Goal: Task Accomplishment & Management: Use online tool/utility

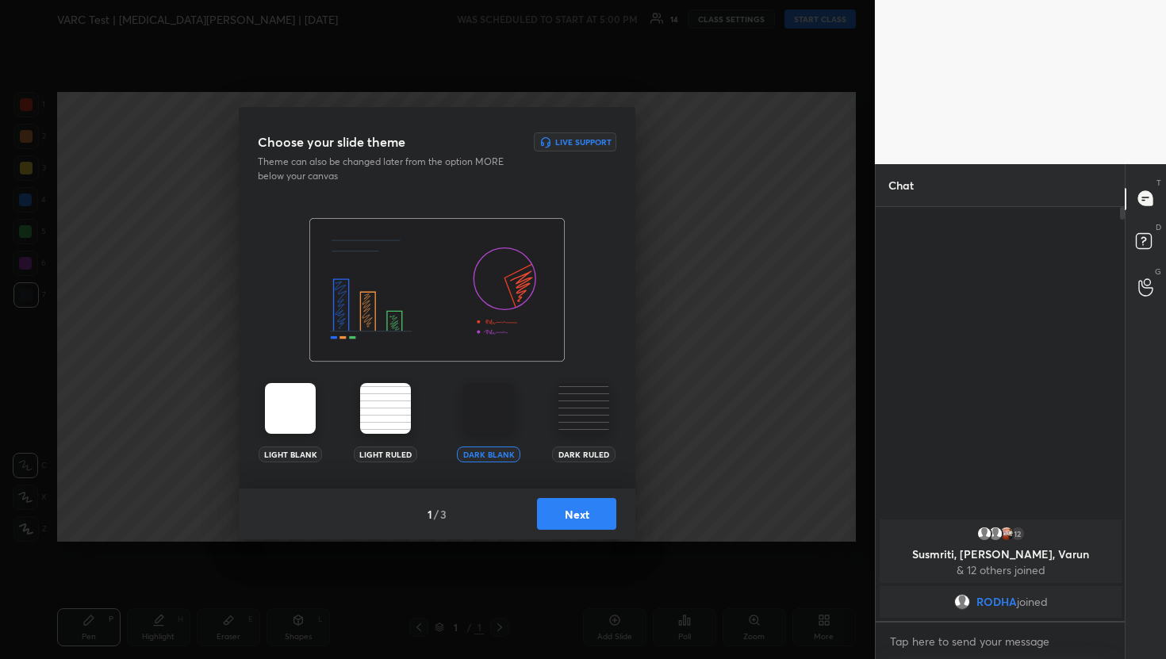
click at [587, 501] on button "Next" at bounding box center [576, 514] width 79 height 32
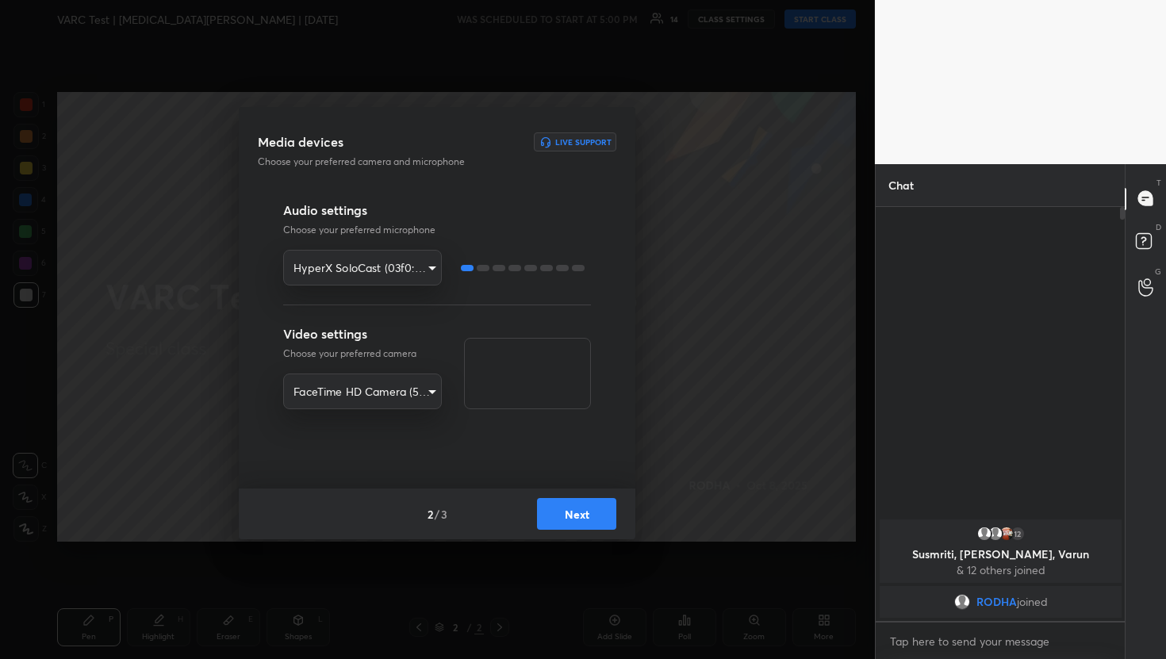
click at [592, 518] on button "Next" at bounding box center [576, 514] width 79 height 32
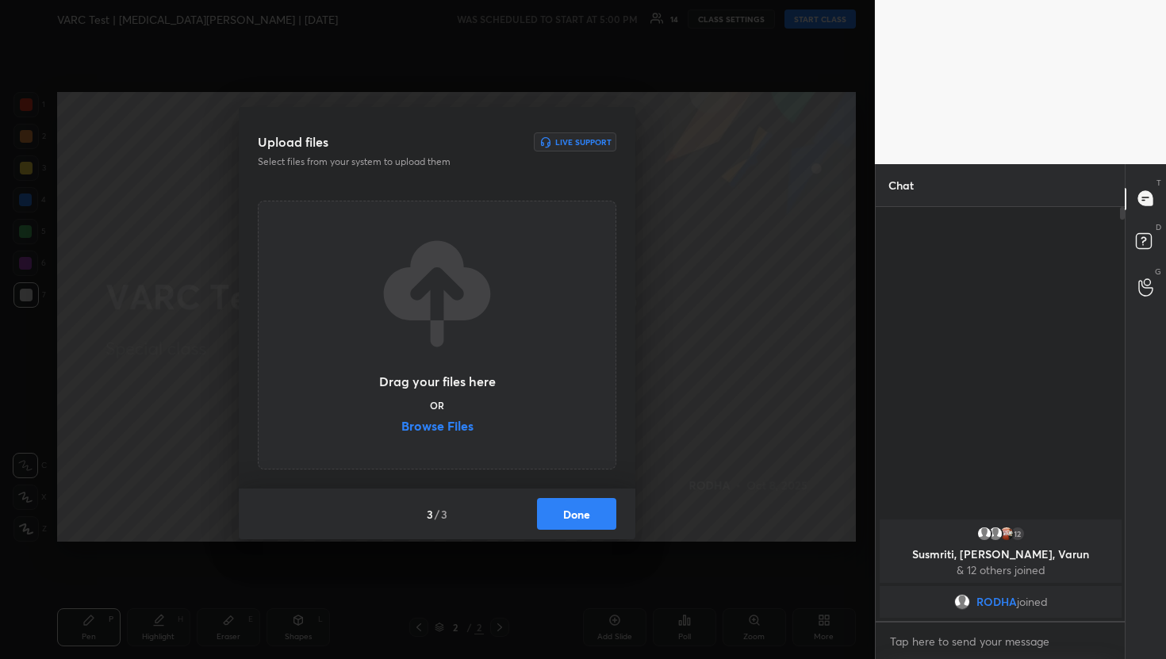
click at [447, 430] on label "Browse Files" at bounding box center [437, 428] width 72 height 17
click at [401, 430] on input "Browse Files" at bounding box center [401, 428] width 0 height 17
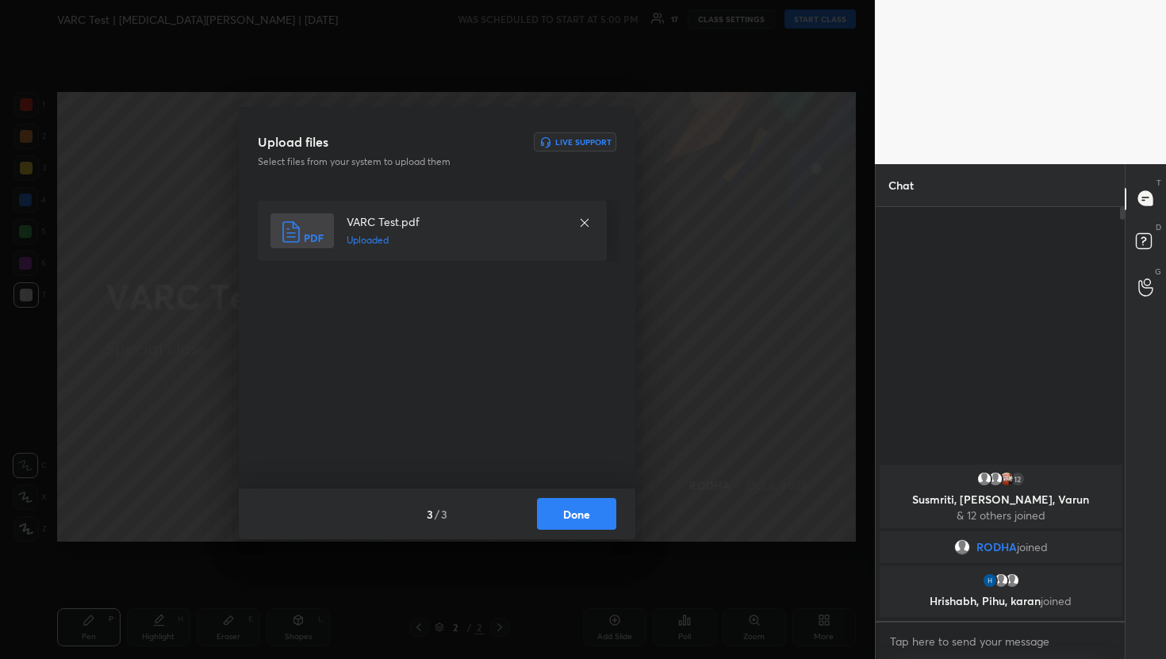
click at [587, 514] on button "Done" at bounding box center [576, 514] width 79 height 32
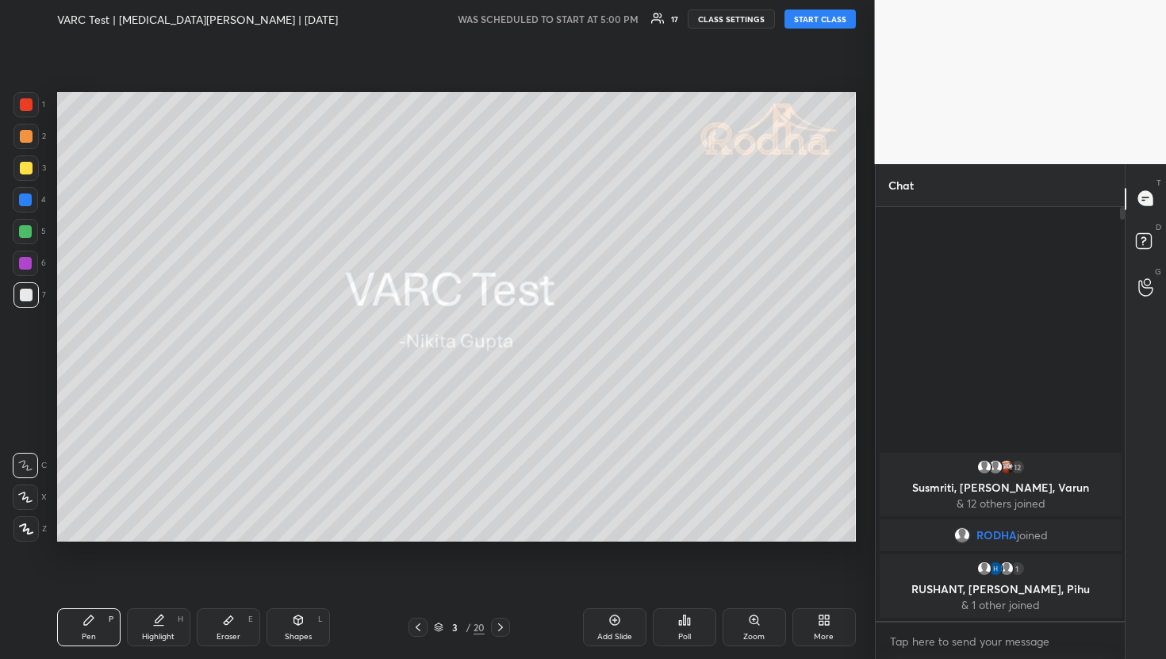
click at [818, 18] on button "START CLASS" at bounding box center [819, 19] width 71 height 19
type textarea "x"
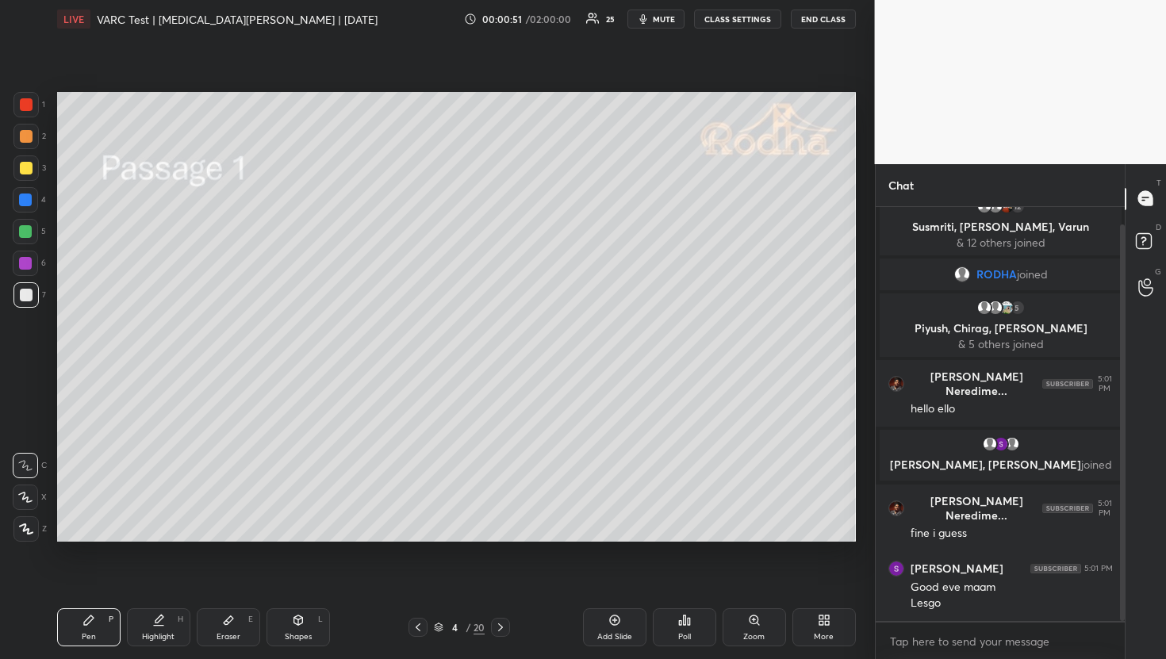
scroll to position [76, 0]
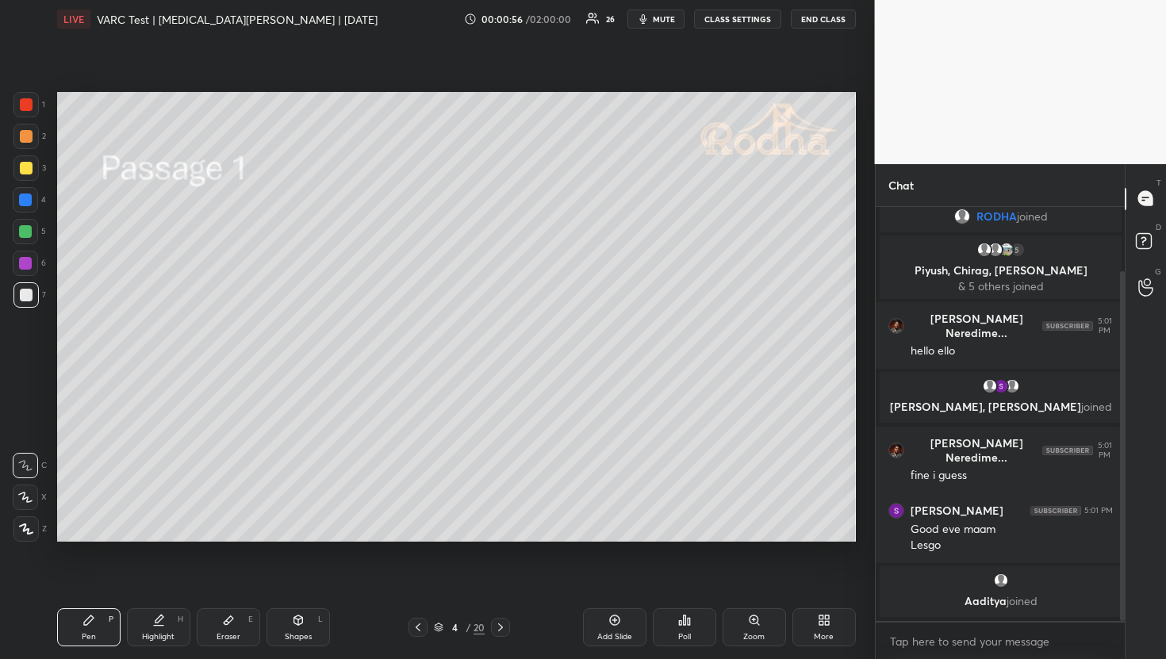
click at [30, 140] on div at bounding box center [26, 136] width 13 height 13
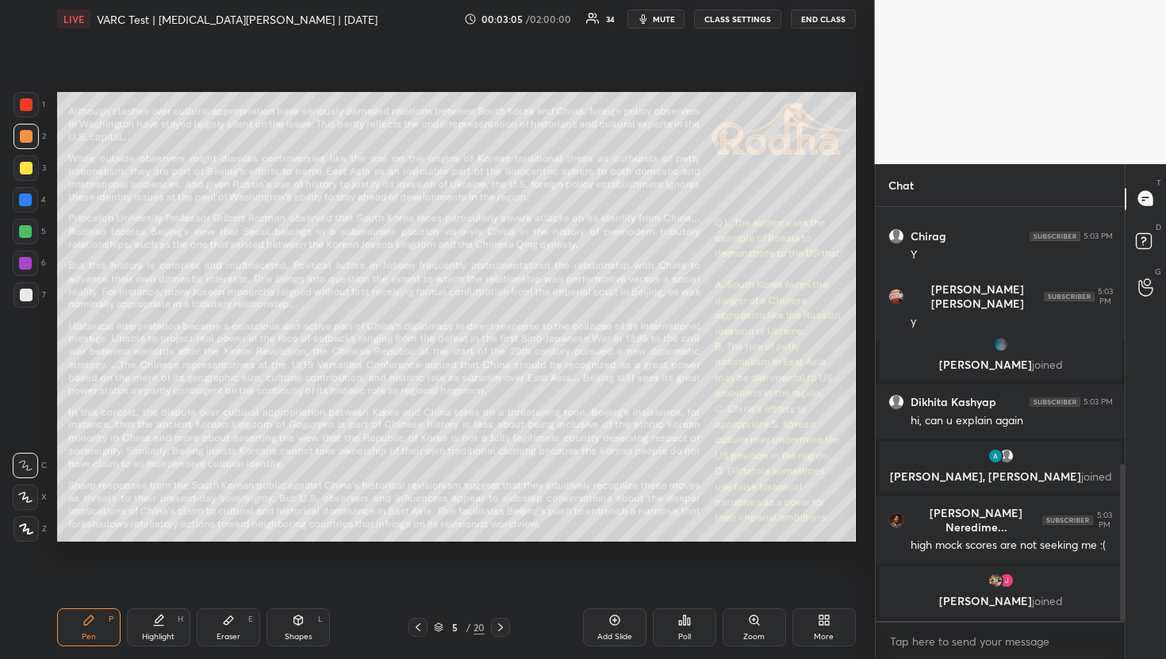
scroll to position [745, 0]
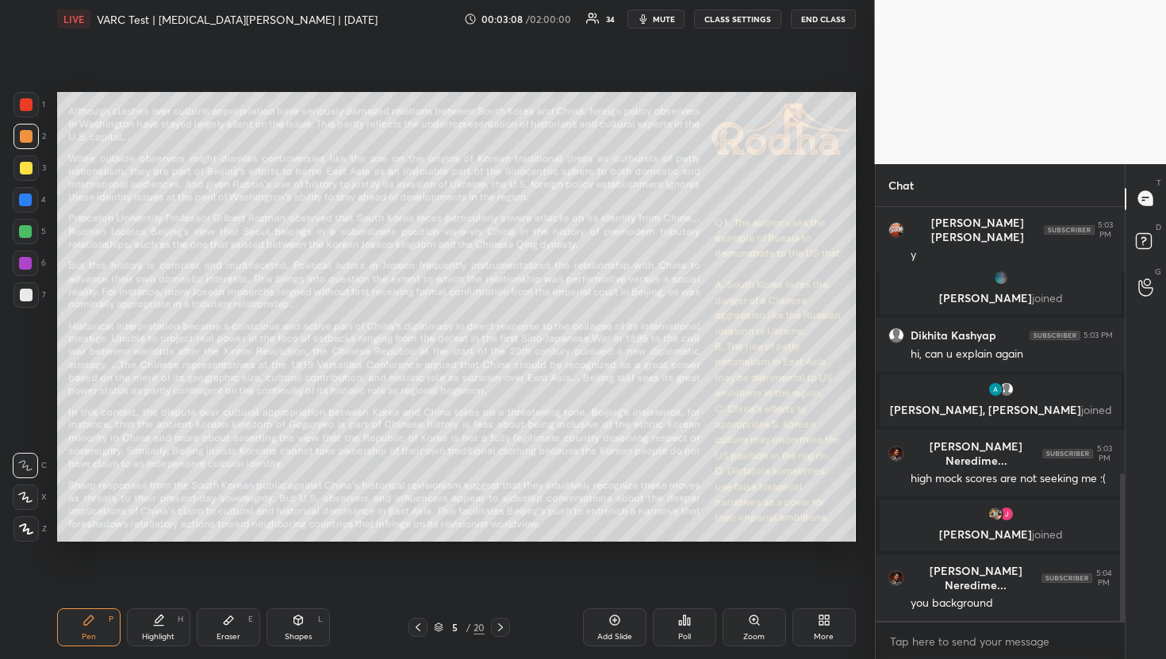
click at [676, 641] on div "Poll" at bounding box center [684, 627] width 63 height 38
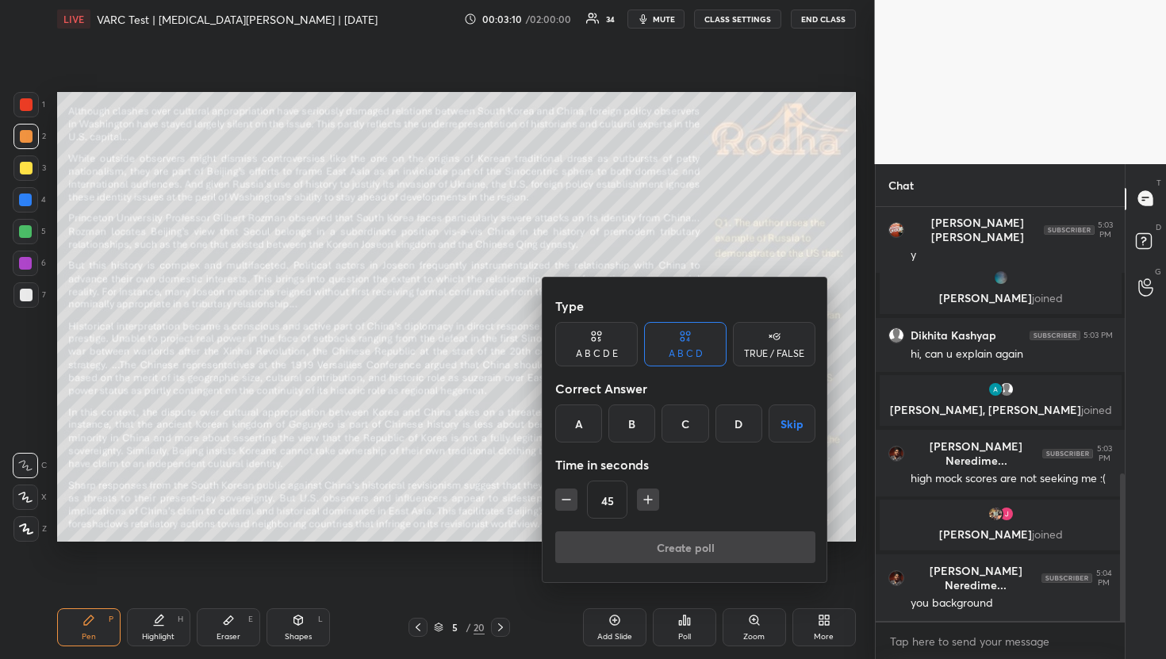
click at [780, 346] on div "TRUE / FALSE" at bounding box center [774, 344] width 82 height 44
click at [773, 425] on button "Skip" at bounding box center [774, 423] width 82 height 38
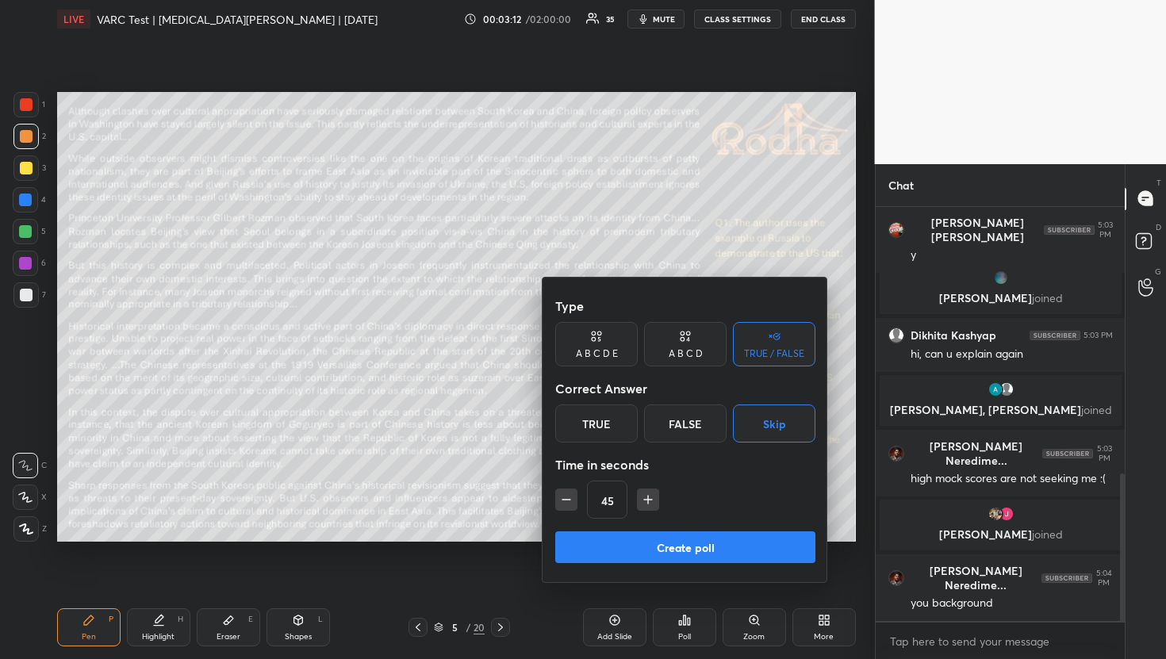
click at [654, 504] on icon "button" at bounding box center [648, 500] width 16 height 16
click at [654, 504] on icon "button" at bounding box center [655, 500] width 16 height 16
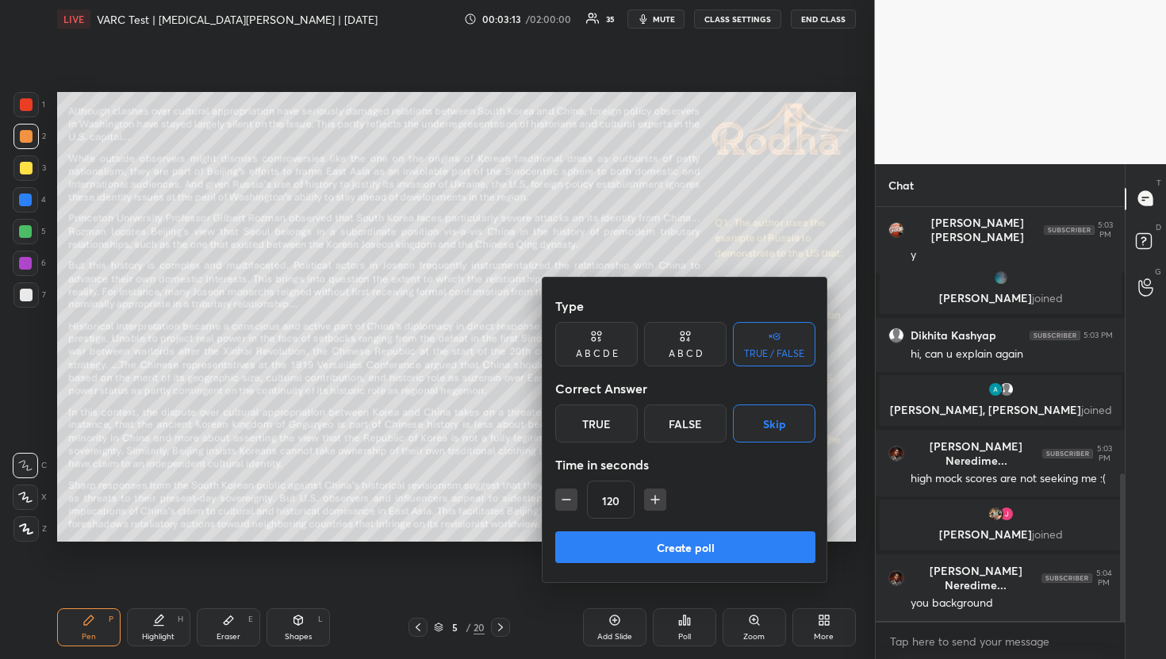
click at [654, 504] on icon "button" at bounding box center [655, 500] width 16 height 16
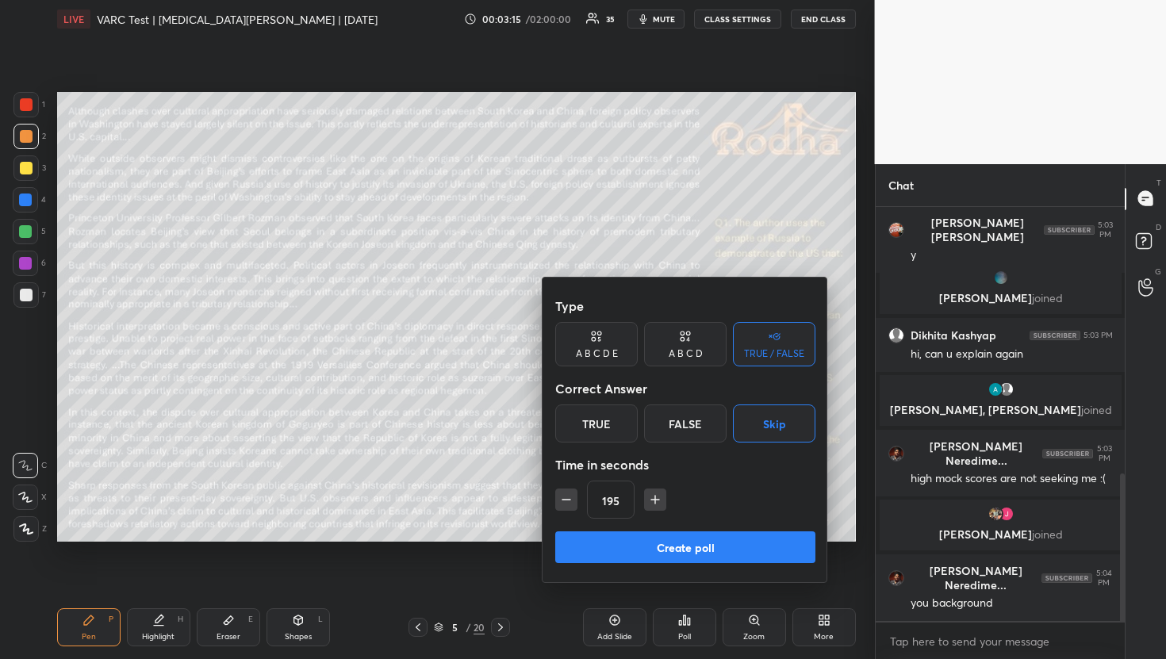
click at [654, 504] on icon "button" at bounding box center [655, 500] width 16 height 16
type input "240"
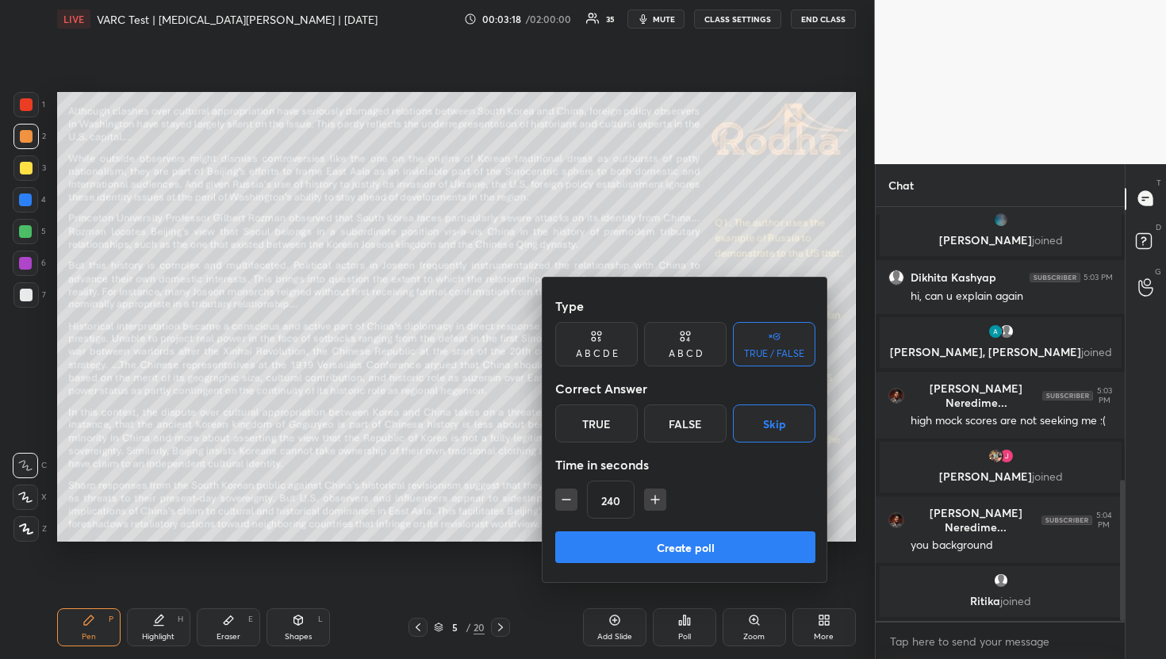
click at [652, 550] on button "Create poll" at bounding box center [685, 547] width 260 height 32
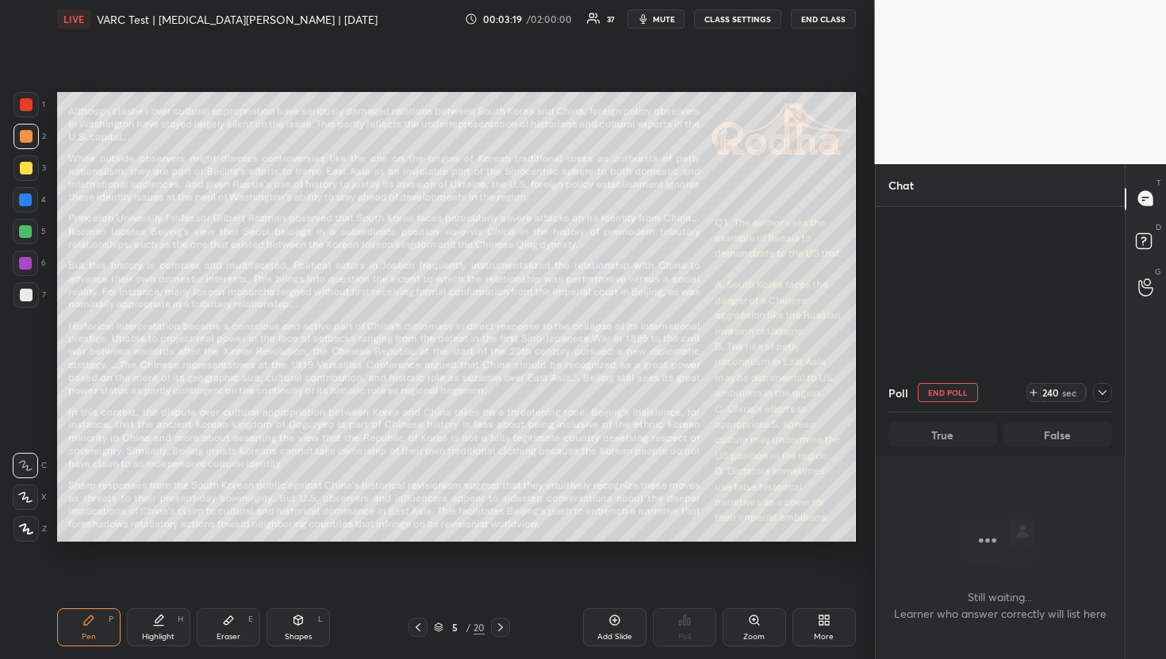
scroll to position [507, 0]
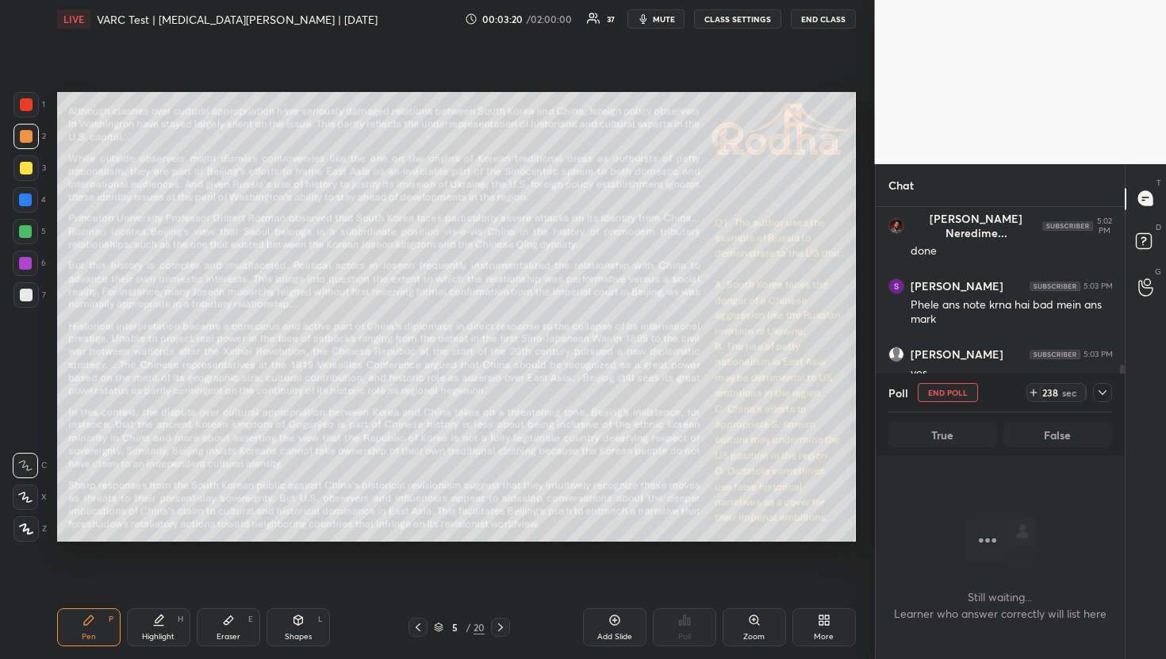
click at [1101, 388] on icon at bounding box center [1102, 392] width 13 height 13
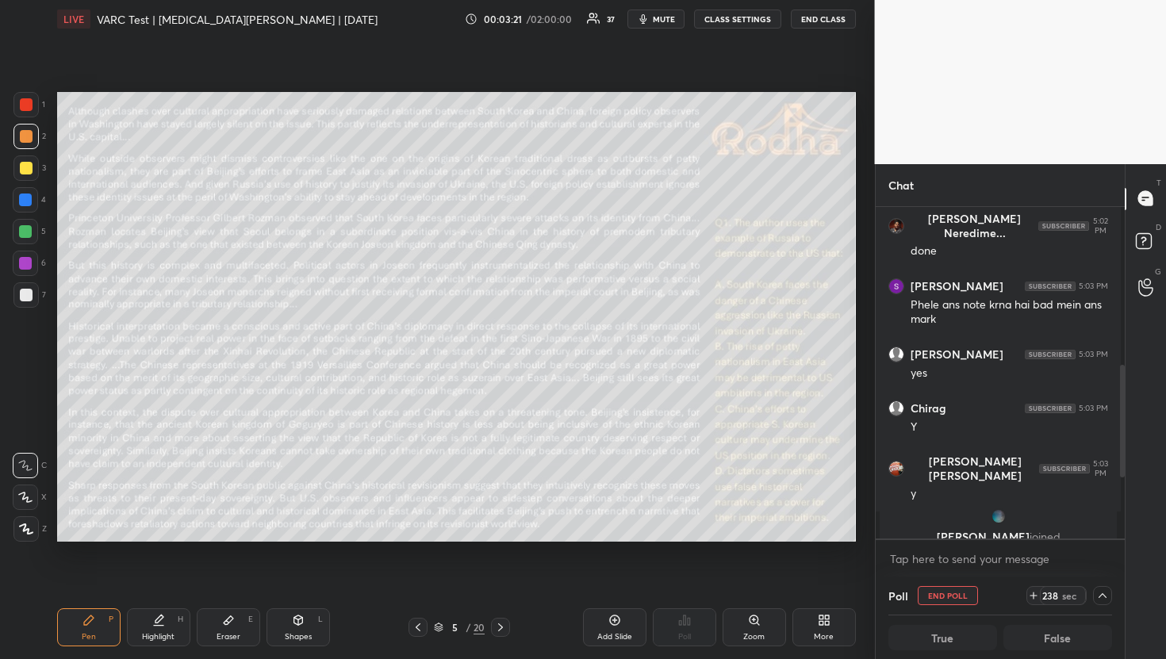
scroll to position [462, 0]
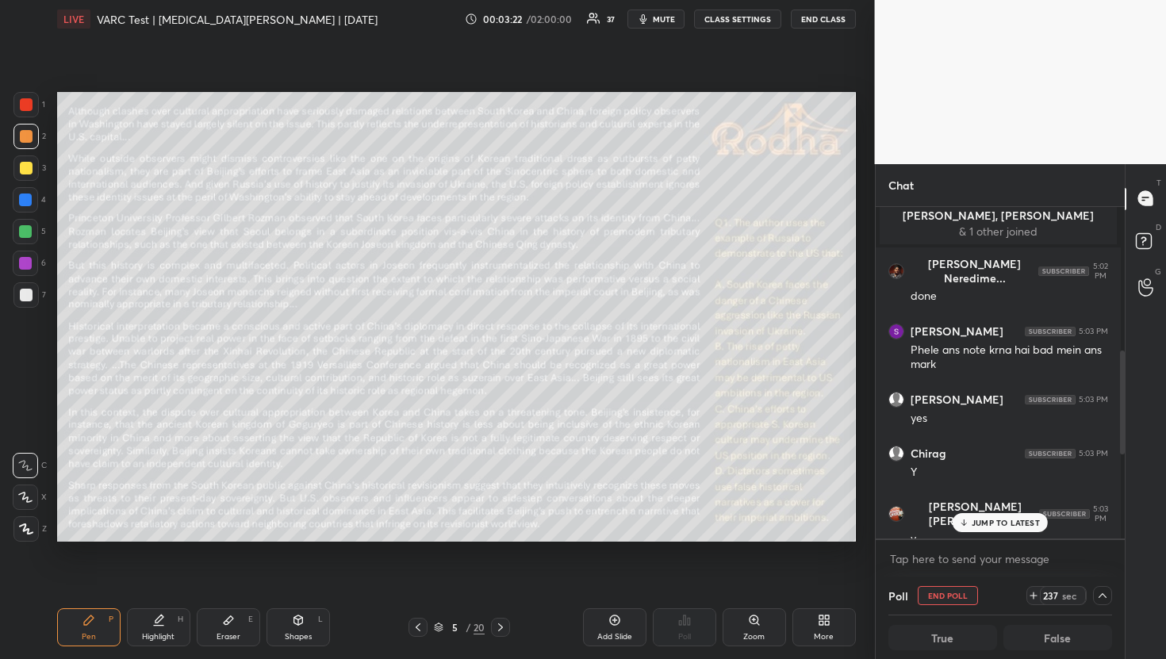
click at [661, 23] on span "mute" at bounding box center [664, 18] width 22 height 11
click at [1005, 518] on p "JUMP TO LATEST" at bounding box center [1005, 523] width 68 height 10
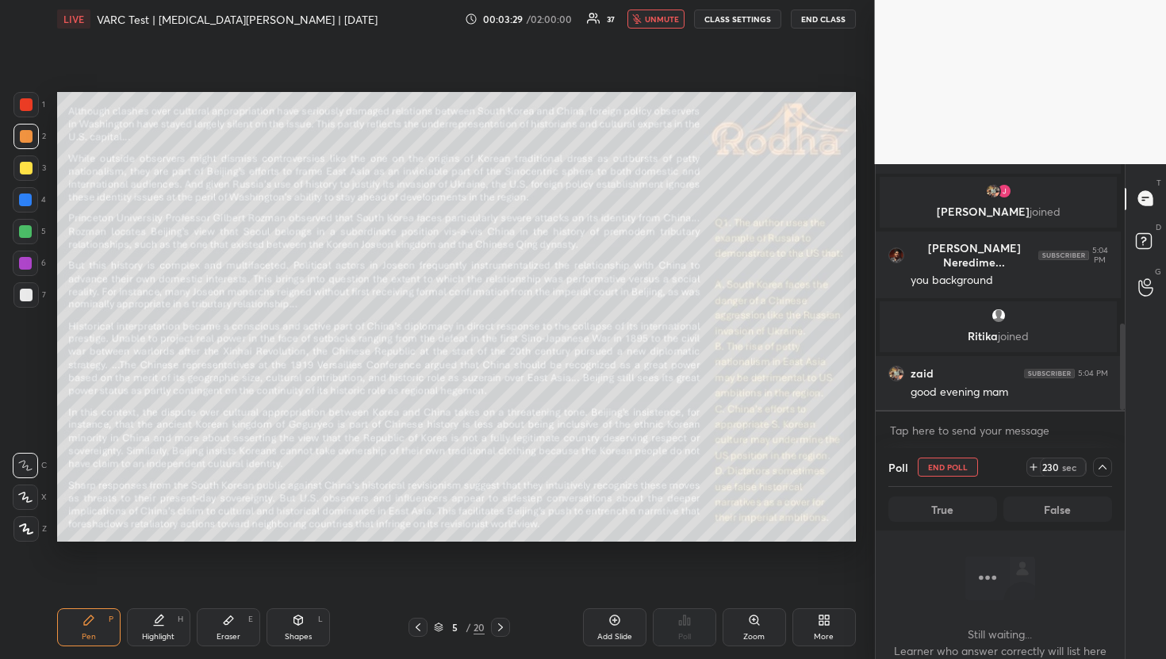
scroll to position [998, 0]
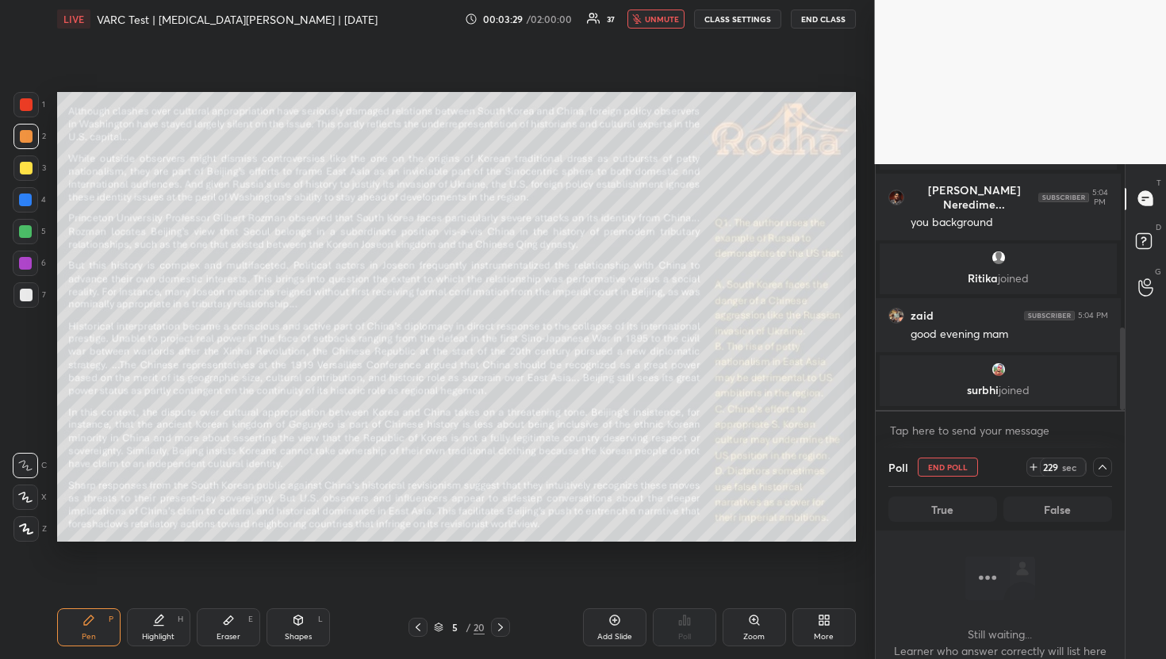
click at [1027, 431] on body "1 2 3 4 5 6 7 R O A L C X Z Erase all C X Z LIVE VARC Test | [MEDICAL_DATA][PER…" at bounding box center [583, 329] width 1166 height 659
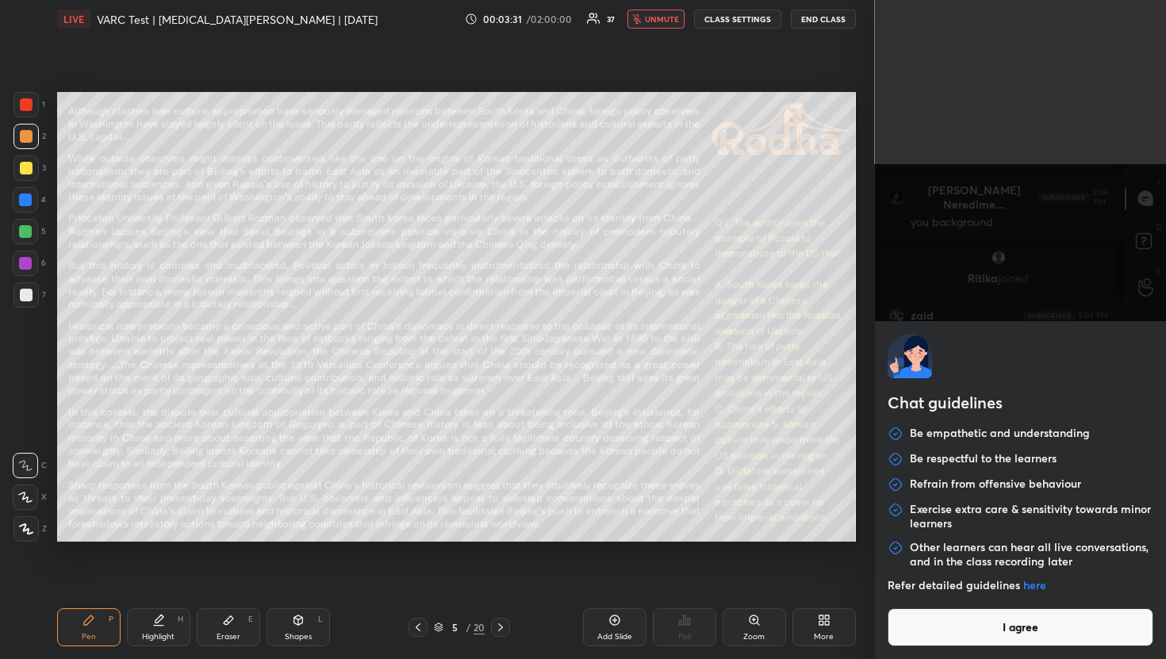
click at [976, 627] on button "I agree" at bounding box center [1020, 627] width 266 height 38
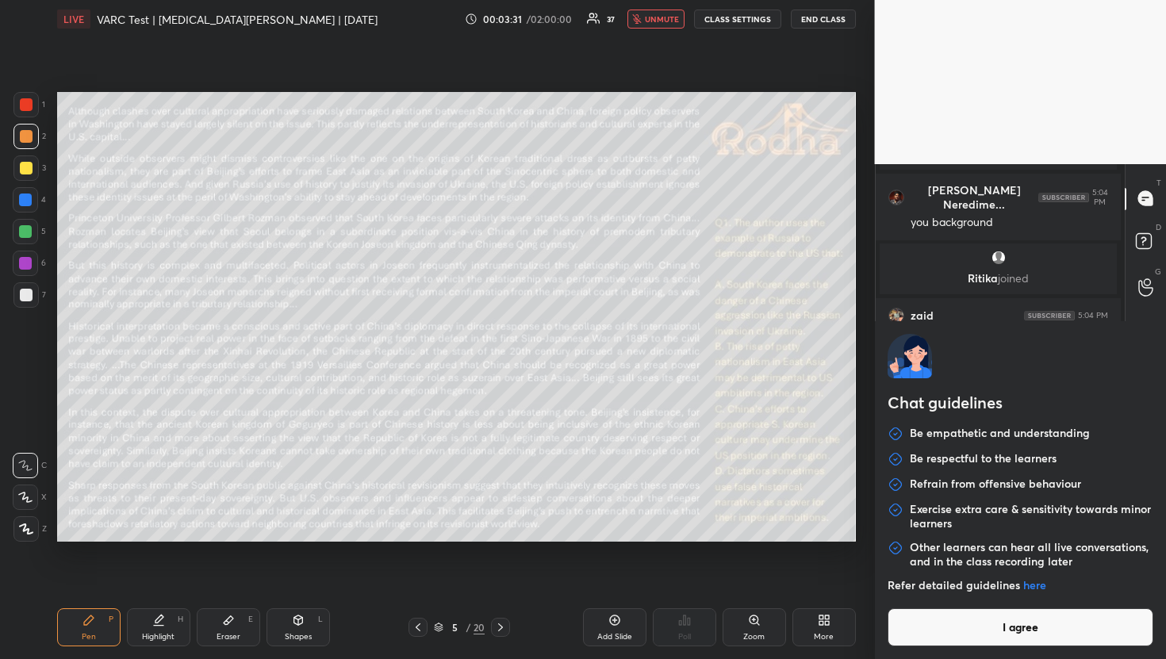
type textarea "x"
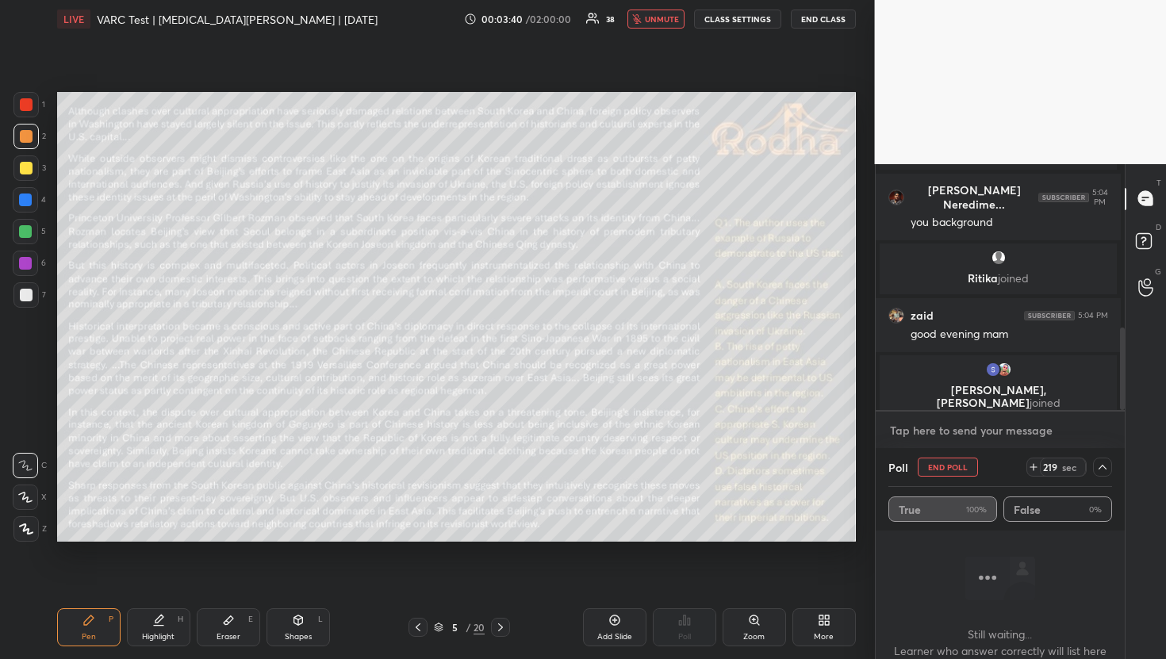
scroll to position [999, 0]
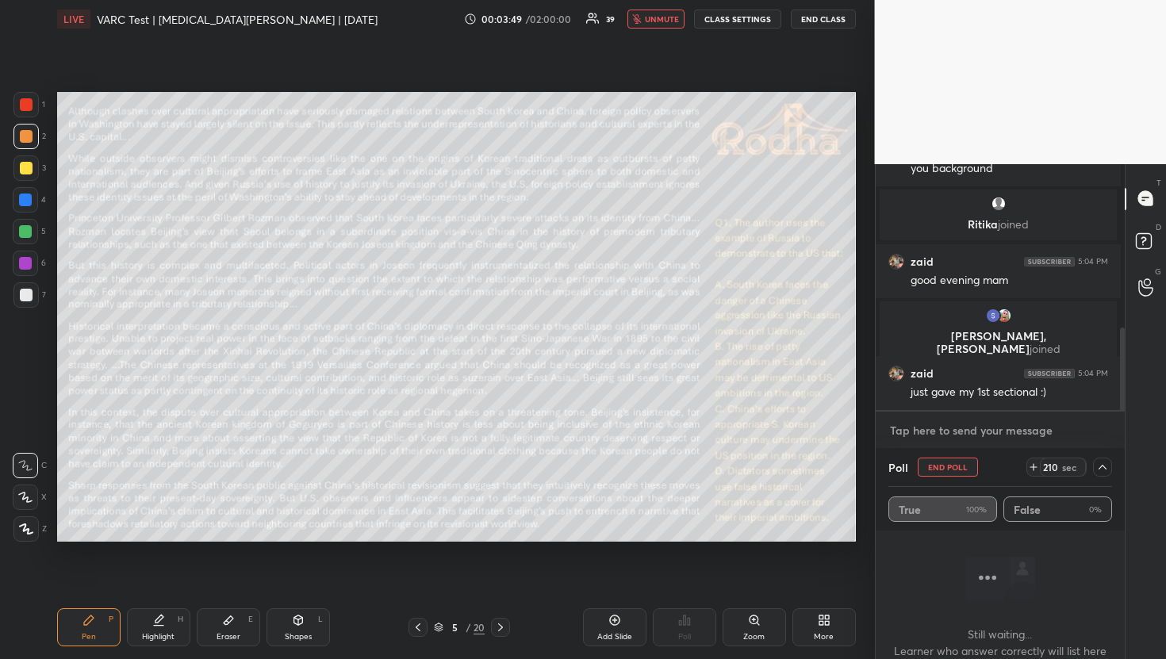
type textarea "R"
type textarea "x"
type textarea "Re"
type textarea "x"
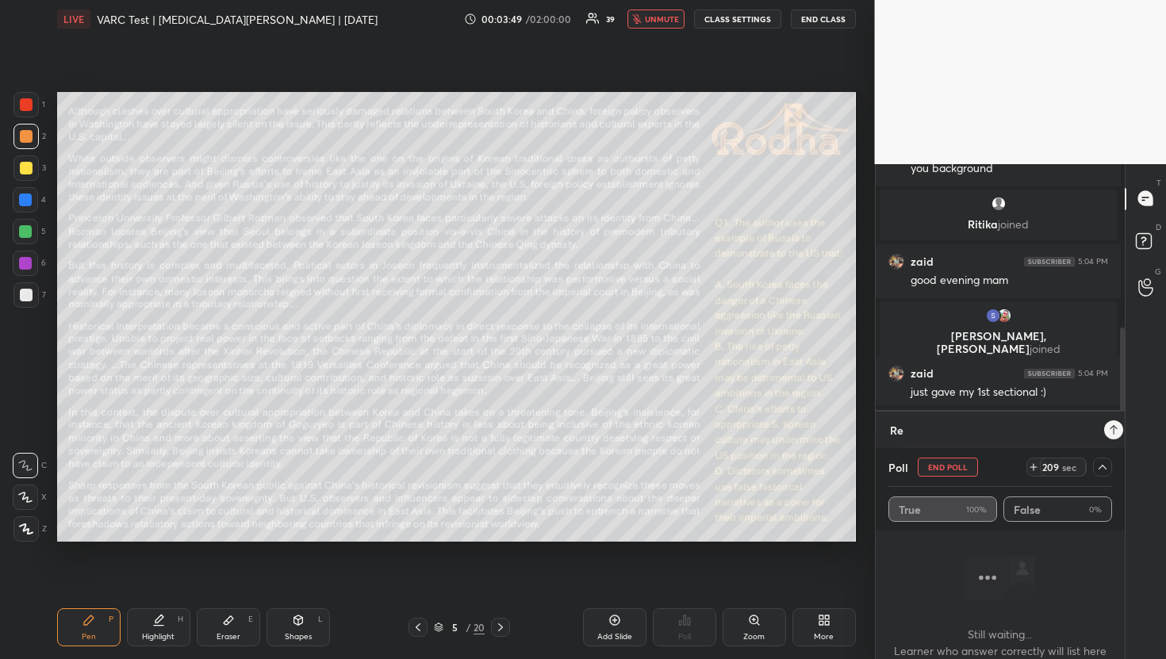
type textarea "Rea"
type textarea "x"
type textarea "Read"
type textarea "x"
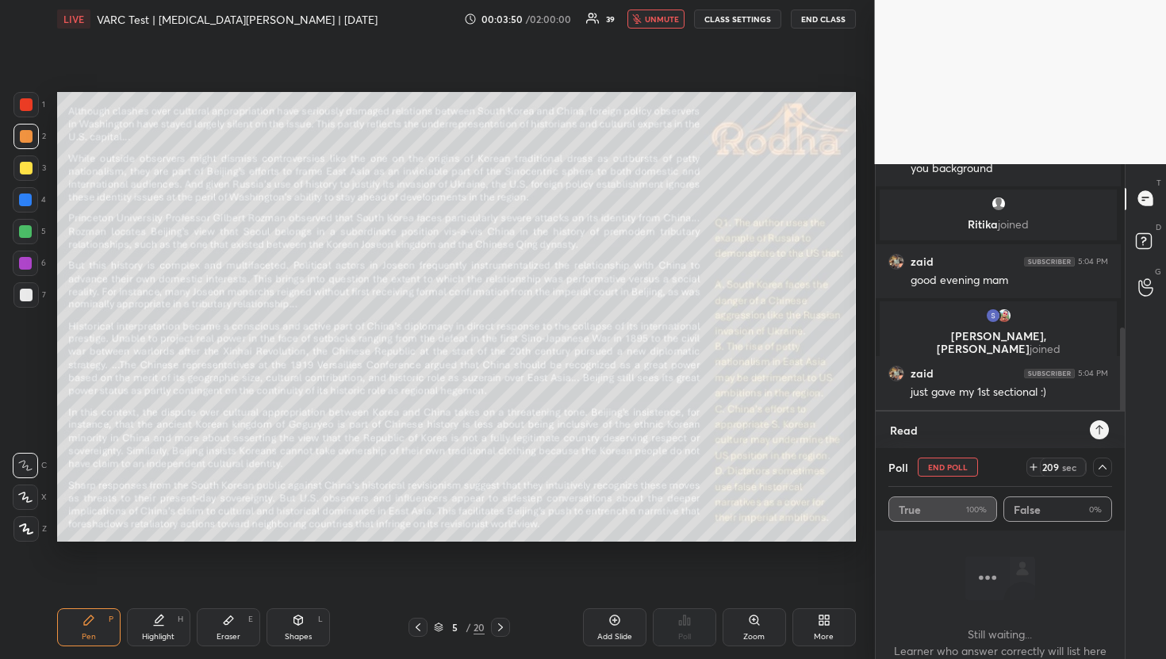
type textarea "Read"
type textarea "x"
type textarea "Read t"
type textarea "x"
type textarea "Read the"
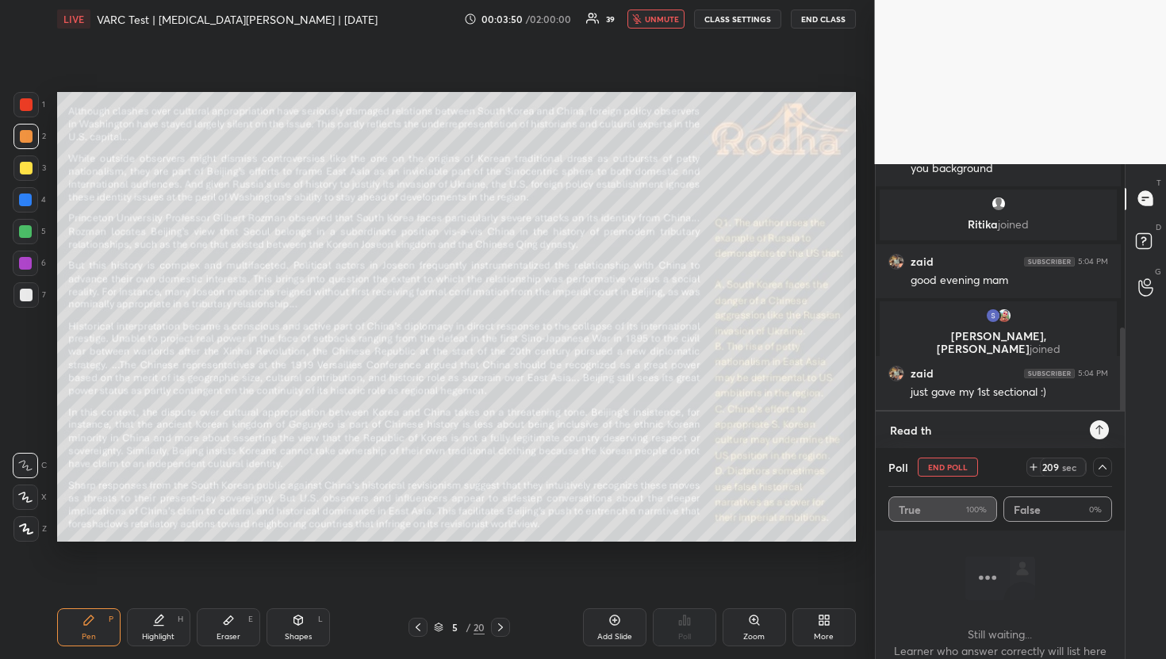
type textarea "x"
type textarea "Read the"
type textarea "x"
type textarea "Read the p"
type textarea "x"
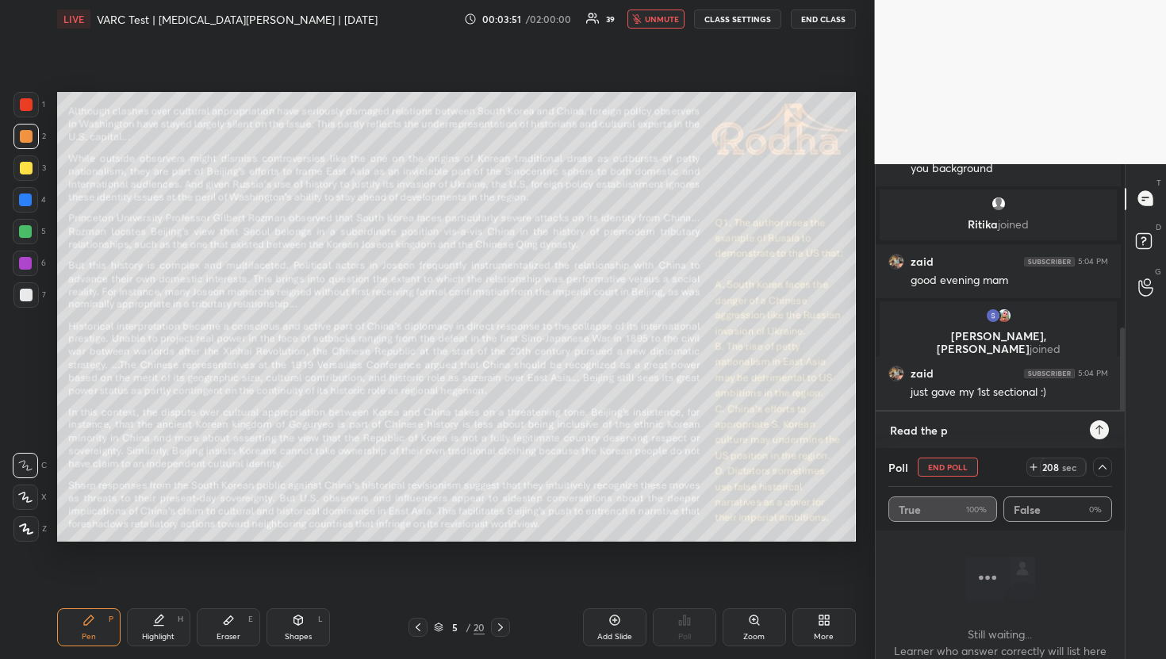
type textarea "Read the pa"
type textarea "x"
type textarea "Read the pas"
type textarea "x"
type textarea "Read the pass"
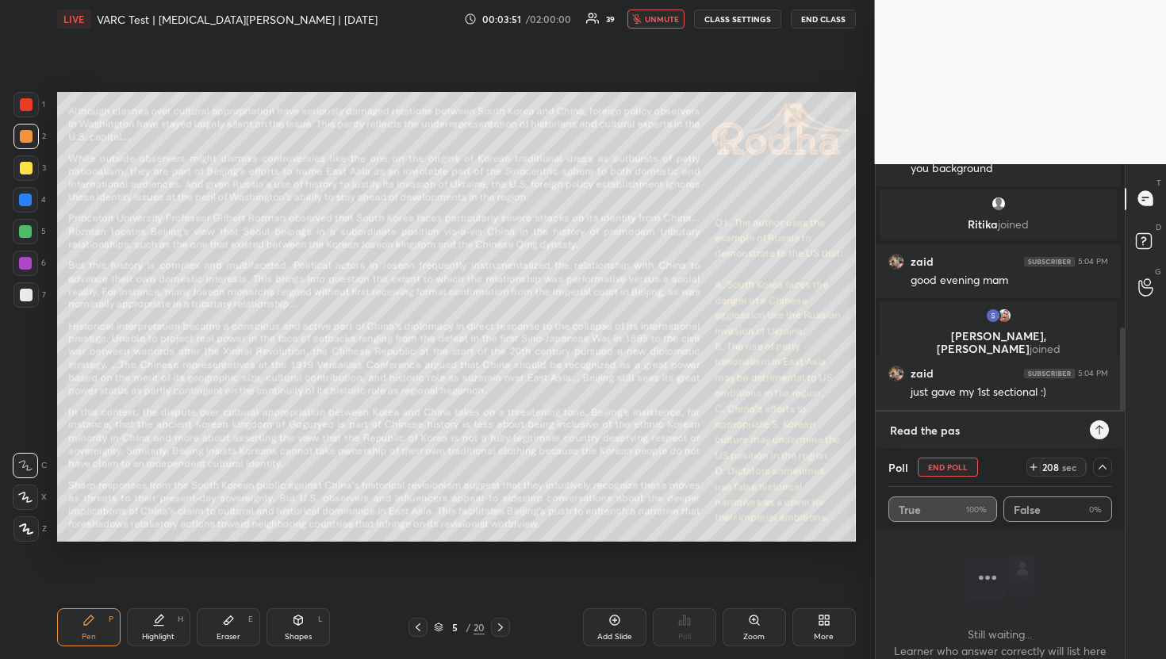
type textarea "x"
type textarea "Read the passa"
type textarea "x"
type textarea "Read the passag"
type textarea "x"
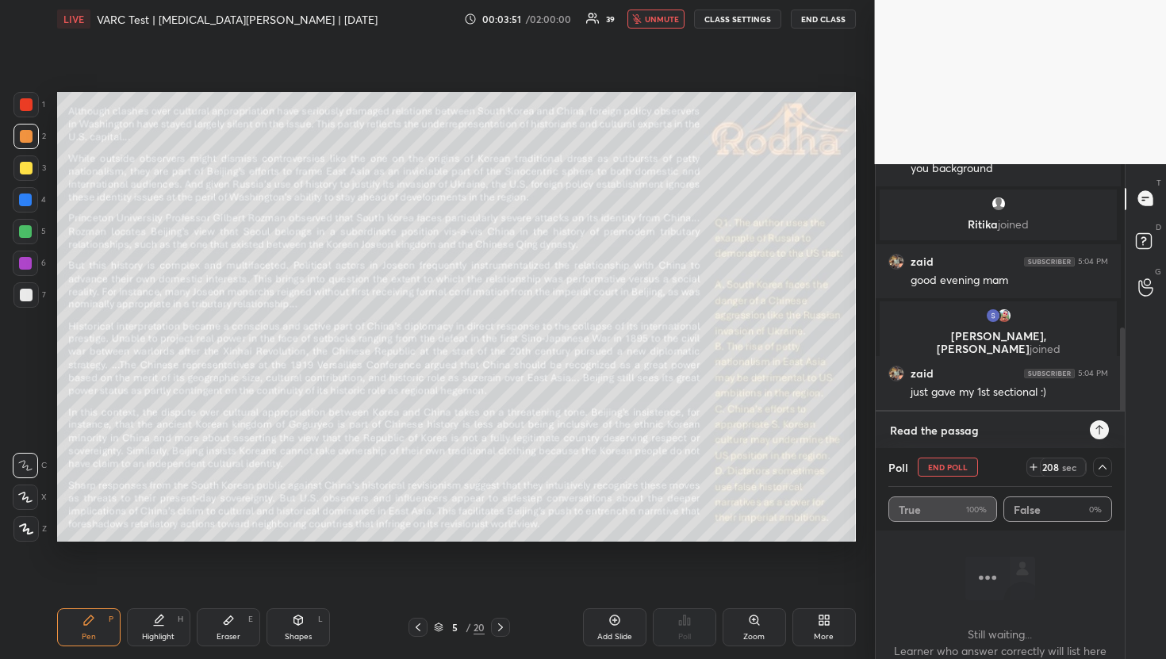
type textarea "Read the passage"
type textarea "x"
type textarea "Read the passage,"
type textarea "x"
type textarea "Read the passage,"
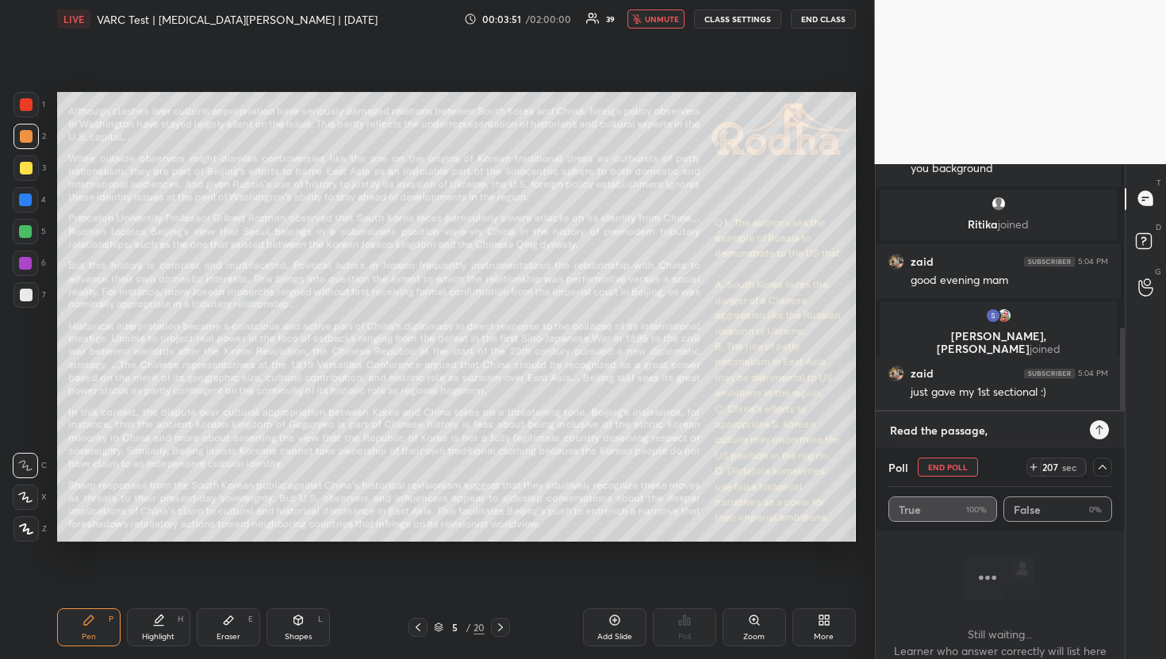
type textarea "x"
type textarea "Read the passage, a"
type textarea "x"
type textarea "Read the passage, al"
type textarea "x"
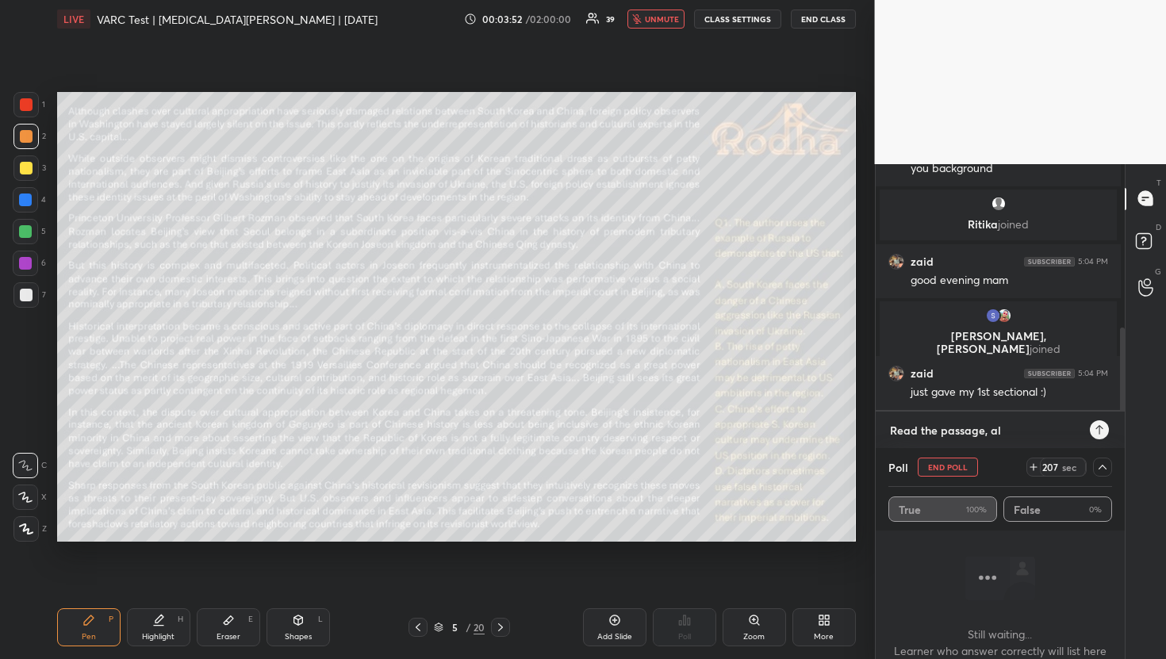
type textarea "Read the passage, all"
type textarea "x"
type textarea "Read the passage, all"
type textarea "x"
type textarea "Read the passage, all o"
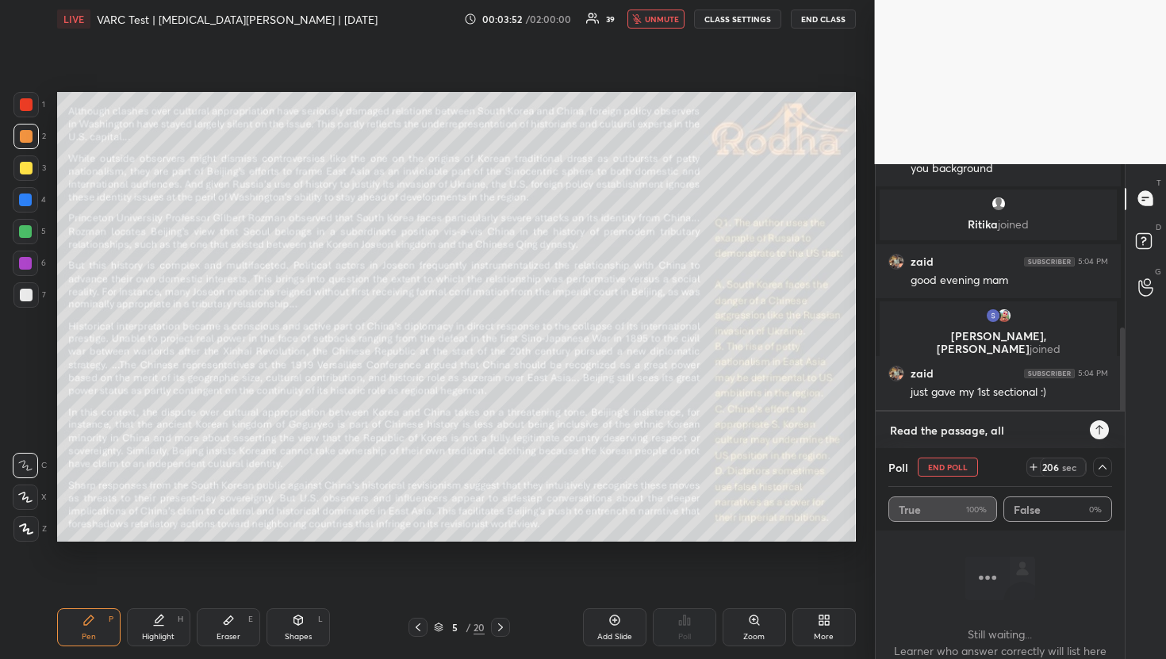
type textarea "x"
type textarea "Read the passage, all oo"
type textarea "x"
type textarea "Read the passage, all oof"
type textarea "x"
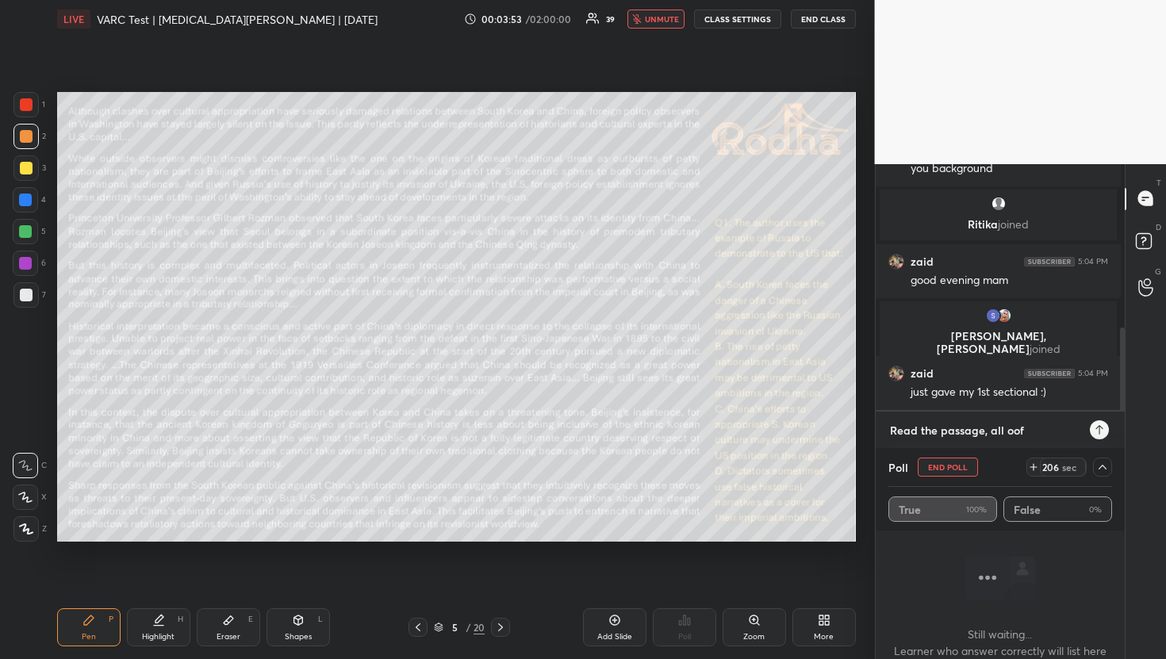
type textarea "Read the passage, all oof"
type textarea "x"
type textarea "Read the passage, all oof"
type textarea "x"
type textarea "Read the passage, all oo"
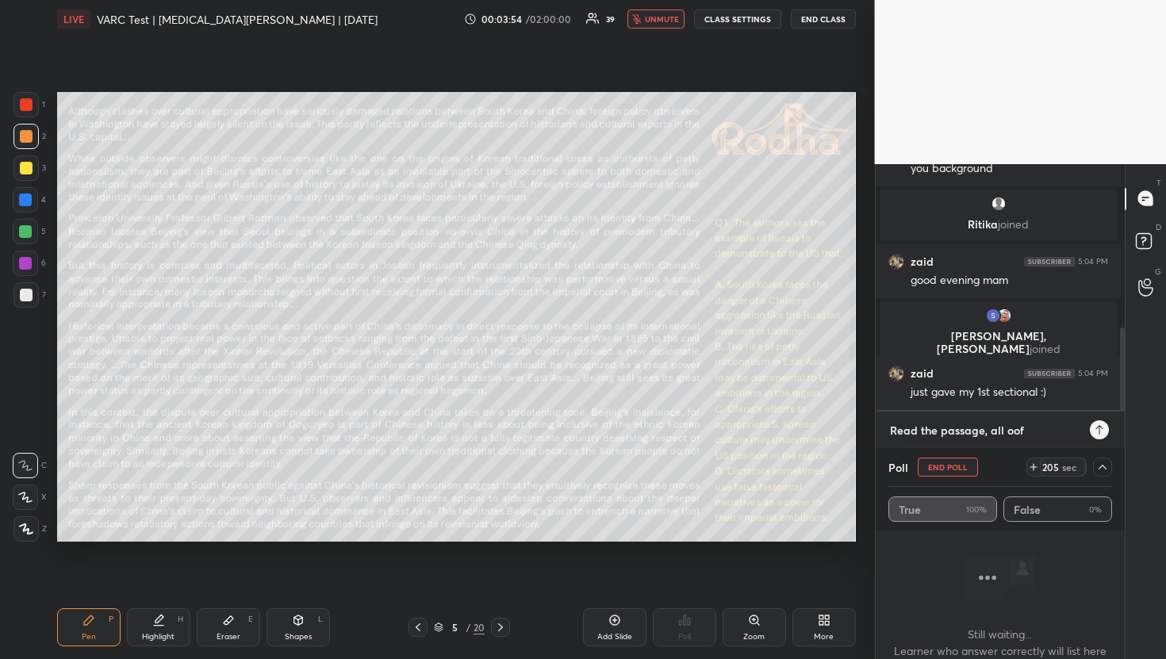
type textarea "x"
type textarea "Read the passage, all o"
type textarea "x"
type textarea "Read the passage, all of"
type textarea "x"
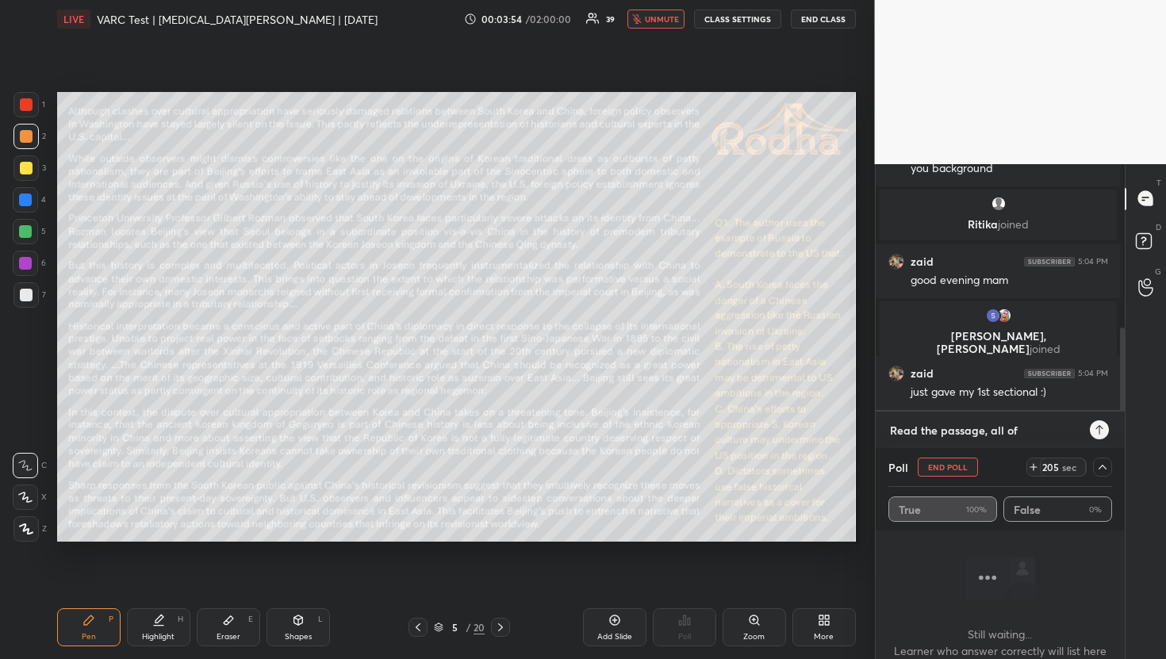
type textarea "Read the passage, all of"
type textarea "x"
type textarea "Read the passage, all of y"
type textarea "x"
type textarea "Read the passage, all of yo"
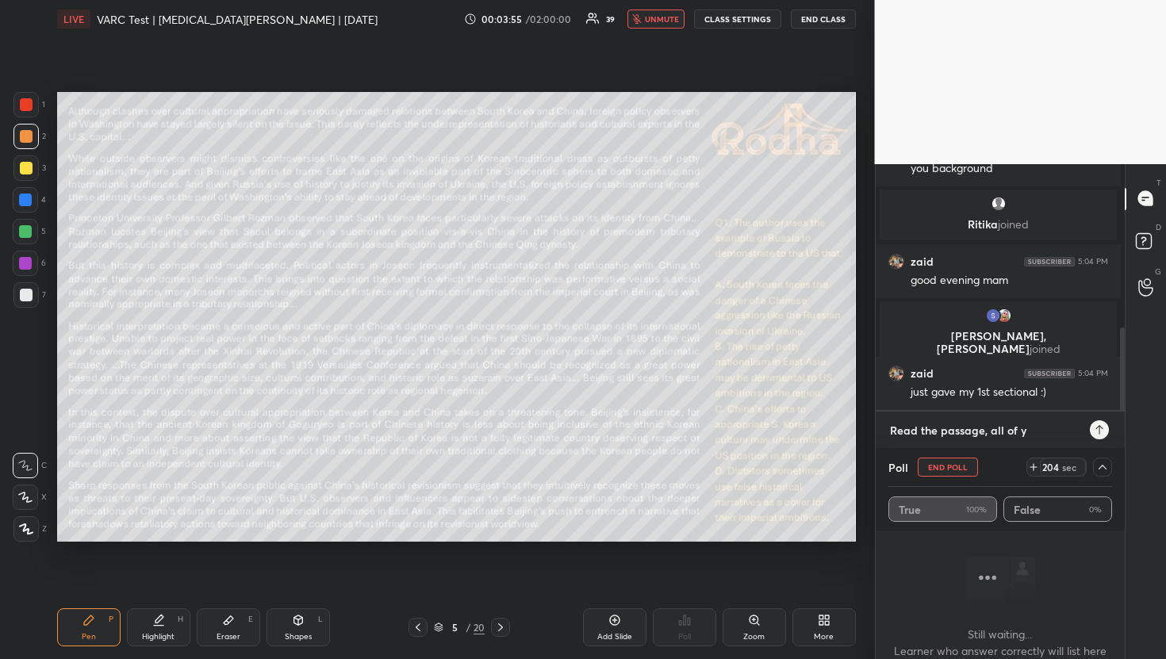
type textarea "x"
type textarea "Read the passage, all of you"
type textarea "x"
type textarea "Read the passage, all of you."
type textarea "x"
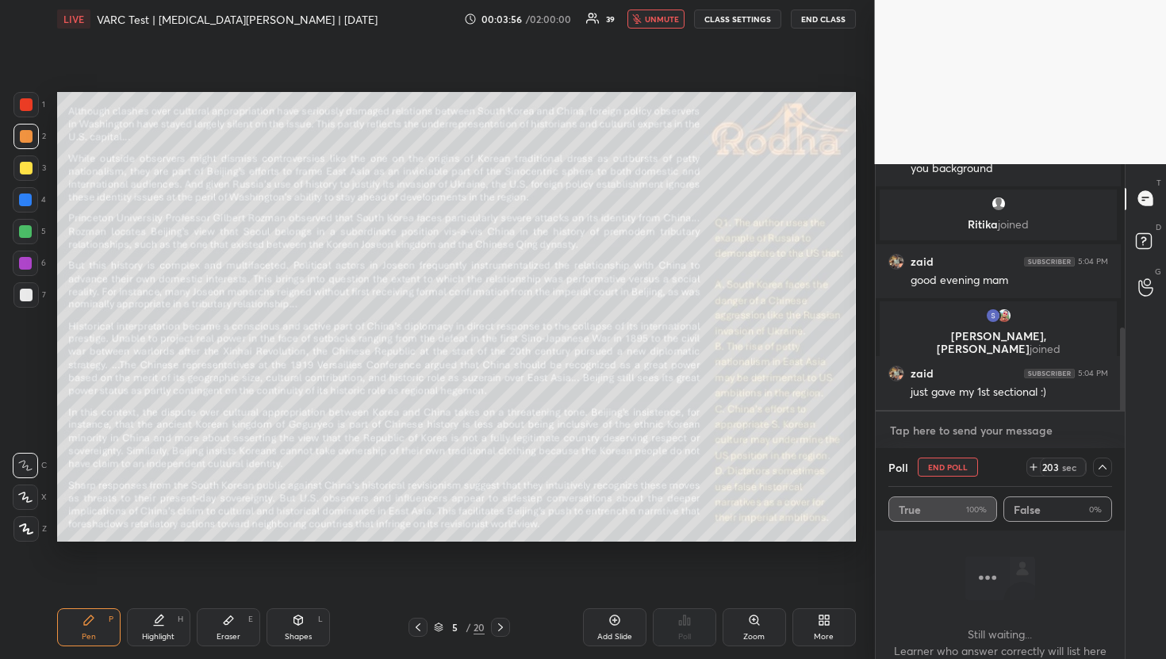
scroll to position [1088, 0]
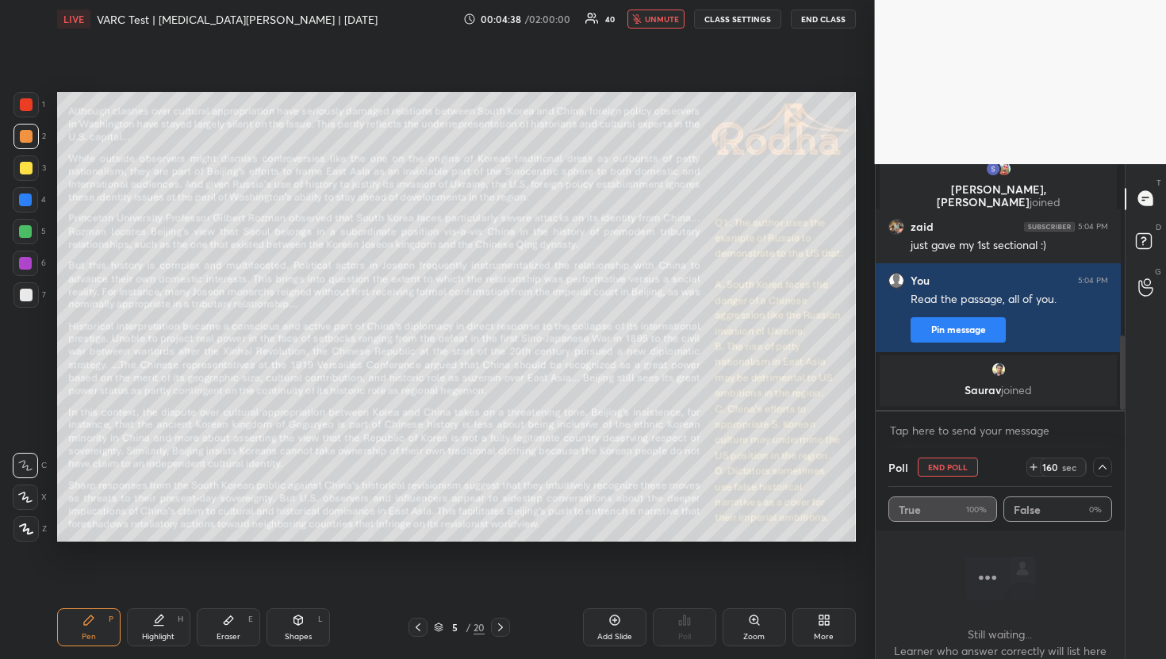
click at [1098, 461] on icon at bounding box center [1102, 467] width 13 height 13
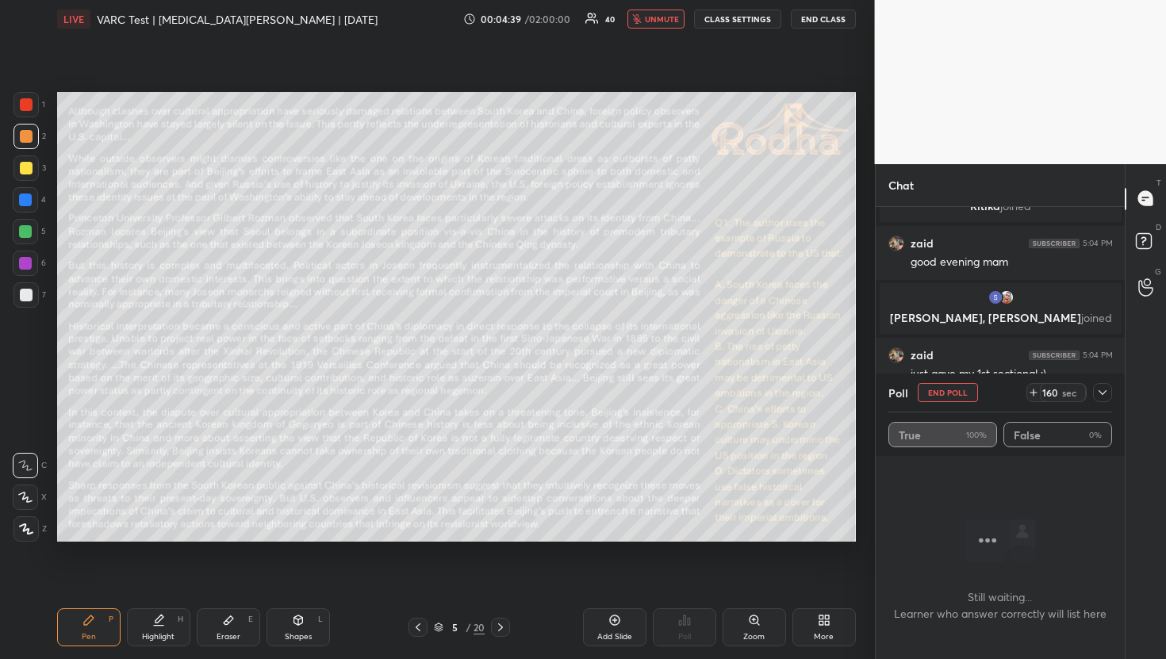
scroll to position [727, 0]
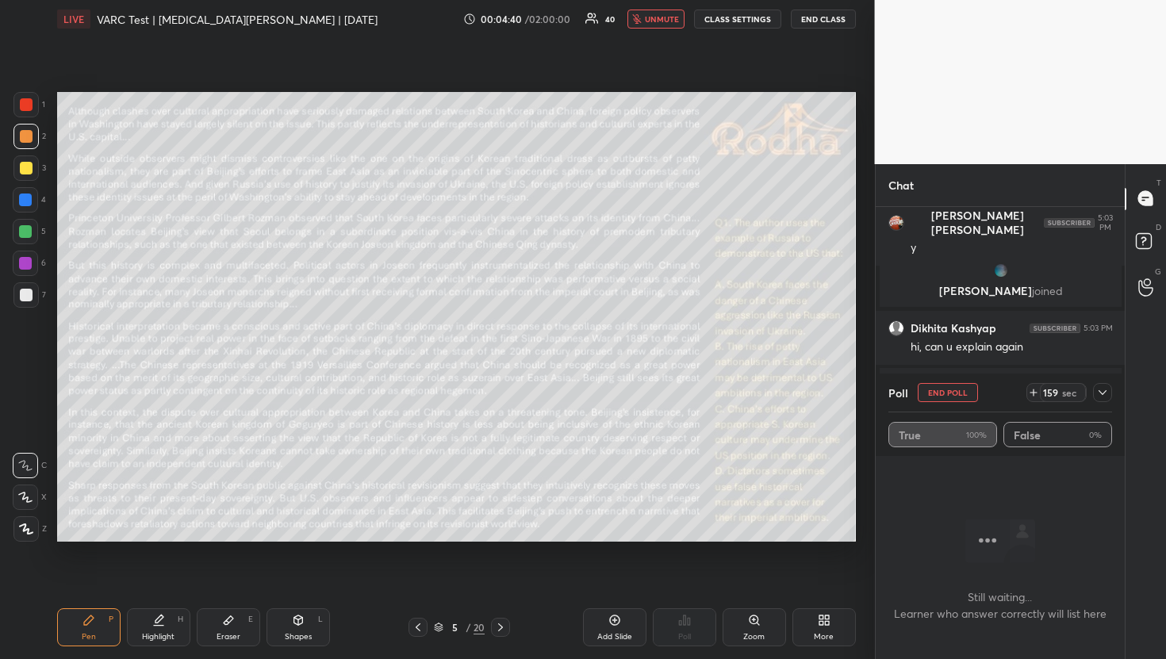
click at [1101, 390] on icon at bounding box center [1102, 392] width 13 height 13
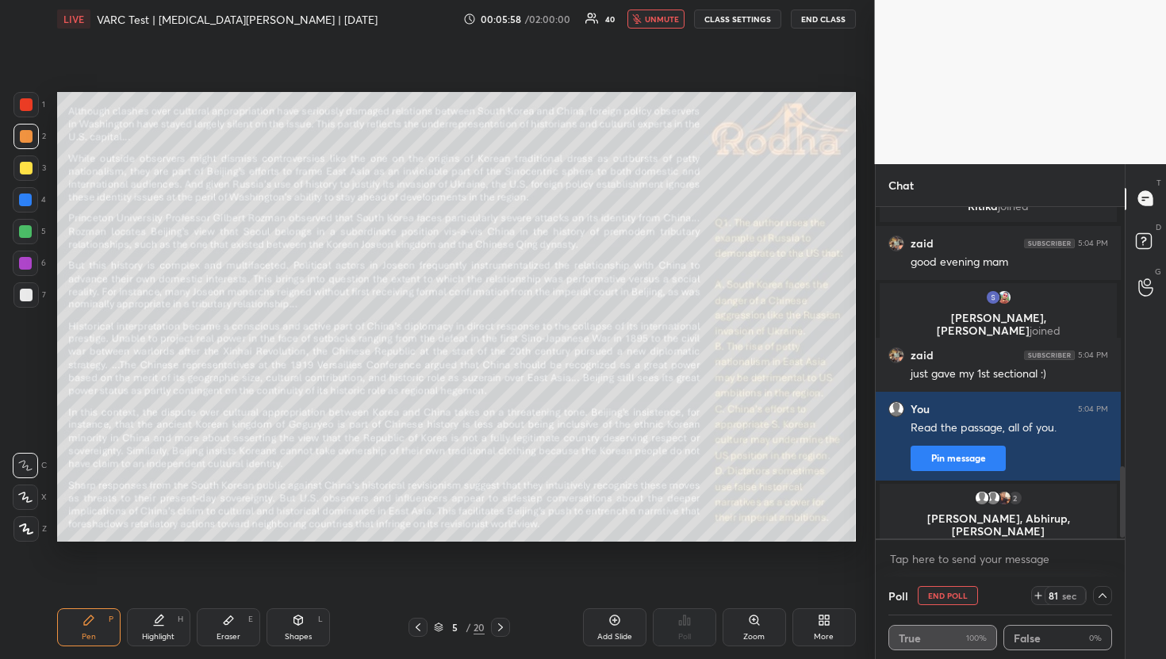
scroll to position [1210, 0]
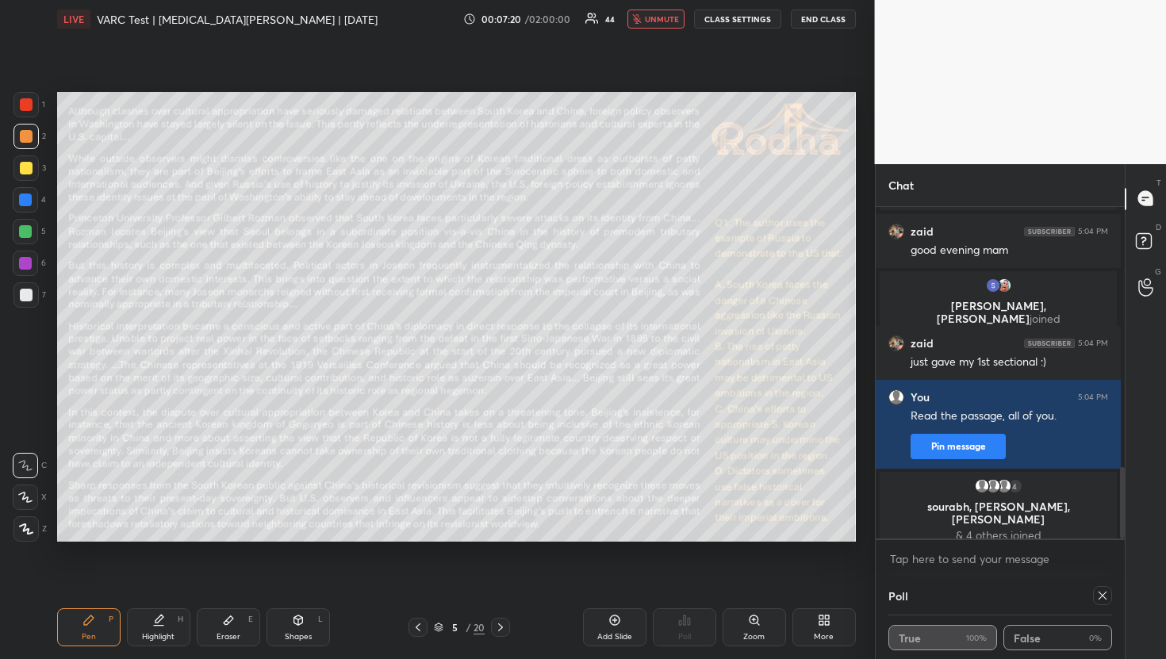
click at [659, 20] on span "unmute" at bounding box center [662, 18] width 34 height 11
click at [1096, 600] on icon at bounding box center [1102, 595] width 13 height 13
type textarea "x"
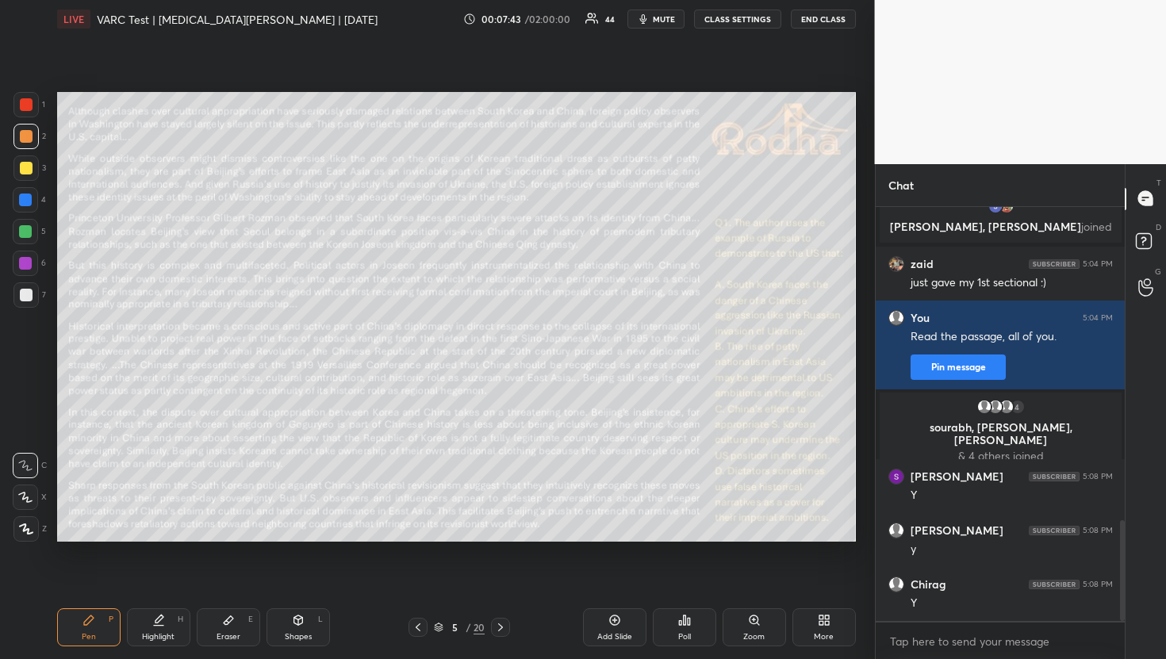
scroll to position [1343, 0]
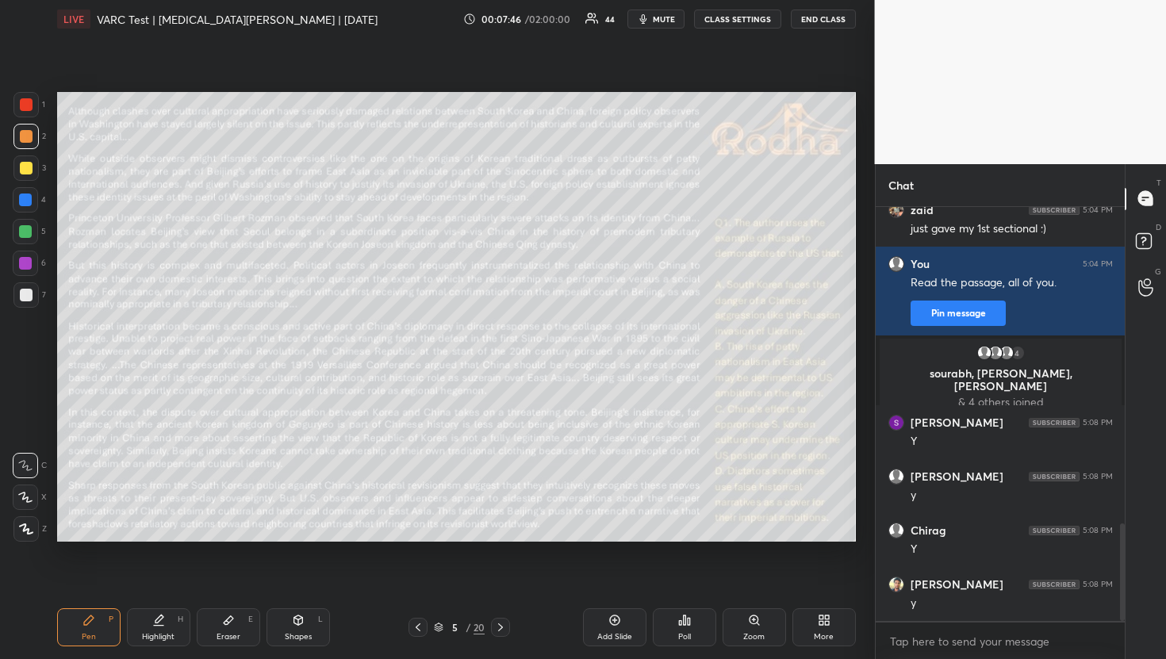
click at [689, 633] on div "Poll" at bounding box center [684, 637] width 13 height 8
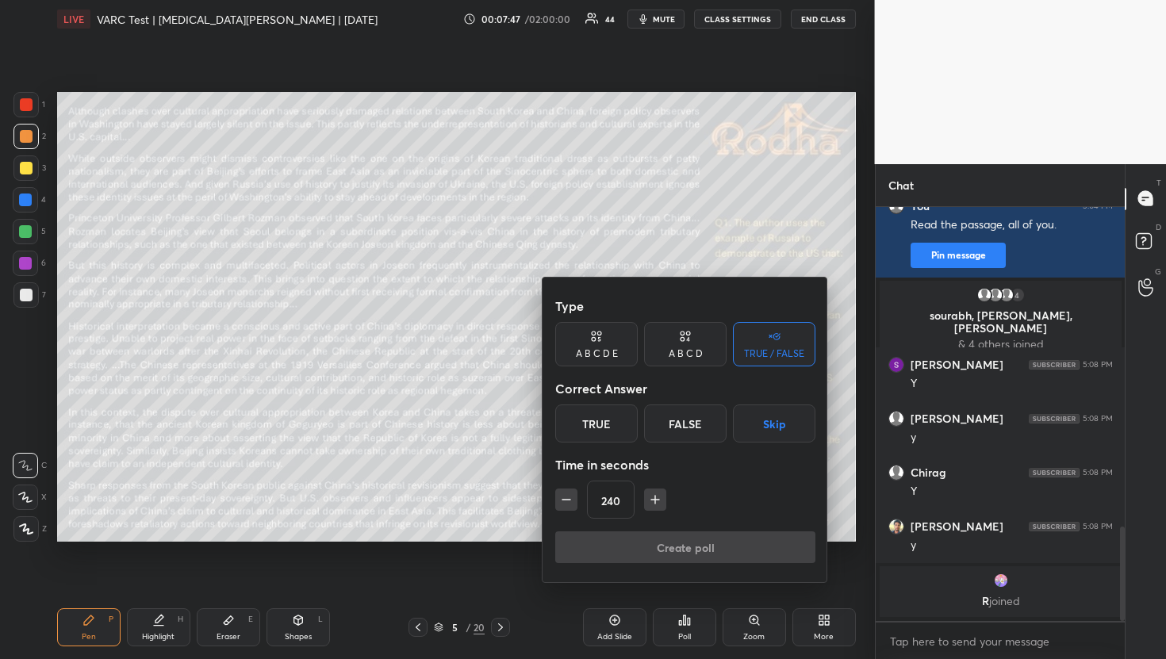
click at [767, 426] on button "Skip" at bounding box center [774, 423] width 82 height 38
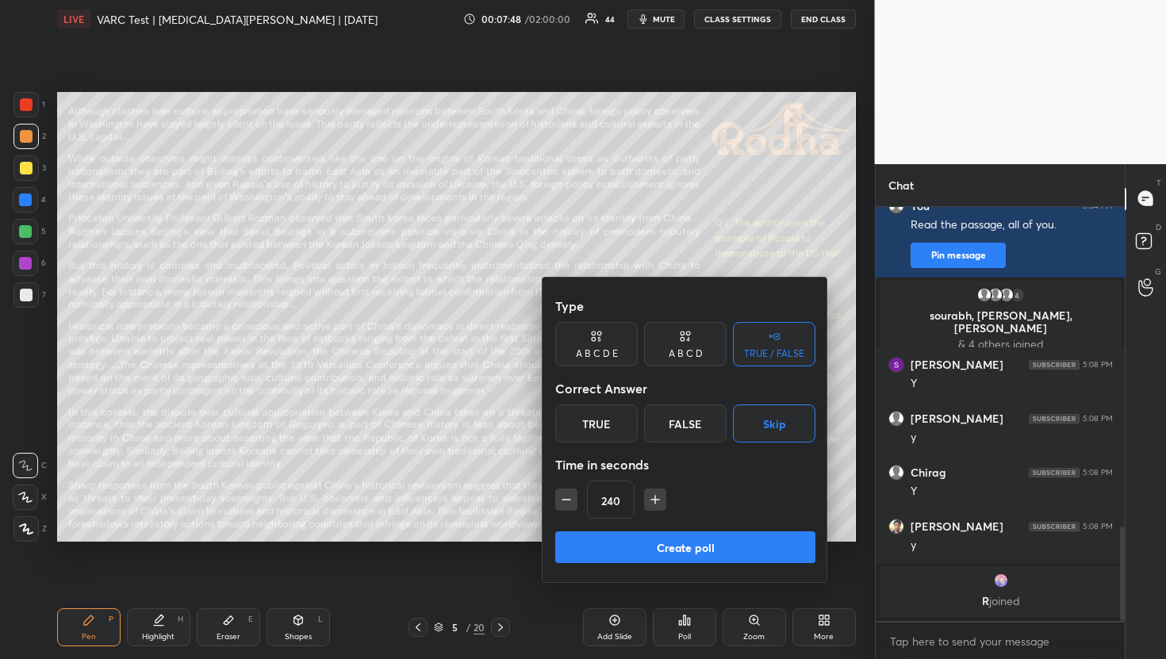
click at [566, 504] on icon "button" at bounding box center [566, 500] width 16 height 16
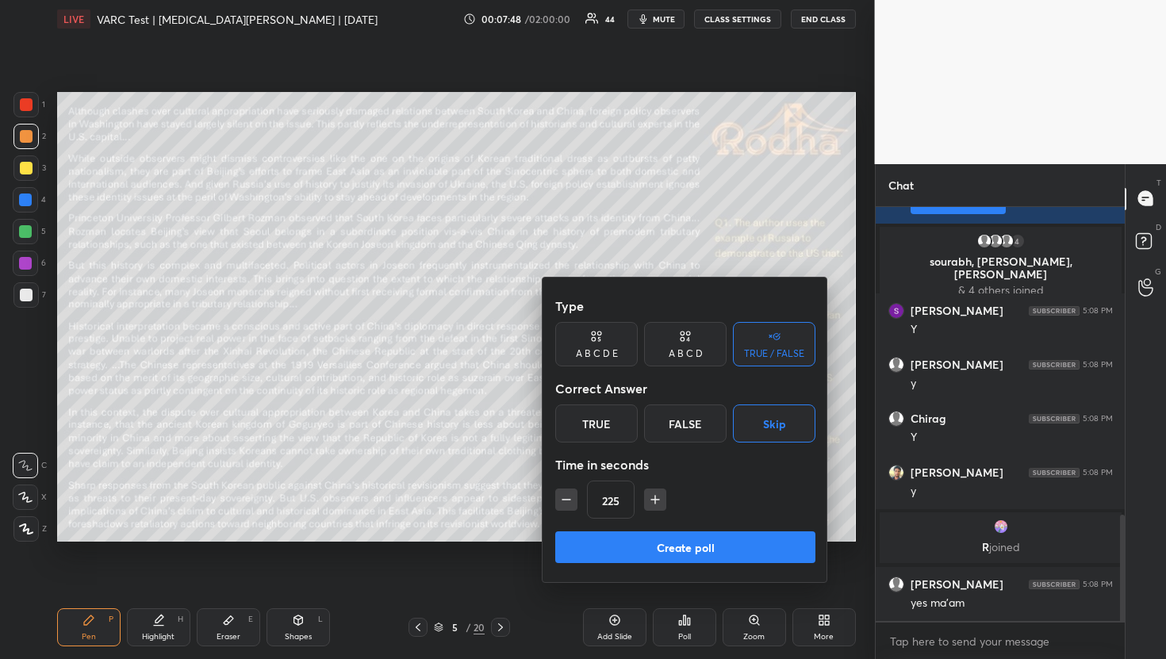
click at [566, 504] on icon "button" at bounding box center [566, 500] width 16 height 16
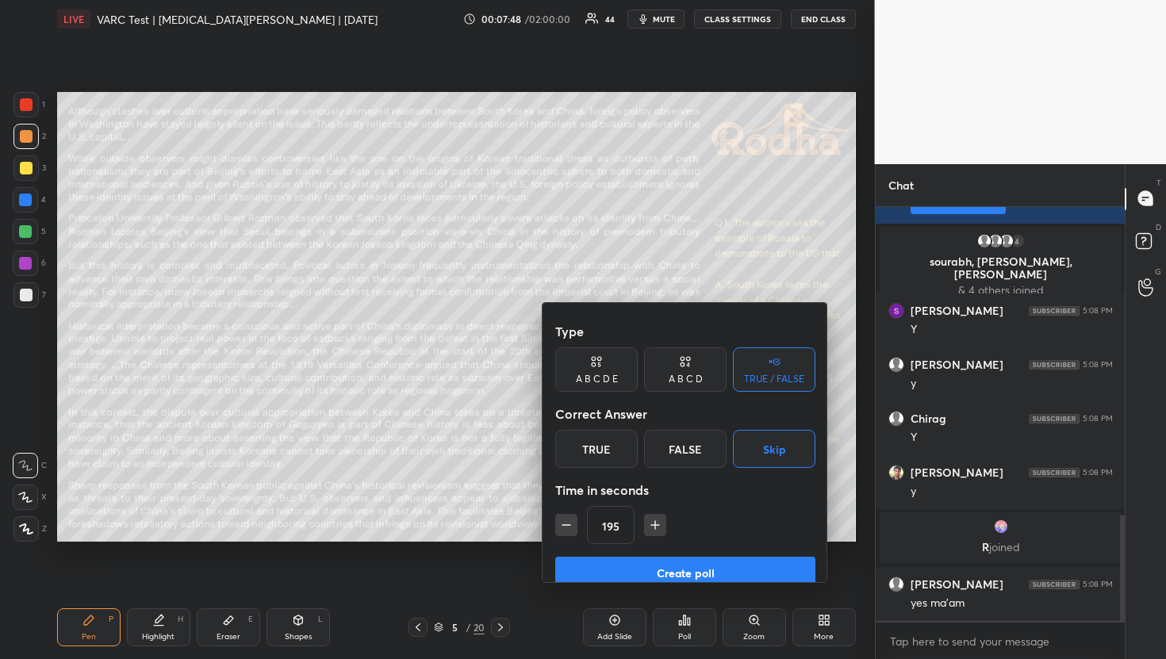
click at [566, 517] on icon "button" at bounding box center [566, 525] width 16 height 16
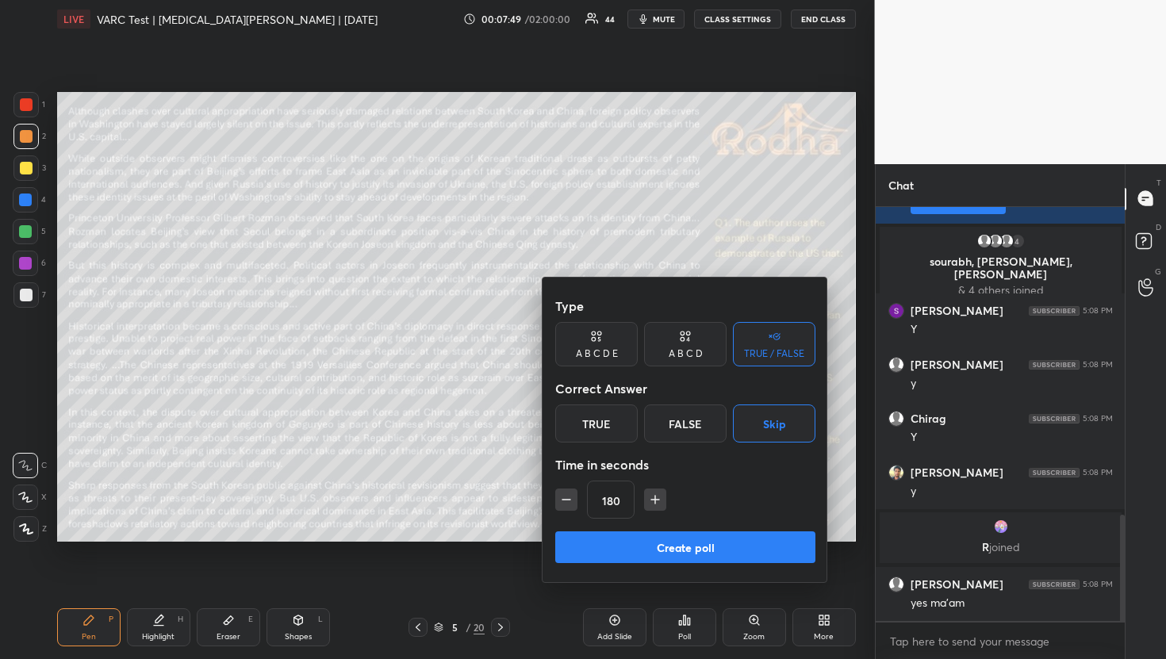
click at [566, 504] on icon "button" at bounding box center [566, 500] width 16 height 16
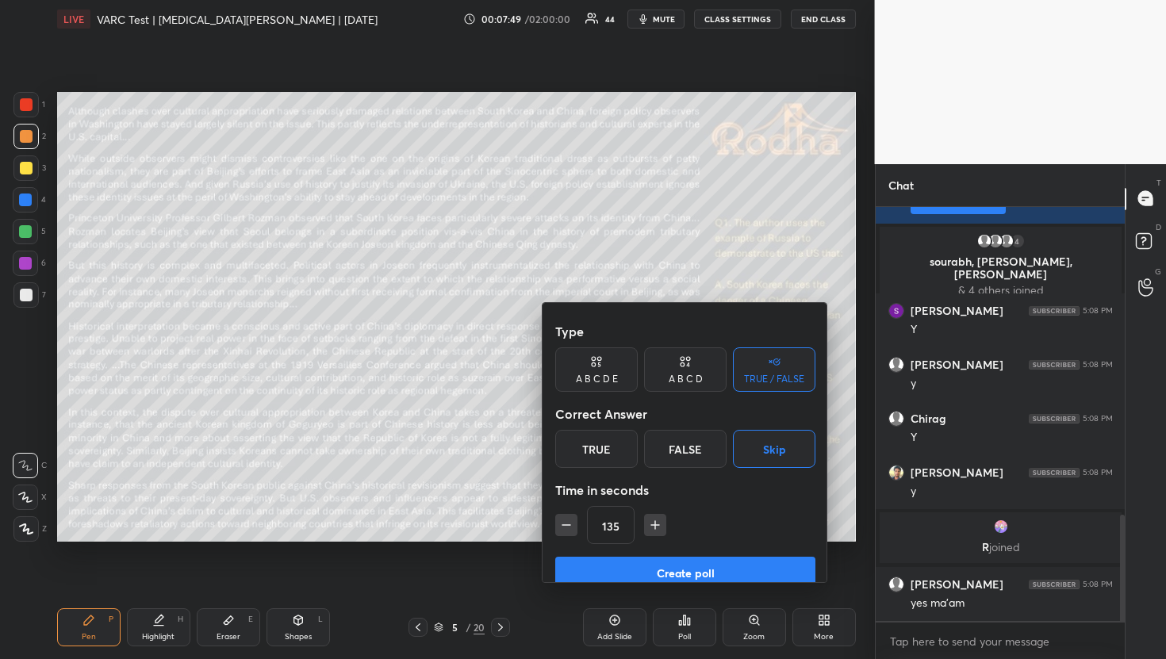
click at [566, 517] on icon "button" at bounding box center [566, 525] width 16 height 16
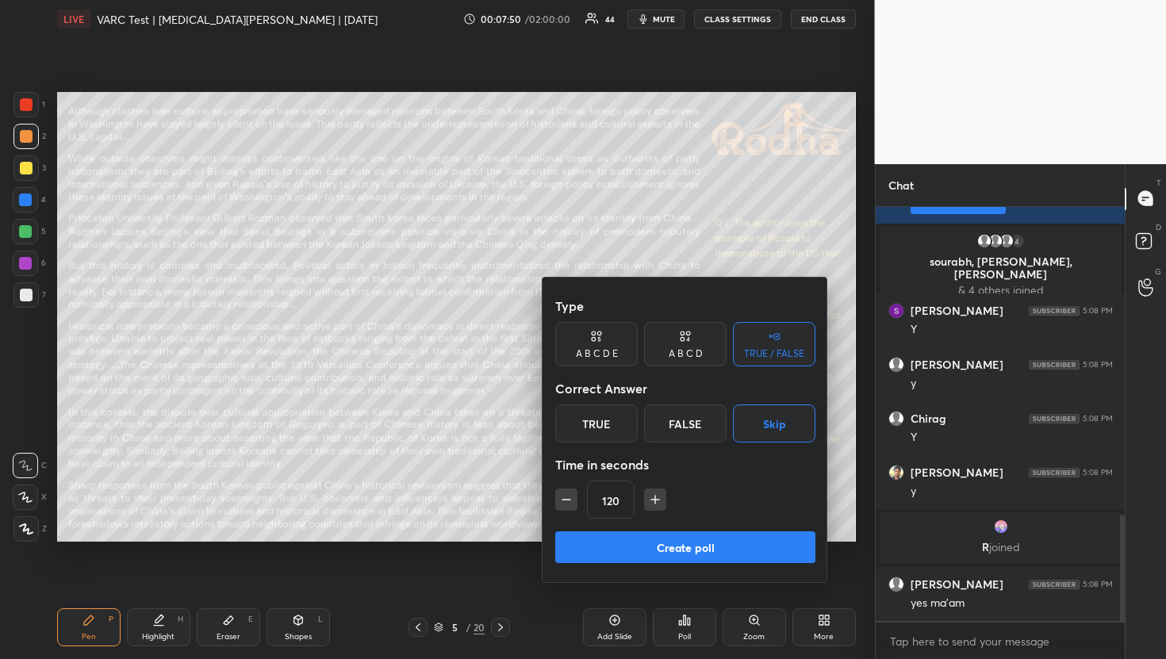
click at [566, 504] on icon "button" at bounding box center [566, 500] width 16 height 16
type input "90"
click at [631, 542] on button "Create poll" at bounding box center [685, 547] width 260 height 32
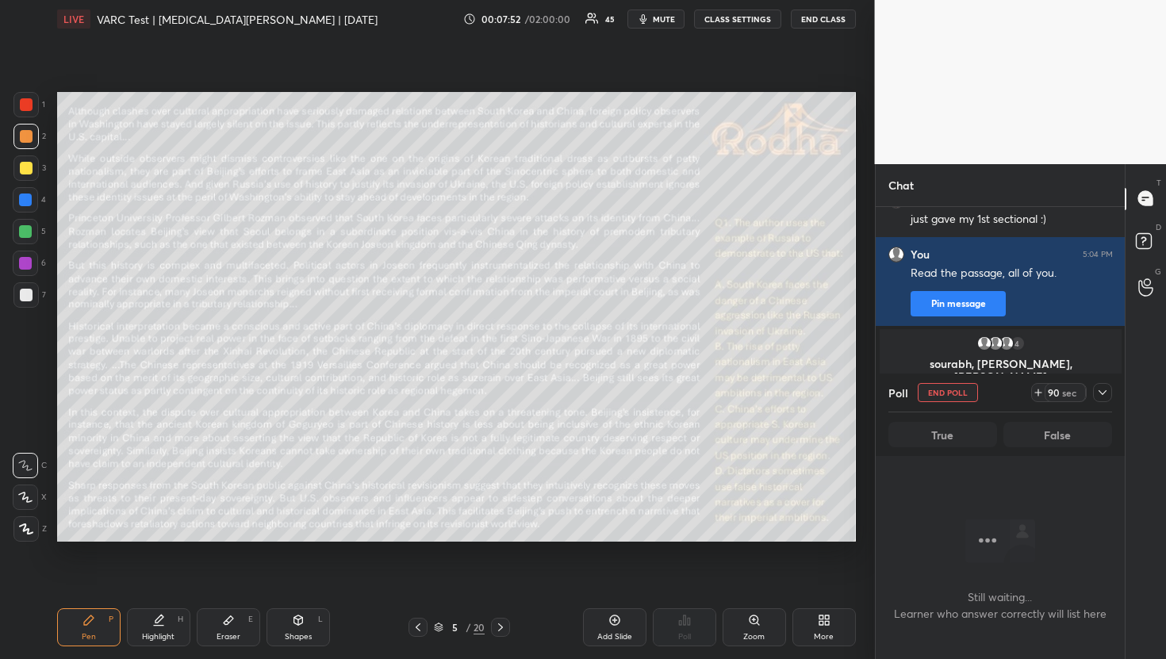
scroll to position [944, 0]
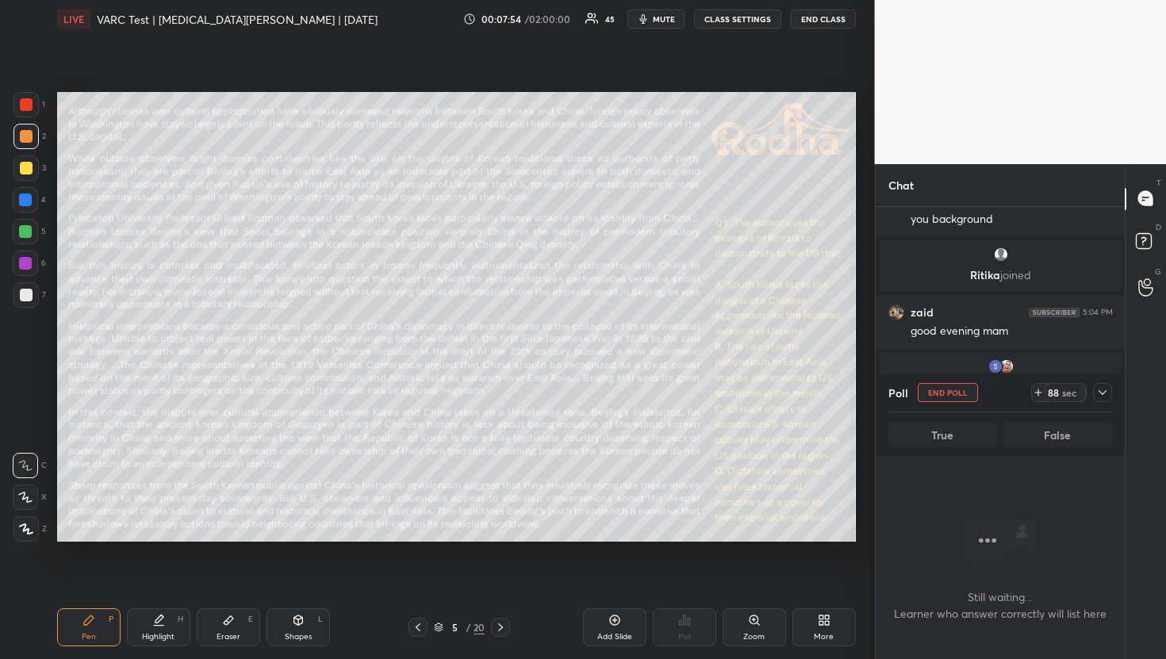
click at [649, 18] on icon "button" at bounding box center [643, 19] width 13 height 13
click at [1108, 394] on icon at bounding box center [1102, 392] width 13 height 13
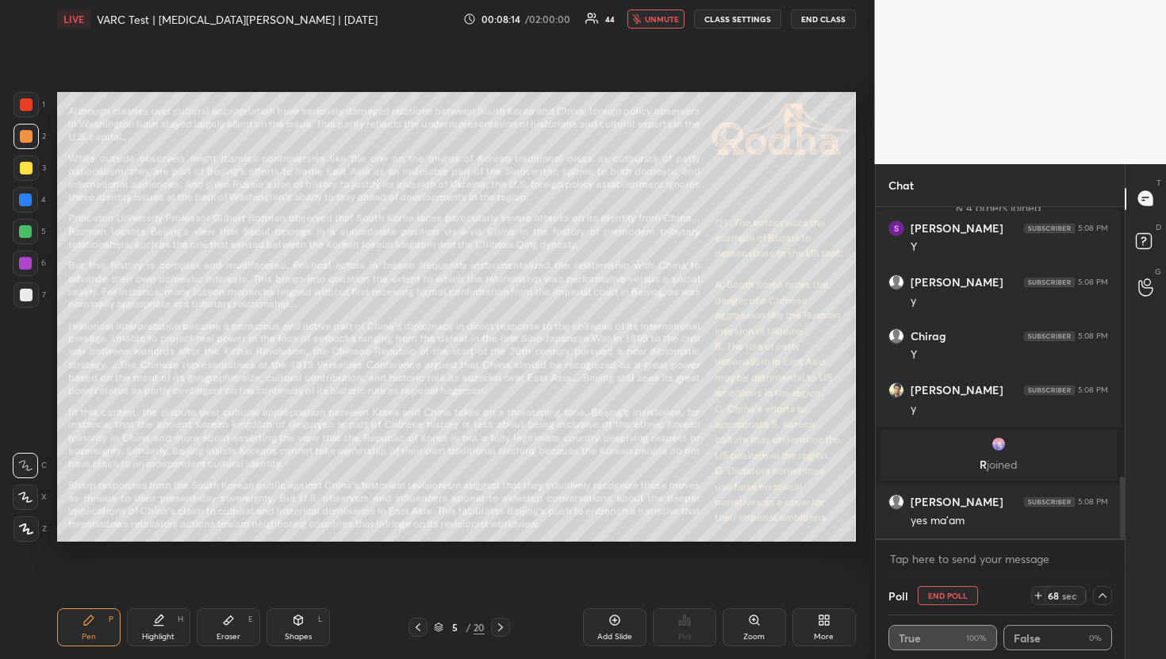
scroll to position [1437, 0]
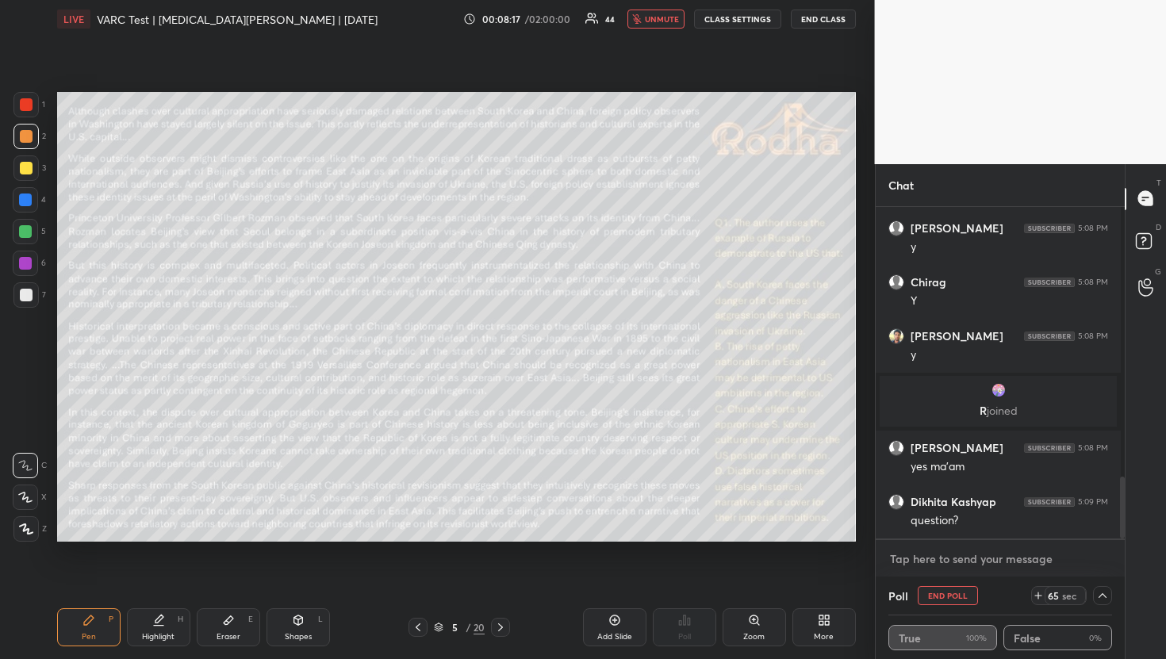
type textarea "x"
click at [913, 558] on textarea at bounding box center [1000, 558] width 224 height 25
type textarea "O"
type textarea "x"
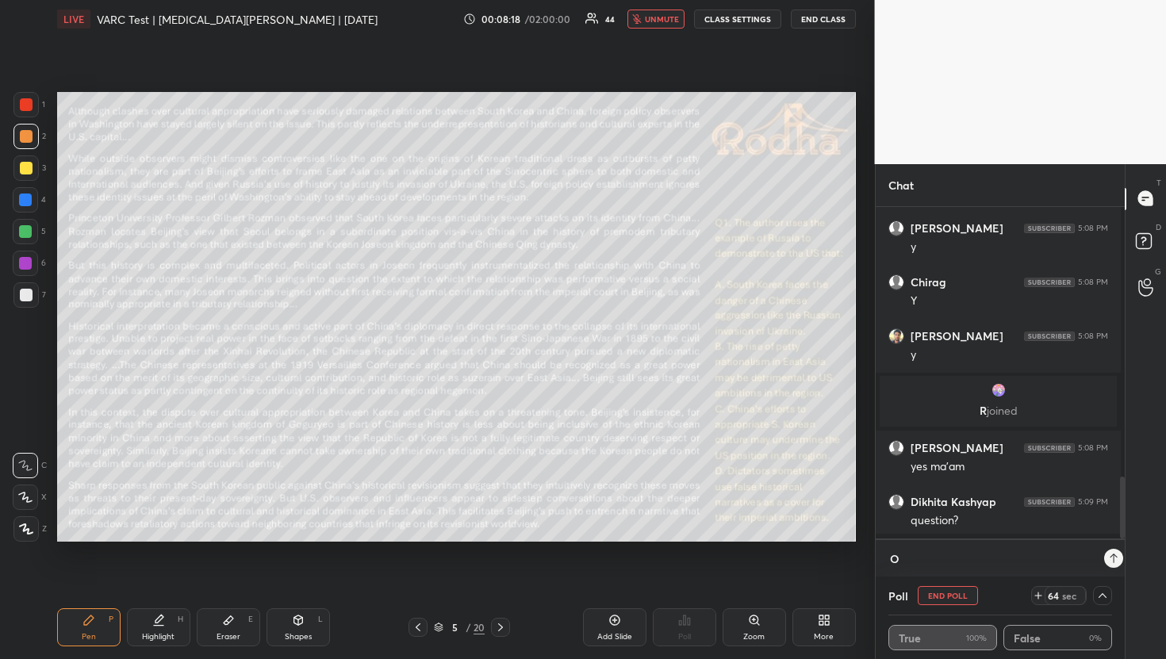
type textarea "On"
type textarea "x"
type textarea "On"
type textarea "x"
type textarea "On t"
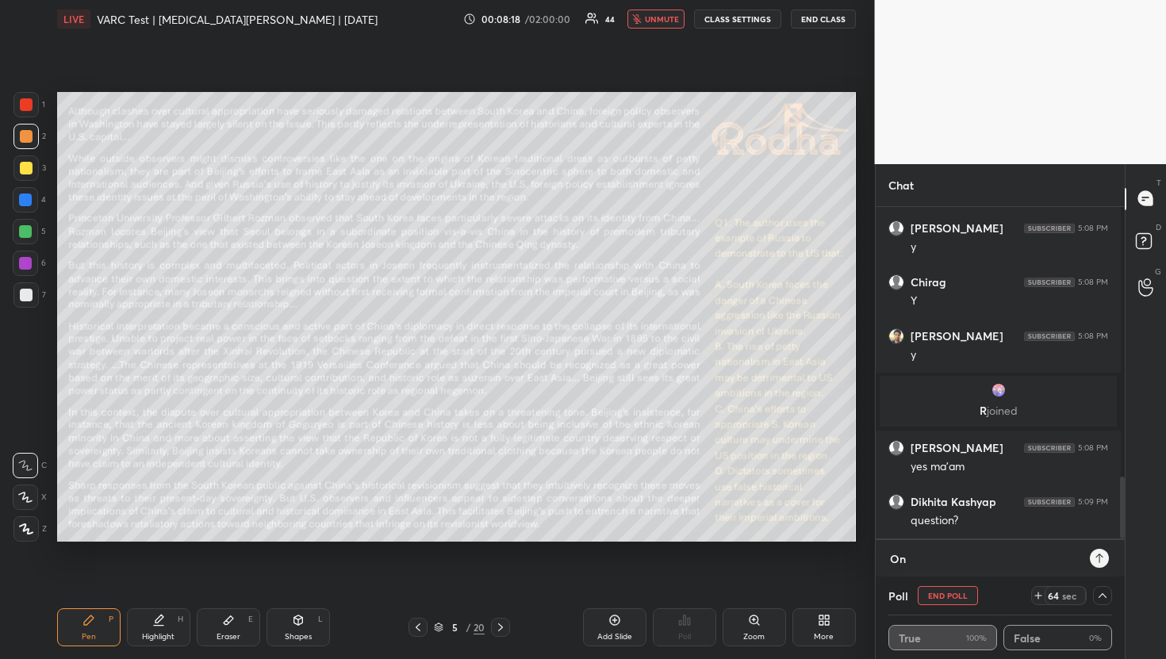
type textarea "x"
type textarea "On th"
type textarea "x"
type textarea "On the"
type textarea "x"
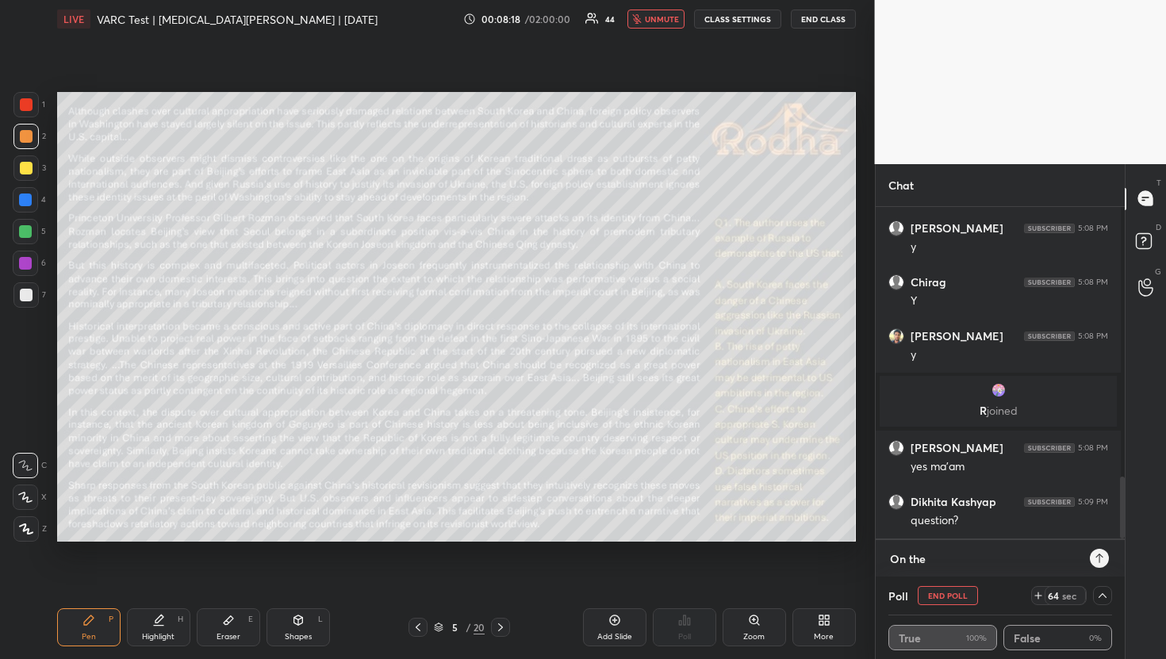
type textarea "On the"
type textarea "x"
type textarea "On the R"
type textarea "x"
type textarea "On the RH"
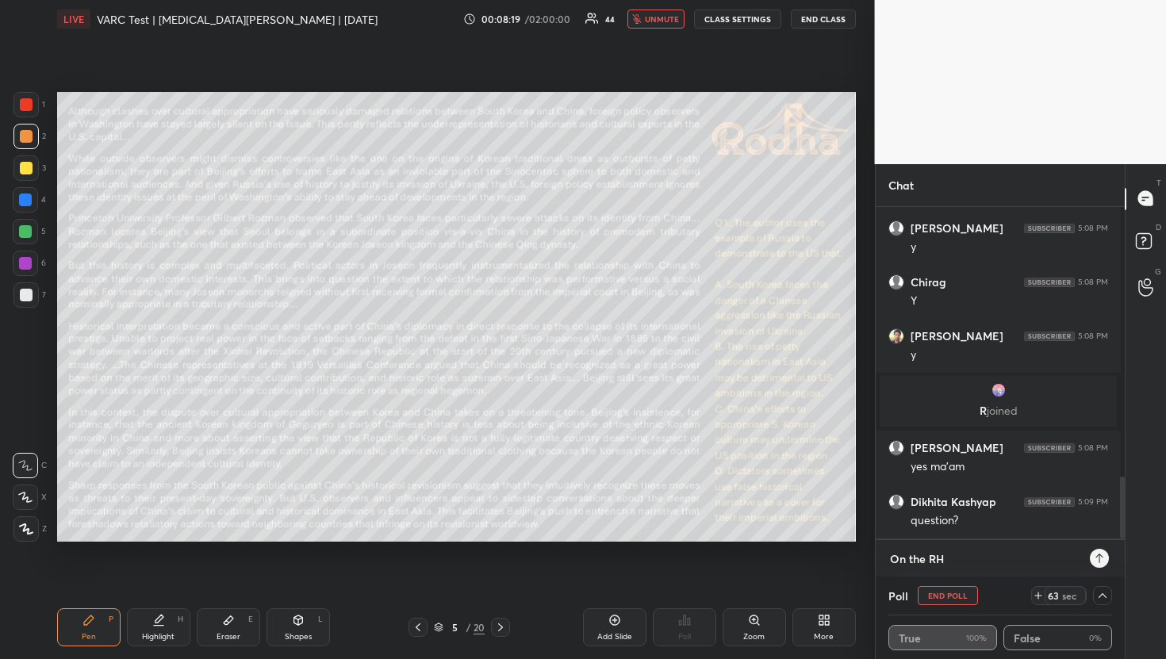
type textarea "x"
type textarea "On the RHS"
type textarea "x"
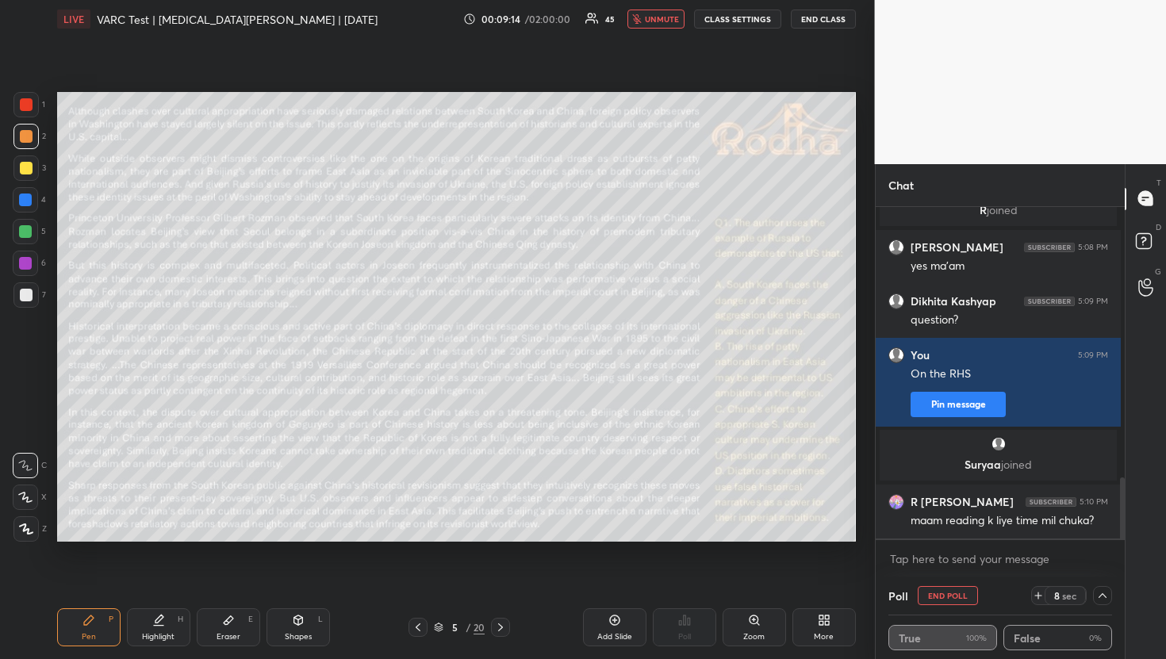
scroll to position [1534, 0]
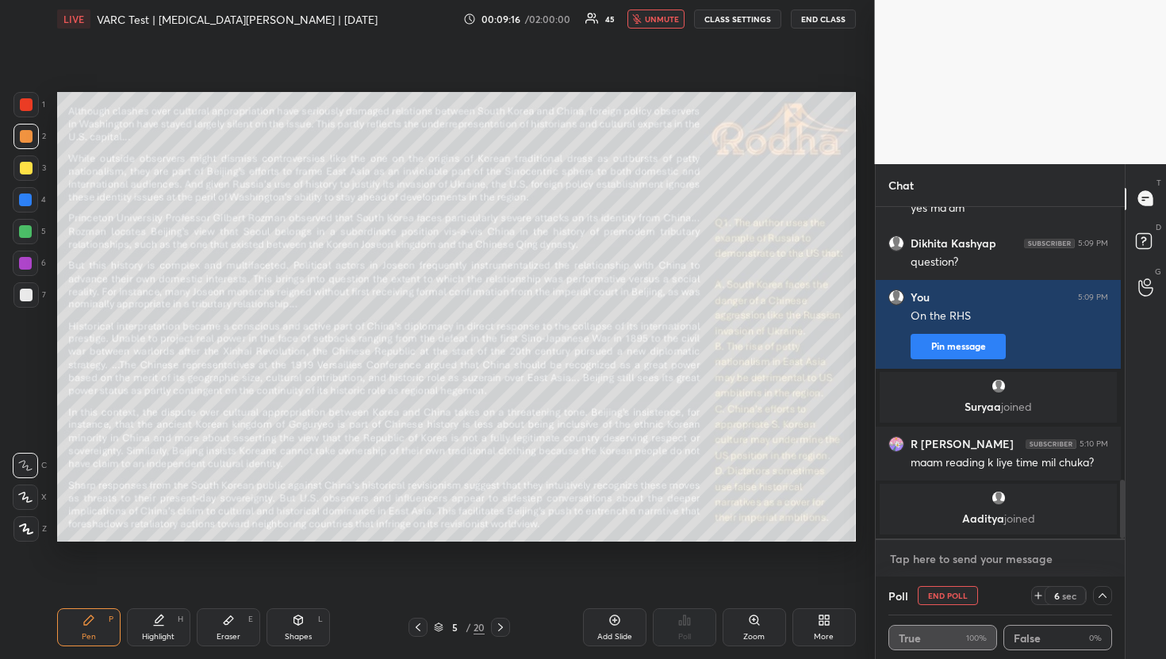
type textarea "x"
click at [959, 552] on textarea at bounding box center [1000, 558] width 224 height 25
type textarea "Y"
type textarea "x"
type textarea "Ye"
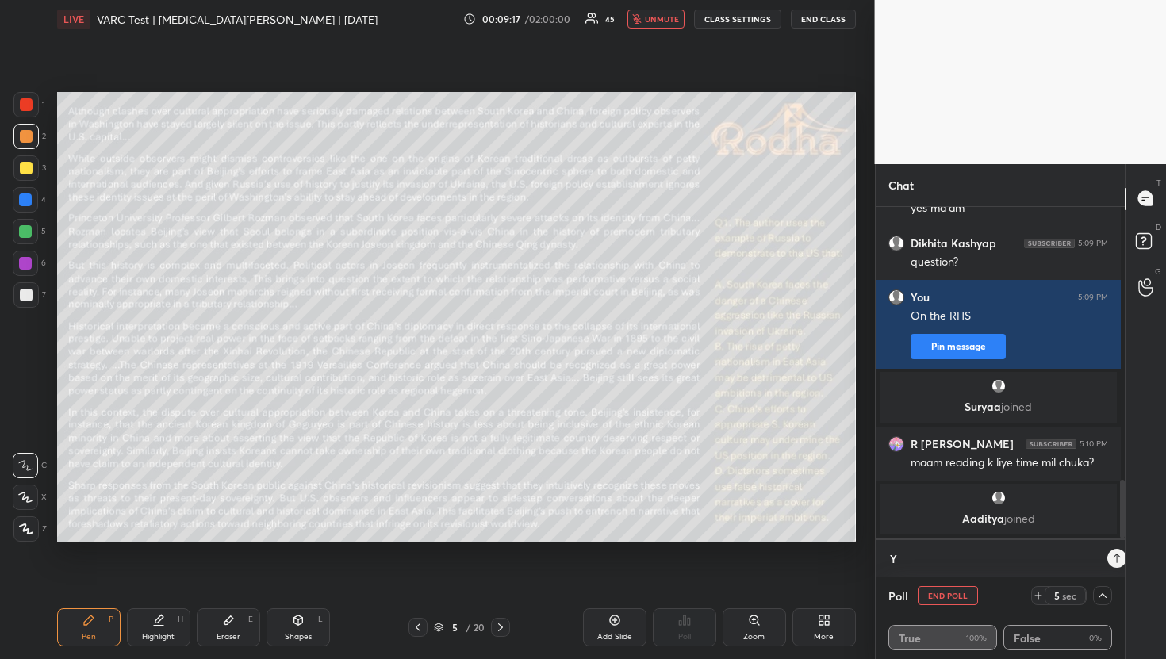
type textarea "x"
type textarea "Yes"
type textarea "x"
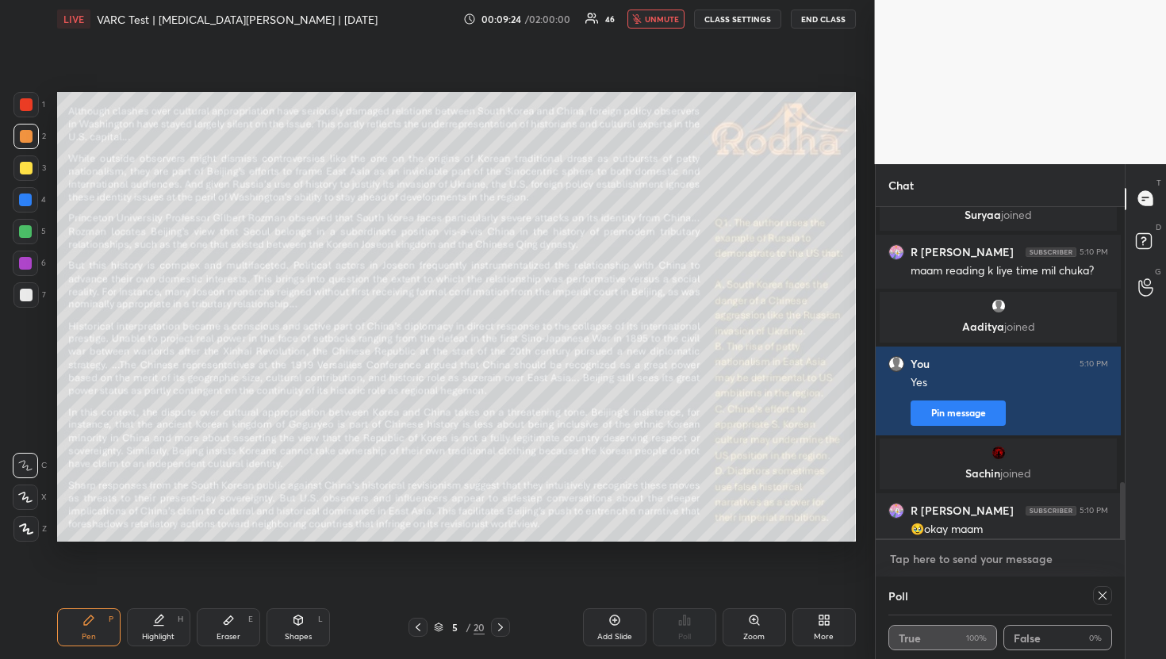
scroll to position [1626, 0]
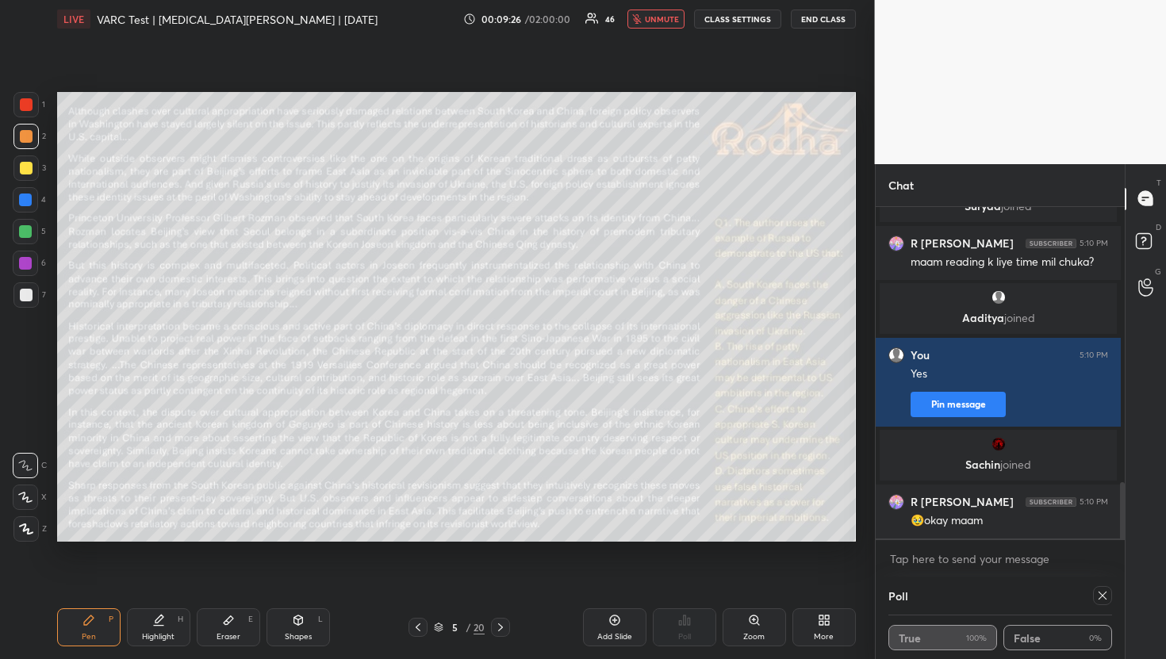
click at [1096, 594] on icon at bounding box center [1102, 595] width 13 height 13
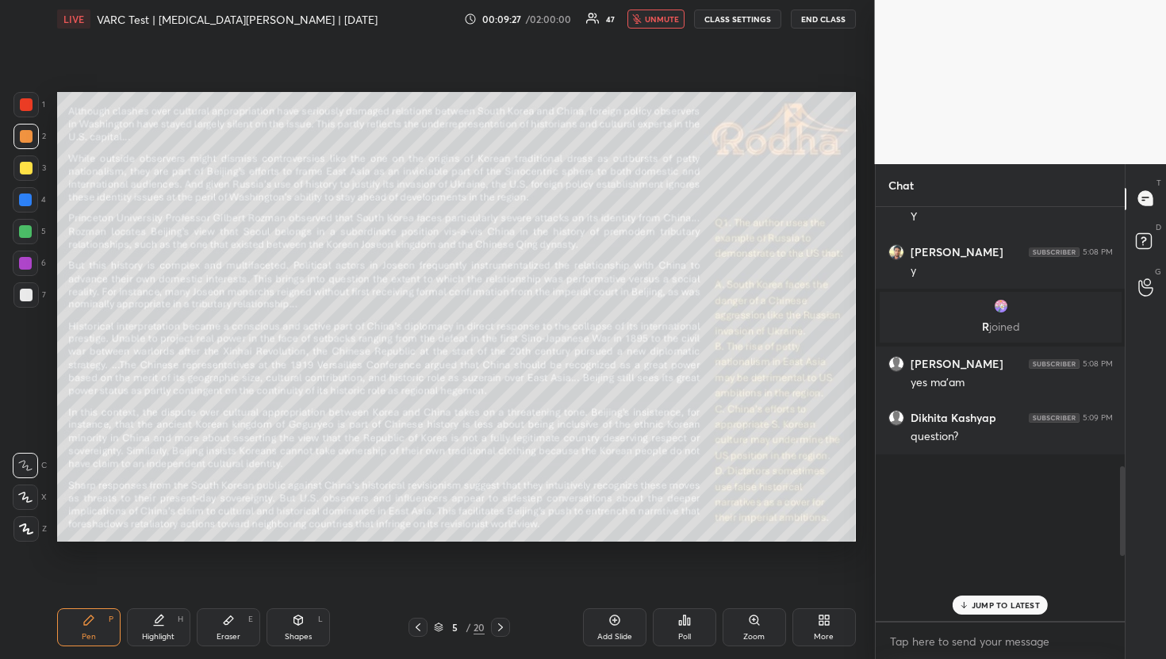
scroll to position [1132, 0]
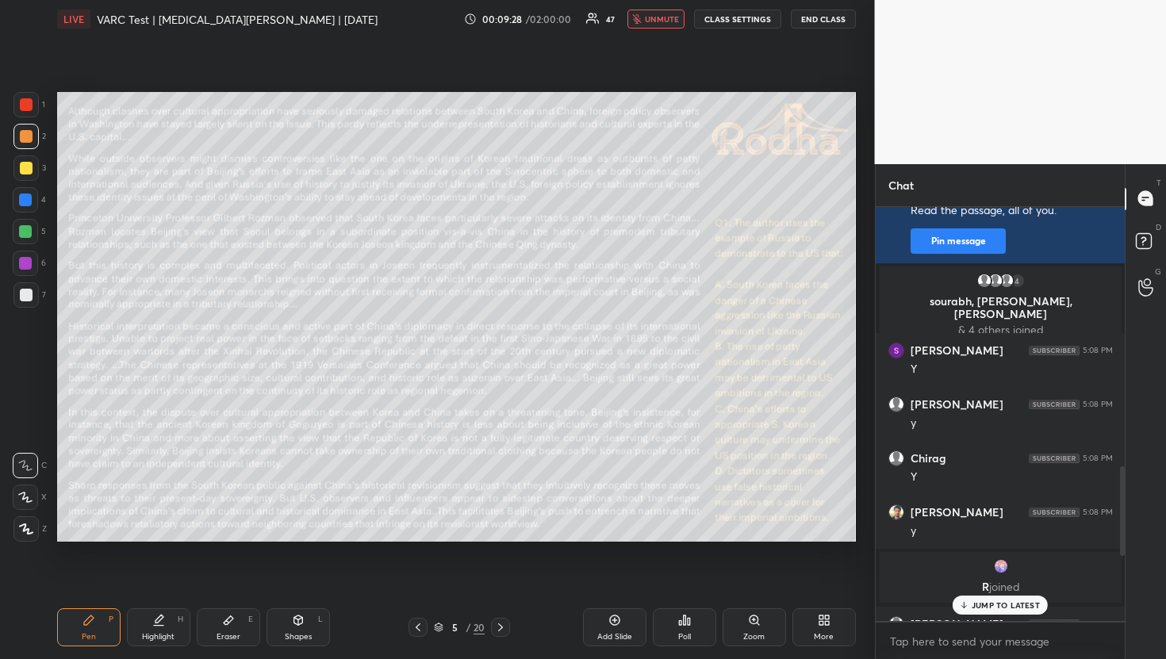
click at [500, 627] on icon at bounding box center [500, 627] width 13 height 13
click at [685, 627] on div "Poll" at bounding box center [684, 627] width 63 height 38
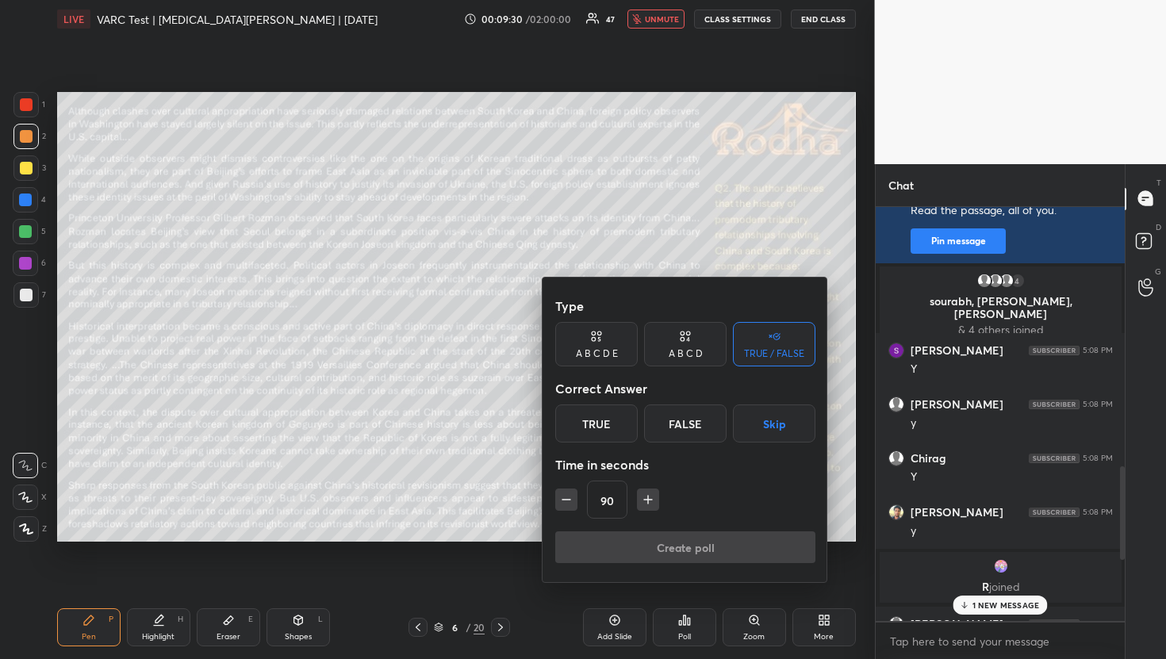
click at [772, 420] on button "Skip" at bounding box center [774, 423] width 82 height 38
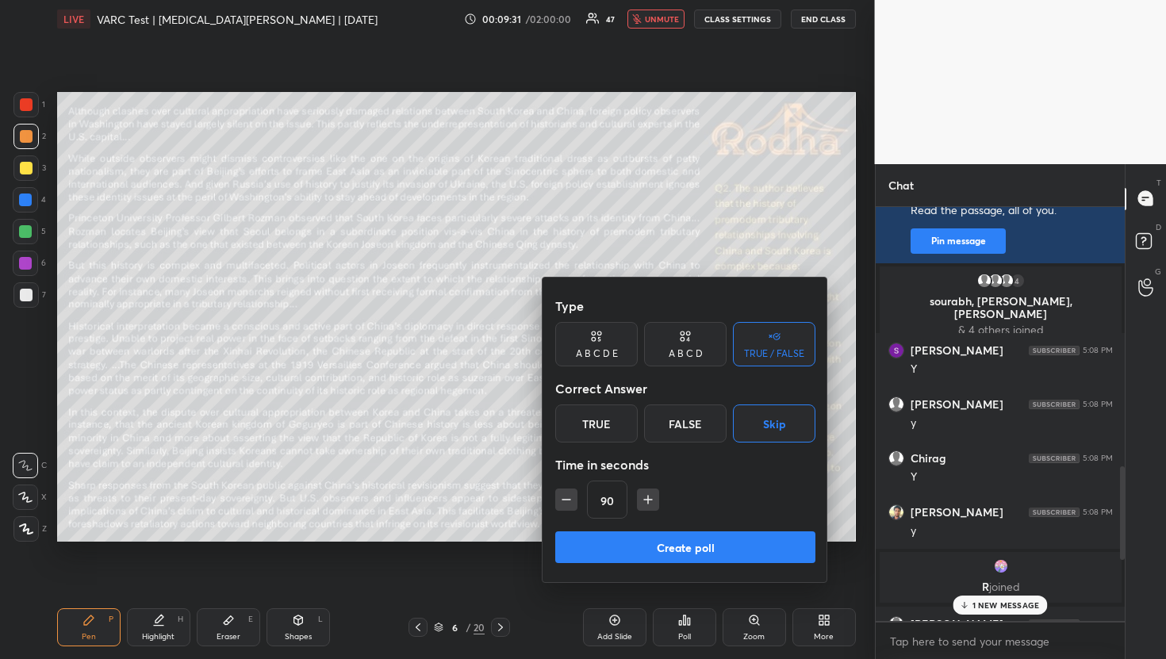
click at [668, 17] on div at bounding box center [583, 329] width 1166 height 659
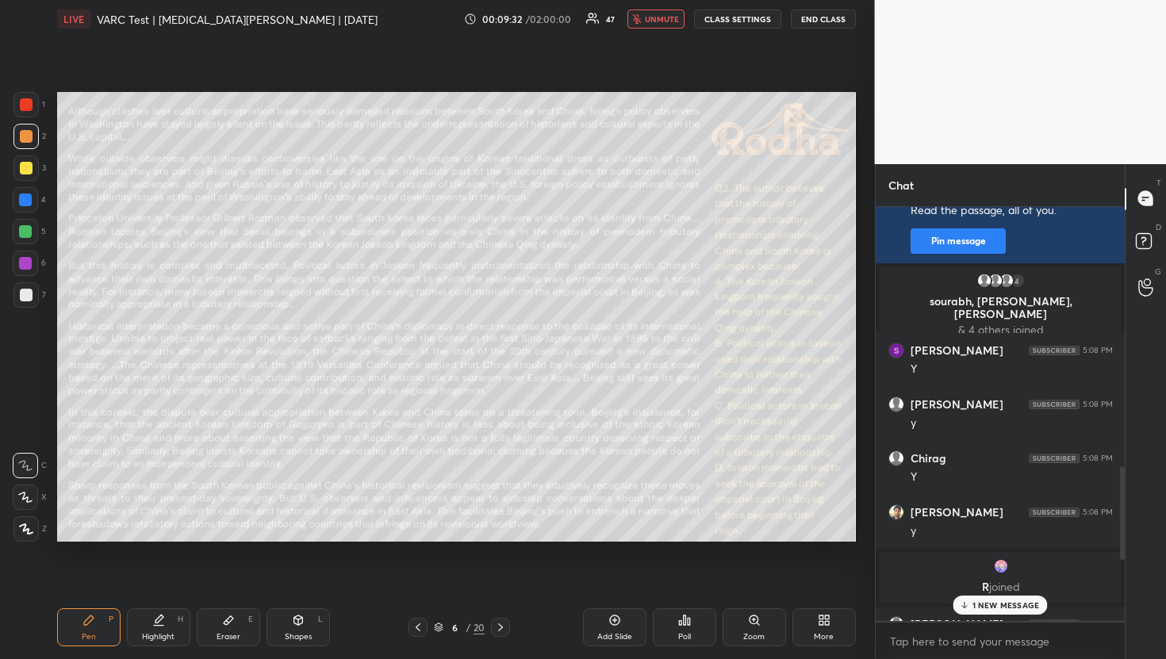
click at [668, 17] on span "unmute" at bounding box center [662, 18] width 34 height 11
click at [683, 639] on div "Poll" at bounding box center [684, 637] width 13 height 8
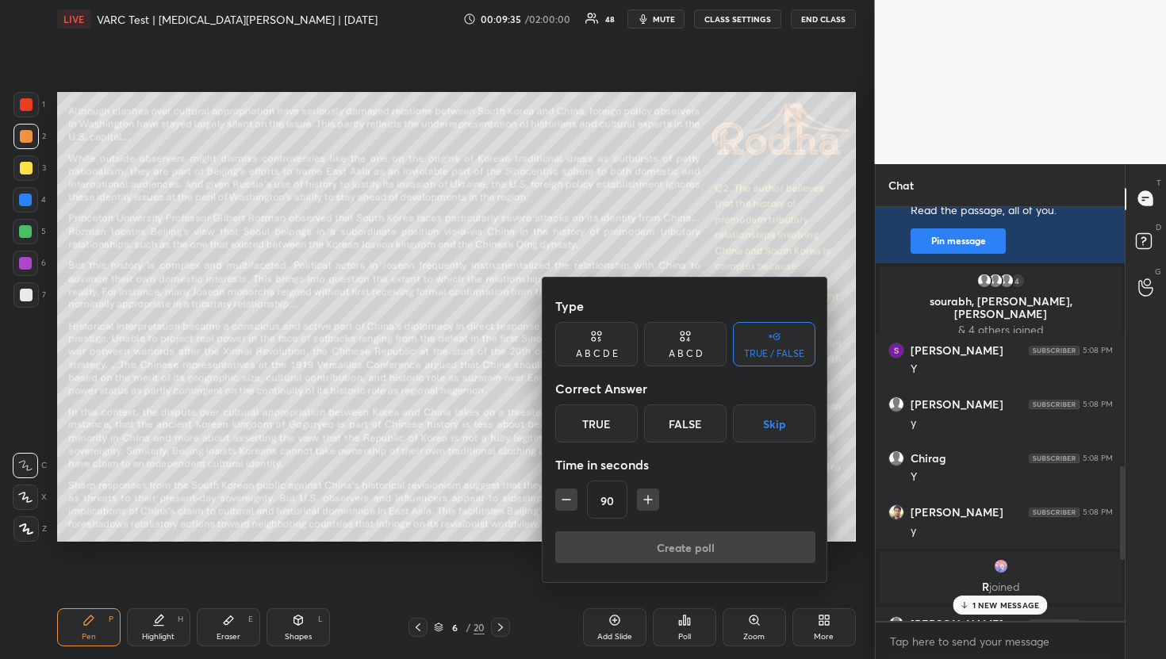
click at [773, 429] on button "Skip" at bounding box center [774, 423] width 82 height 38
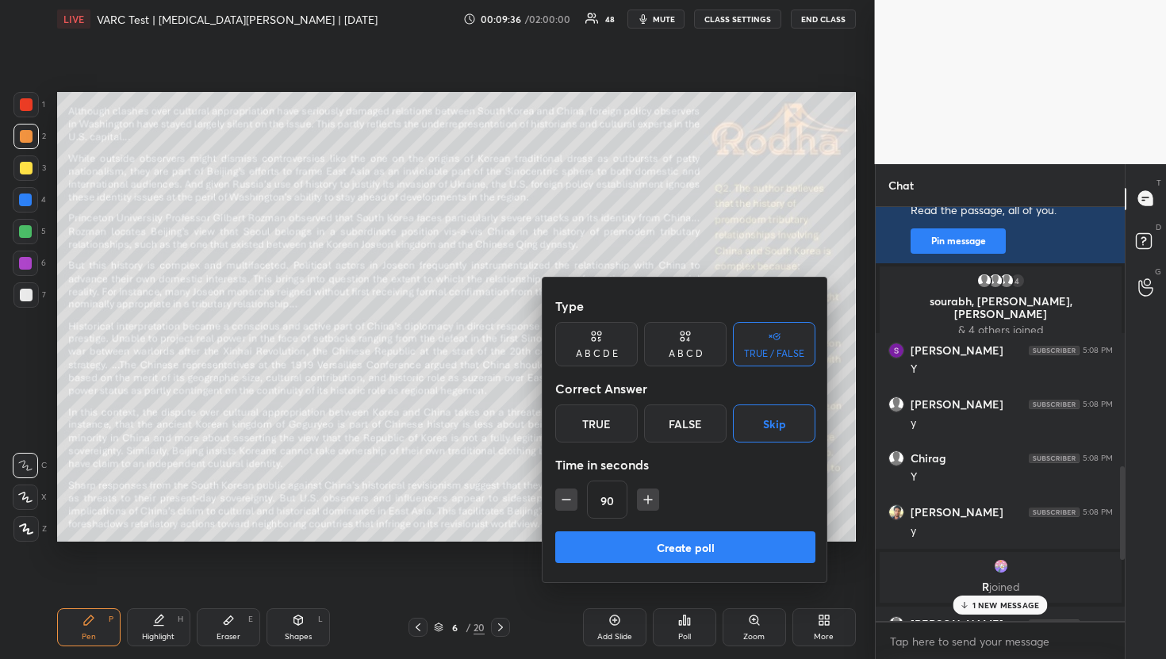
click at [738, 537] on button "Create poll" at bounding box center [685, 547] width 260 height 32
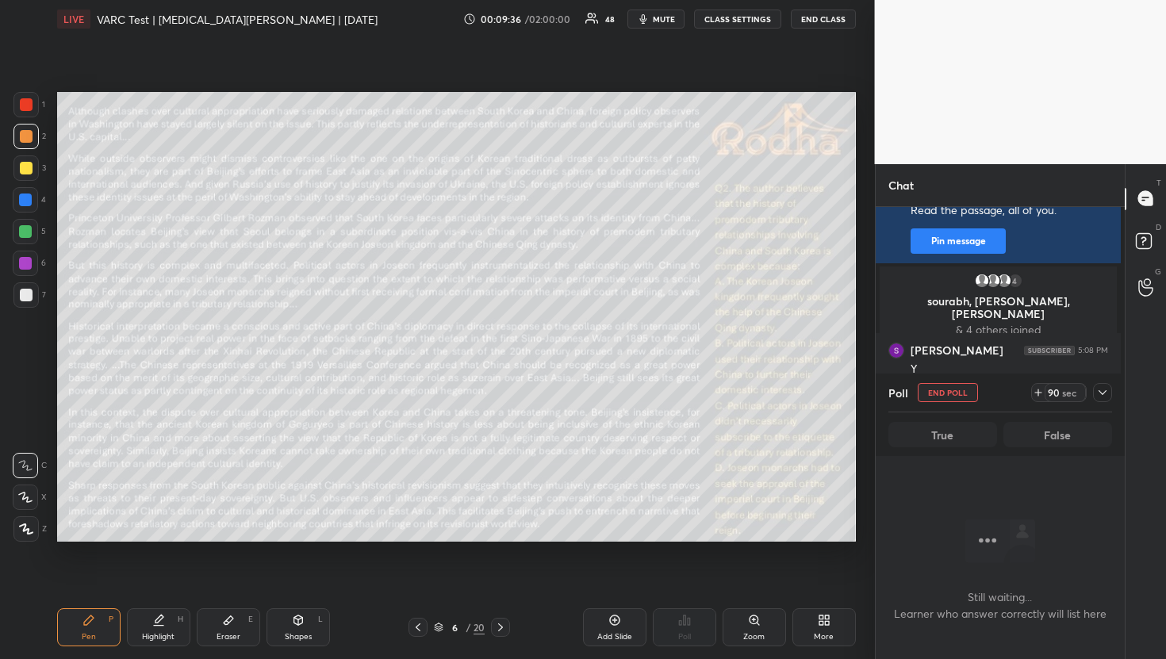
scroll to position [6, 6]
click at [1105, 397] on icon at bounding box center [1102, 392] width 13 height 13
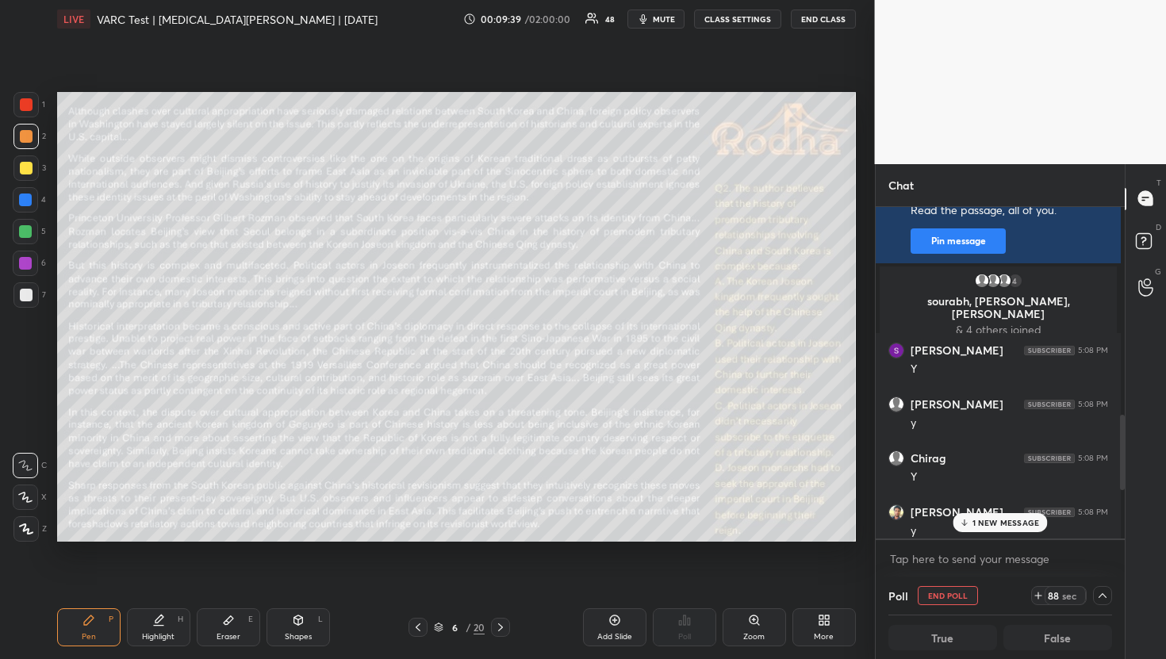
click at [661, 25] on button "mute" at bounding box center [655, 19] width 57 height 19
click at [1008, 524] on p "1 NEW MESSAGE" at bounding box center [1005, 523] width 67 height 10
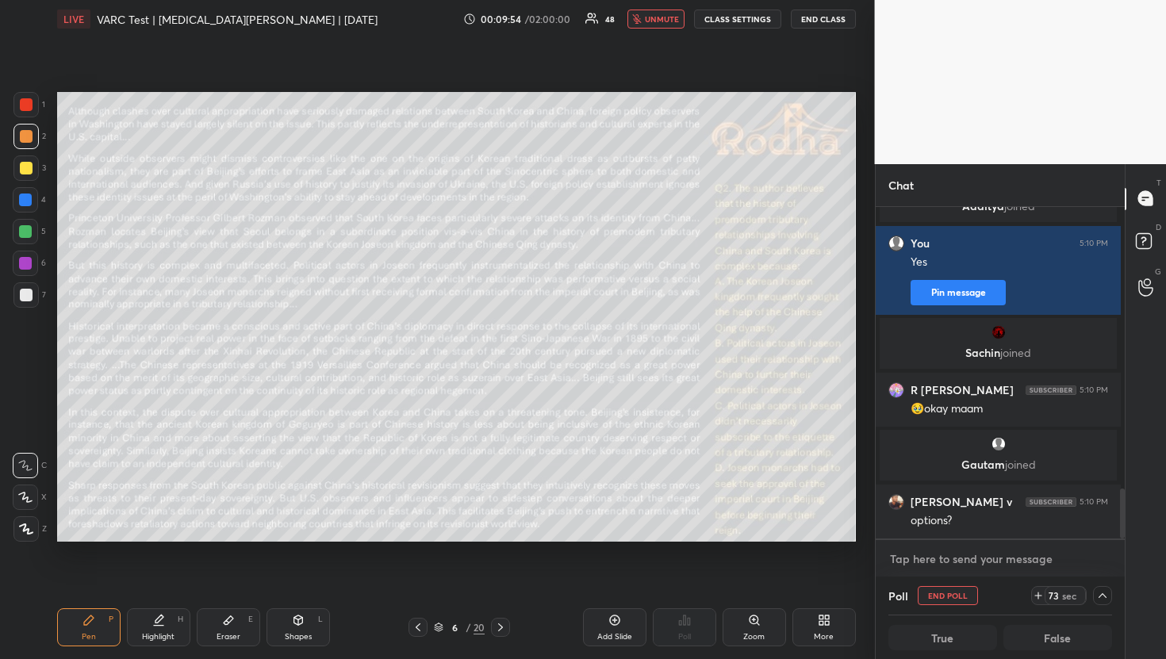
type textarea "x"
click at [952, 555] on textarea at bounding box center [1000, 558] width 224 height 25
type textarea "N"
type textarea "x"
type textarea "No"
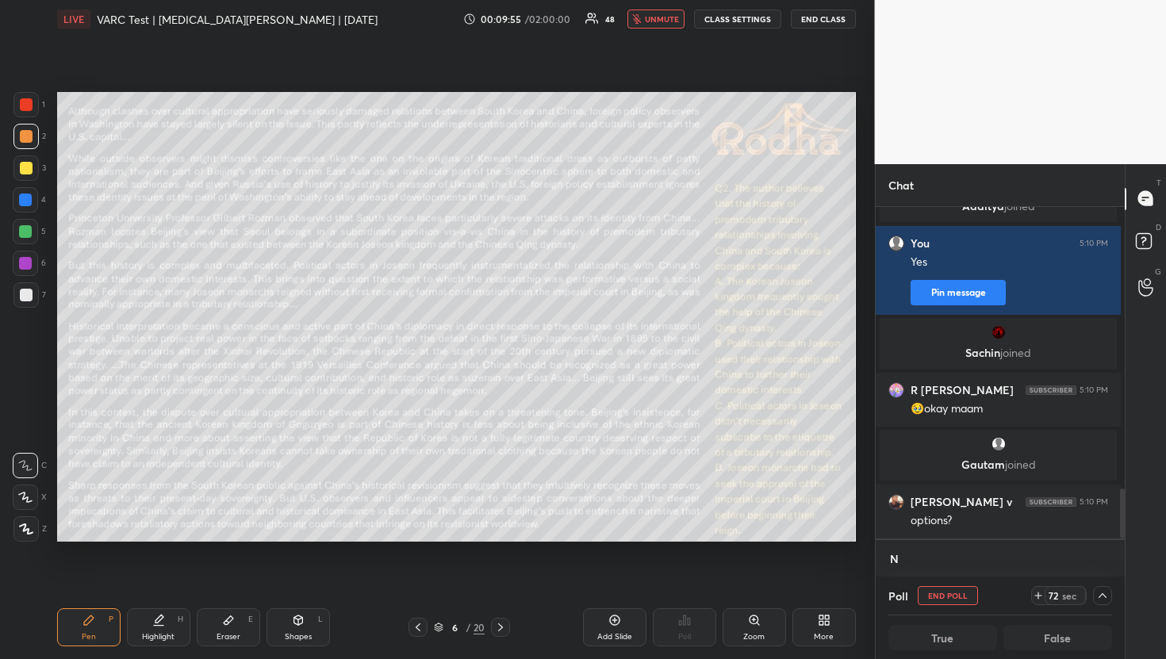
type textarea "x"
type textarea "Not"
type textarea "x"
type textarea "Note"
type textarea "x"
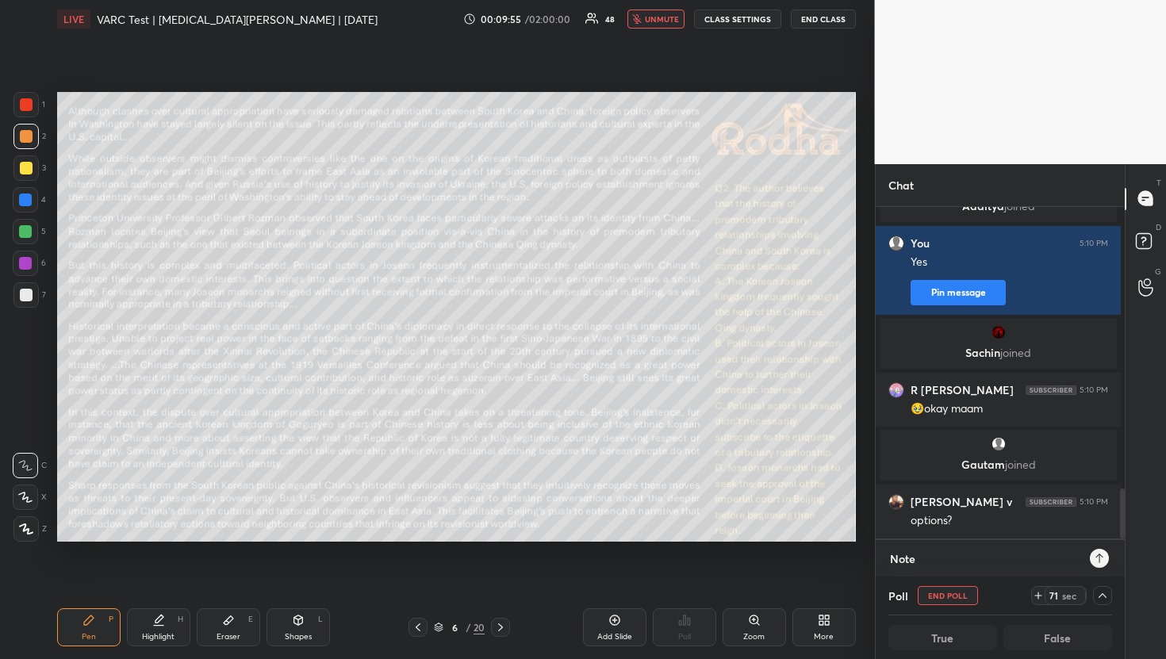
type textarea "Note"
type textarea "x"
type textarea "Note d"
type textarea "x"
type textarea "Note do"
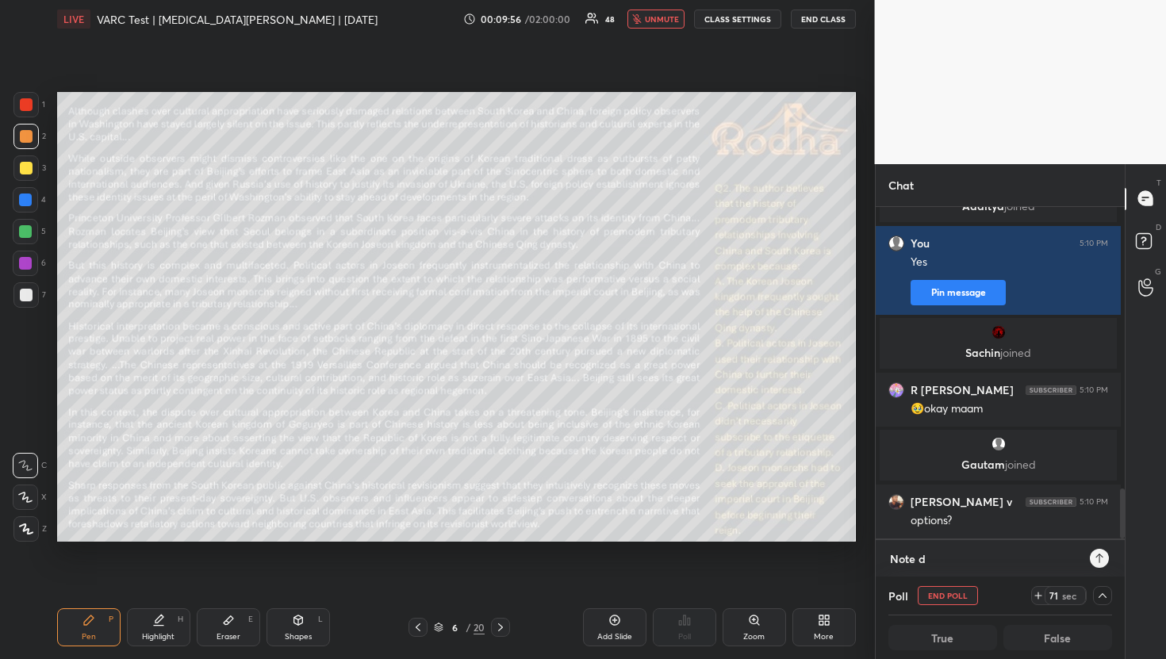
type textarea "x"
type textarea "Note doe"
type textarea "x"
type textarea "Note doen"
type textarea "x"
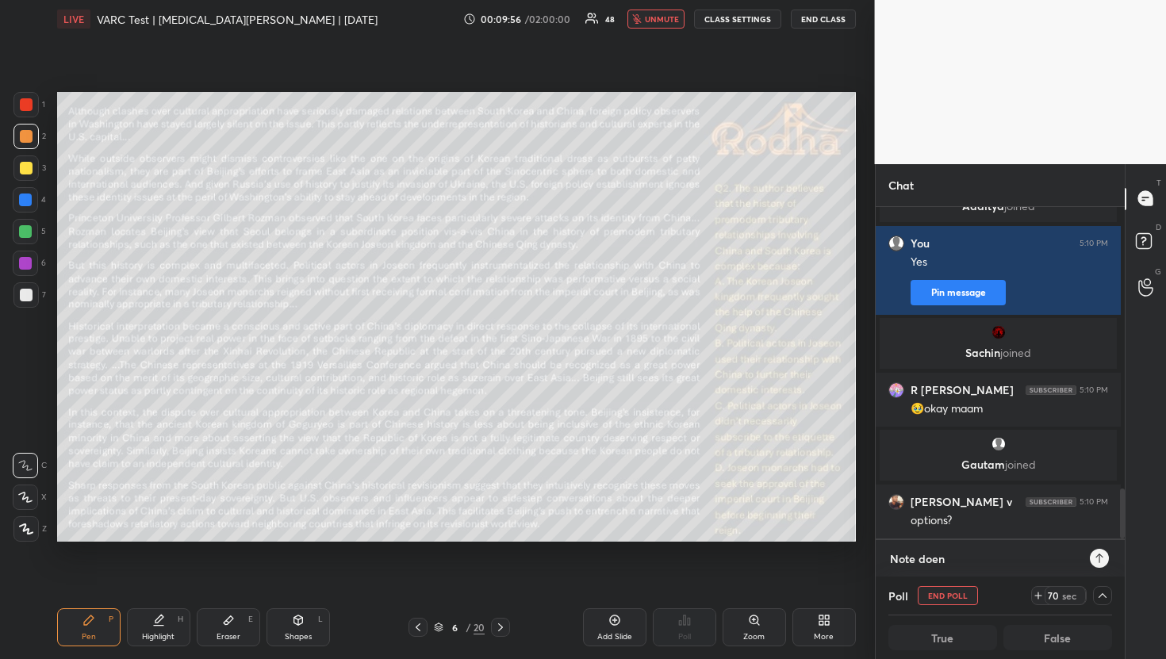
type textarea "Note doen"
type textarea "x"
type textarea "Note doen"
type textarea "x"
type textarea "Note doe"
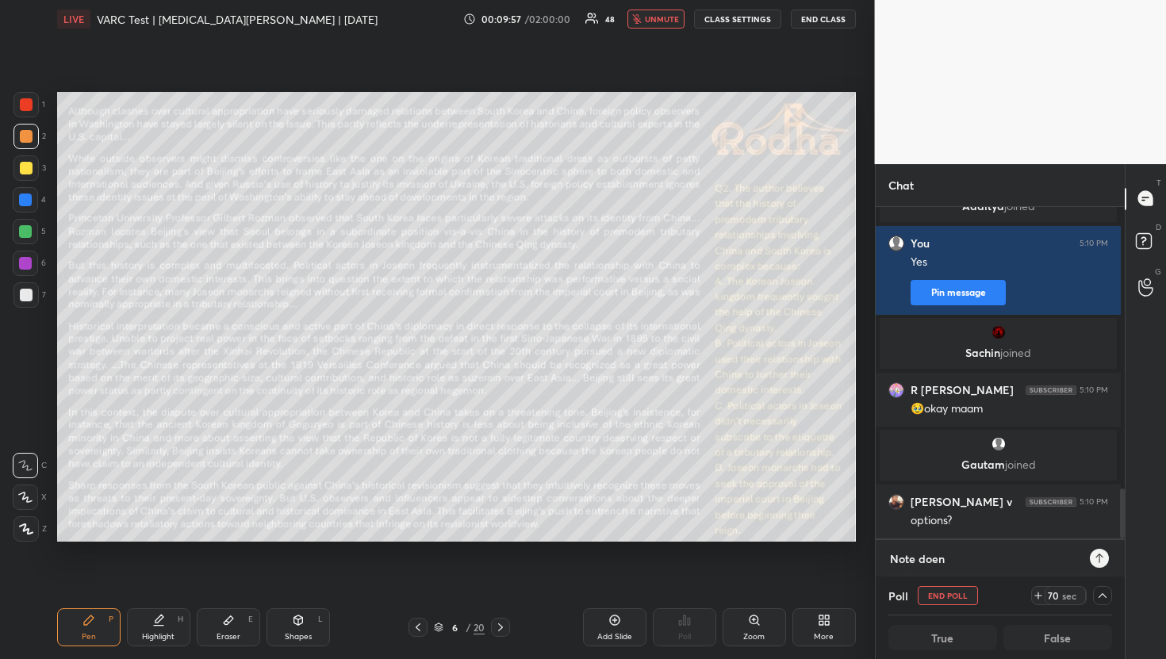
type textarea "x"
type textarea "Note do"
type textarea "x"
type textarea "Note dow"
type textarea "x"
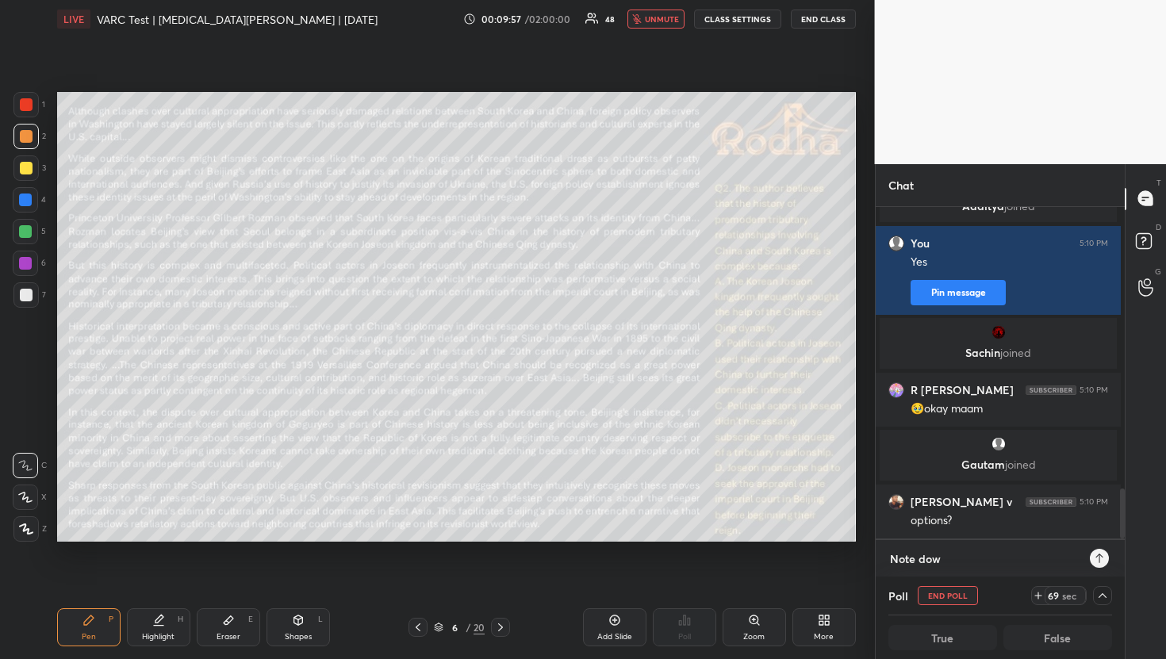
type textarea "Note down"
type textarea "x"
type textarea "Note down"
type textarea "x"
type textarea "Note down t"
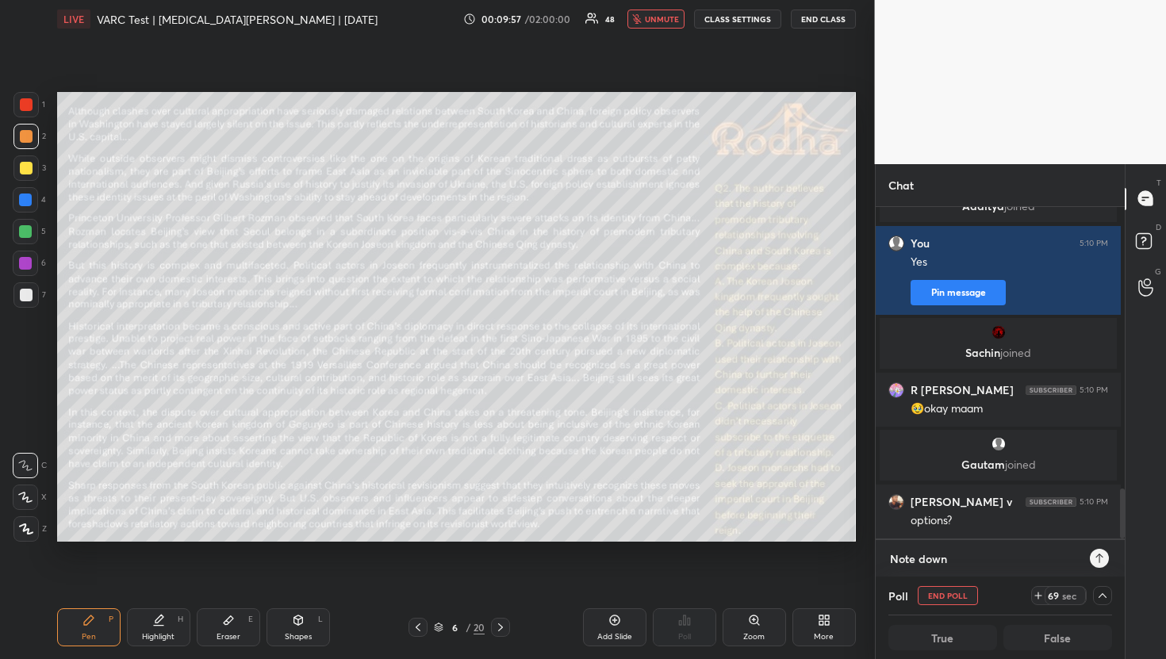
type textarea "x"
type textarea "Note down th"
type textarea "x"
type textarea "Note down the"
type textarea "x"
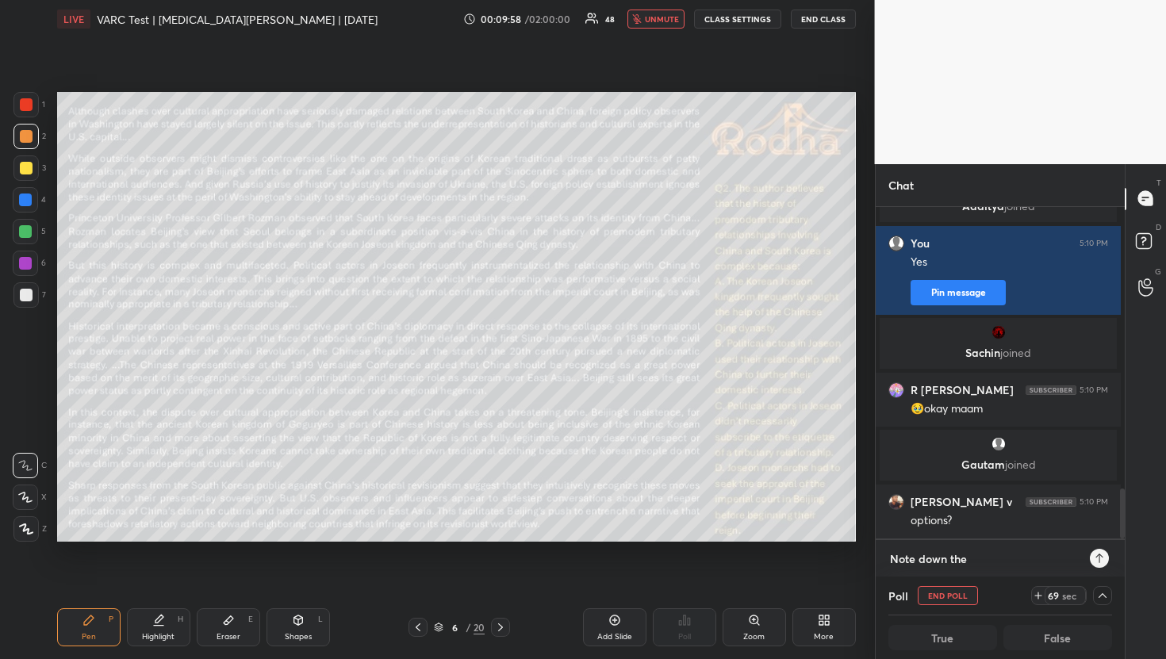
type textarea "Note down the"
type textarea "x"
type textarea "Note down the a"
type textarea "x"
type textarea "Note down the an"
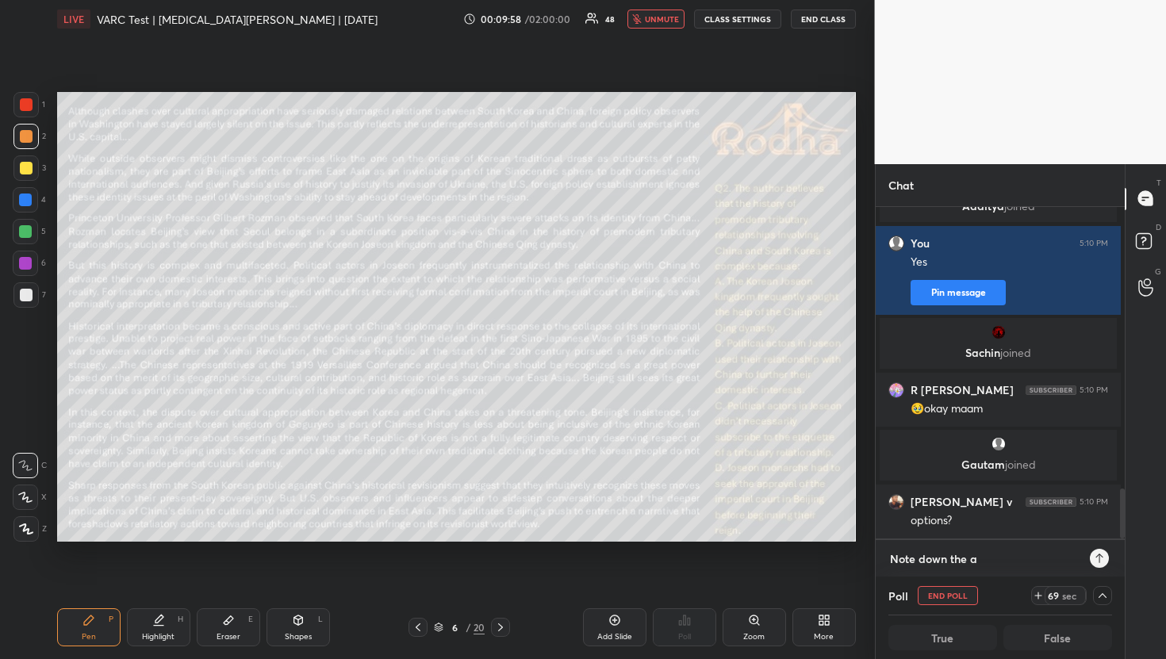
type textarea "x"
type textarea "Note down the ans"
type textarea "x"
type textarea "Note down the answ"
type textarea "x"
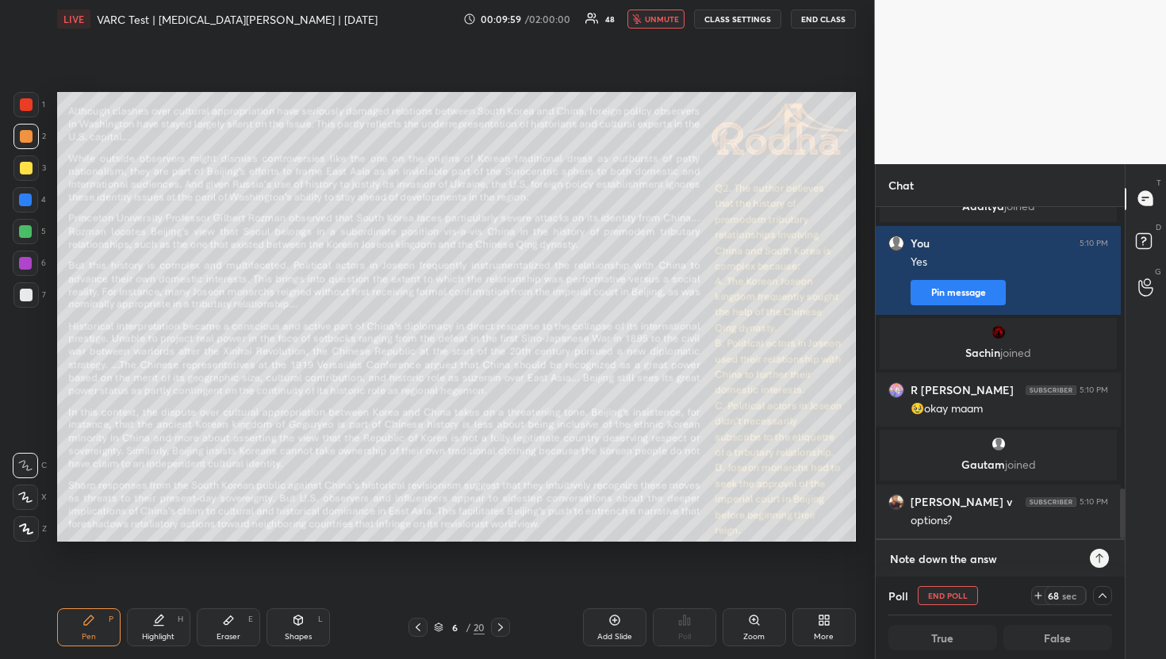
type textarea "Note down the answe"
type textarea "x"
type textarea "Note down the answer"
type textarea "x"
type textarea "Note down the answer,"
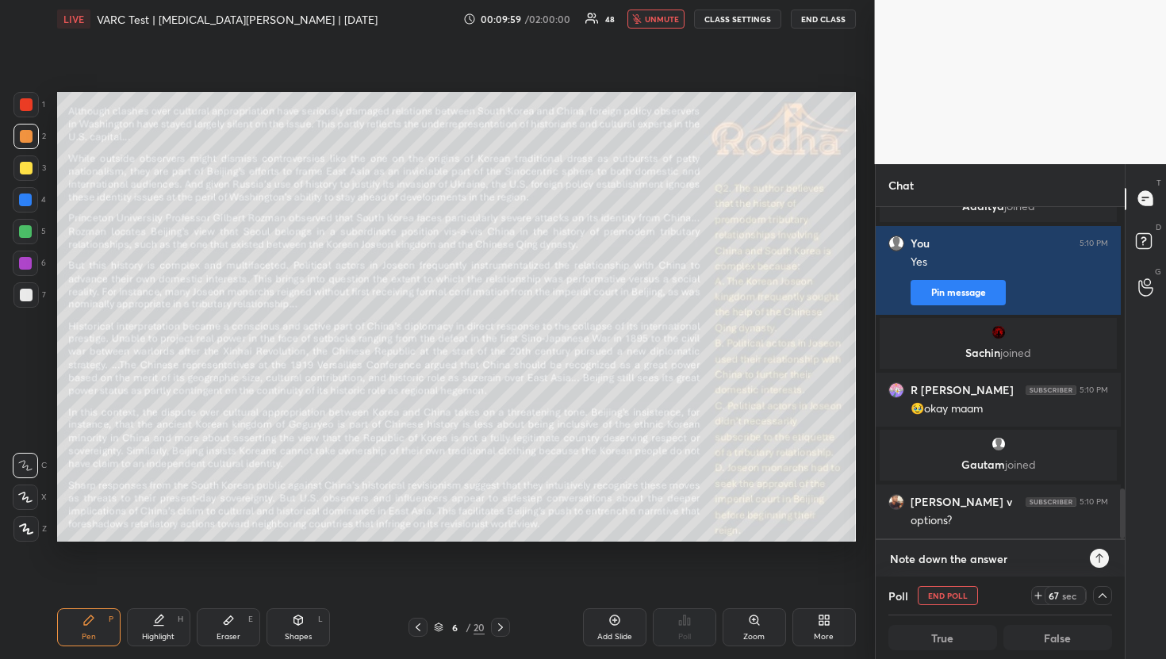
type textarea "x"
type textarea "Note down the answer,"
type textarea "x"
type textarea "Note down the answer, A"
type textarea "x"
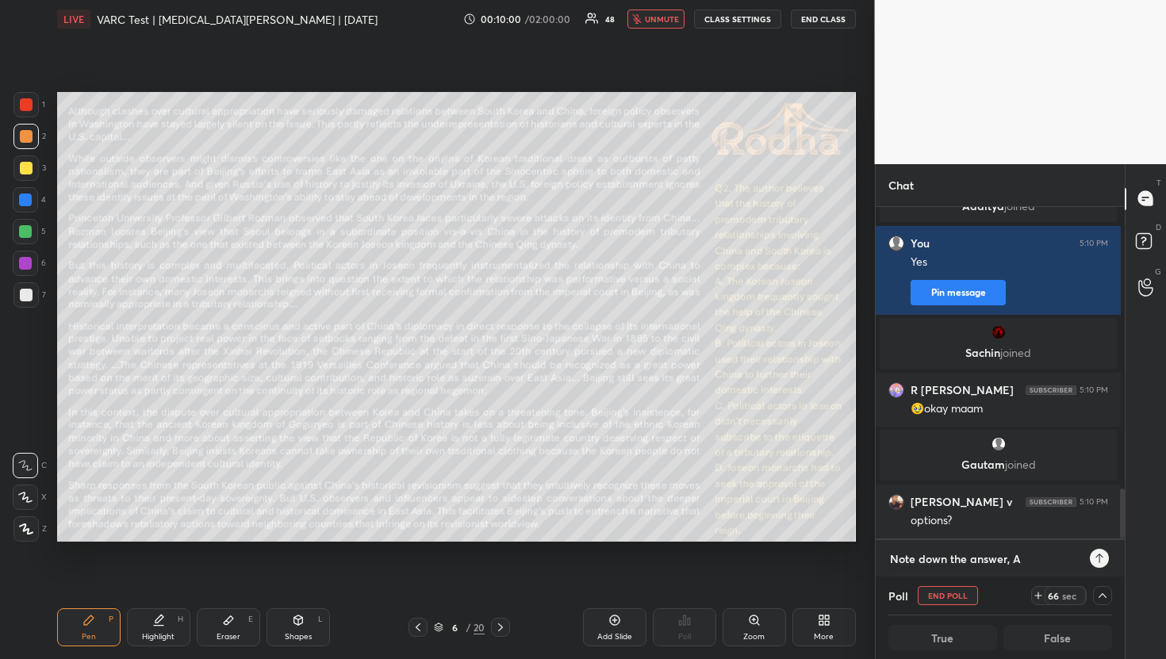
type textarea "Note down the answer, Ab"
type textarea "x"
type textarea "Note down the answer, Abh"
type textarea "x"
type textarea "Note down the answer, Abhi"
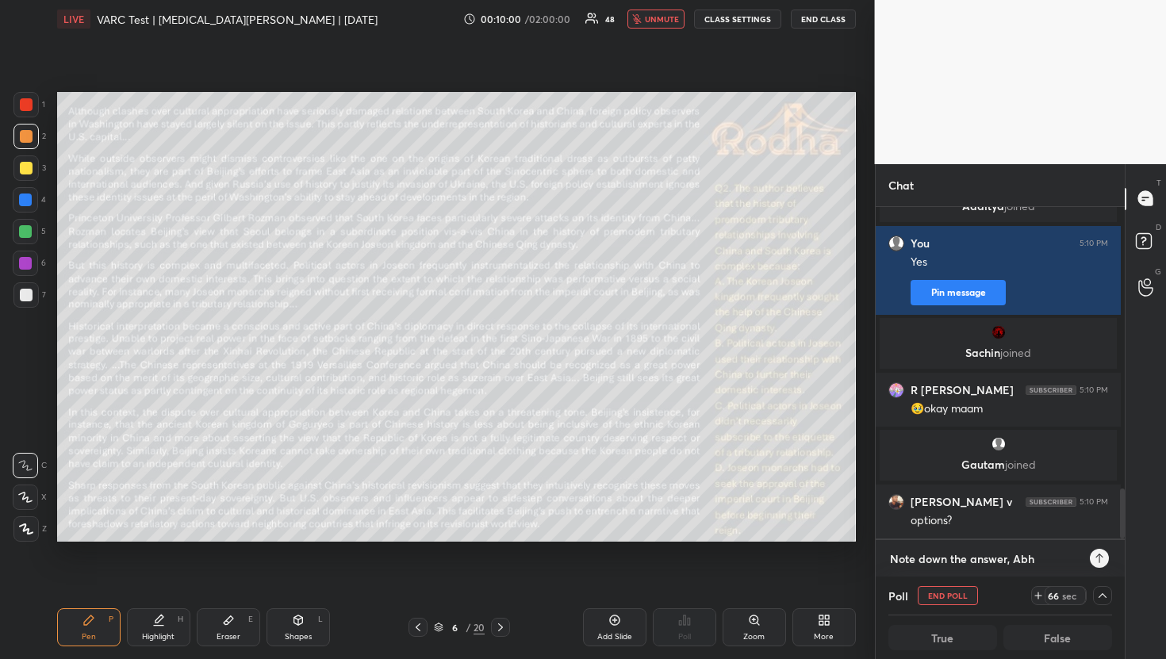
type textarea "x"
type textarea "Note down the answer, Abhin"
type textarea "x"
type textarea "Note down the answer, [PERSON_NAME]"
type textarea "x"
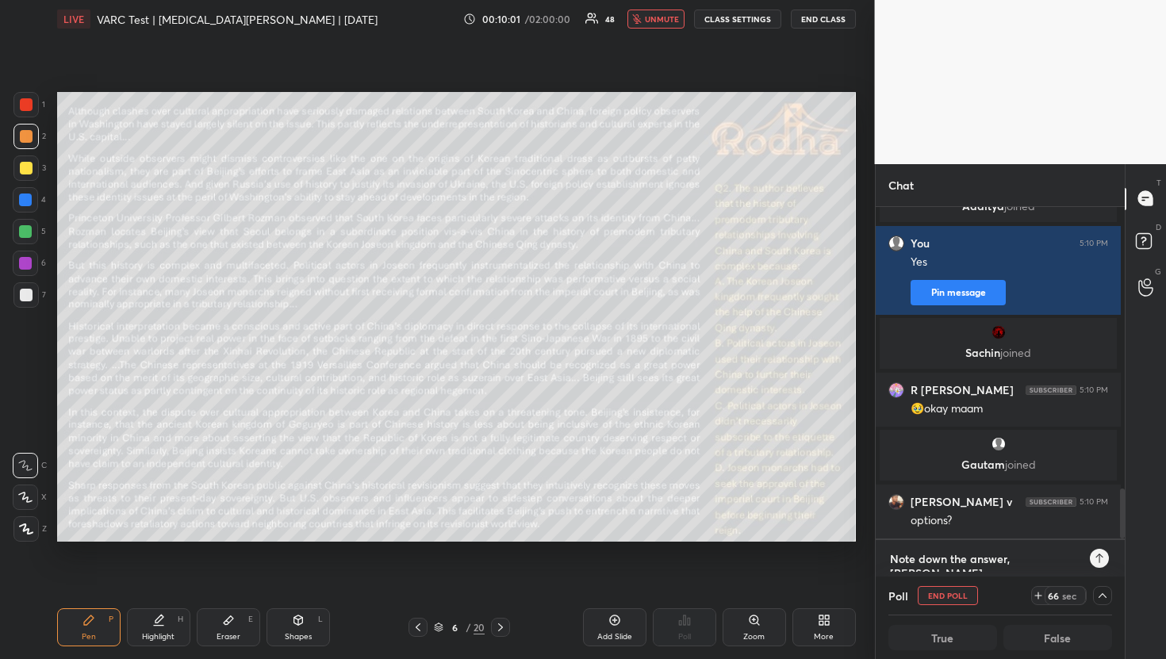
type textarea "Note down the answer, [PERSON_NAME]"
type textarea "x"
type textarea "Note down the answer, [PERSON_NAME]."
type textarea "x"
type textarea "Note down the answer, [PERSON_NAME]."
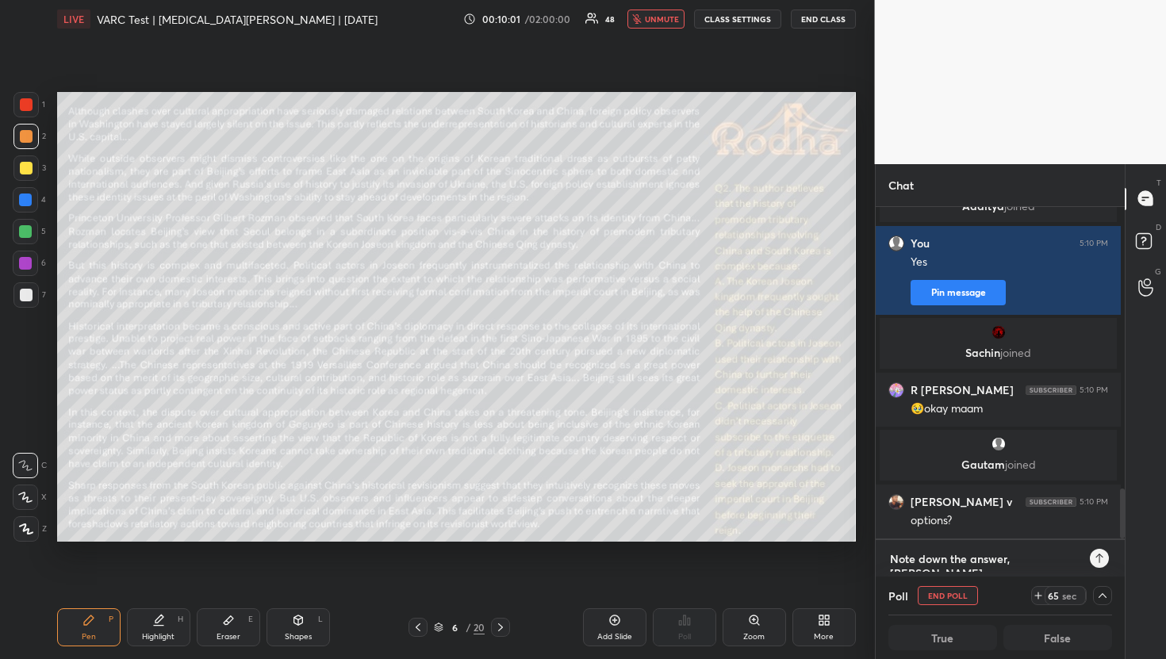
type textarea "x"
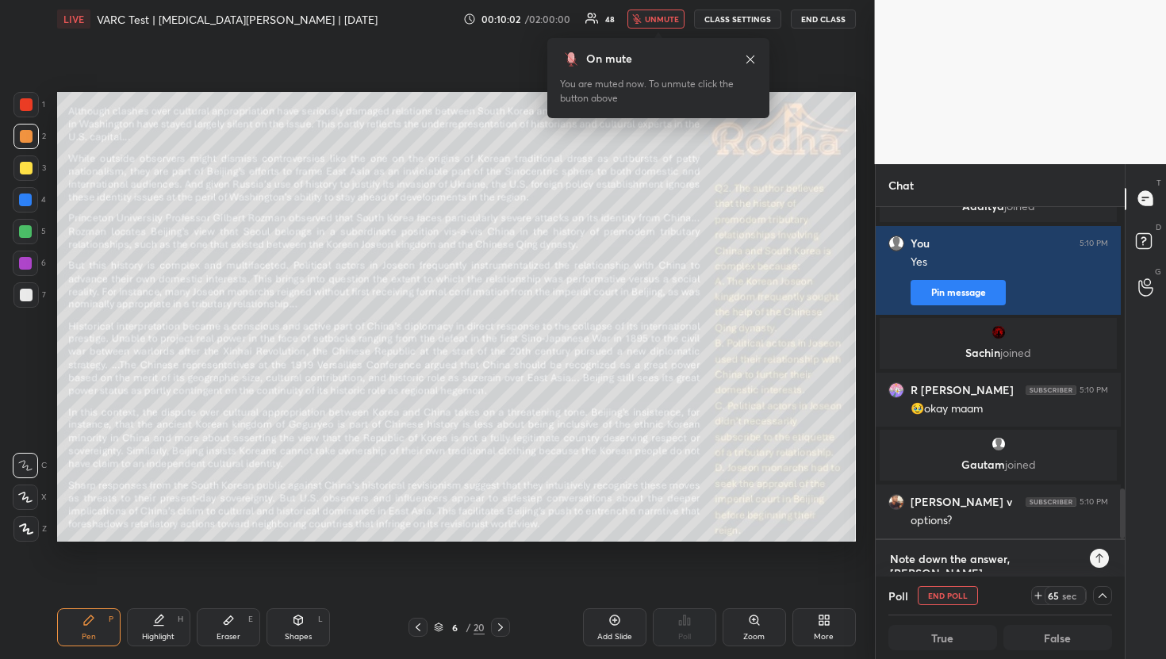
type textarea "Note down the answer, [PERSON_NAME]. W"
type textarea "x"
type textarea "Note down the answer, [PERSON_NAME]. Wu"
type textarea "x"
type textarea "Note down the answer, [PERSON_NAME]. Wul"
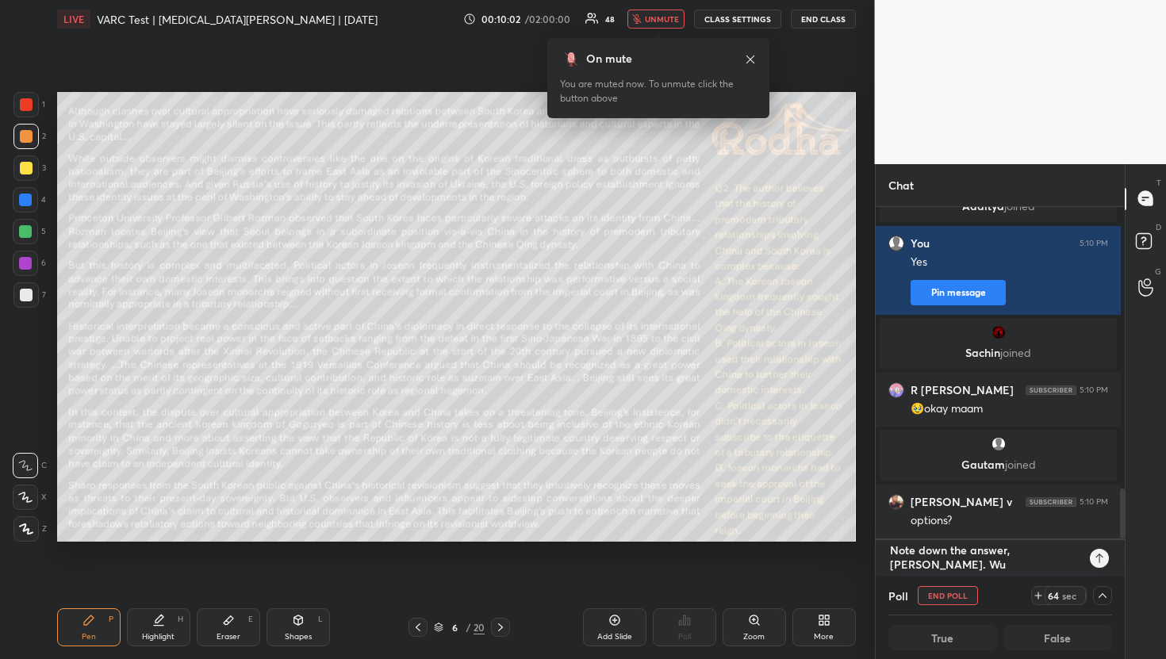
type textarea "x"
type textarea "Note down the answer, [PERSON_NAME]. [GEOGRAPHIC_DATA]"
type textarea "x"
type textarea "Note down the answer, [PERSON_NAME]. [GEOGRAPHIC_DATA]"
type textarea "x"
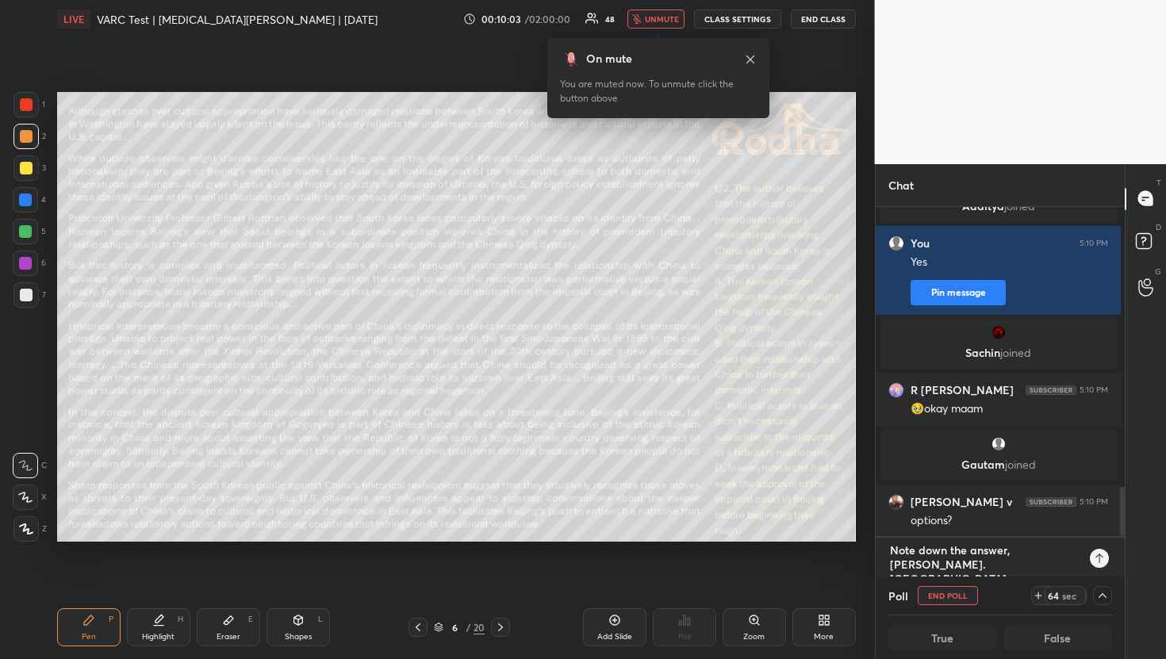
type textarea "Note down the answer, [PERSON_NAME]. [GEOGRAPHIC_DATA]"
type textarea "x"
type textarea "Note down the answer, [PERSON_NAME]. Wul"
type textarea "x"
type textarea "Note down the answer, [PERSON_NAME]. Wu"
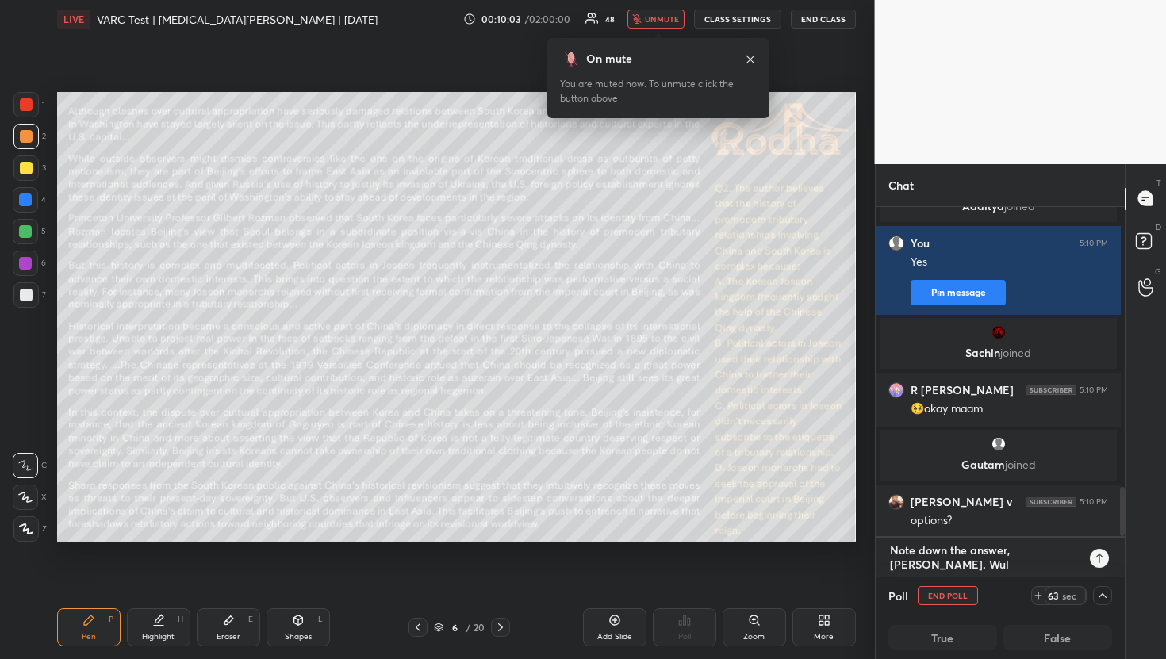
type textarea "x"
type textarea "Note down the answer, [PERSON_NAME]. W"
type textarea "x"
type textarea "Note down the answer, [PERSON_NAME]. Wi"
type textarea "x"
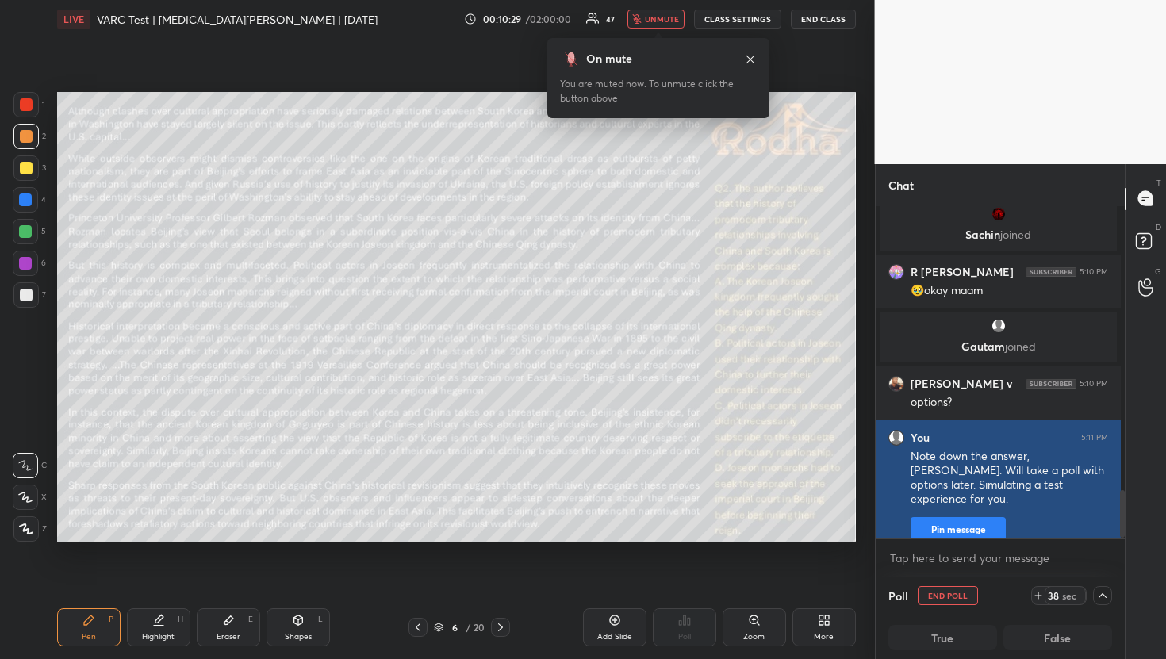
click at [990, 517] on button "Pin message" at bounding box center [957, 529] width 95 height 25
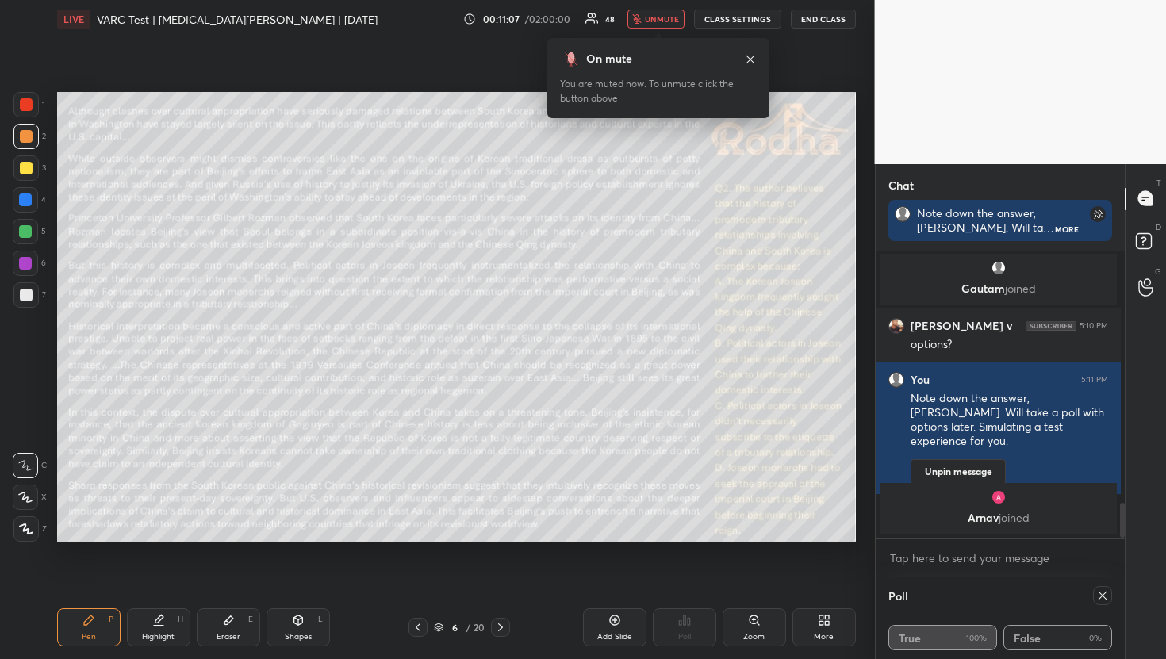
click at [660, 23] on span "unmute" at bounding box center [662, 18] width 34 height 11
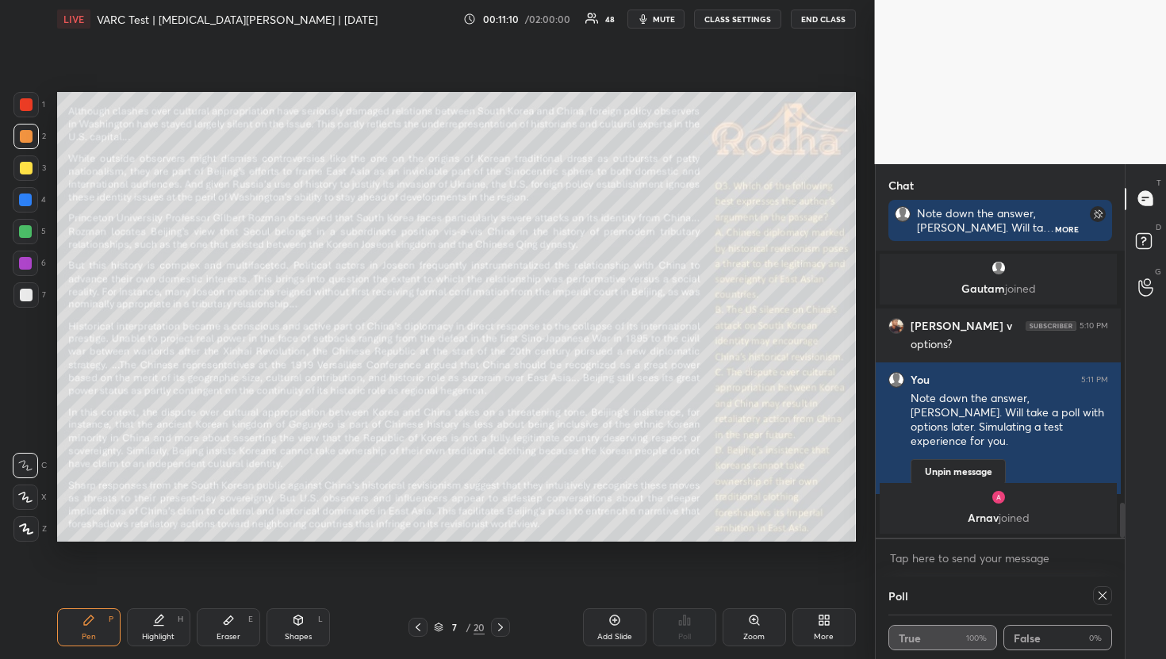
click at [1096, 600] on icon at bounding box center [1102, 595] width 13 height 13
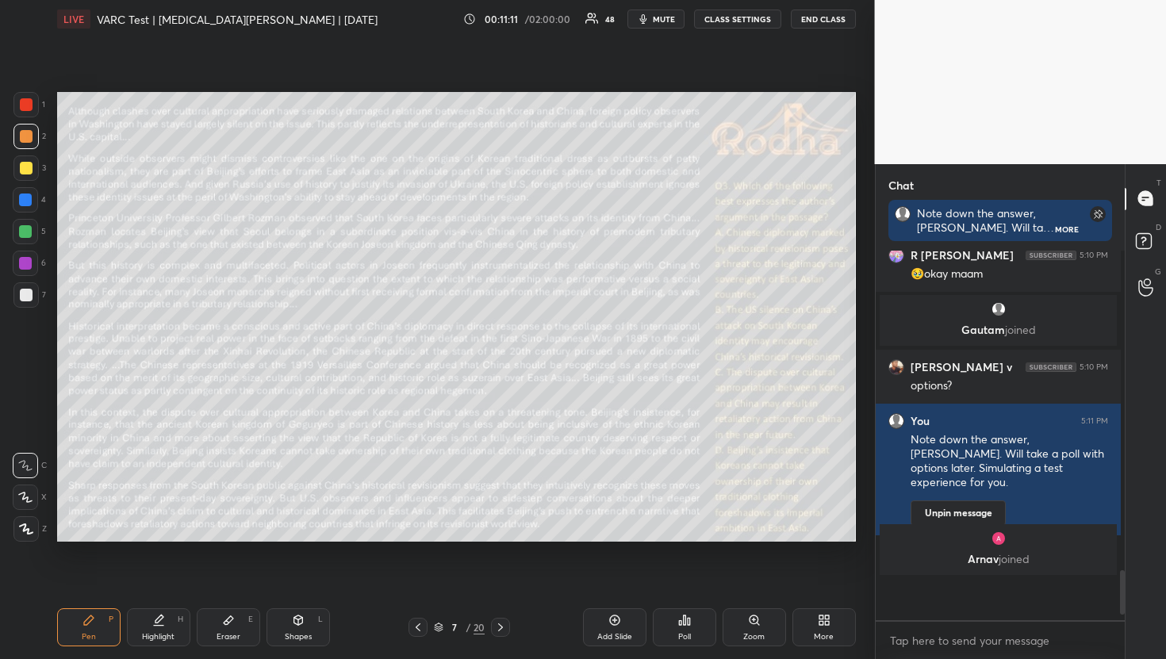
scroll to position [2, 6]
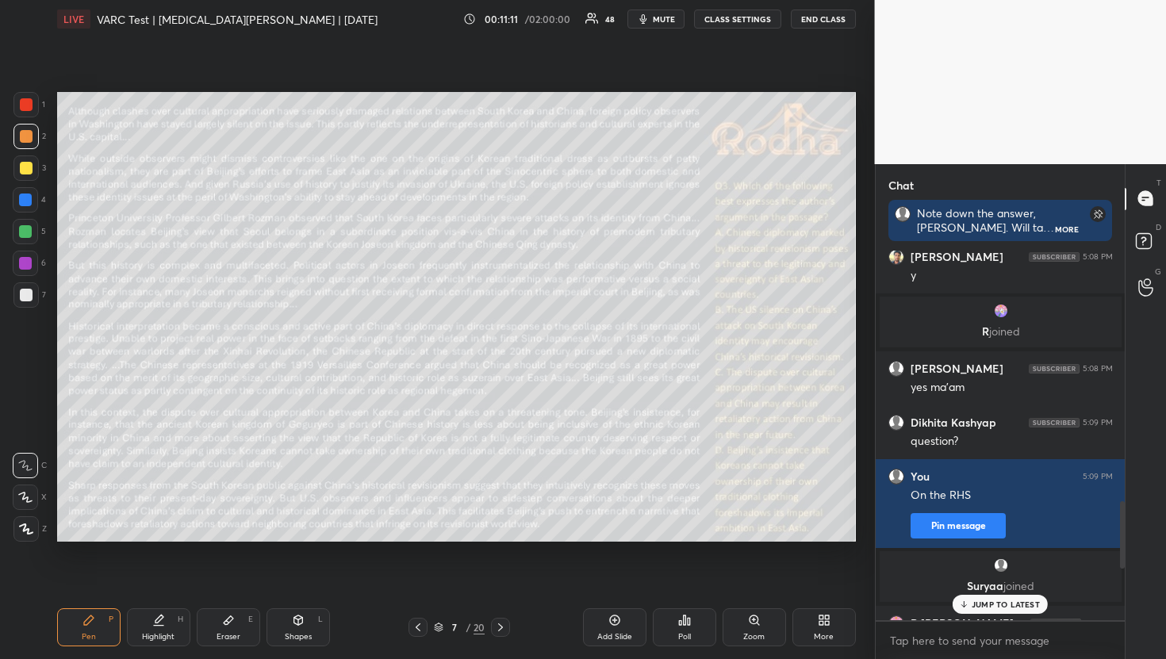
click at [675, 626] on div "Poll" at bounding box center [684, 627] width 63 height 38
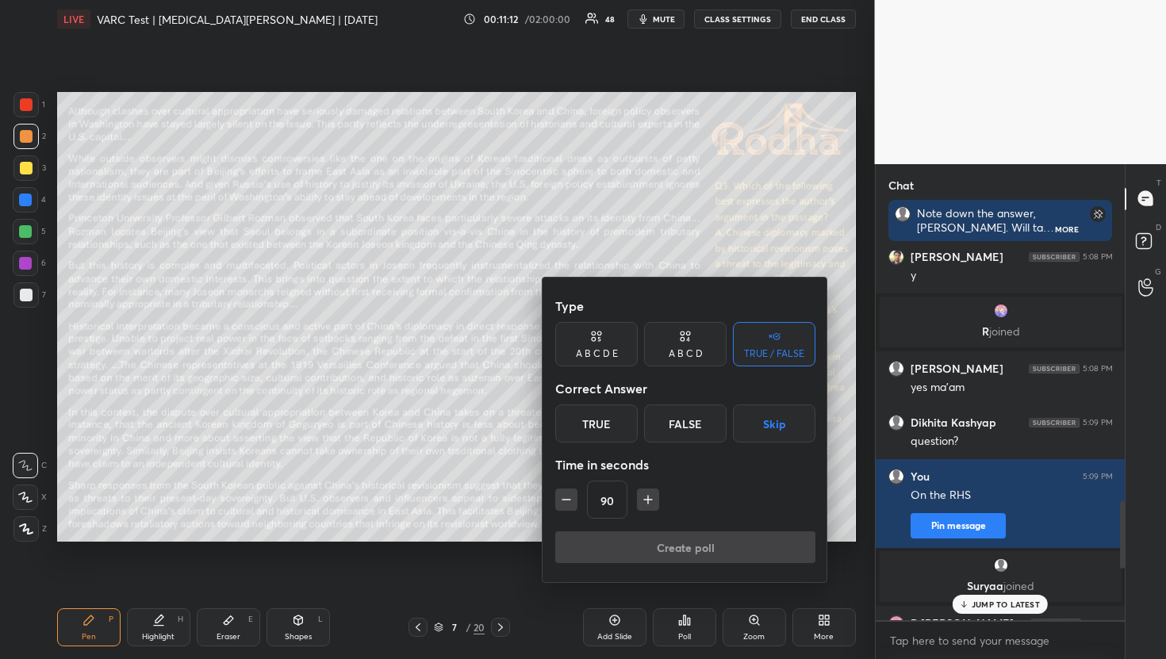
click at [772, 410] on button "Skip" at bounding box center [774, 423] width 82 height 38
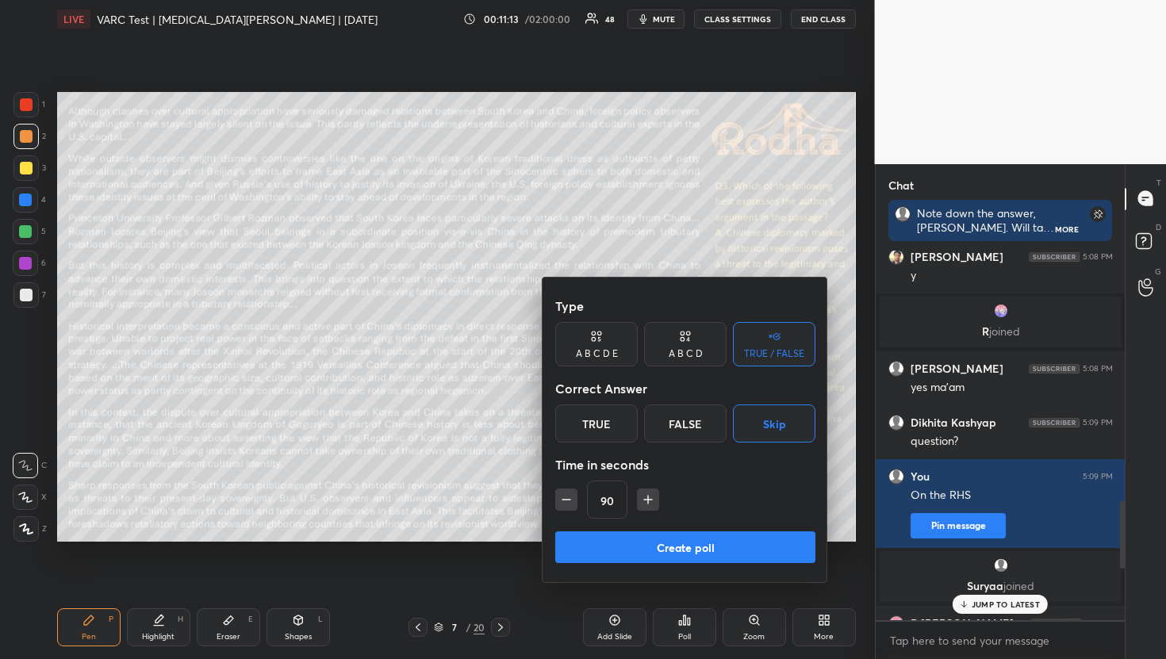
click at [720, 547] on button "Create poll" at bounding box center [685, 547] width 260 height 32
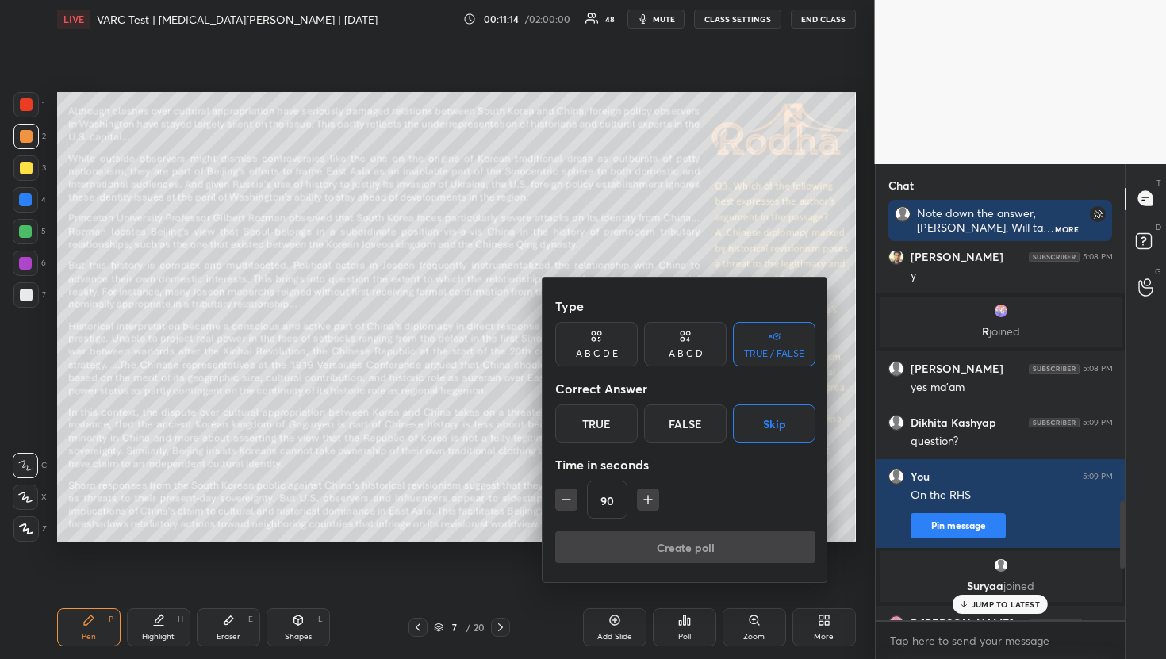
scroll to position [351, 239]
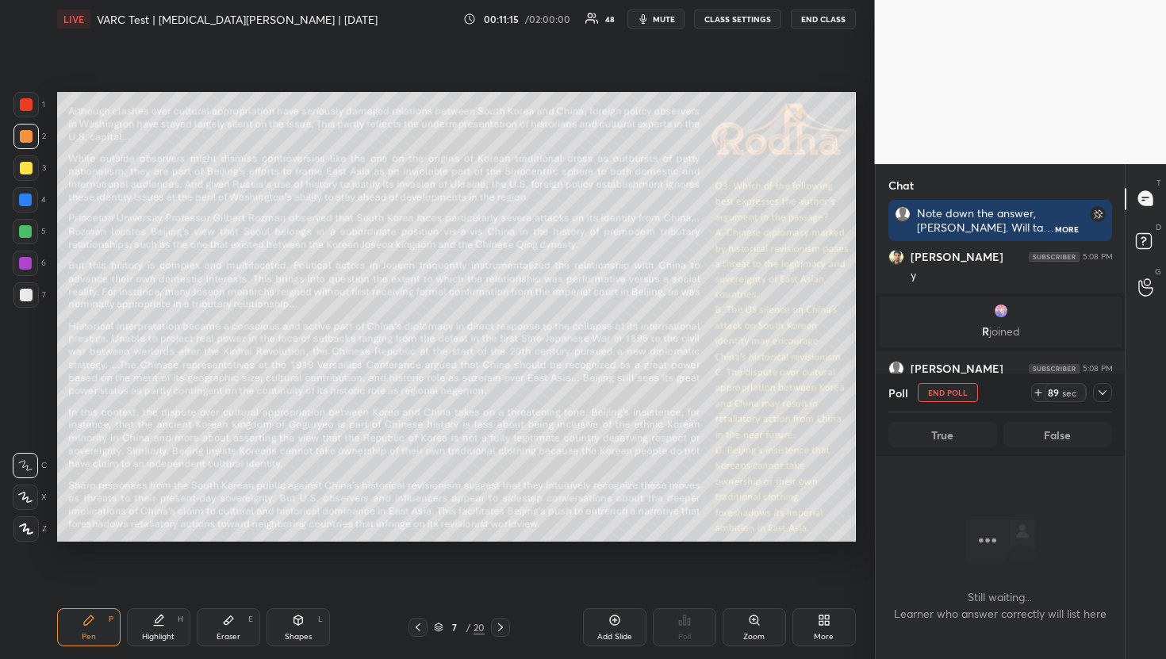
click at [661, 18] on span "mute" at bounding box center [664, 18] width 22 height 11
click at [1109, 397] on div at bounding box center [1102, 392] width 19 height 19
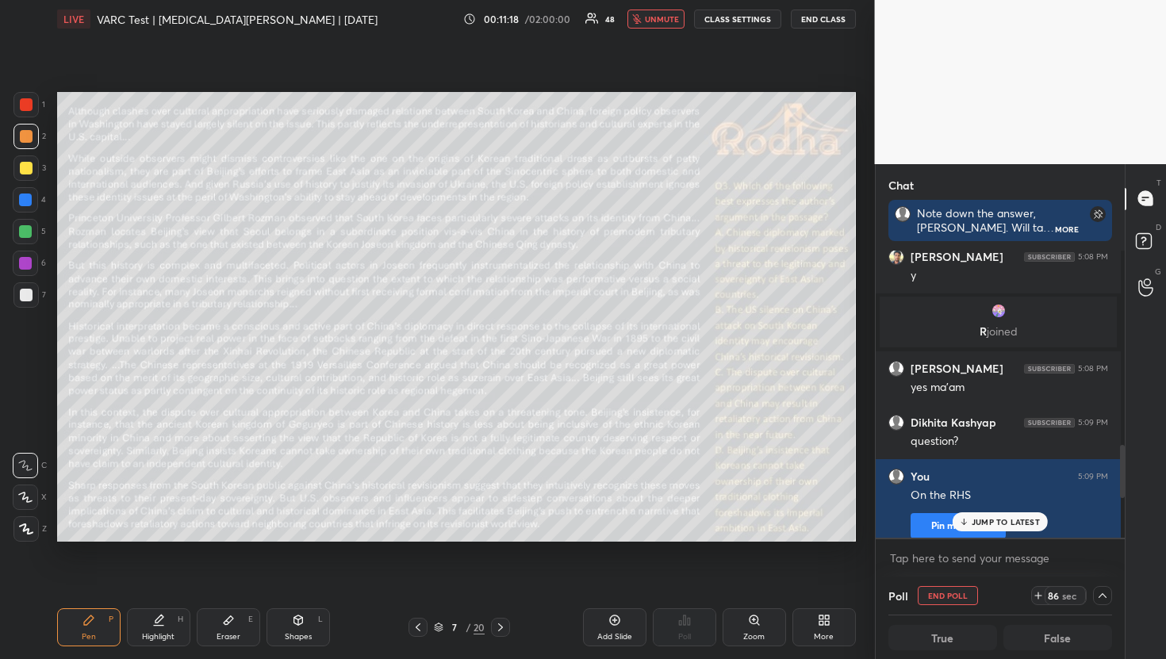
click at [1006, 523] on p "JUMP TO LATEST" at bounding box center [1005, 522] width 68 height 10
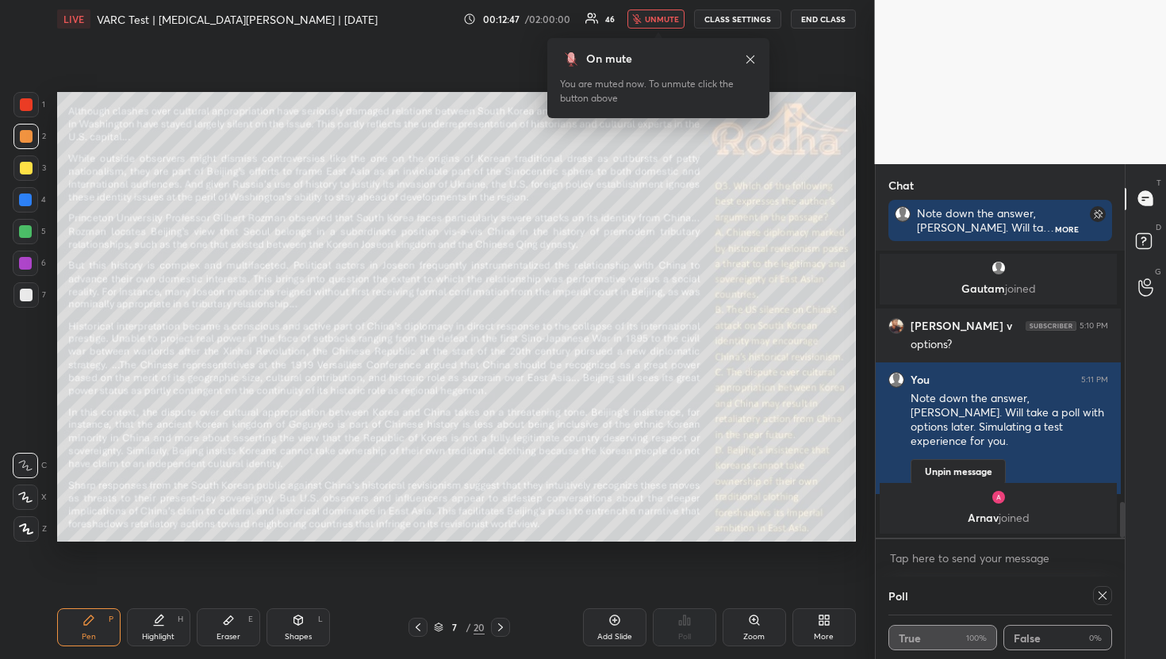
click at [743, 57] on div "On mute" at bounding box center [658, 59] width 197 height 17
click at [500, 627] on icon at bounding box center [500, 627] width 13 height 13
click at [1102, 601] on div at bounding box center [1102, 595] width 19 height 19
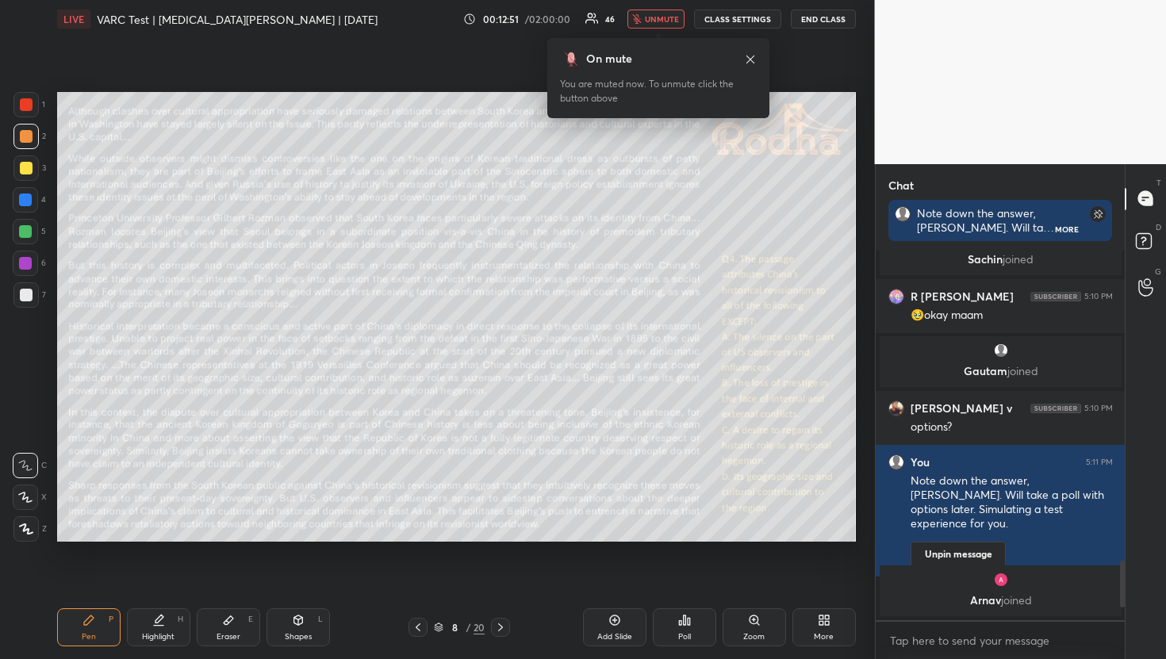
scroll to position [1335, 0]
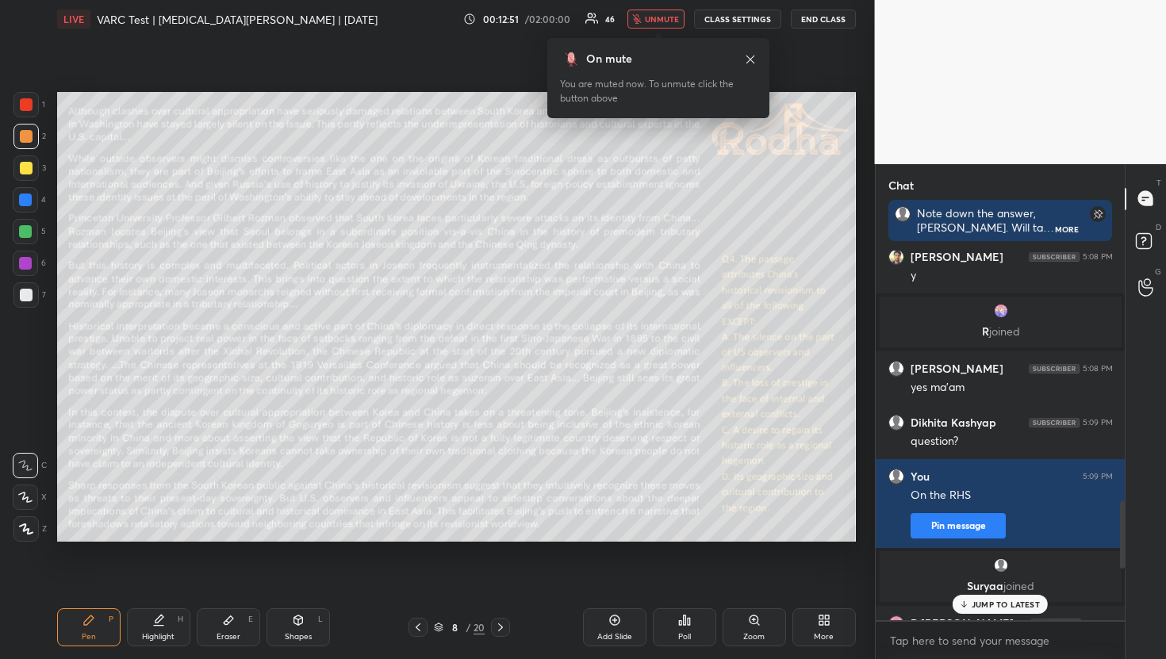
click at [684, 627] on div "Poll" at bounding box center [684, 627] width 63 height 38
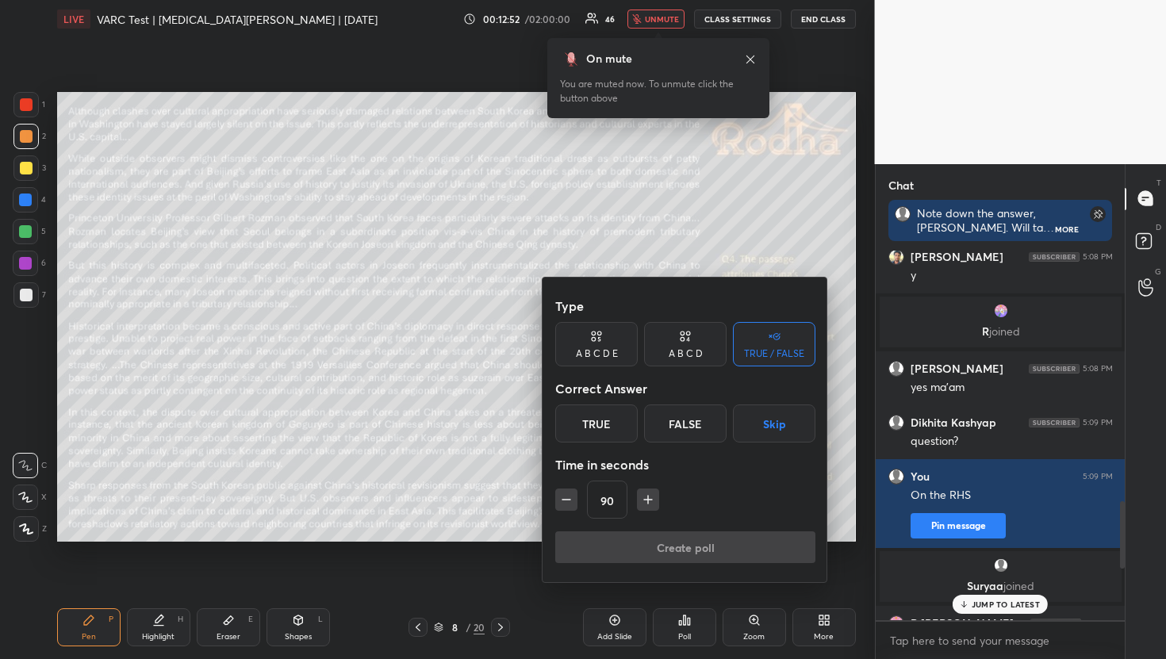
click at [780, 430] on button "Skip" at bounding box center [774, 423] width 82 height 38
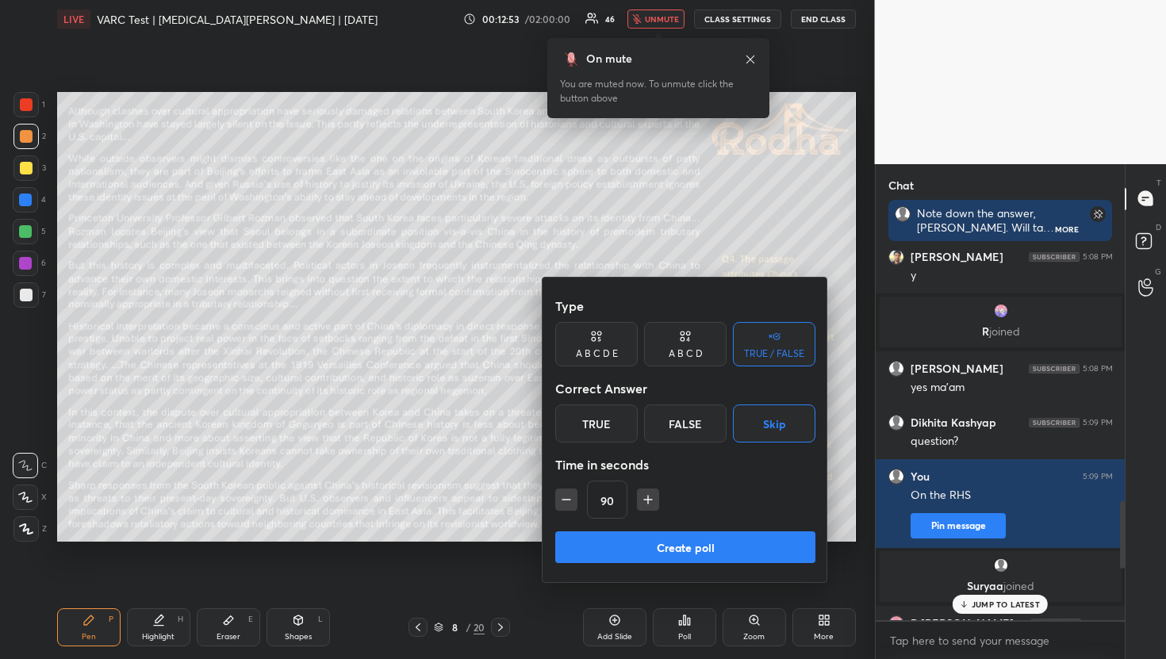
click at [704, 550] on button "Create poll" at bounding box center [685, 547] width 260 height 32
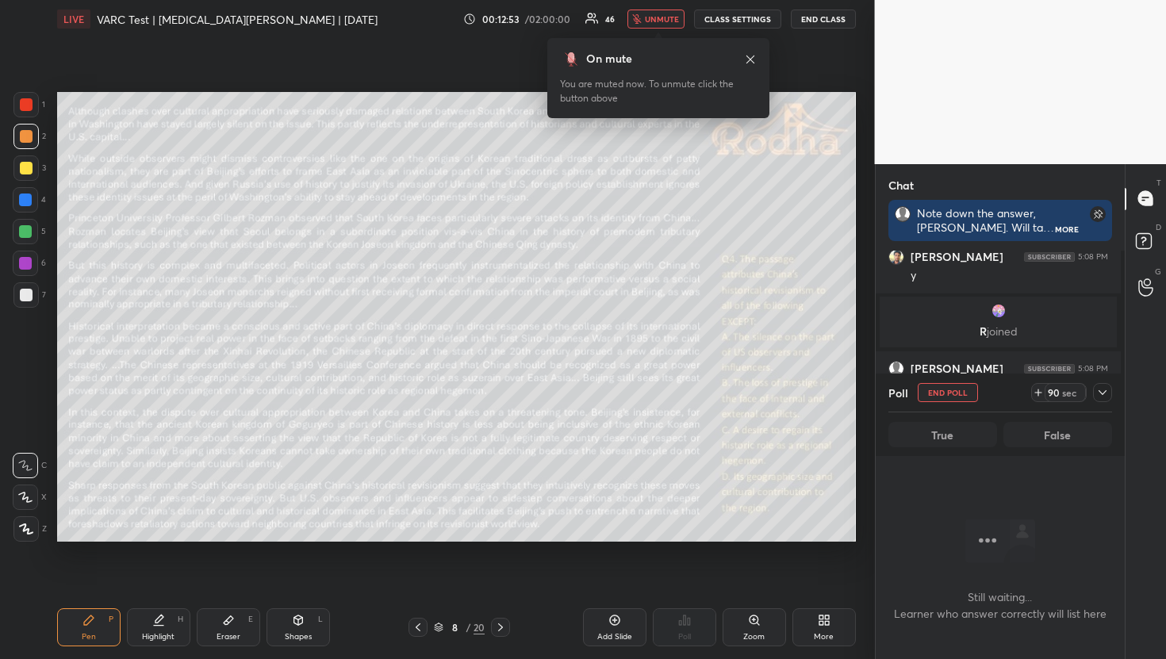
scroll to position [322, 239]
click at [1107, 397] on icon at bounding box center [1102, 392] width 13 height 13
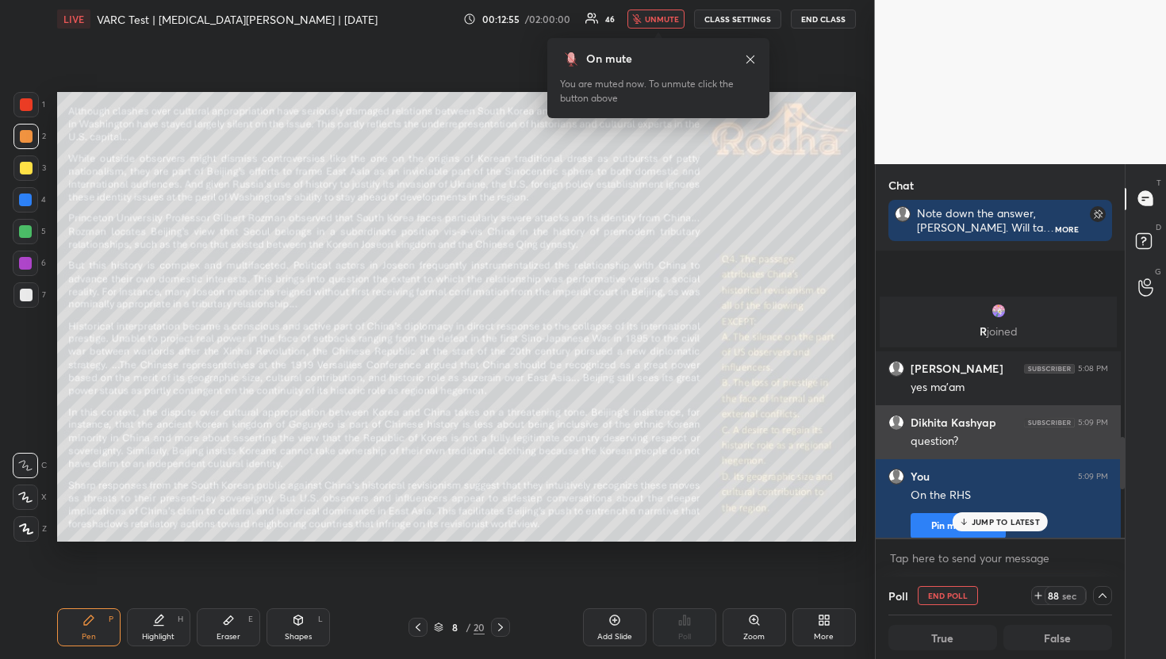
scroll to position [2003, 0]
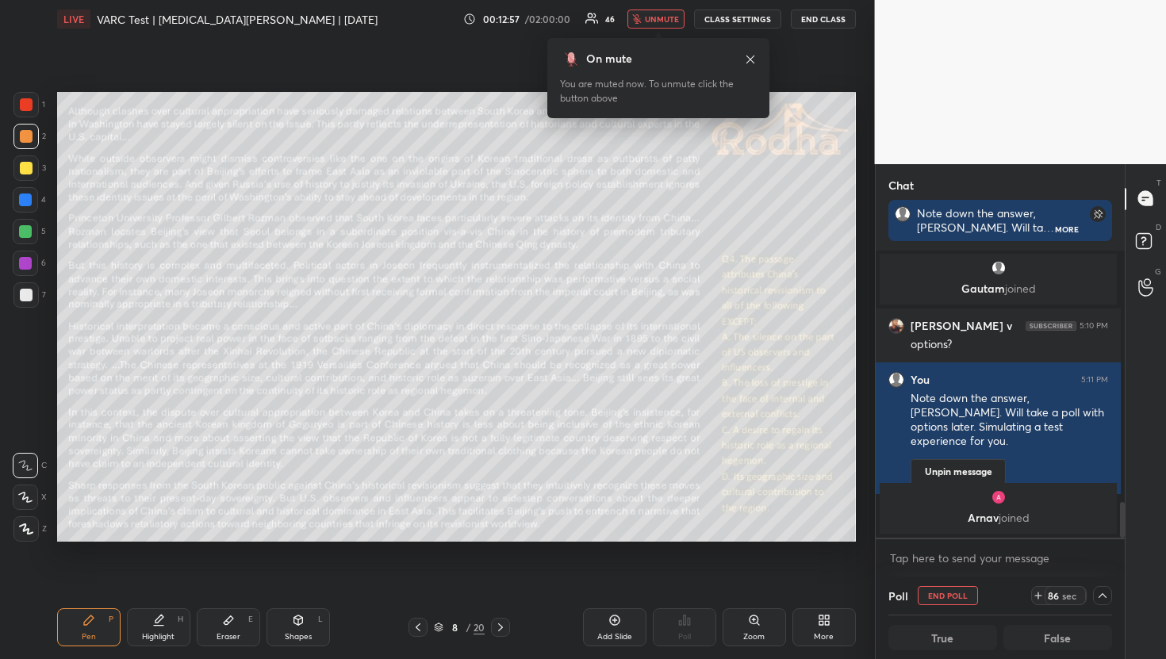
click at [749, 54] on icon at bounding box center [750, 59] width 13 height 13
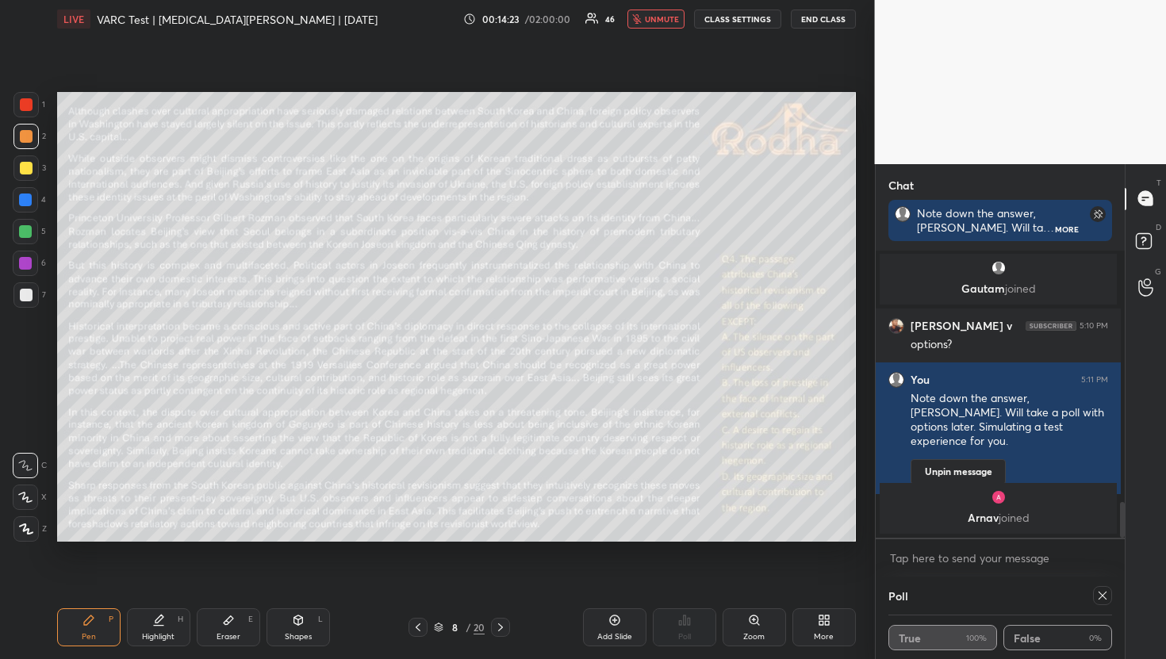
click at [653, 17] on span "unmute" at bounding box center [662, 18] width 34 height 11
click at [1101, 598] on icon at bounding box center [1102, 595] width 13 height 13
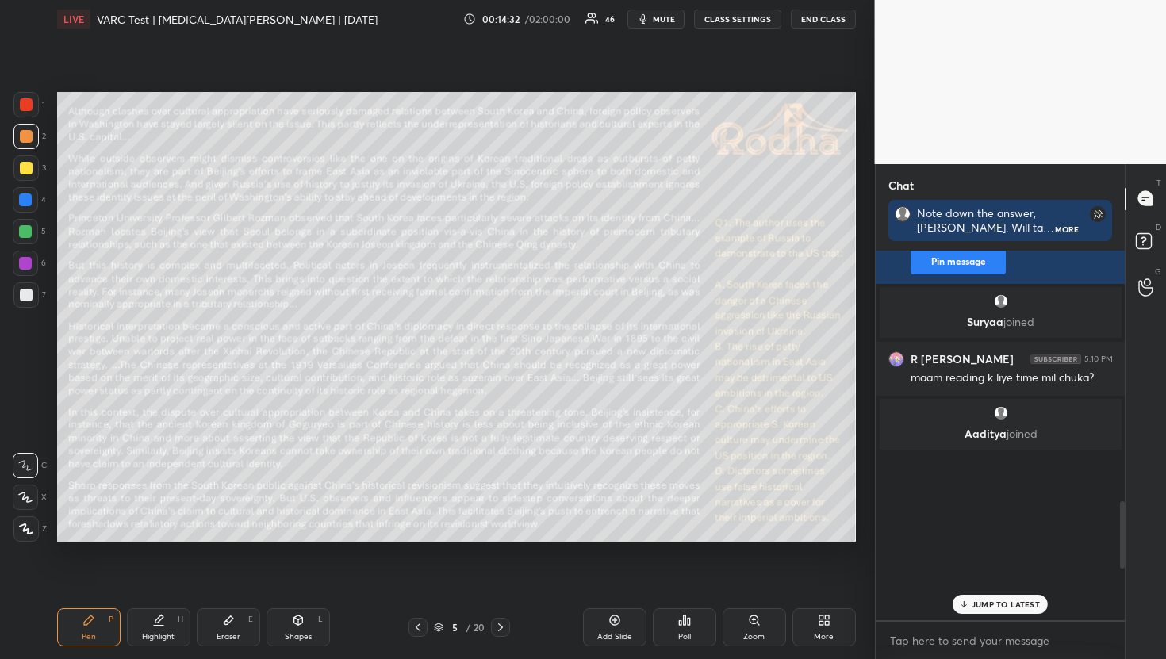
scroll to position [1335, 0]
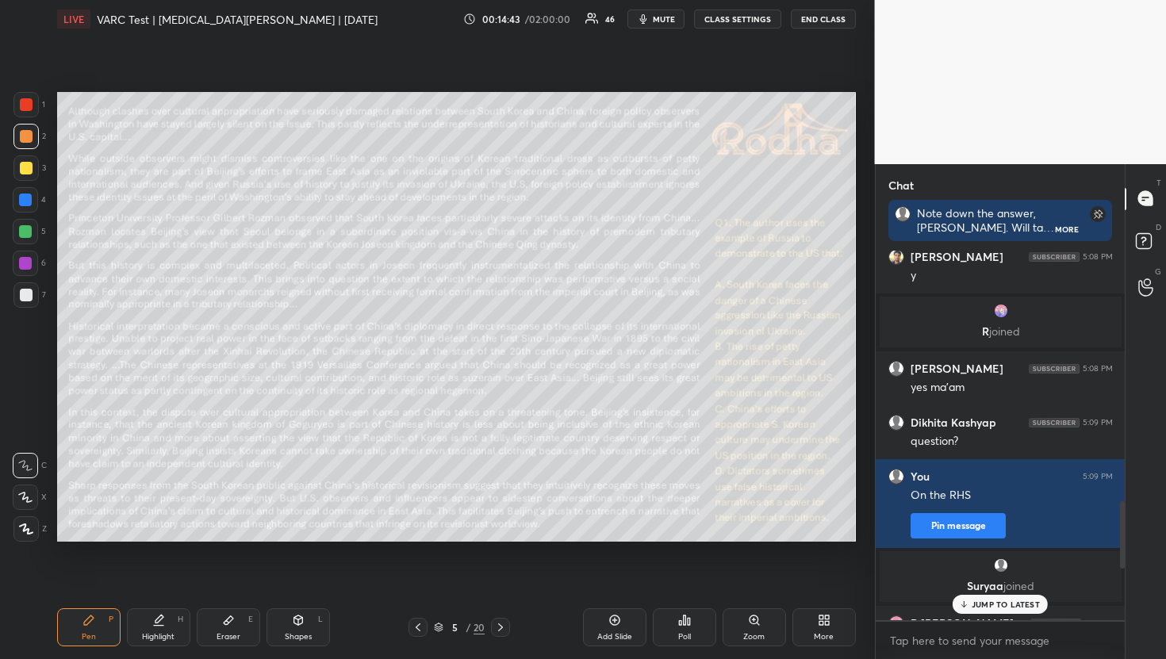
click at [695, 617] on div "Poll" at bounding box center [684, 627] width 63 height 38
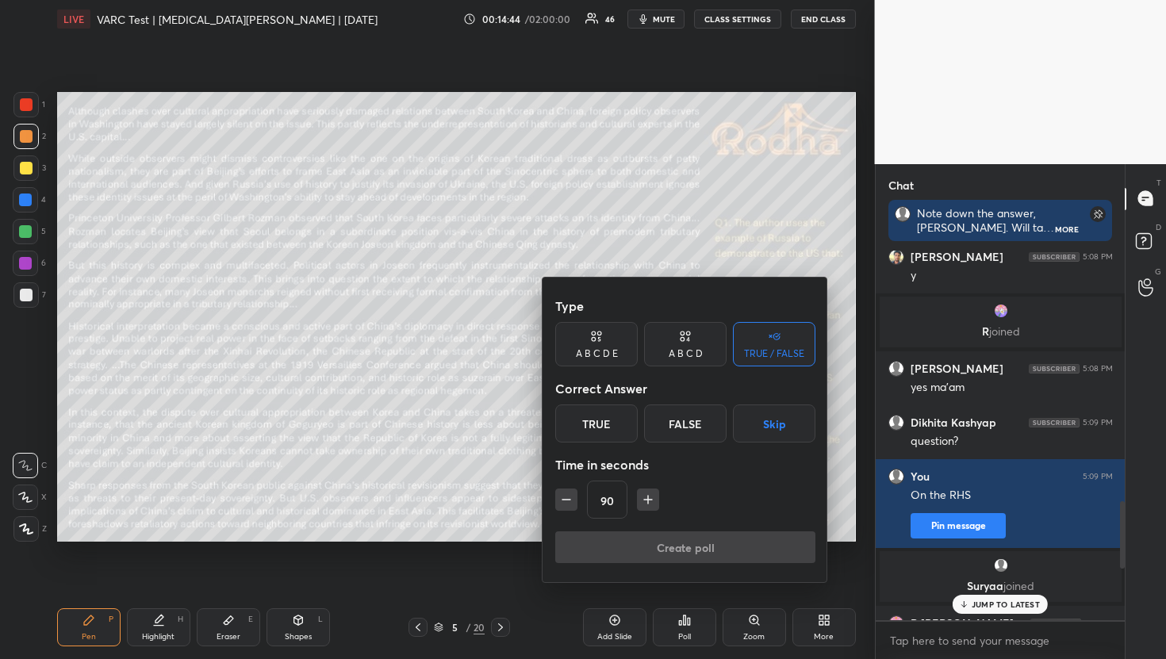
click at [694, 354] on div "A B C D" at bounding box center [686, 354] width 34 height 10
click at [684, 434] on div "C" at bounding box center [684, 423] width 47 height 38
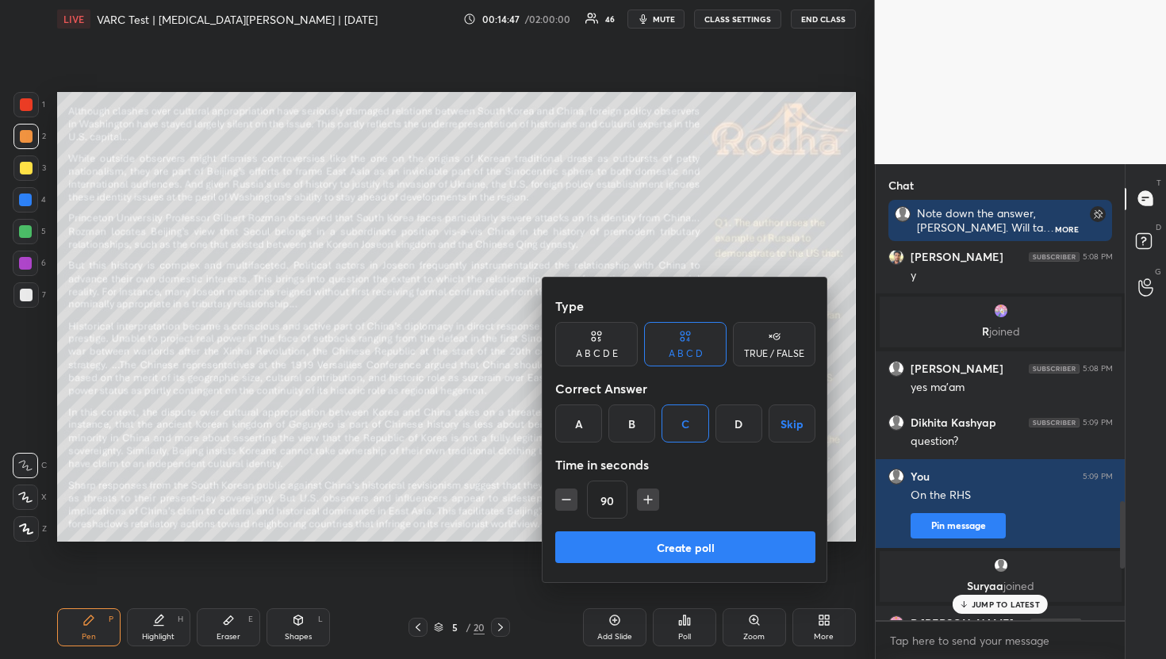
click at [568, 500] on icon "button" at bounding box center [566, 500] width 8 height 0
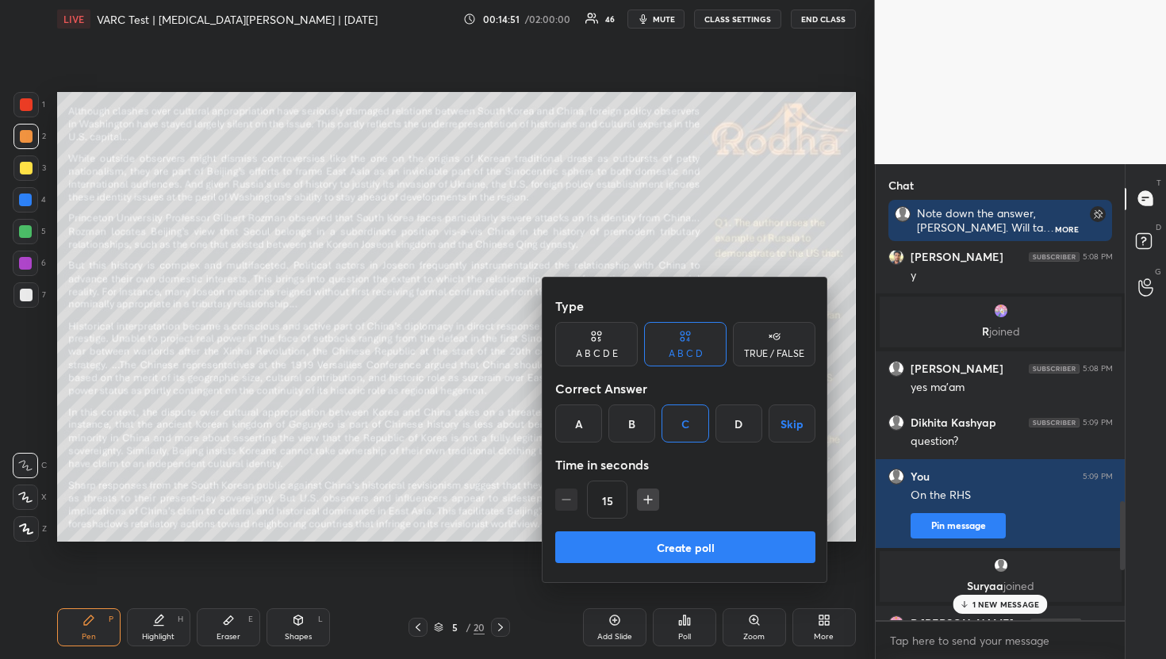
click at [645, 549] on button "Create poll" at bounding box center [685, 547] width 260 height 32
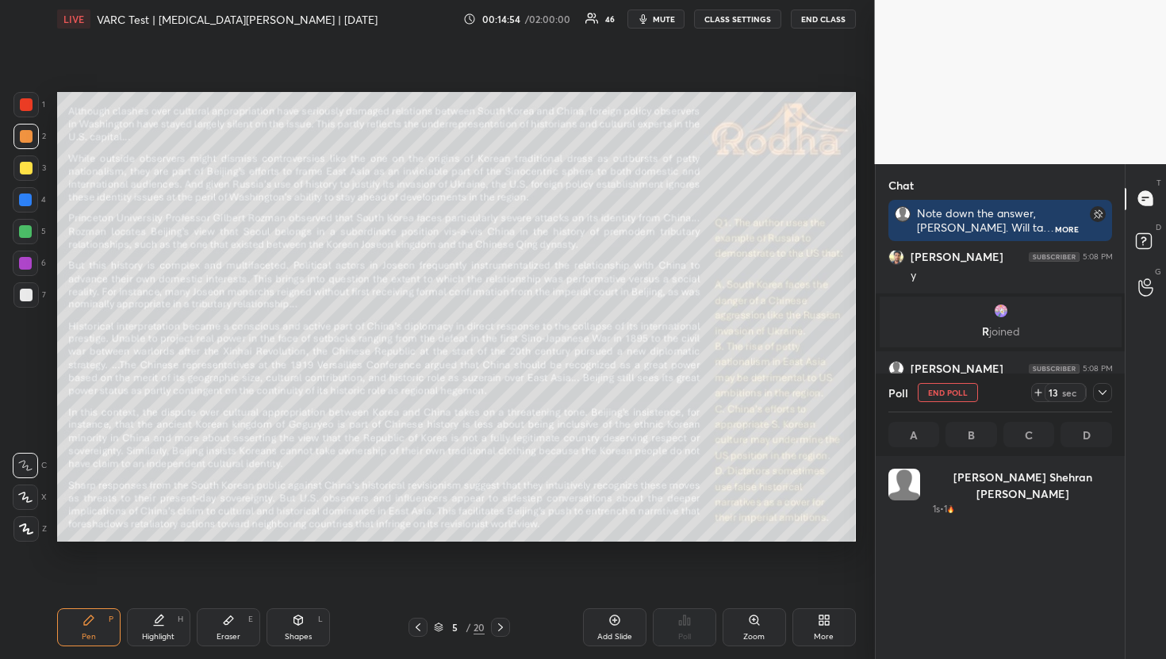
scroll to position [6, 6]
click at [1101, 389] on icon at bounding box center [1102, 392] width 13 height 13
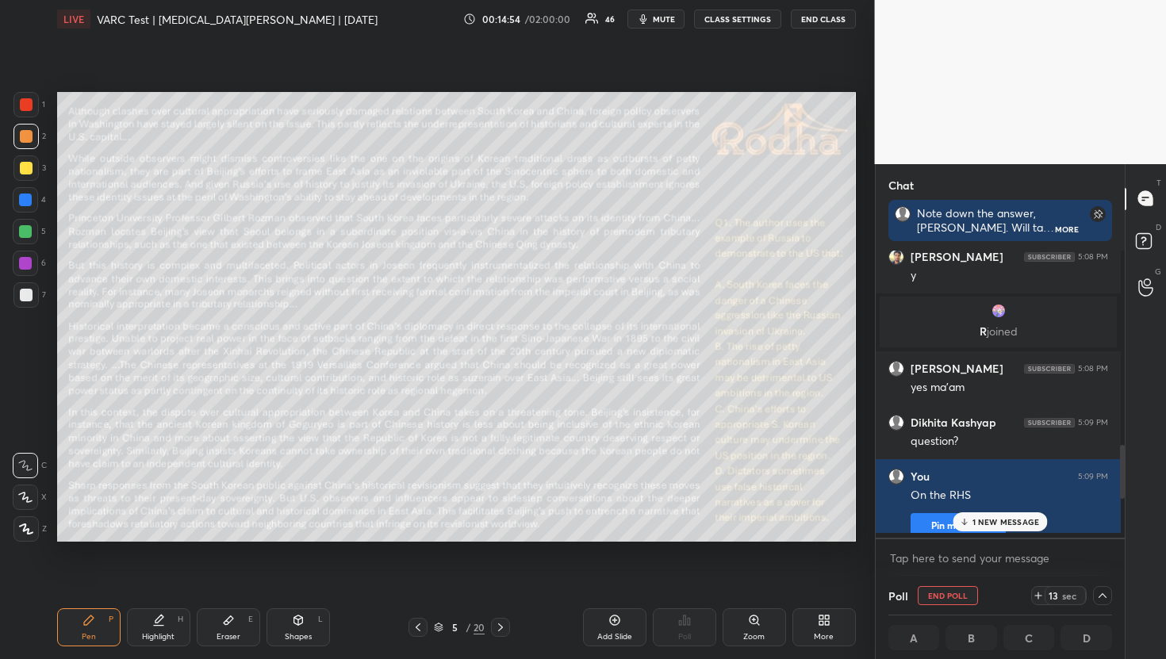
scroll to position [5, 6]
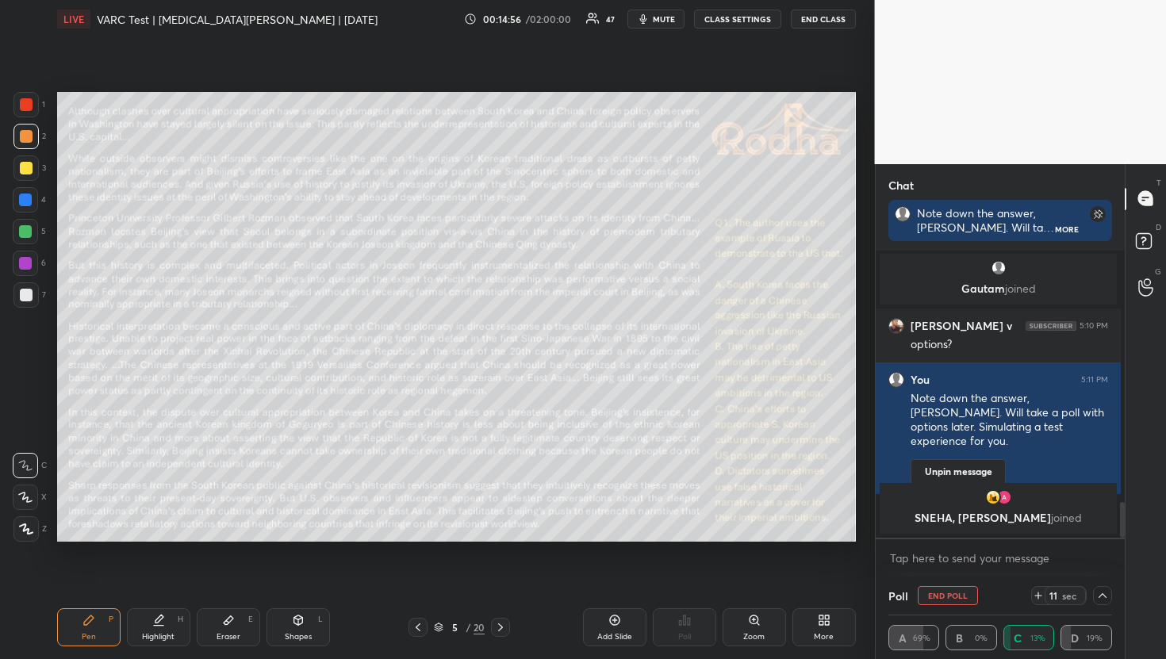
click at [1102, 596] on icon at bounding box center [1102, 595] width 13 height 13
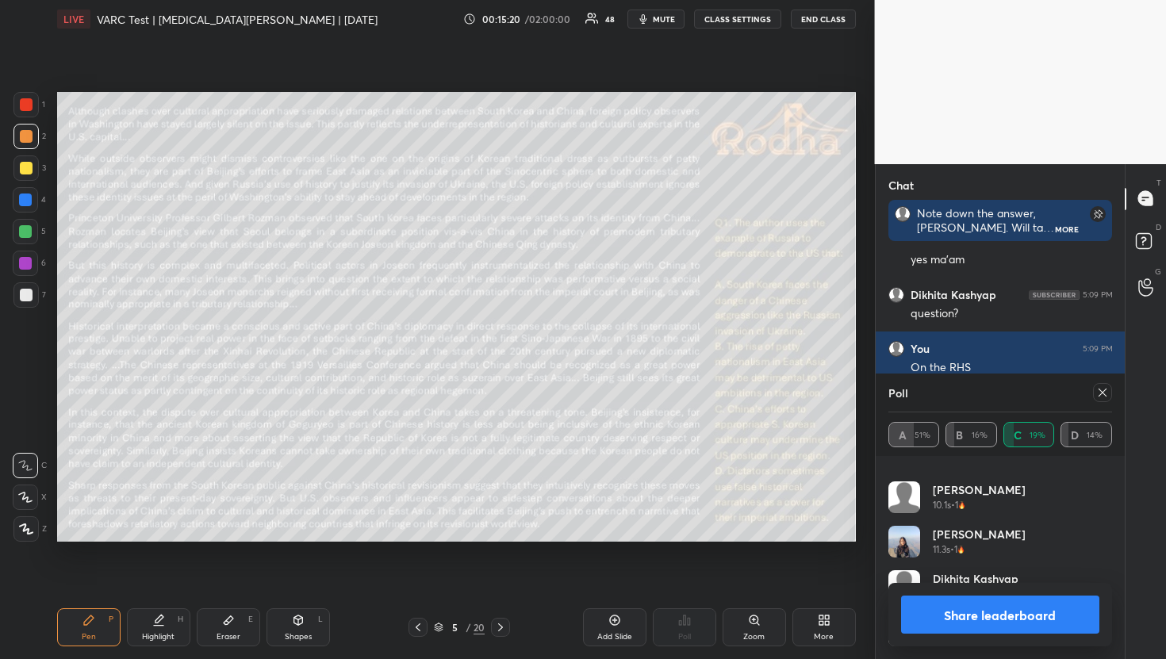
click at [1108, 385] on div at bounding box center [1102, 392] width 19 height 19
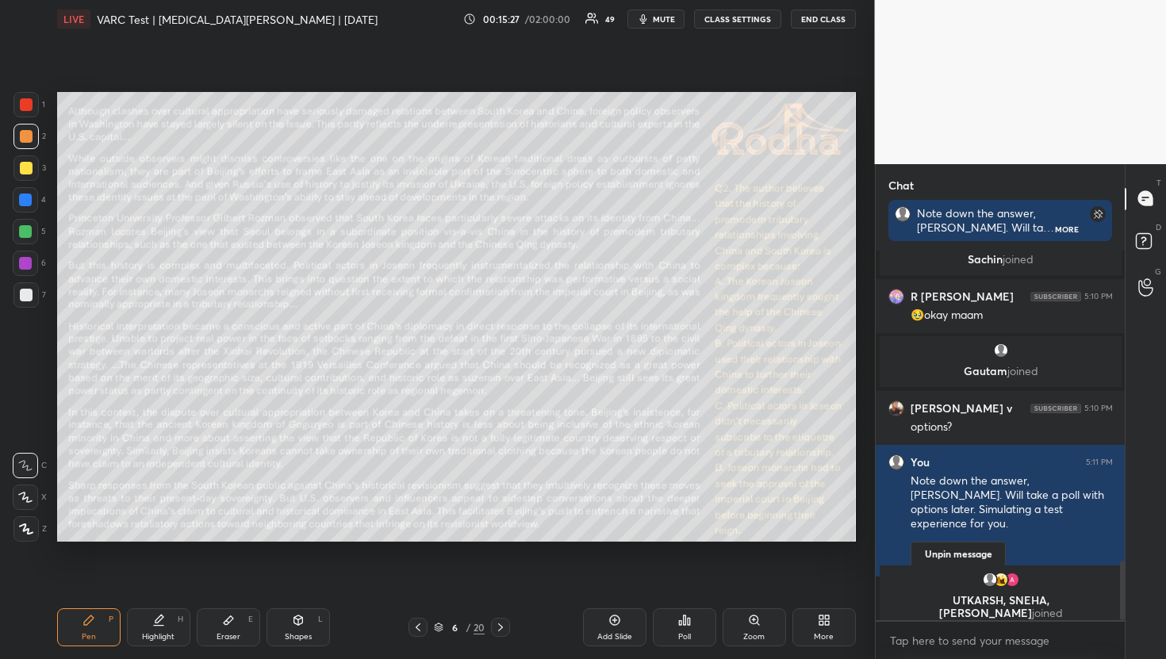
click at [692, 641] on div "Poll" at bounding box center [684, 627] width 63 height 38
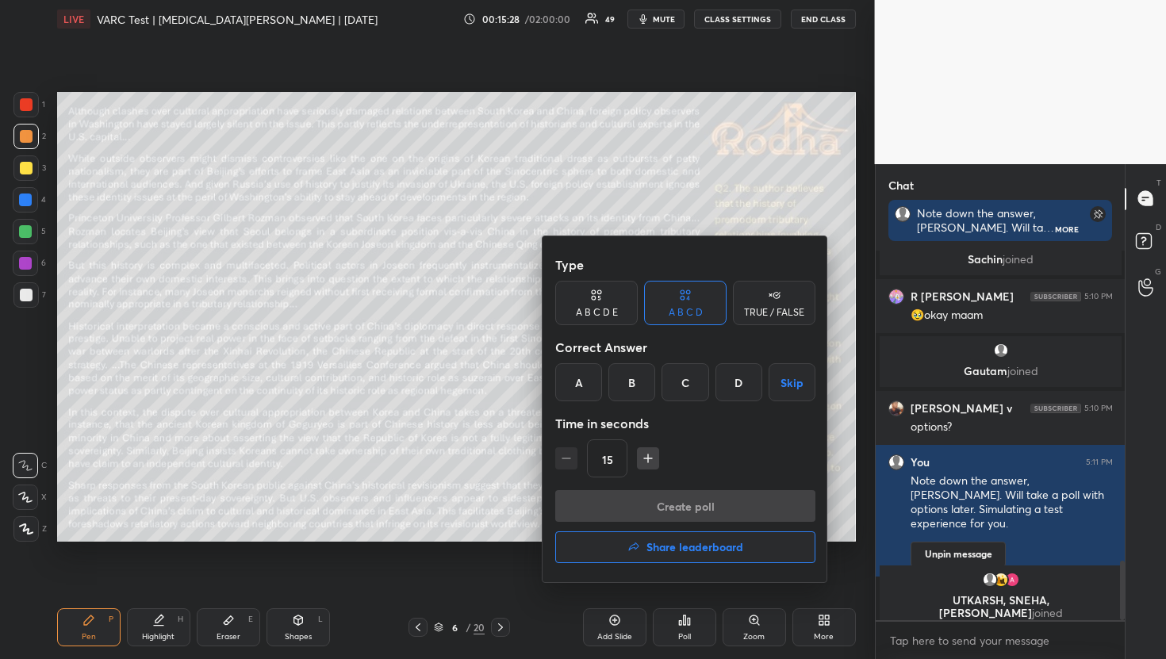
click at [692, 370] on div "C" at bounding box center [684, 382] width 47 height 38
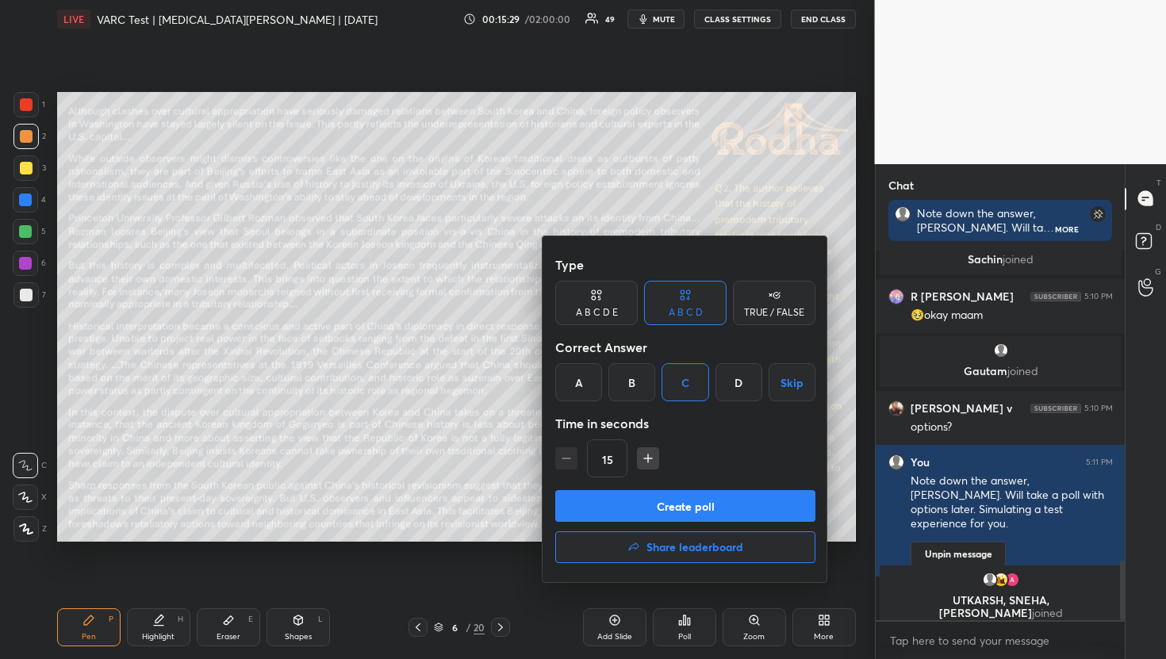
click at [703, 493] on button "Create poll" at bounding box center [685, 506] width 260 height 32
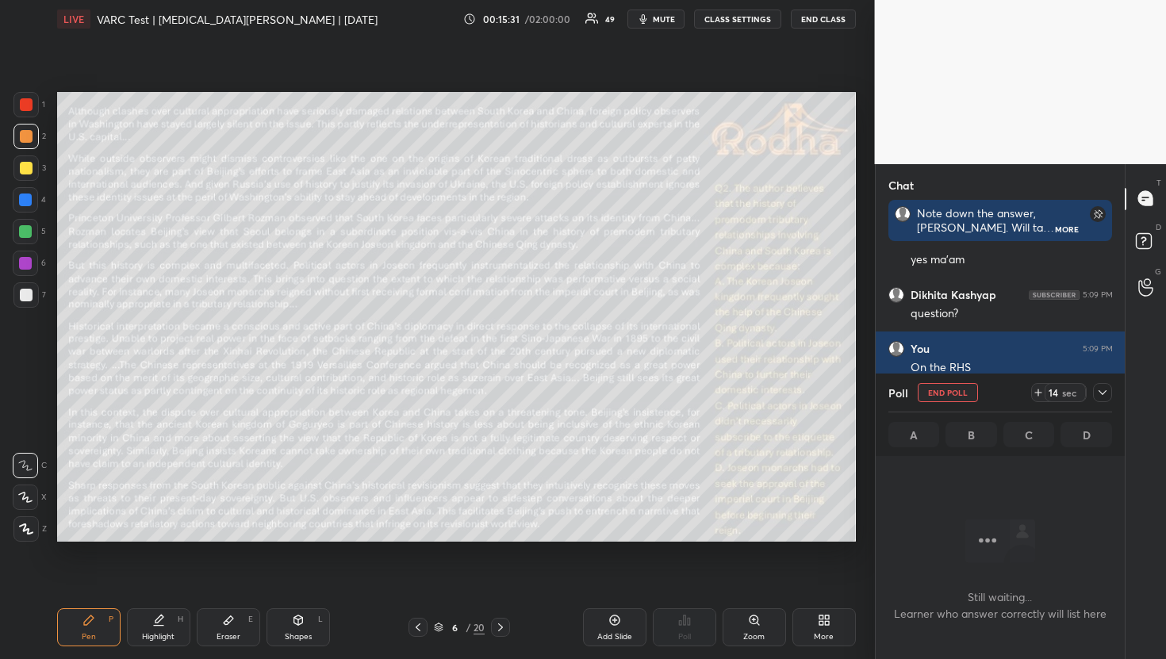
click at [1105, 389] on icon at bounding box center [1102, 392] width 13 height 13
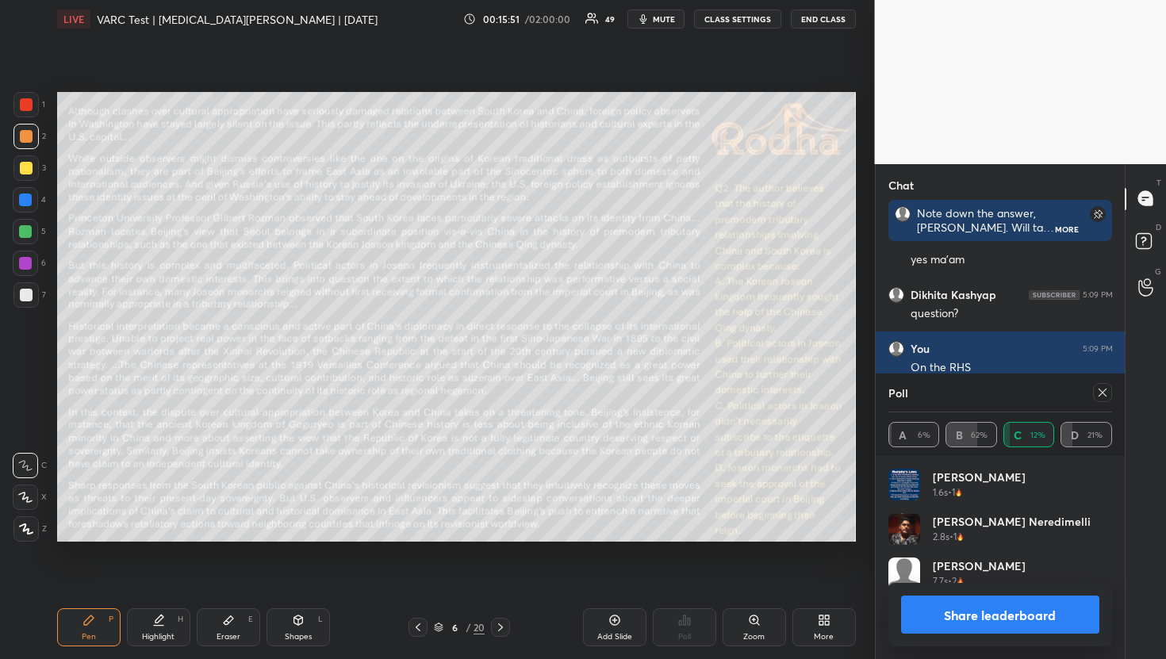
click at [32, 227] on div at bounding box center [25, 231] width 25 height 25
click at [1103, 390] on icon at bounding box center [1102, 392] width 13 height 13
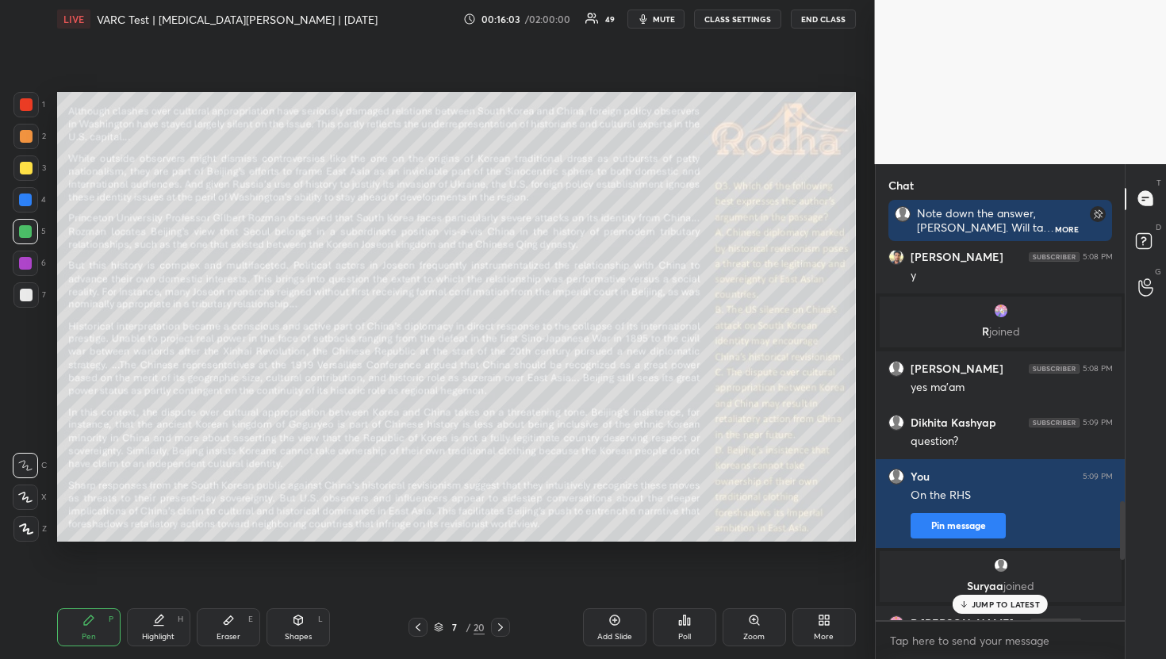
click at [1004, 603] on p "JUMP TO LATEST" at bounding box center [1005, 605] width 68 height 10
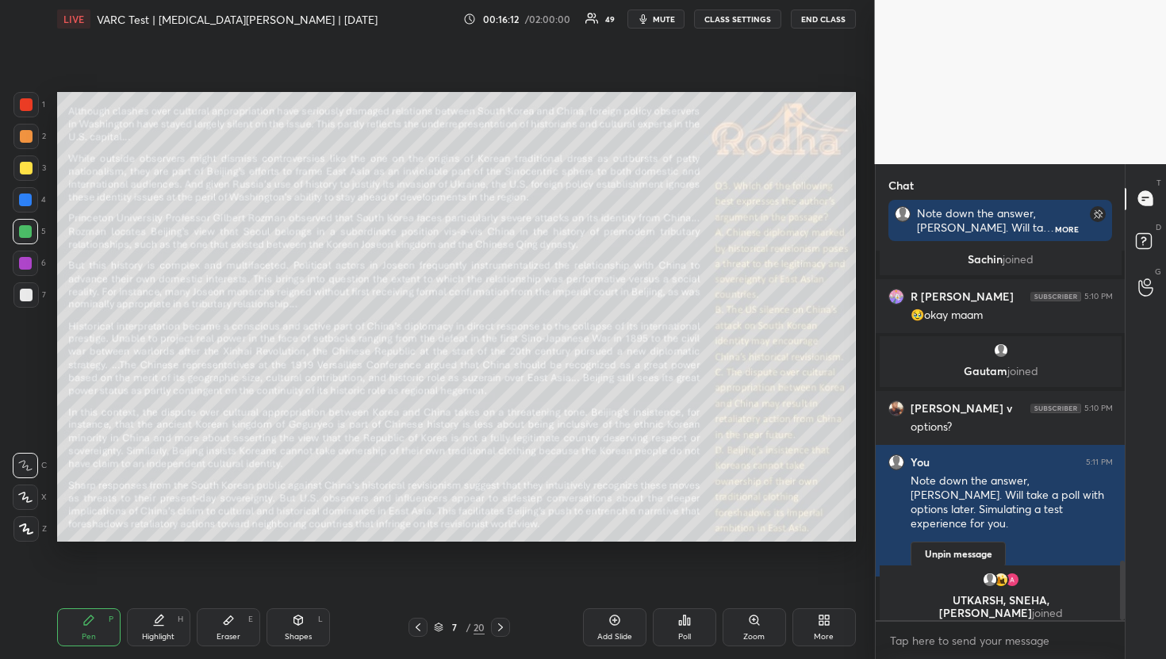
click at [692, 624] on div "Poll" at bounding box center [684, 627] width 63 height 38
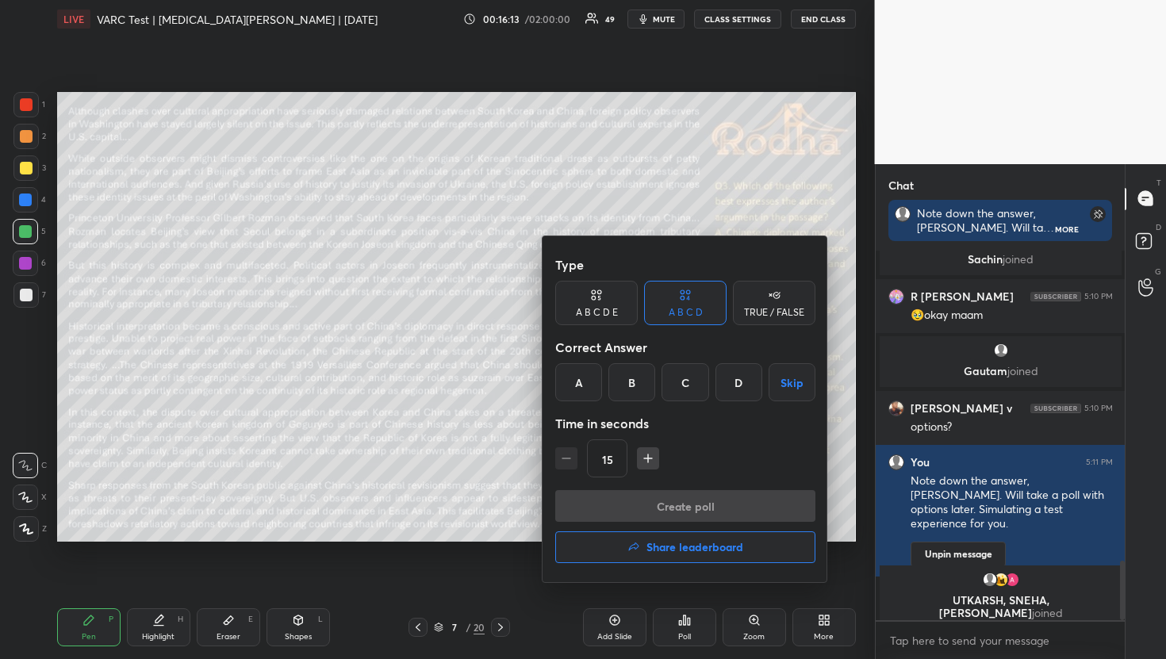
click at [626, 382] on div "B" at bounding box center [631, 382] width 47 height 38
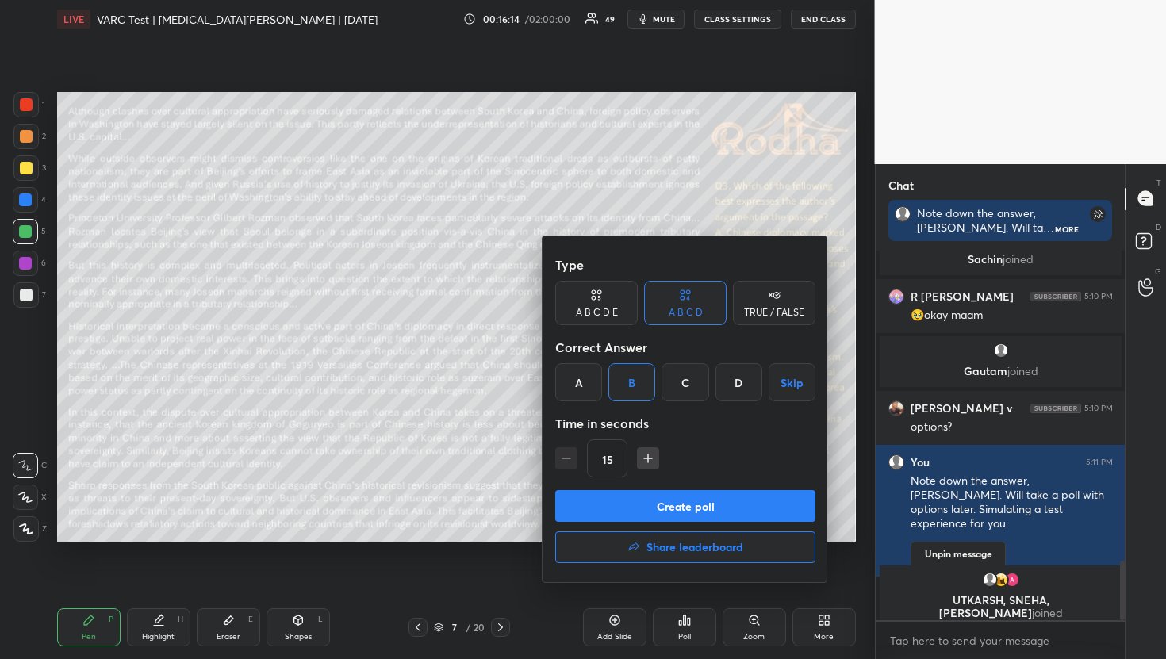
click at [653, 500] on button "Create poll" at bounding box center [685, 506] width 260 height 32
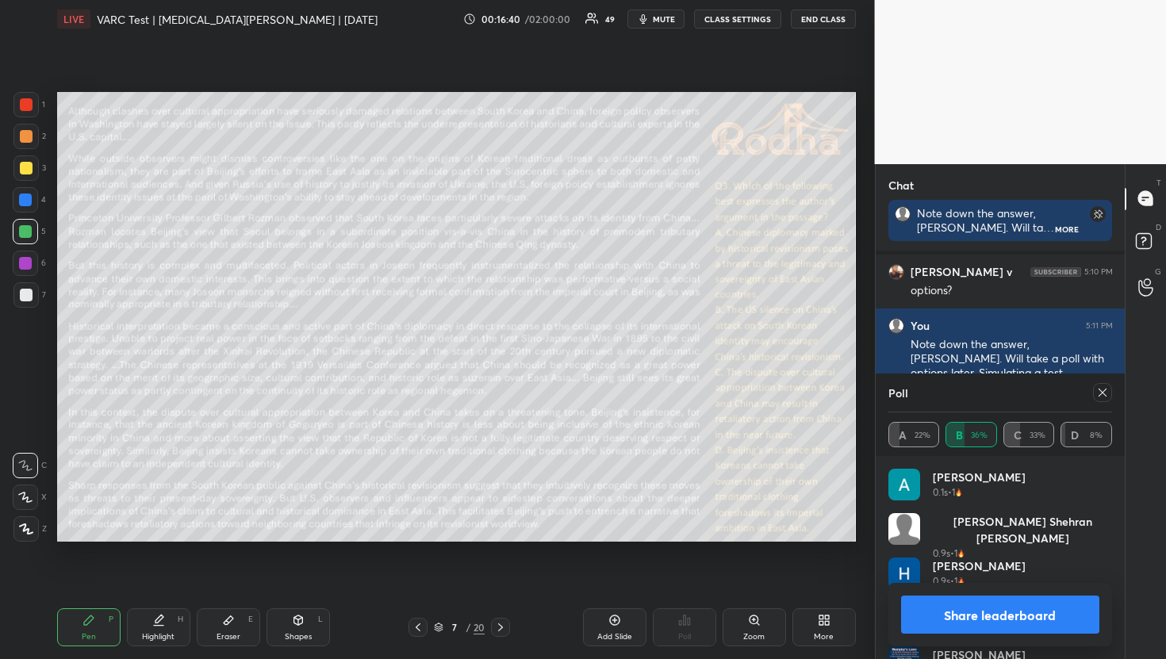
click at [1097, 392] on icon at bounding box center [1102, 392] width 13 height 13
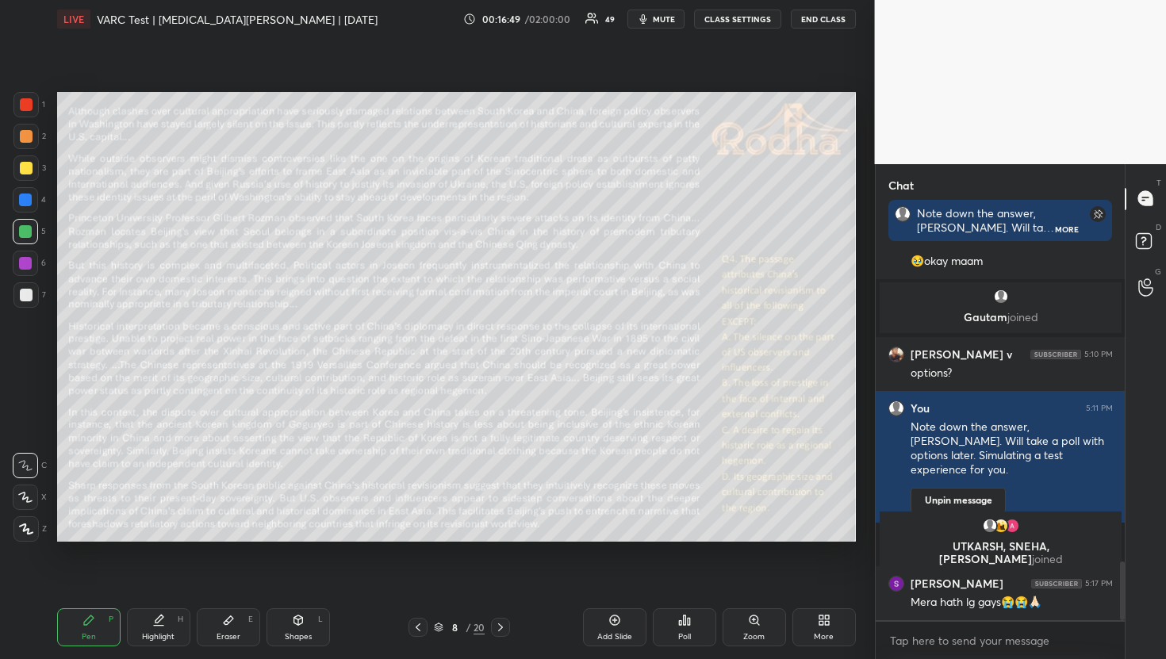
click at [679, 649] on div "Pen P Highlight H Eraser E Shapes L 8 / 20 Add Slide Poll Zoom More" at bounding box center [456, 627] width 799 height 63
click at [669, 625] on div "Poll" at bounding box center [684, 627] width 63 height 38
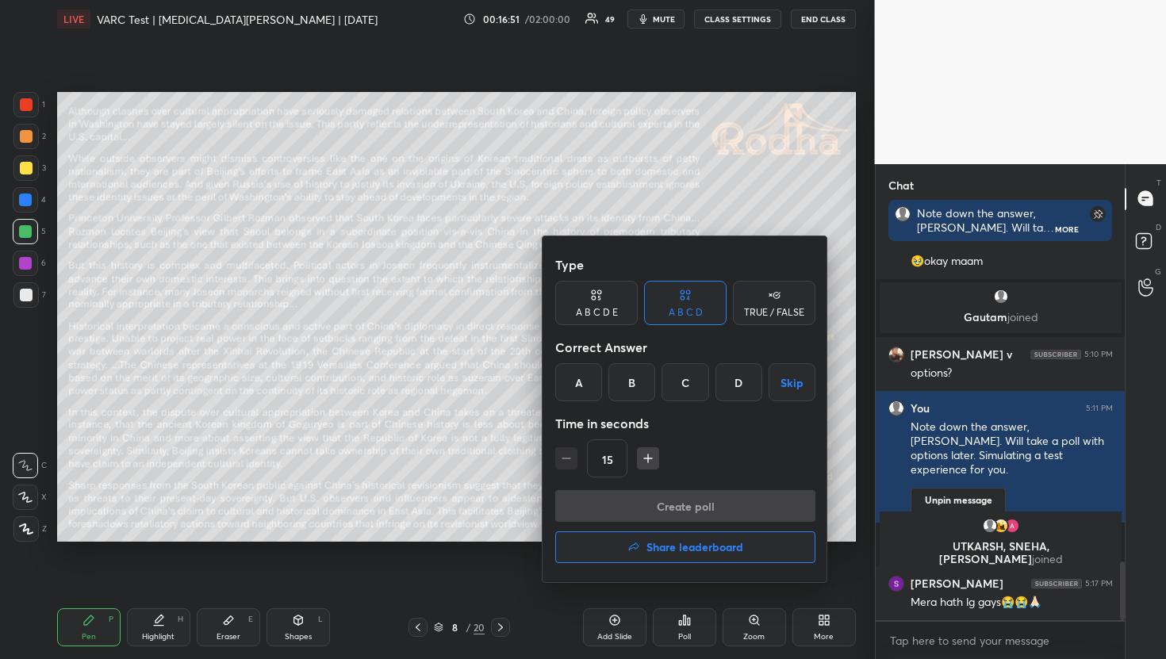
click at [730, 178] on div at bounding box center [583, 329] width 1166 height 659
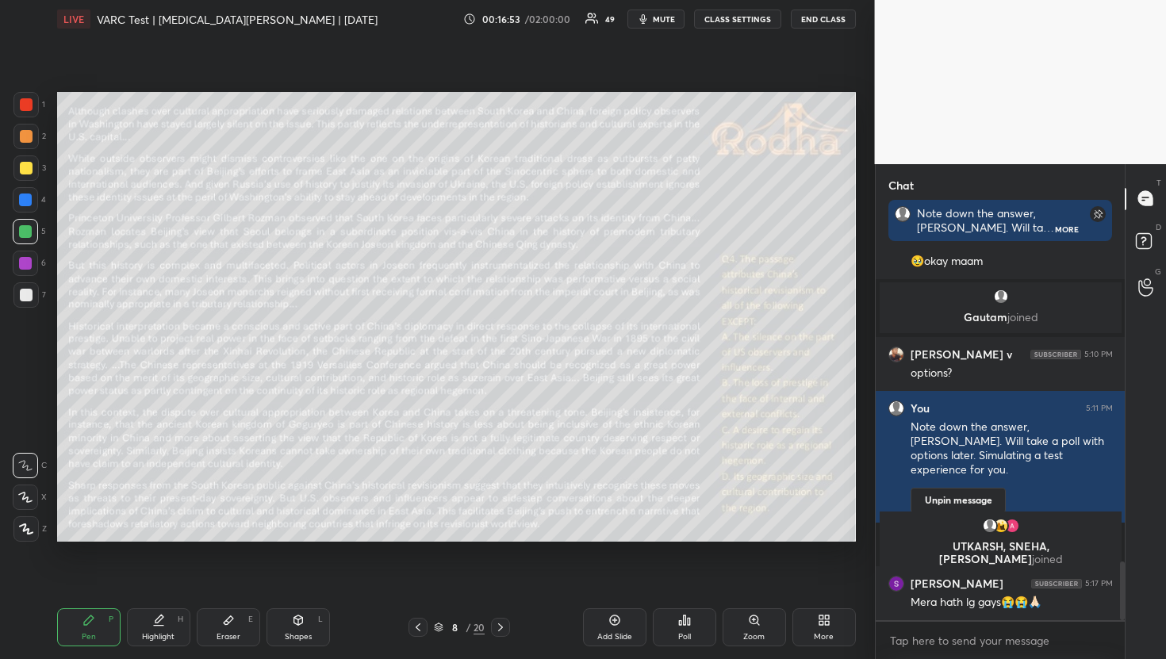
click at [671, 637] on div "Poll" at bounding box center [684, 627] width 63 height 38
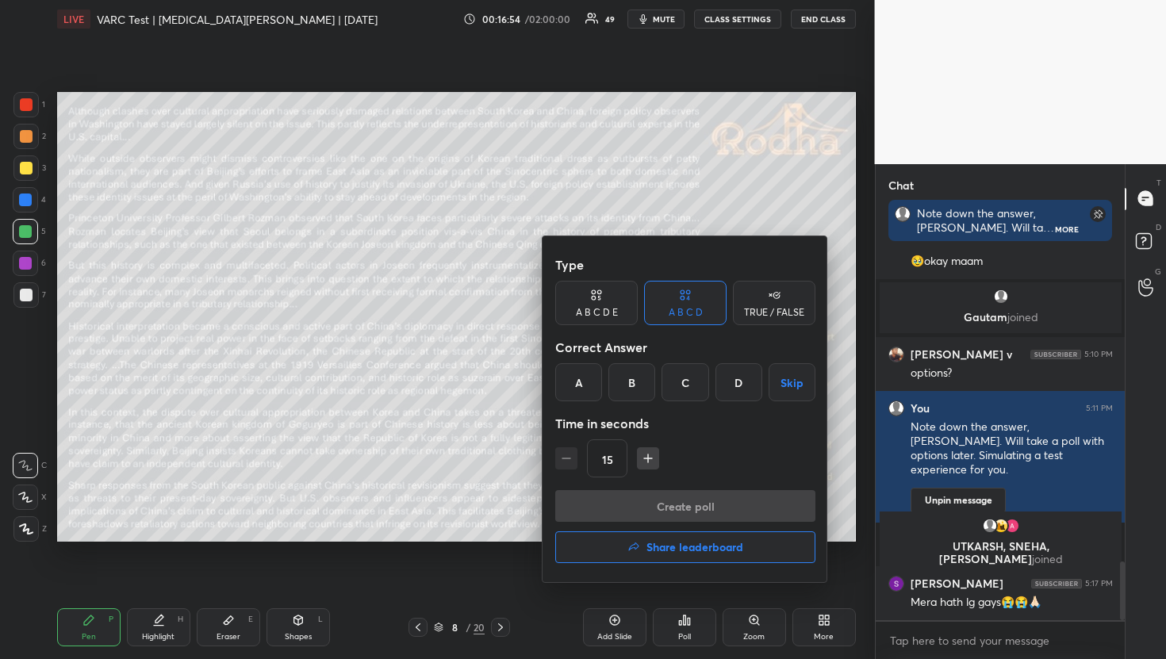
click at [569, 381] on div "A" at bounding box center [578, 382] width 47 height 38
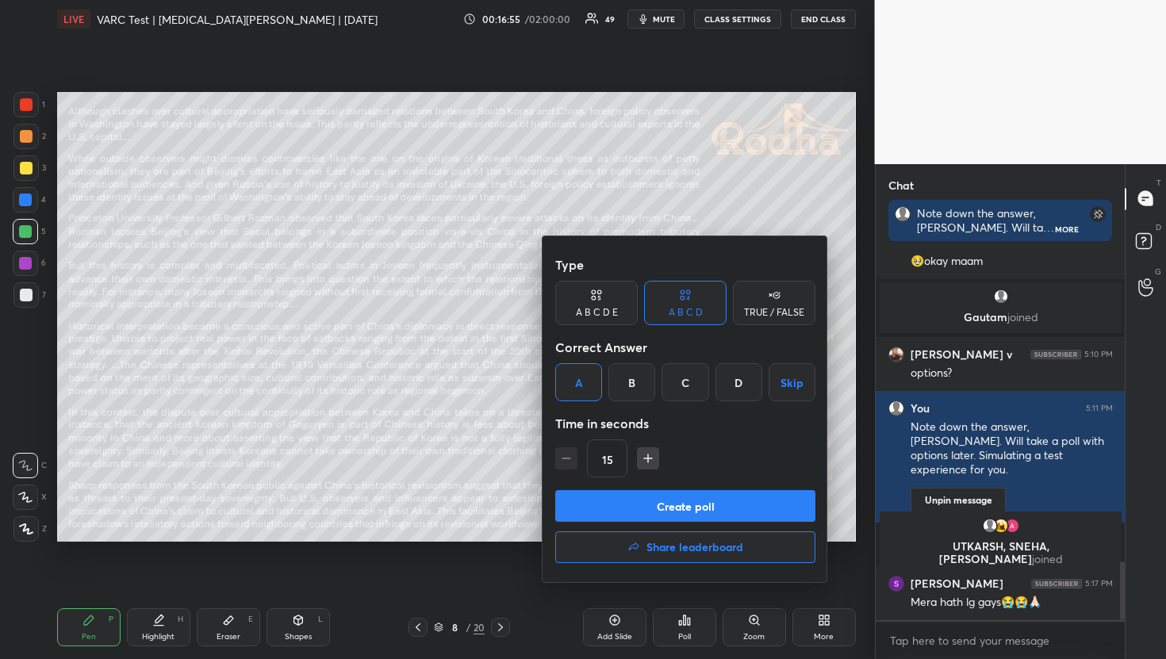
click at [679, 503] on button "Create poll" at bounding box center [685, 506] width 260 height 32
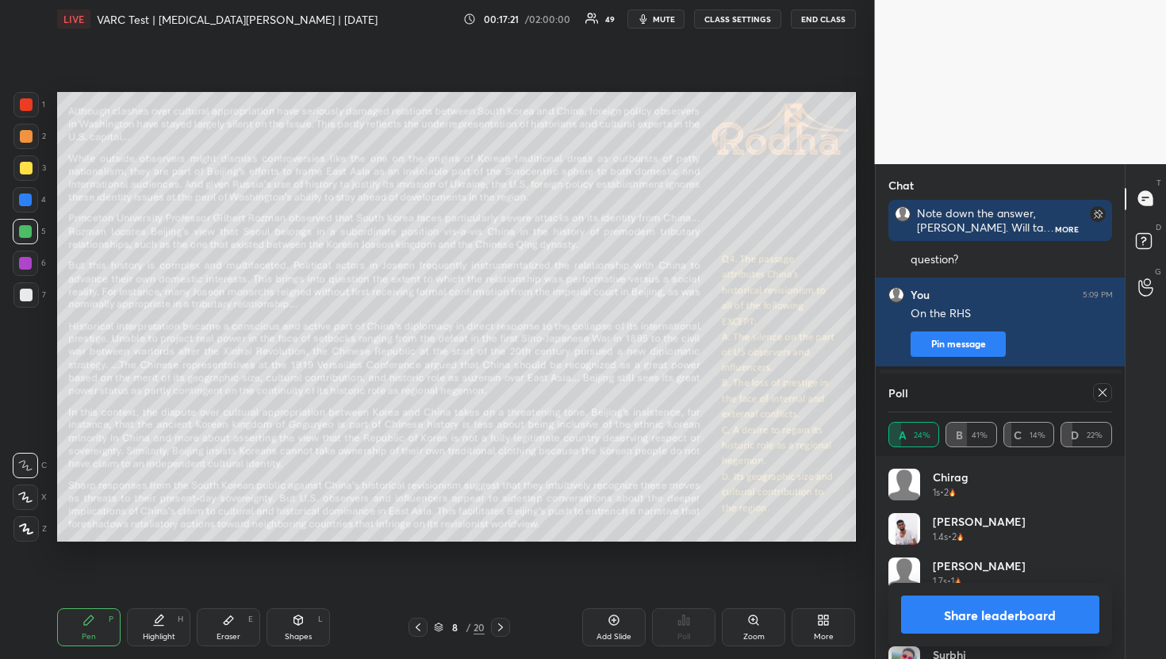
click at [1110, 392] on div at bounding box center [1102, 392] width 19 height 19
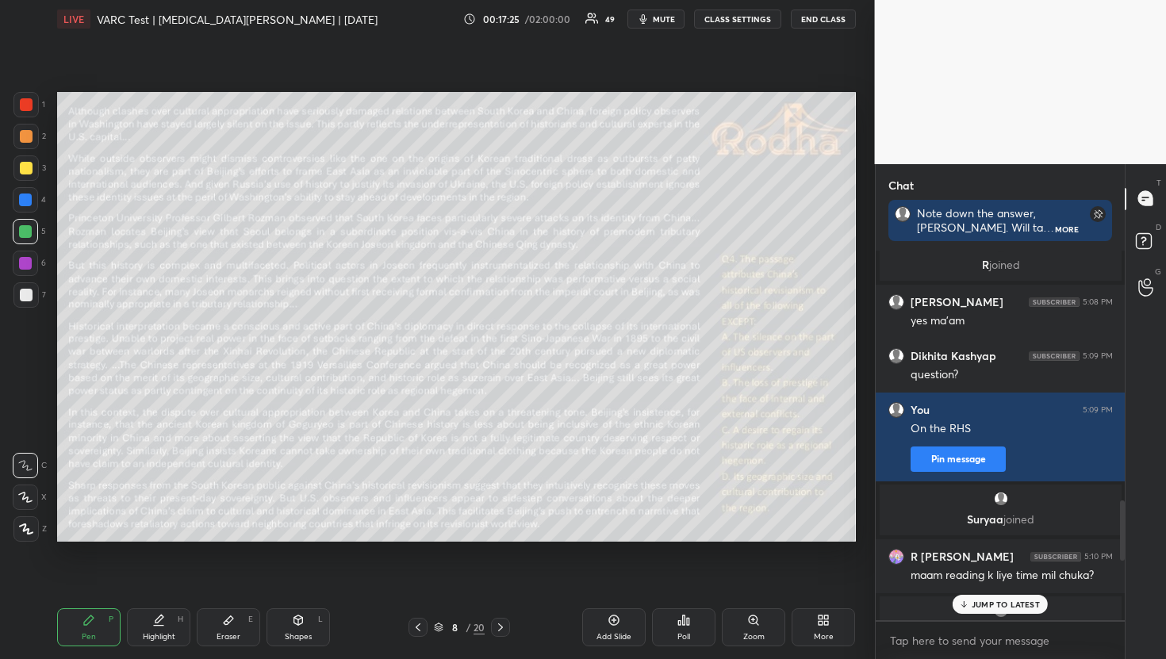
click at [1038, 603] on p "JUMP TO LATEST" at bounding box center [1005, 605] width 68 height 10
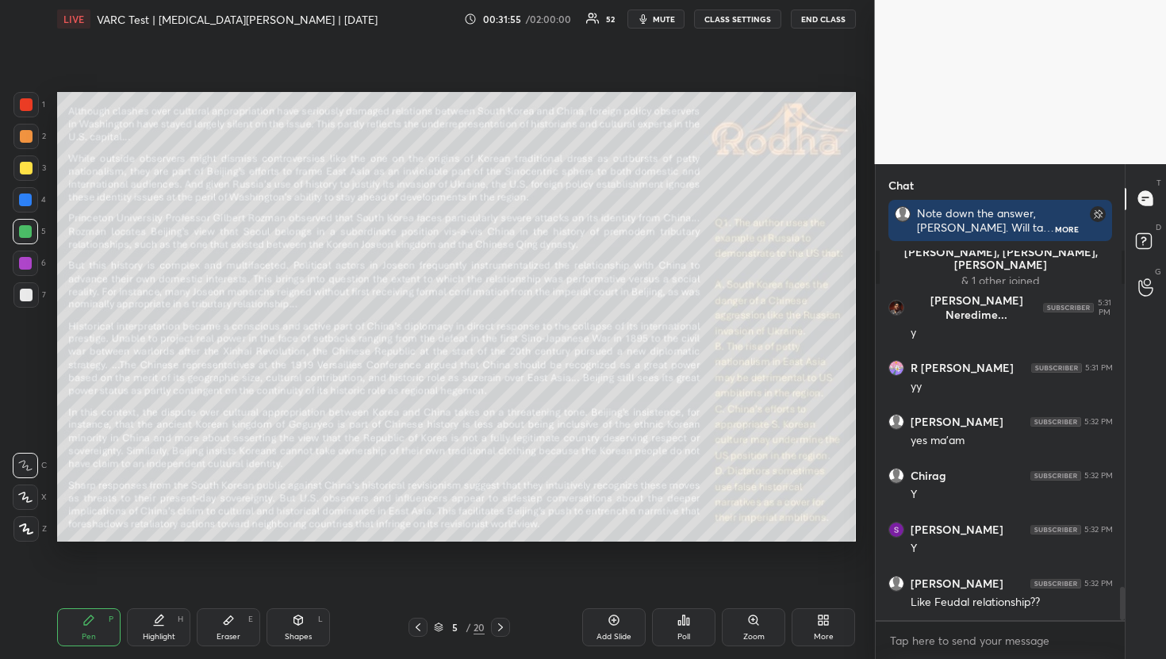
scroll to position [3755, 0]
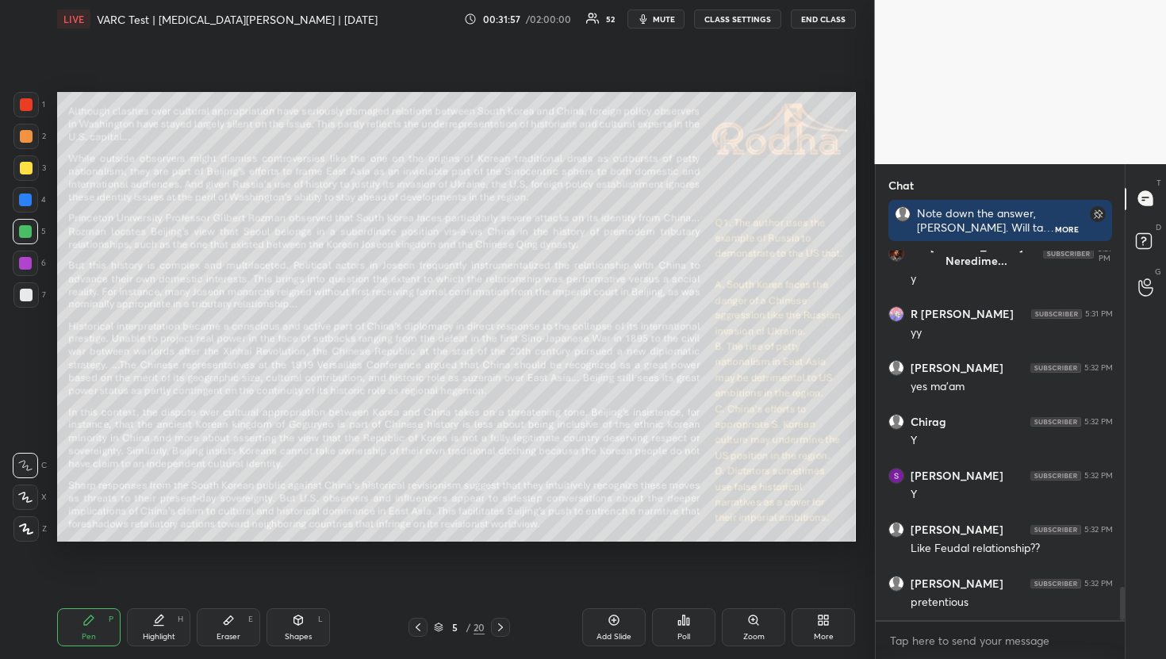
click at [860, 194] on div "Setting up your live class Poll for secs No correct answer Start poll" at bounding box center [456, 316] width 811 height 557
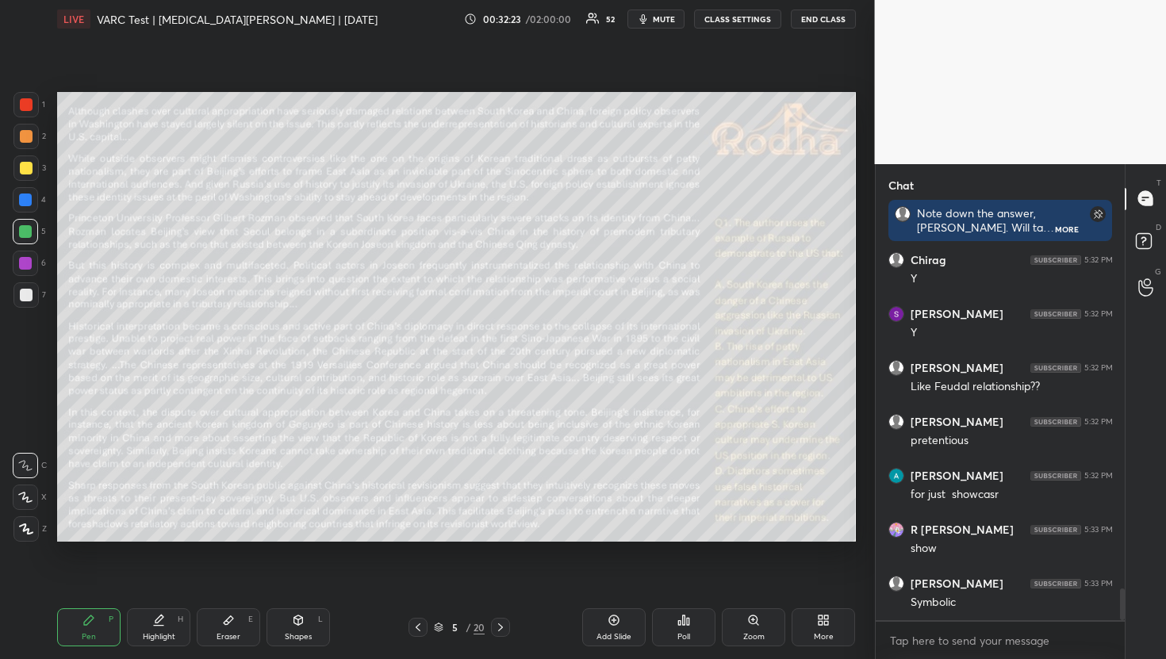
scroll to position [3971, 0]
click at [25, 264] on div at bounding box center [25, 263] width 13 height 13
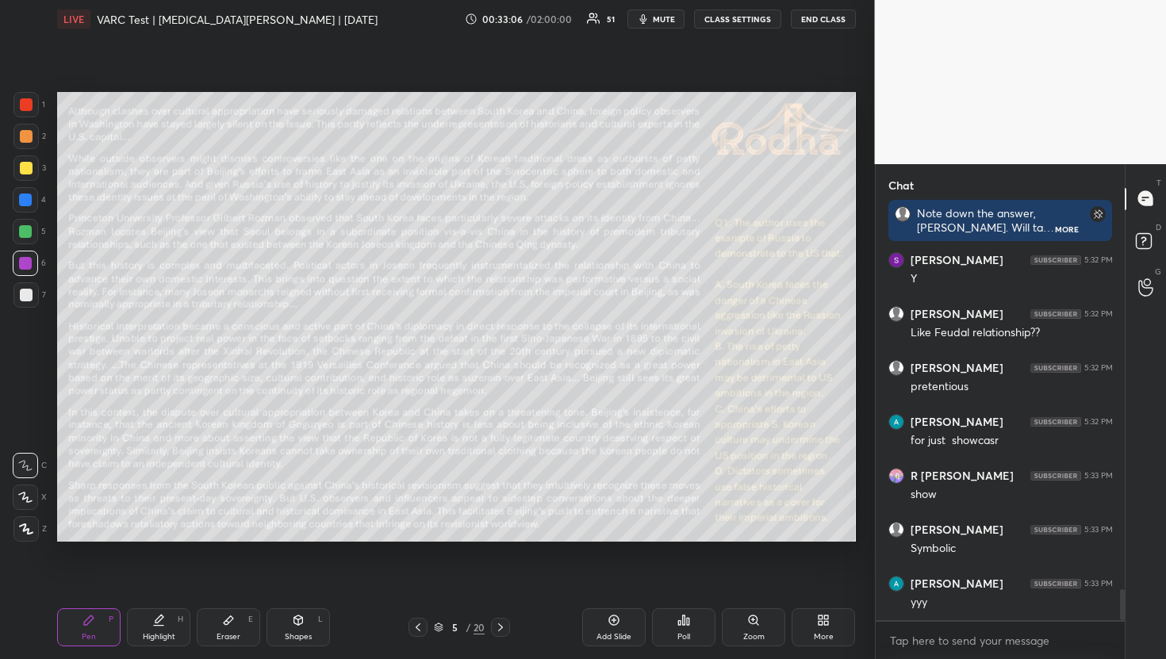
scroll to position [4025, 0]
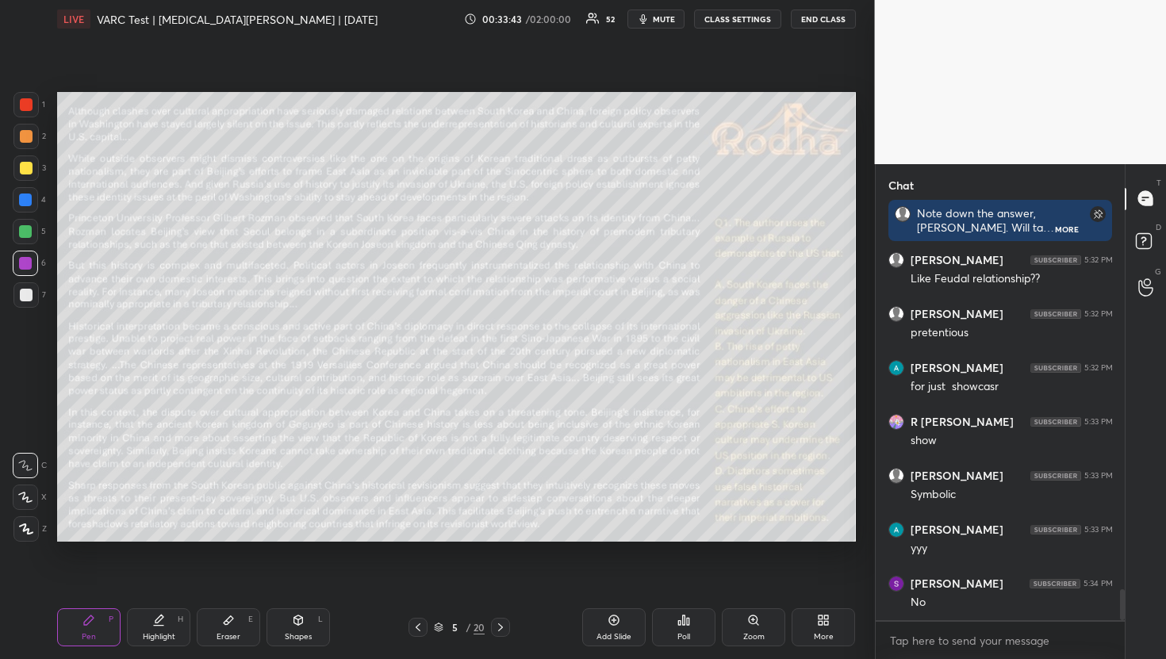
click at [26, 169] on div at bounding box center [26, 168] width 13 height 13
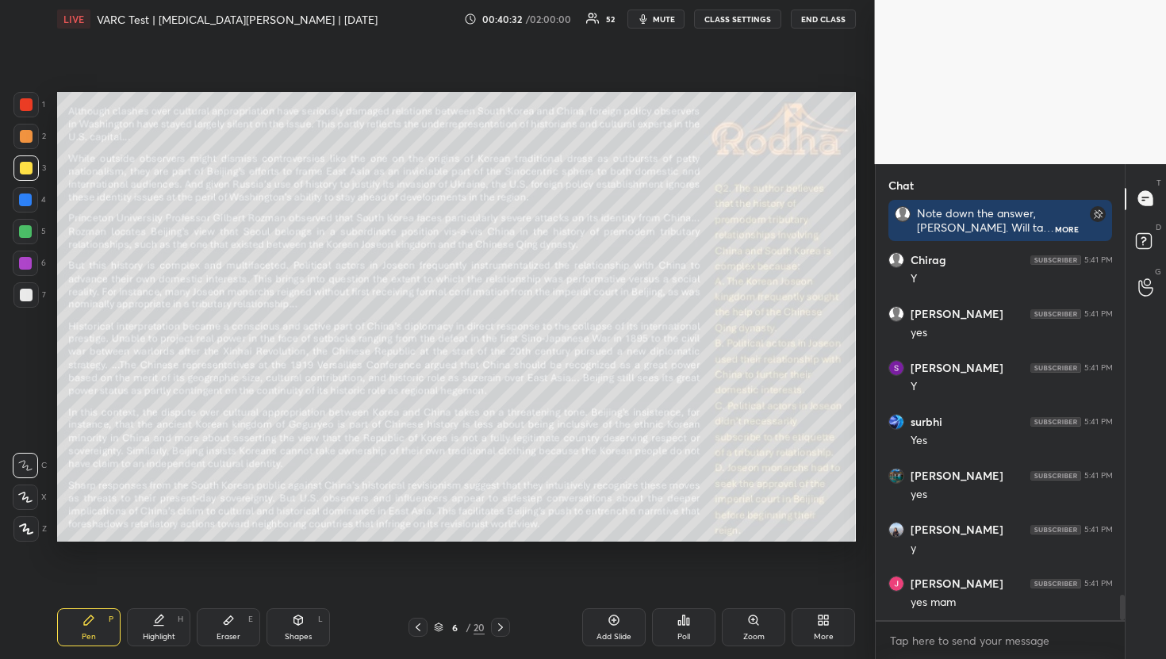
scroll to position [5005, 0]
click at [803, 541] on div "Setting up your live class Poll for secs No correct answer Start poll" at bounding box center [456, 316] width 811 height 557
click at [31, 226] on div at bounding box center [25, 231] width 25 height 25
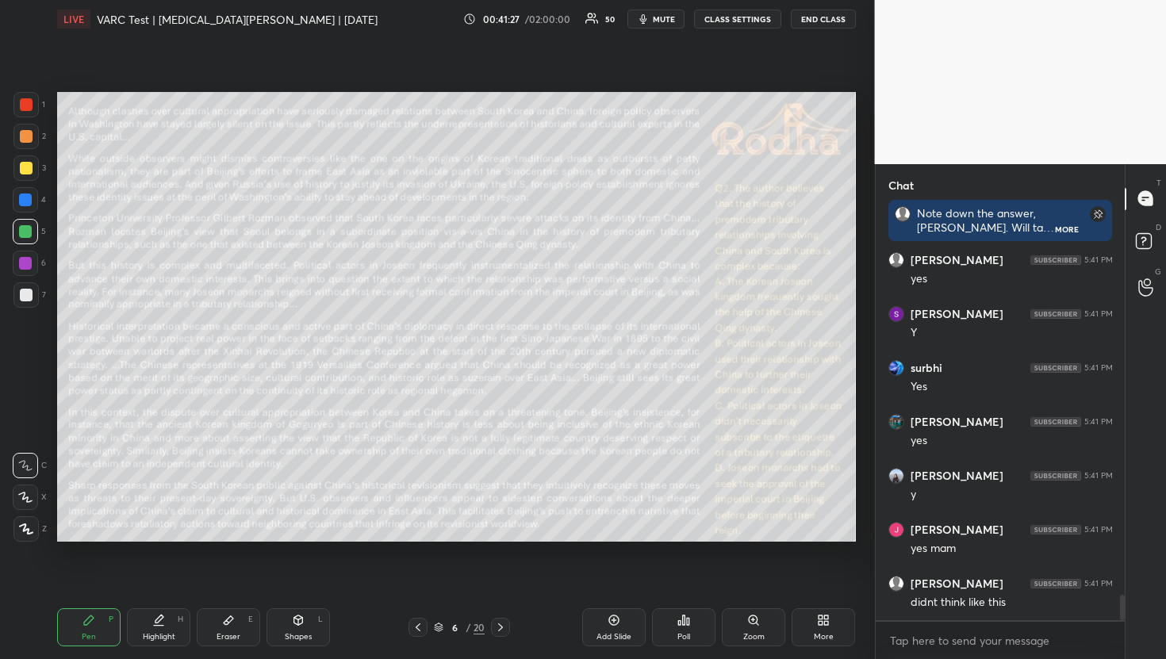
click at [25, 170] on div at bounding box center [26, 168] width 13 height 13
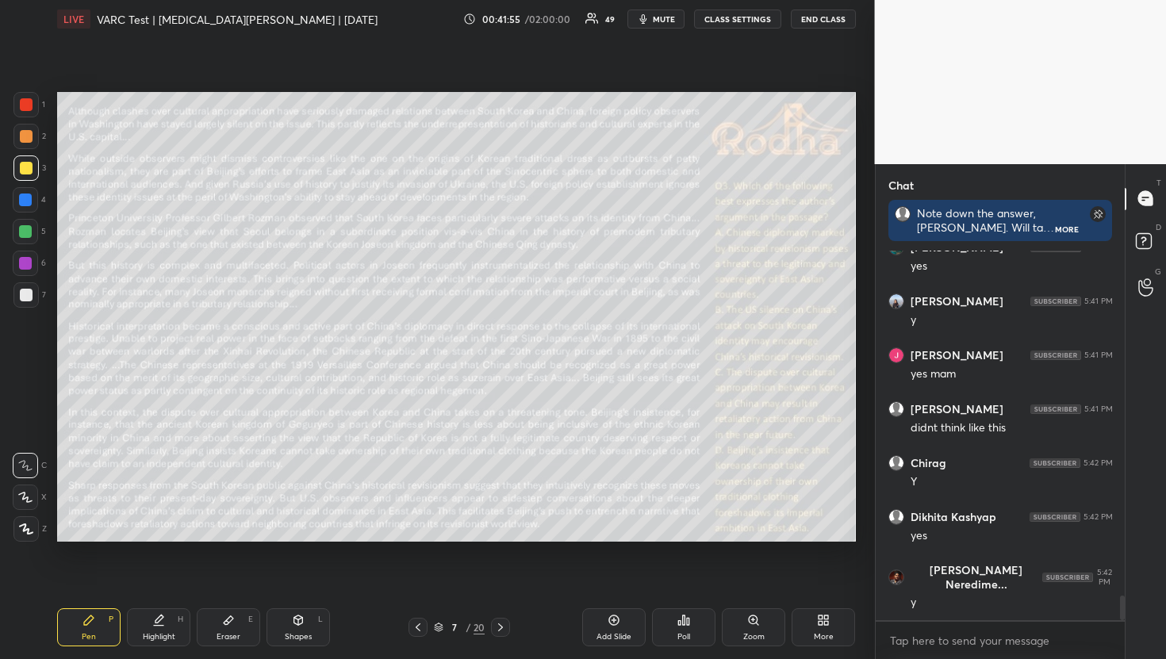
scroll to position [5233, 0]
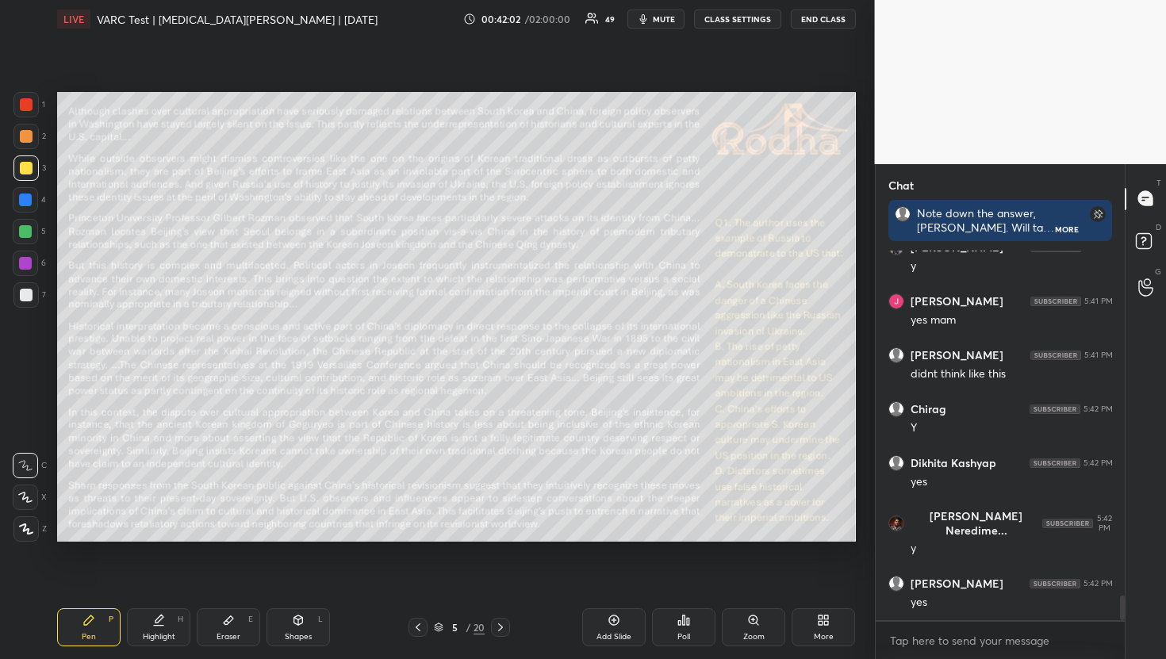
click at [23, 226] on div at bounding box center [25, 231] width 13 height 13
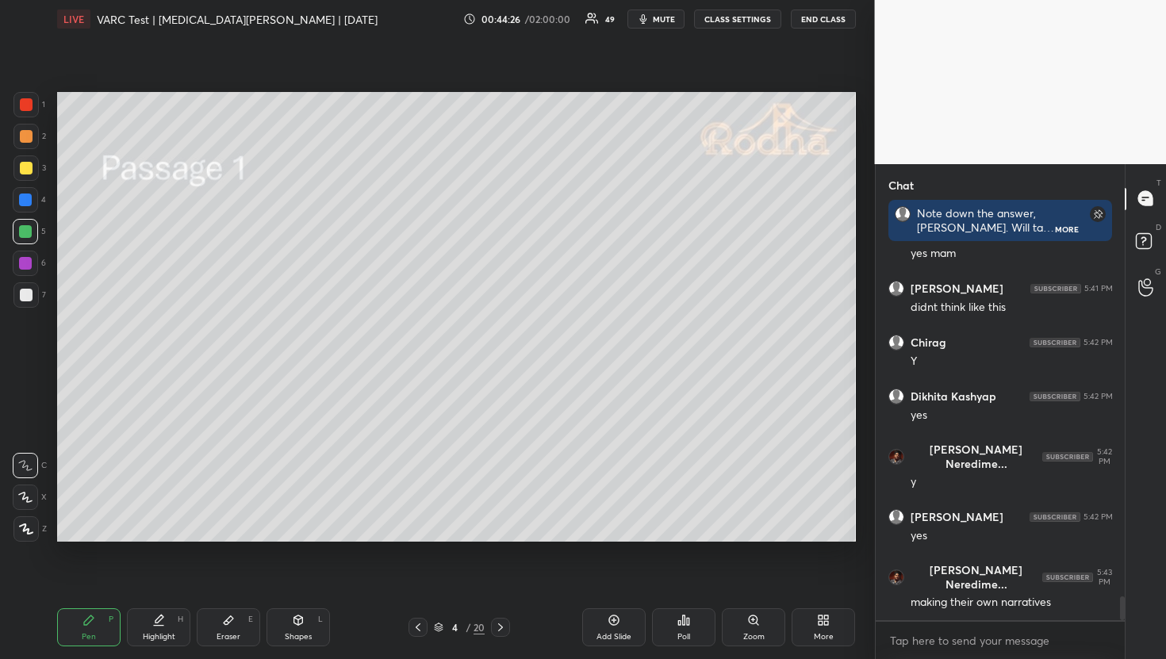
click at [32, 134] on div at bounding box center [25, 136] width 25 height 25
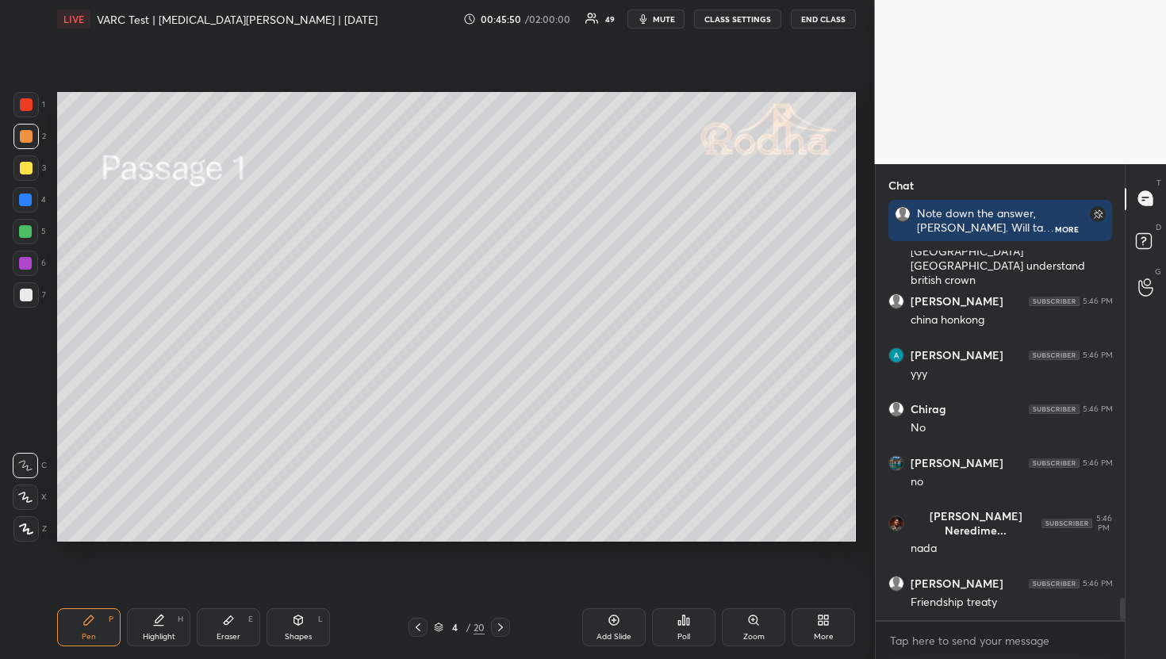
scroll to position [5879, 0]
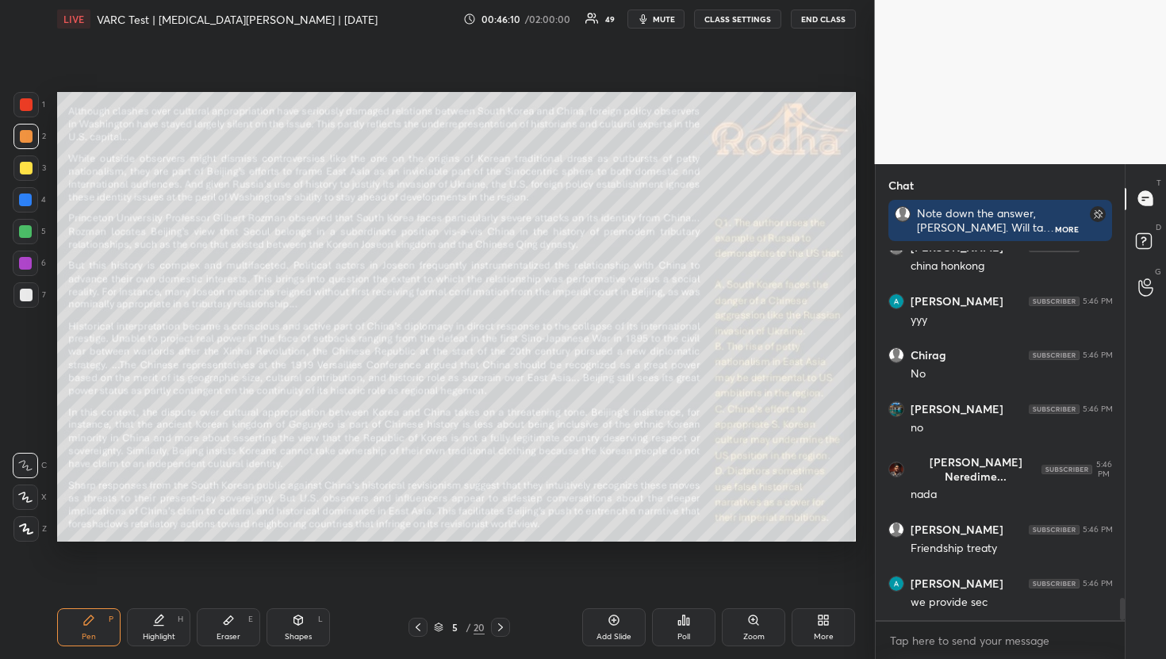
click at [25, 241] on div at bounding box center [25, 231] width 25 height 25
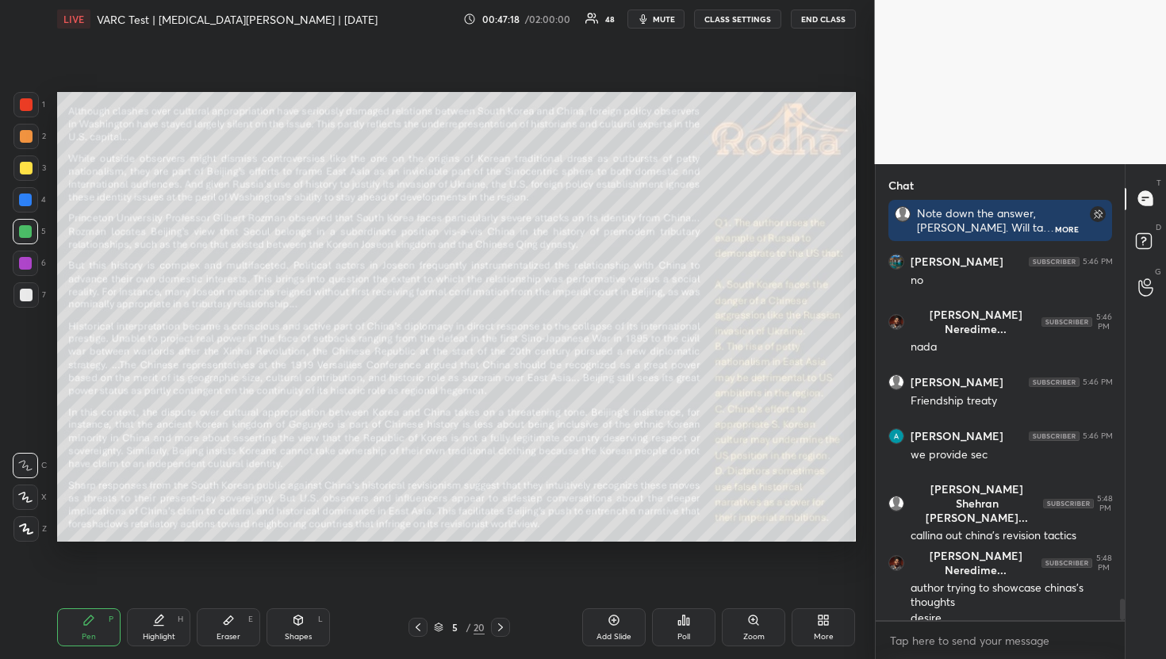
scroll to position [6042, 0]
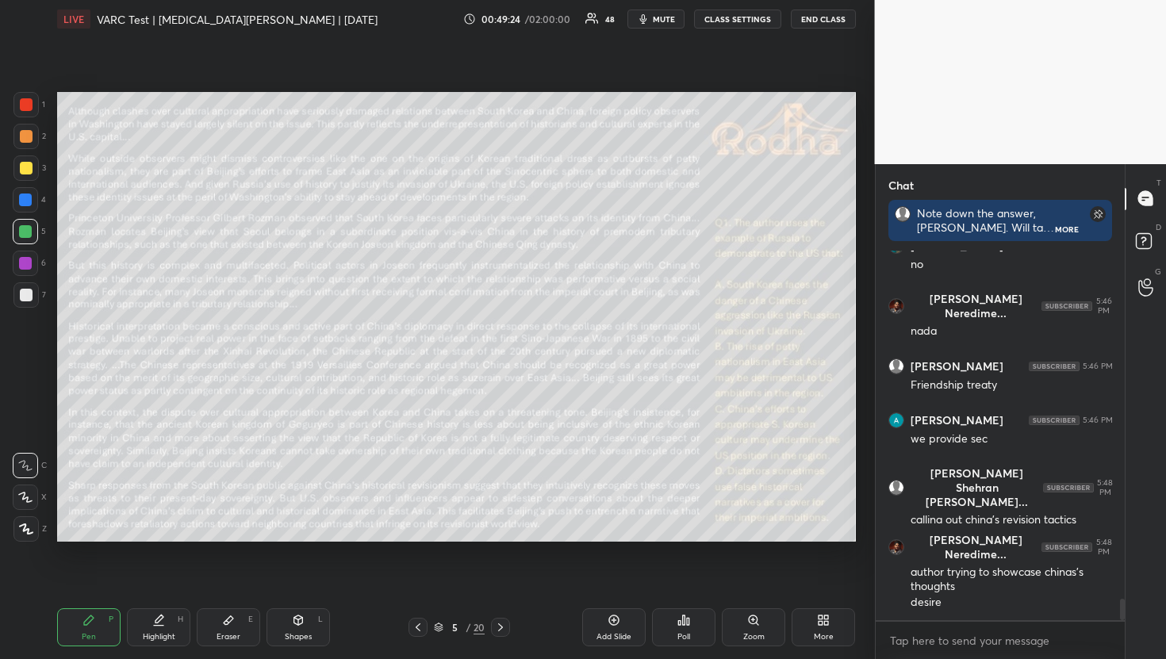
click at [56, 455] on div "Setting up your live class Poll for secs No correct answer Start poll" at bounding box center [456, 316] width 811 height 557
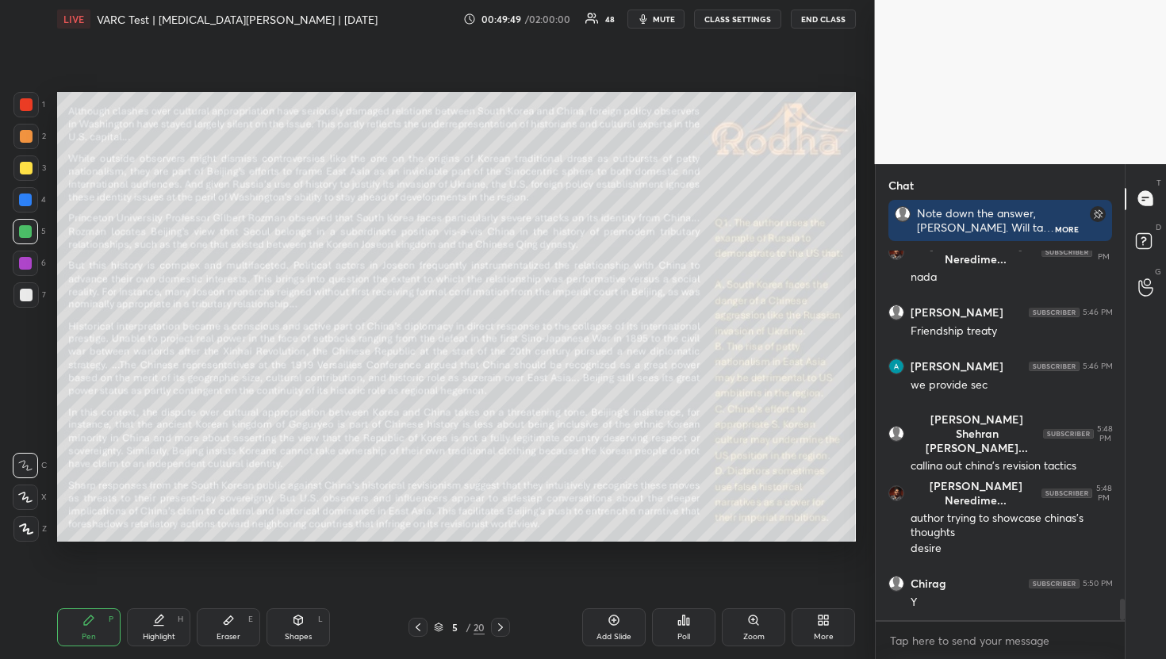
click at [29, 167] on div at bounding box center [26, 168] width 13 height 13
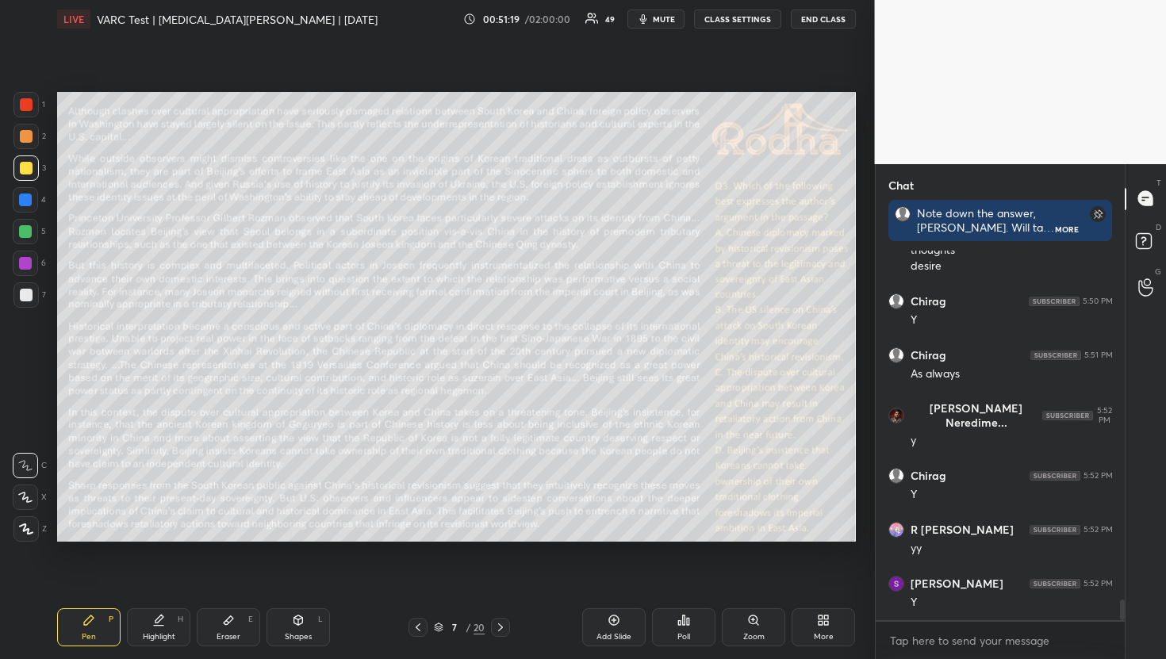
scroll to position [6432, 0]
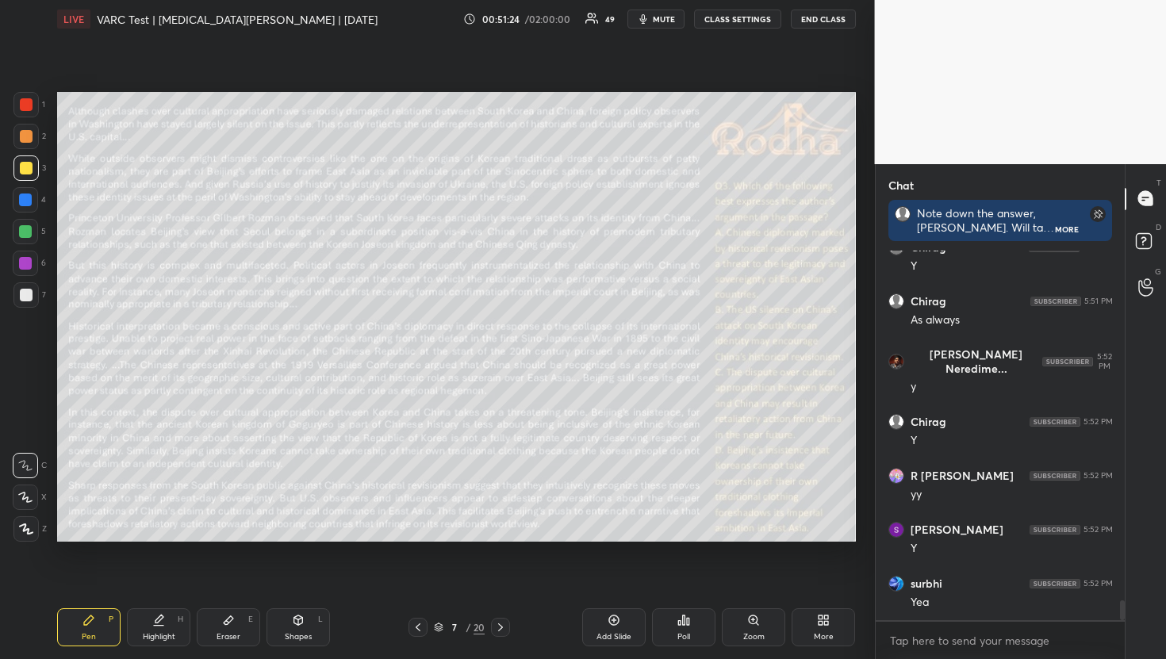
click at [22, 225] on div at bounding box center [25, 231] width 13 height 13
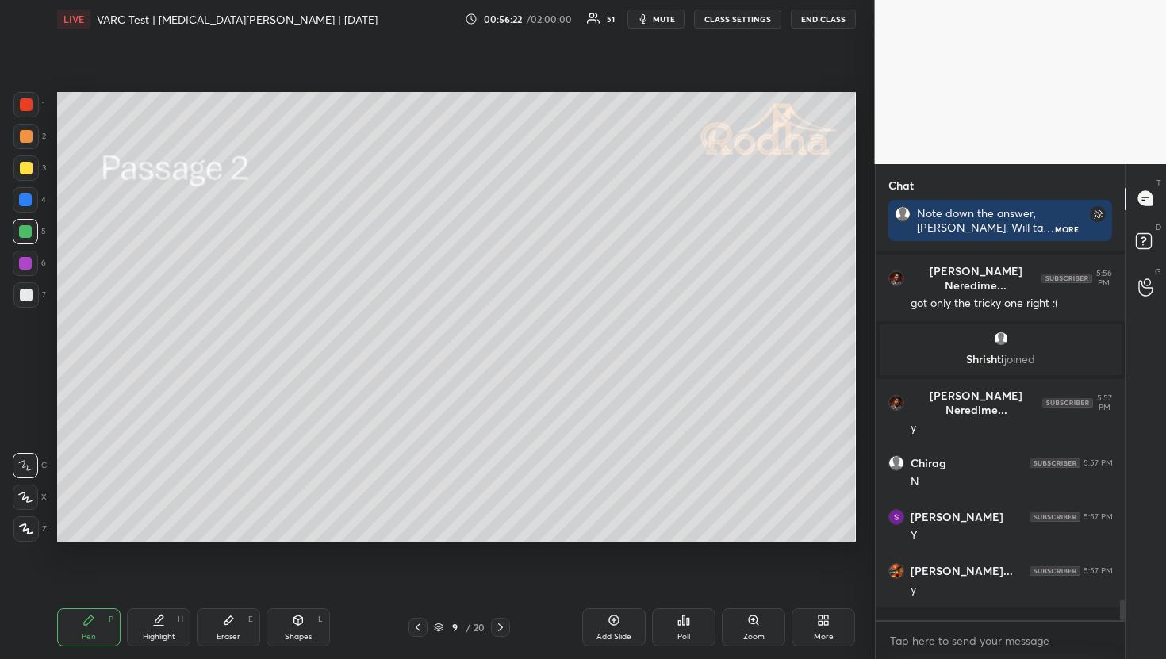
scroll to position [6418, 0]
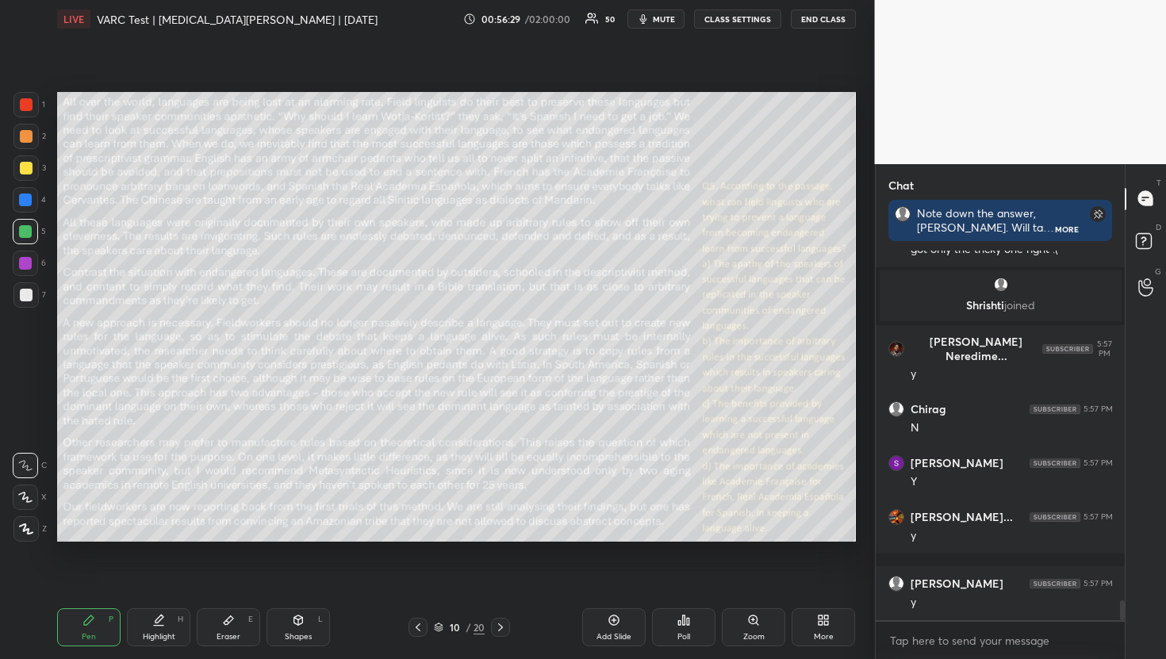
click at [676, 629] on div "Poll" at bounding box center [683, 627] width 63 height 38
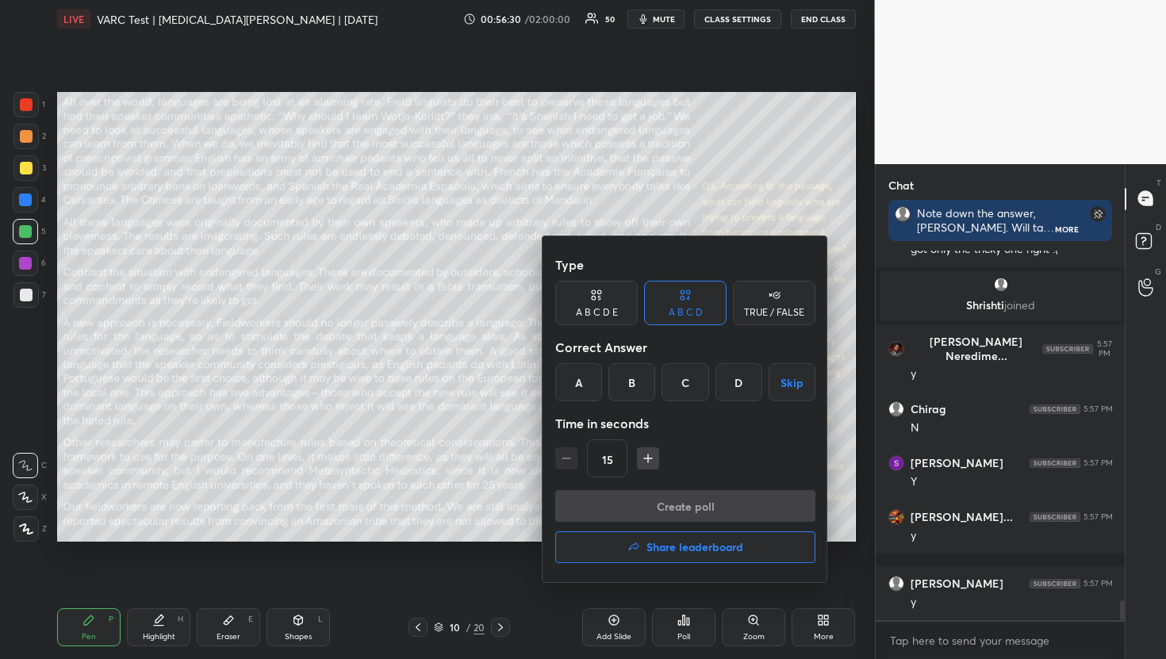
click at [650, 465] on icon "button" at bounding box center [648, 458] width 16 height 16
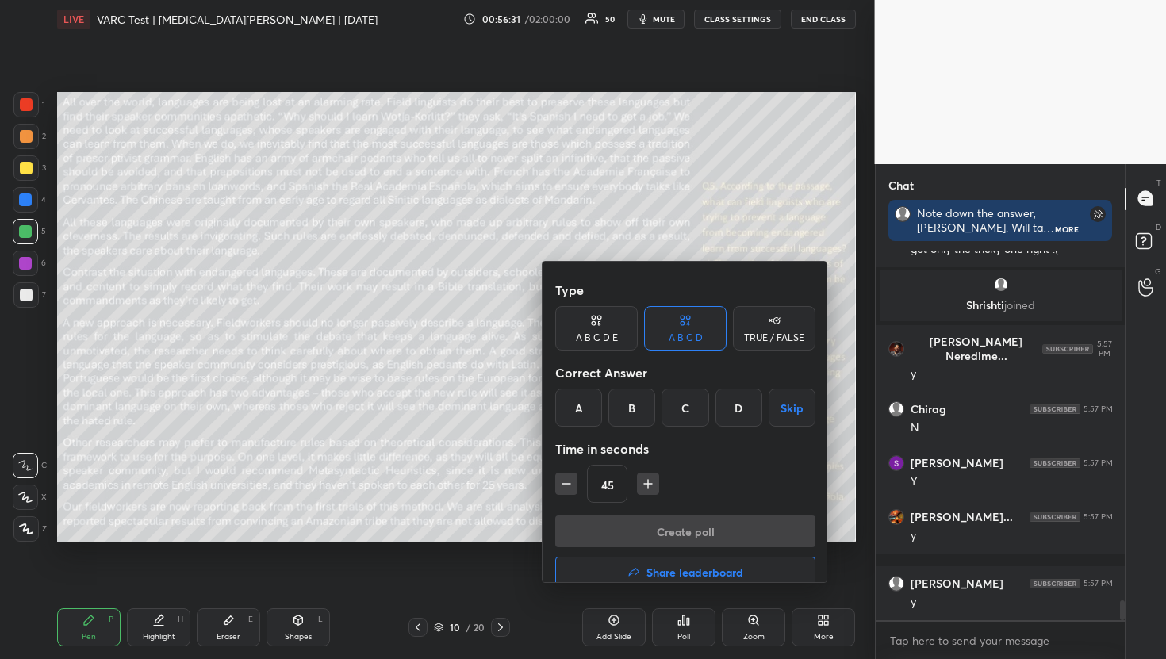
click at [650, 476] on icon "button" at bounding box center [648, 484] width 16 height 16
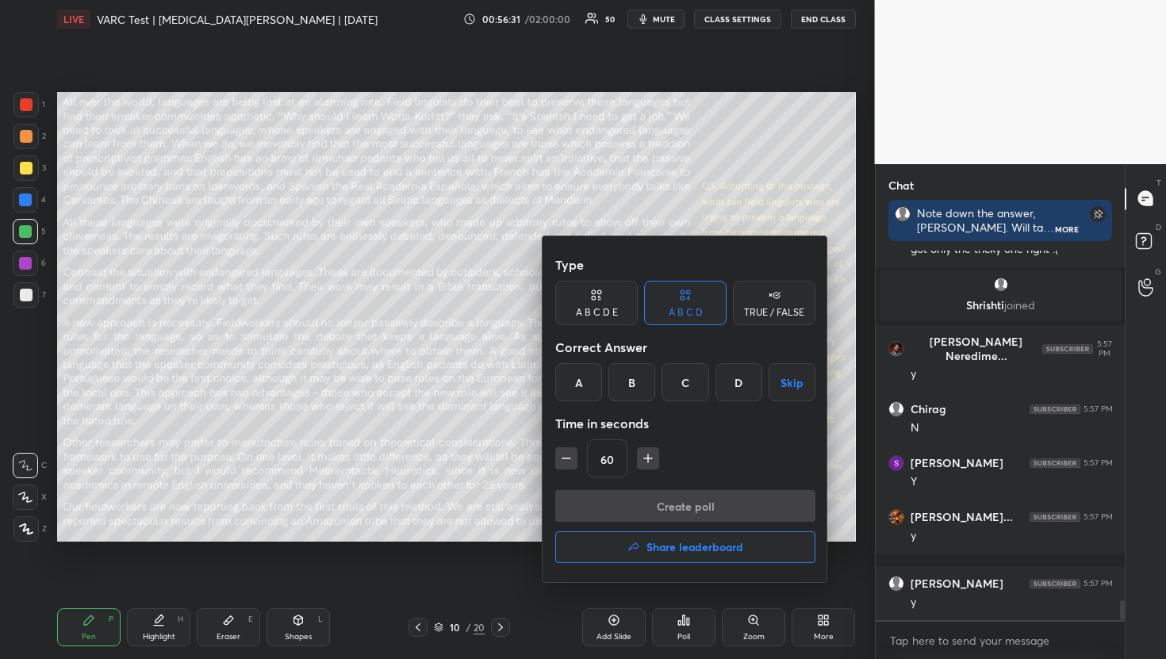
click at [650, 465] on icon "button" at bounding box center [648, 458] width 16 height 16
click at [650, 465] on icon "button" at bounding box center [655, 458] width 16 height 16
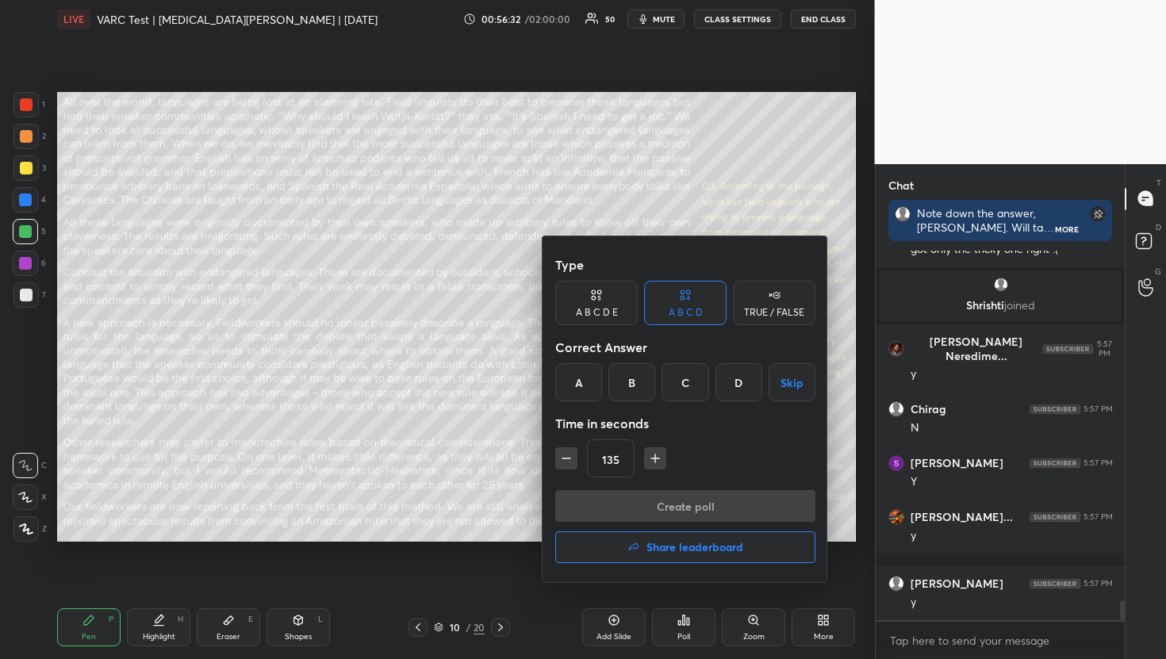
click at [650, 465] on icon "button" at bounding box center [655, 458] width 16 height 16
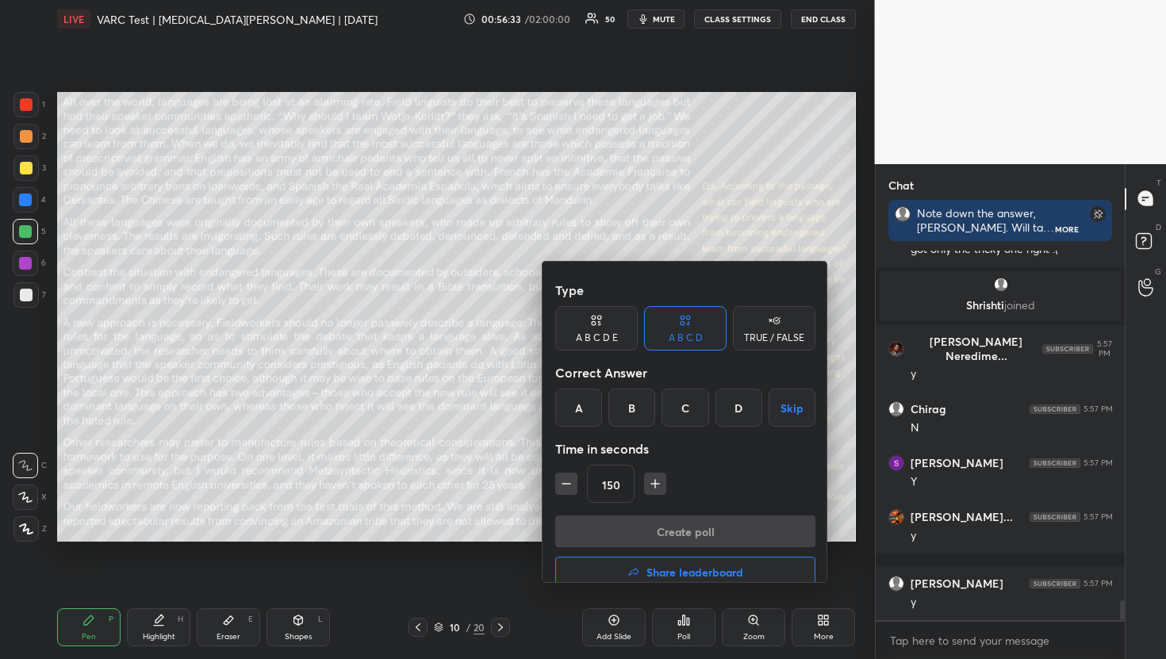
click at [650, 476] on icon "button" at bounding box center [655, 484] width 16 height 16
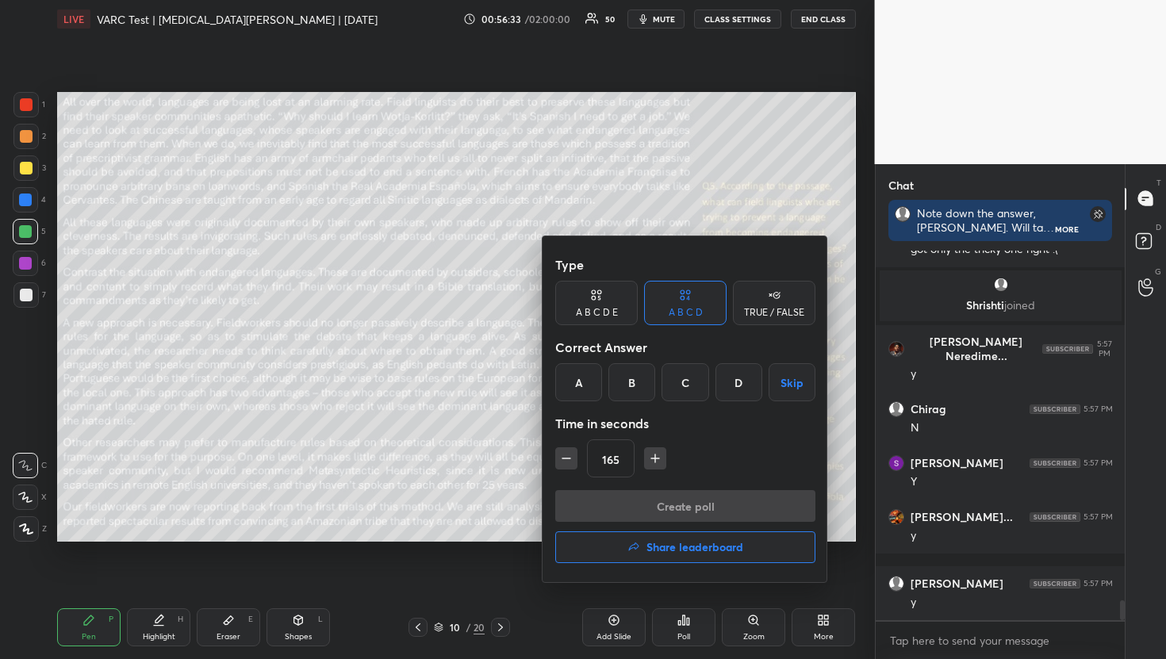
click at [650, 465] on icon "button" at bounding box center [655, 458] width 16 height 16
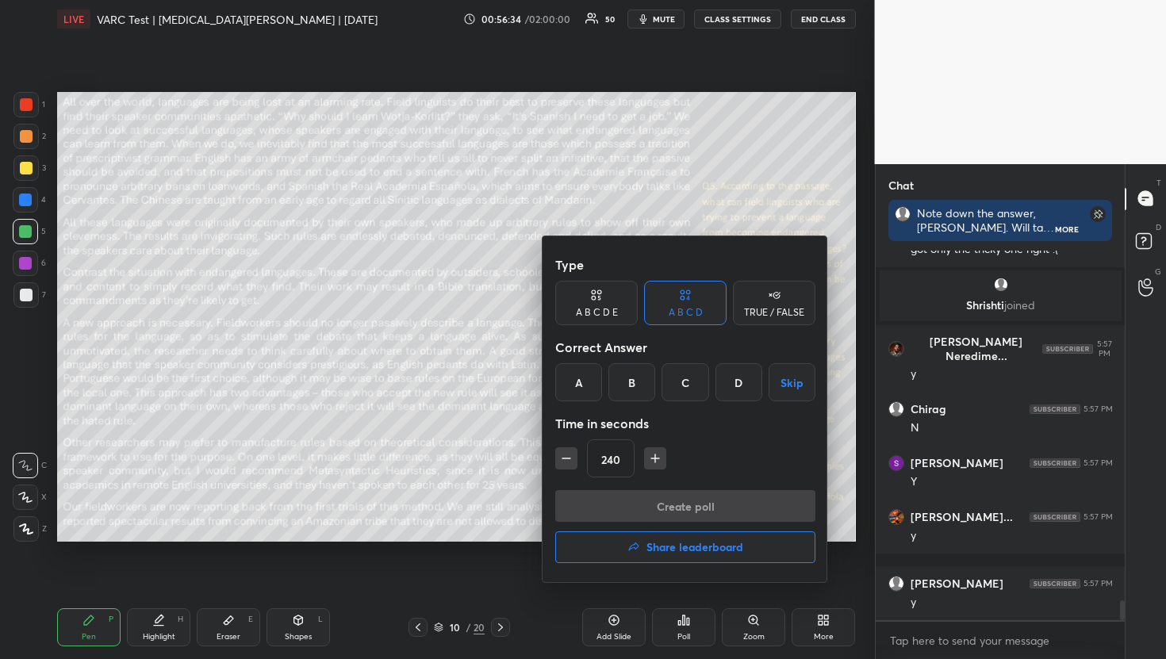
click at [650, 465] on icon "button" at bounding box center [655, 458] width 16 height 16
click at [576, 466] on button "button" at bounding box center [566, 458] width 22 height 22
click at [782, 321] on div "TRUE / FALSE" at bounding box center [774, 303] width 82 height 44
click at [801, 358] on div "Correct Answer" at bounding box center [685, 347] width 260 height 32
click at [795, 370] on button "Skip" at bounding box center [774, 382] width 82 height 38
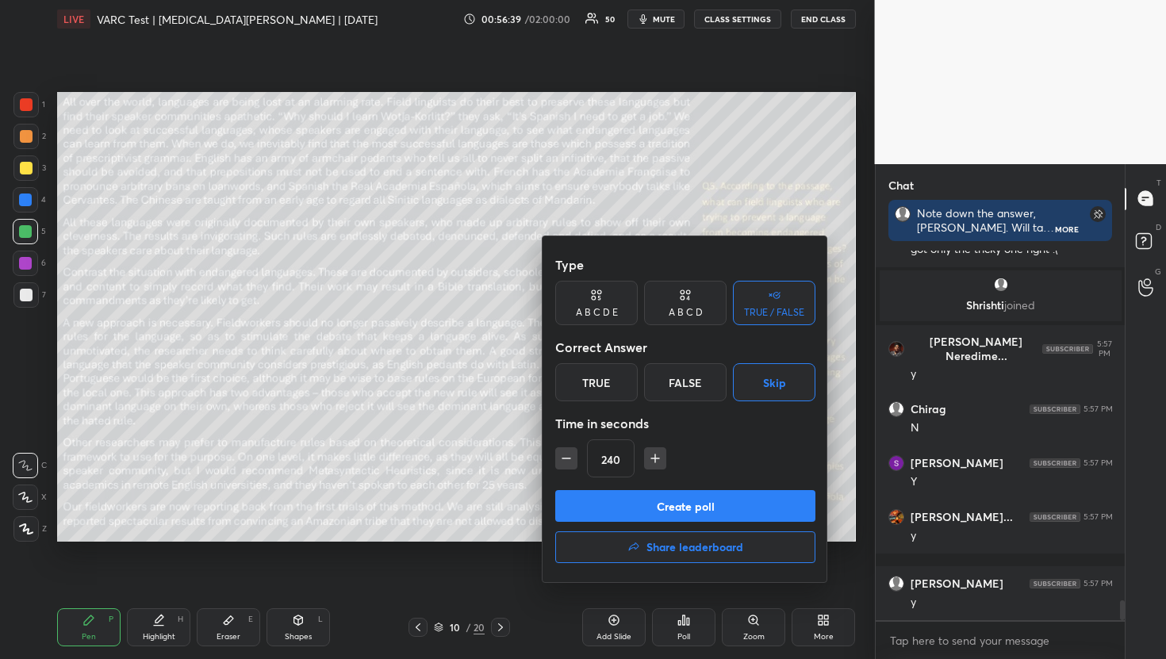
click at [751, 500] on button "Create poll" at bounding box center [685, 506] width 260 height 32
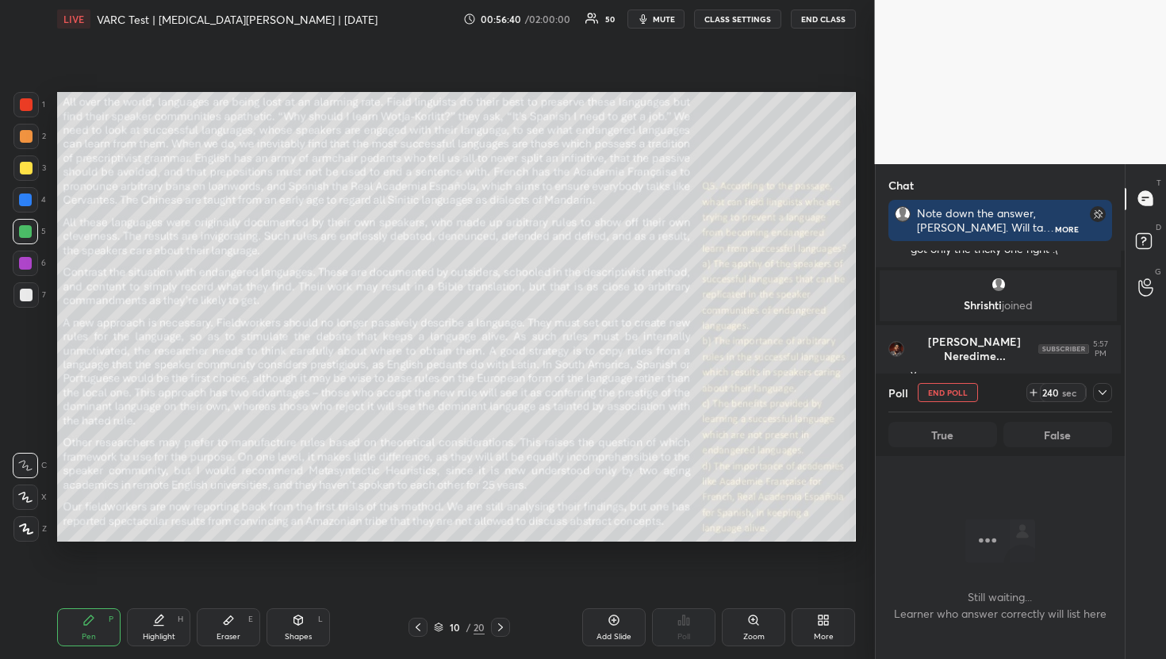
scroll to position [321, 244]
click at [656, 13] on span "mute" at bounding box center [664, 18] width 22 height 11
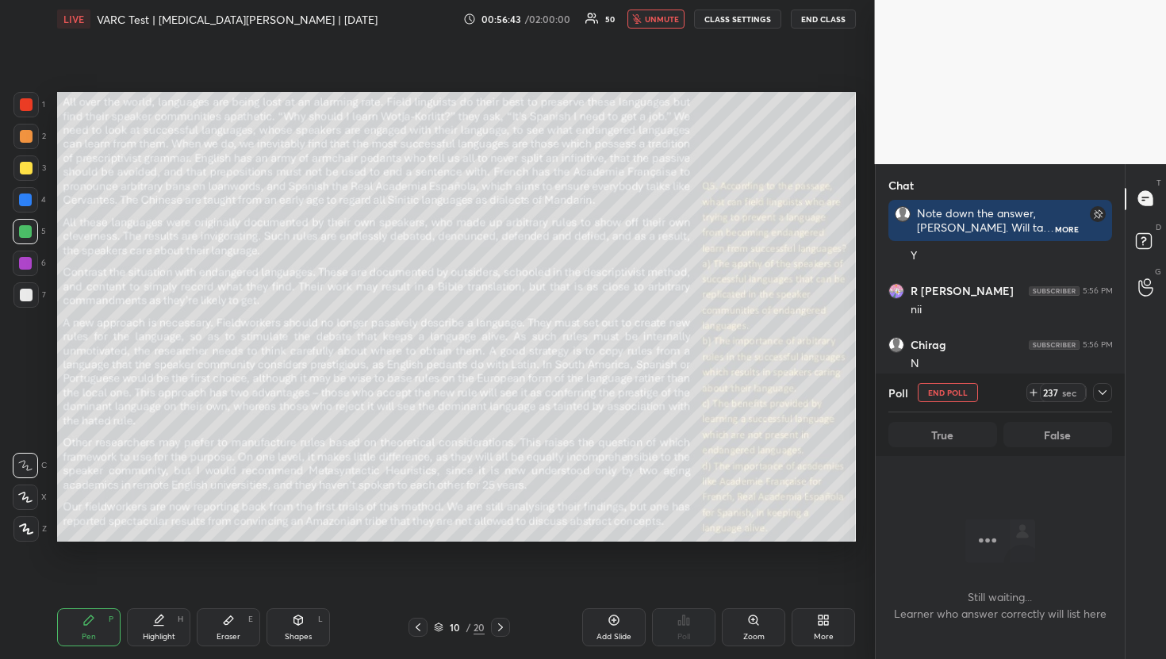
click at [1101, 388] on icon at bounding box center [1102, 392] width 13 height 13
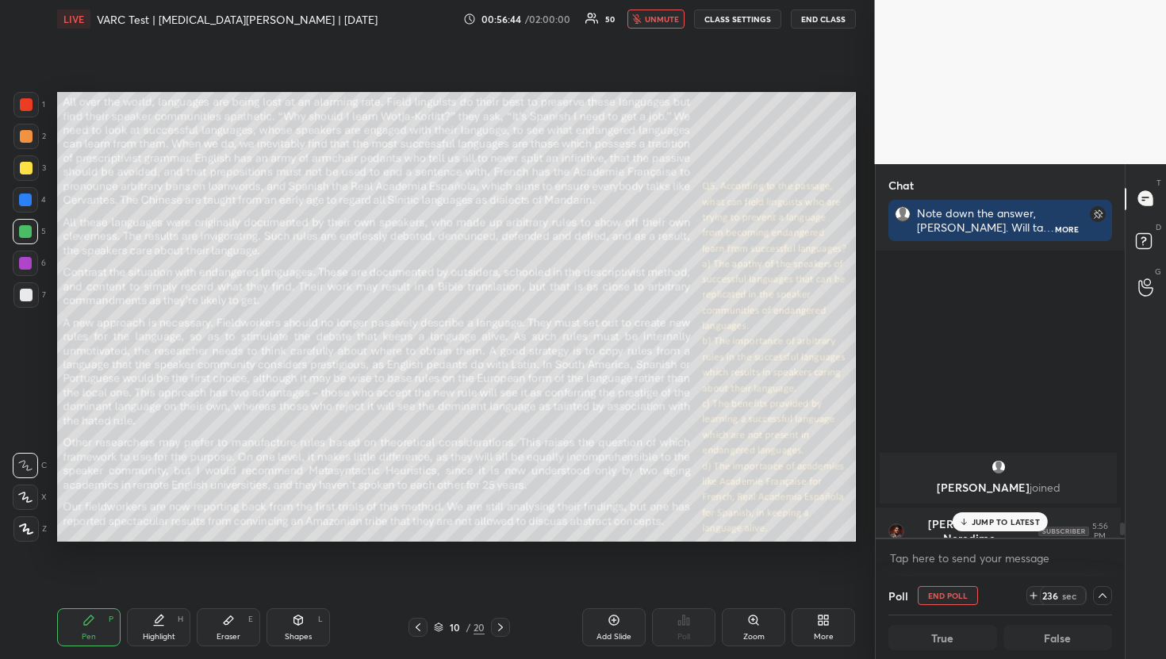
scroll to position [6486, 0]
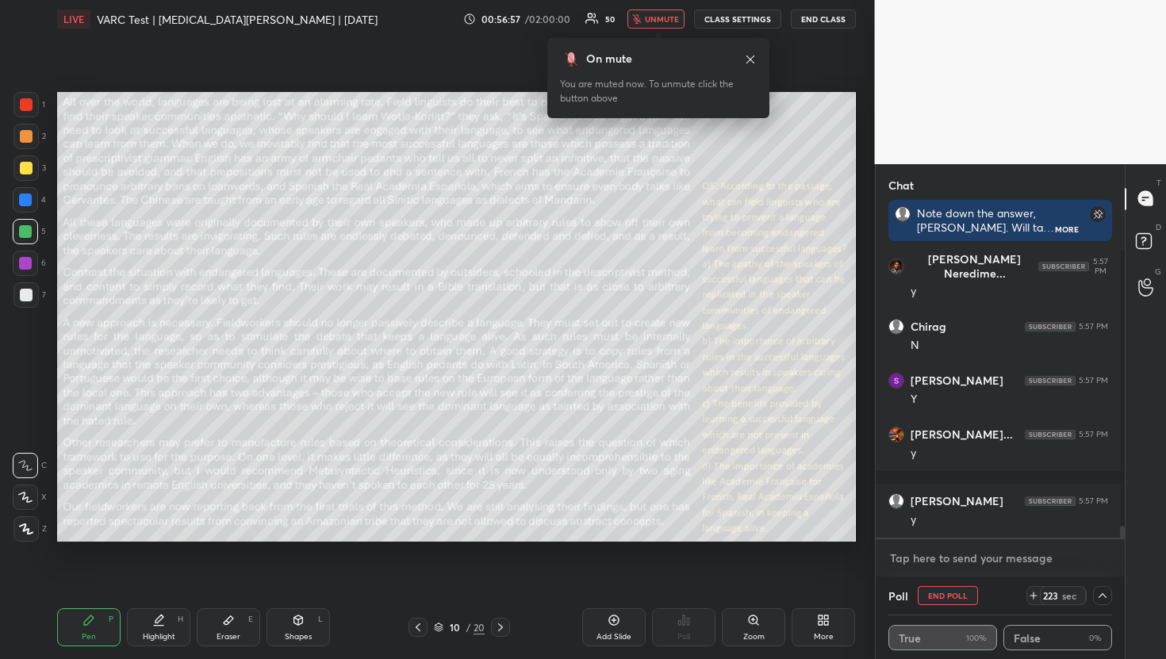
click at [1017, 565] on textarea at bounding box center [1000, 558] width 224 height 25
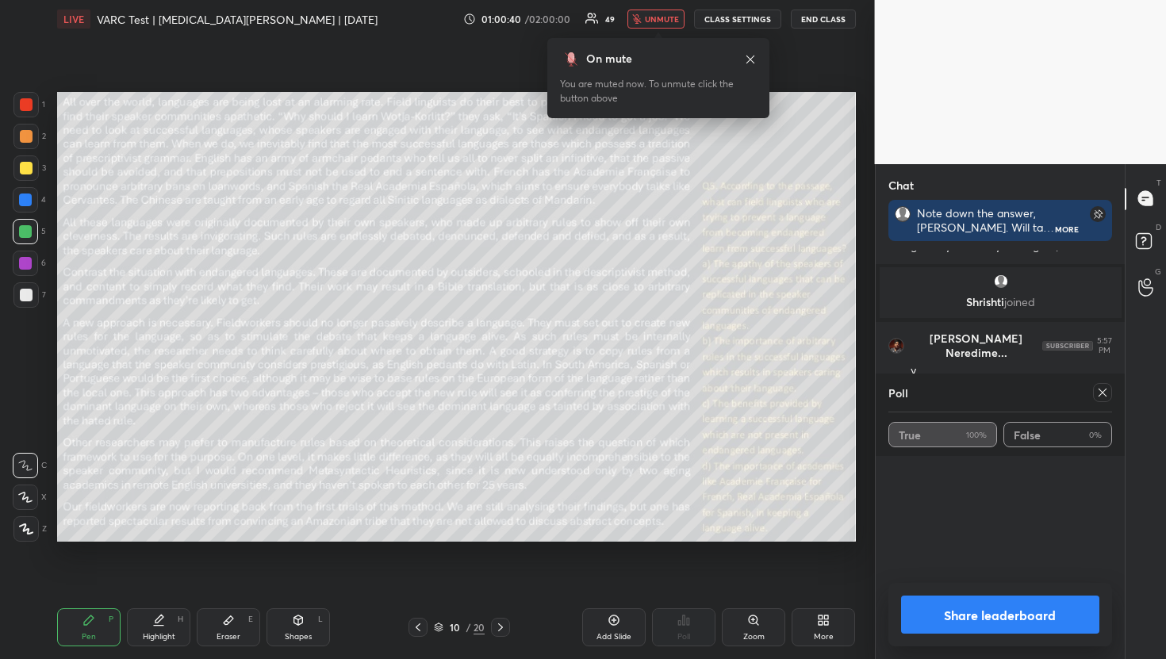
scroll to position [6200, 0]
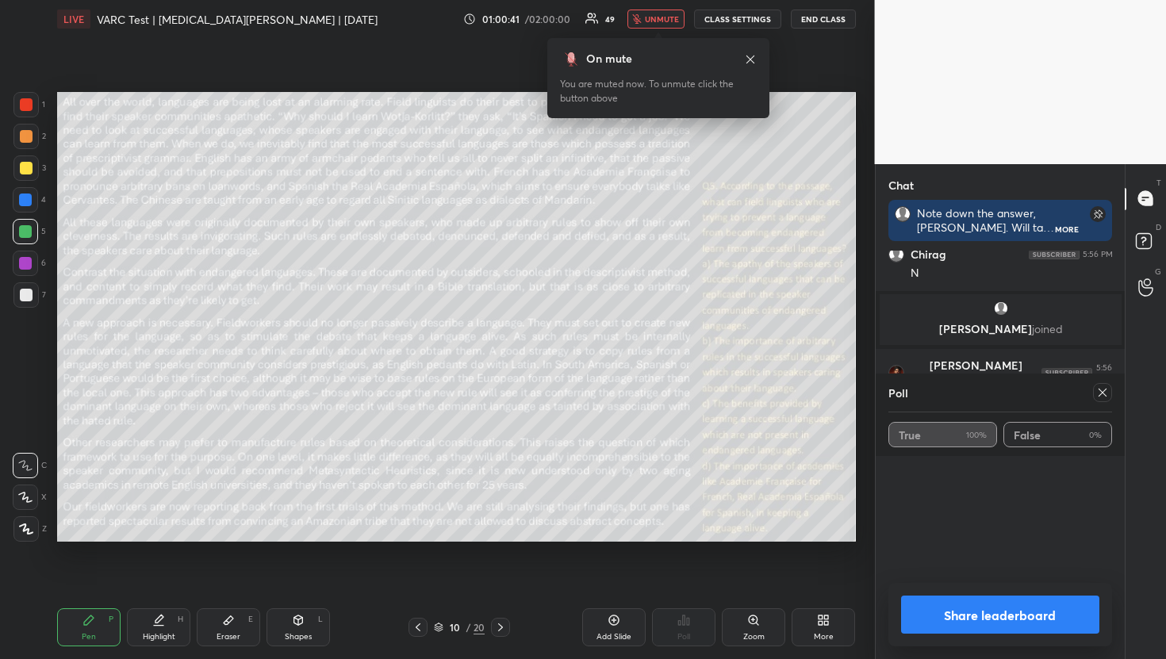
click at [688, 13] on div "01:00:41 / 02:00:00 49 unmute CLASS SETTINGS END CLASS" at bounding box center [659, 19] width 393 height 19
click at [666, 16] on span "unmute" at bounding box center [662, 18] width 34 height 11
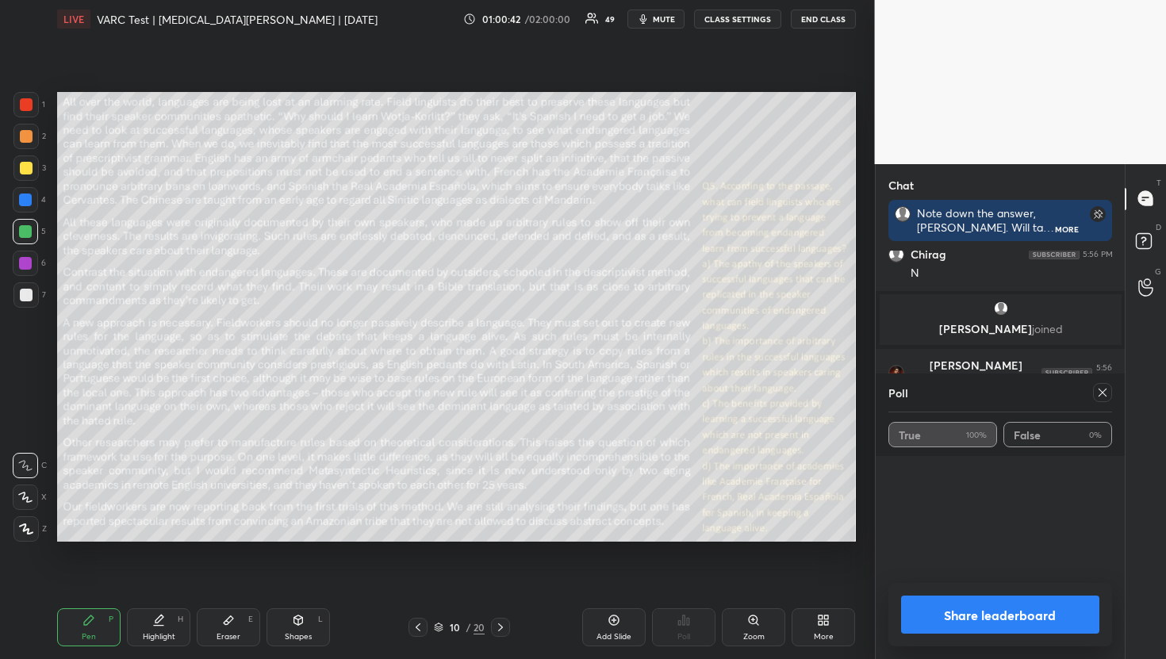
scroll to position [5, 6]
click at [1101, 395] on icon at bounding box center [1102, 392] width 13 height 13
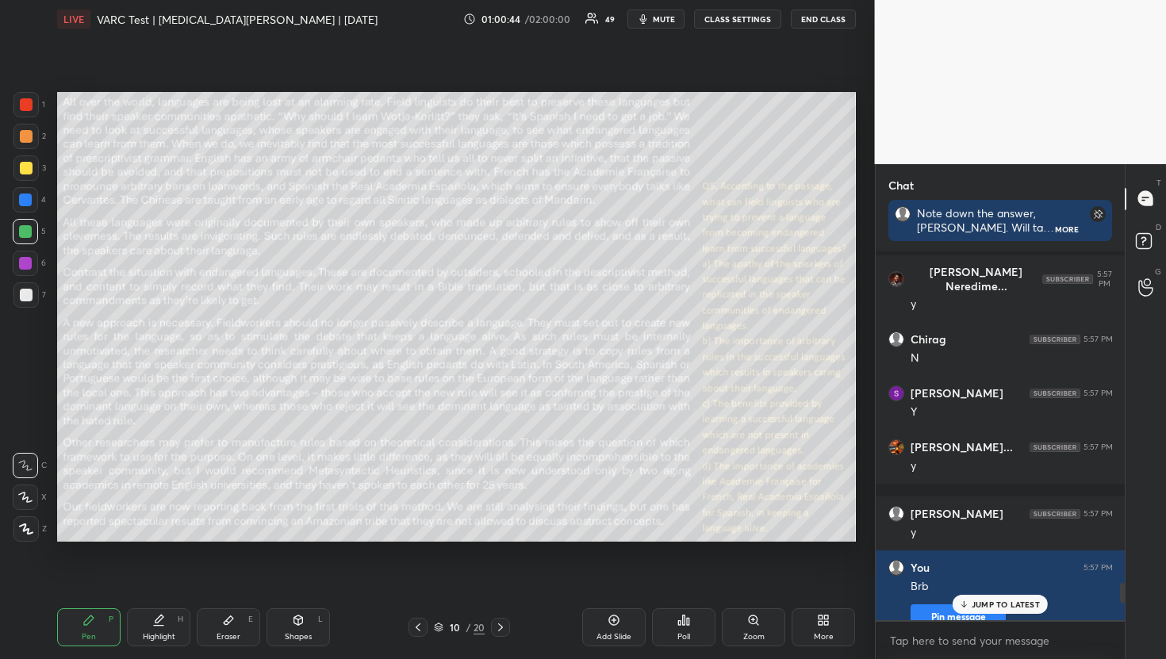
scroll to position [6492, 0]
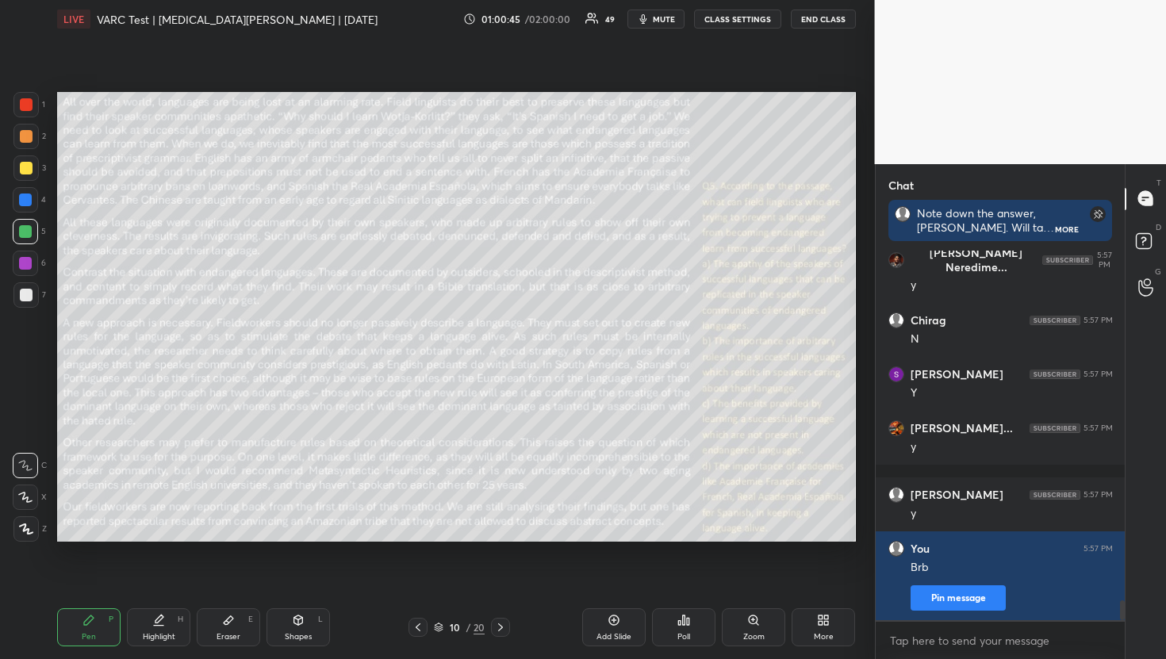
click at [676, 621] on div "Poll" at bounding box center [683, 627] width 63 height 38
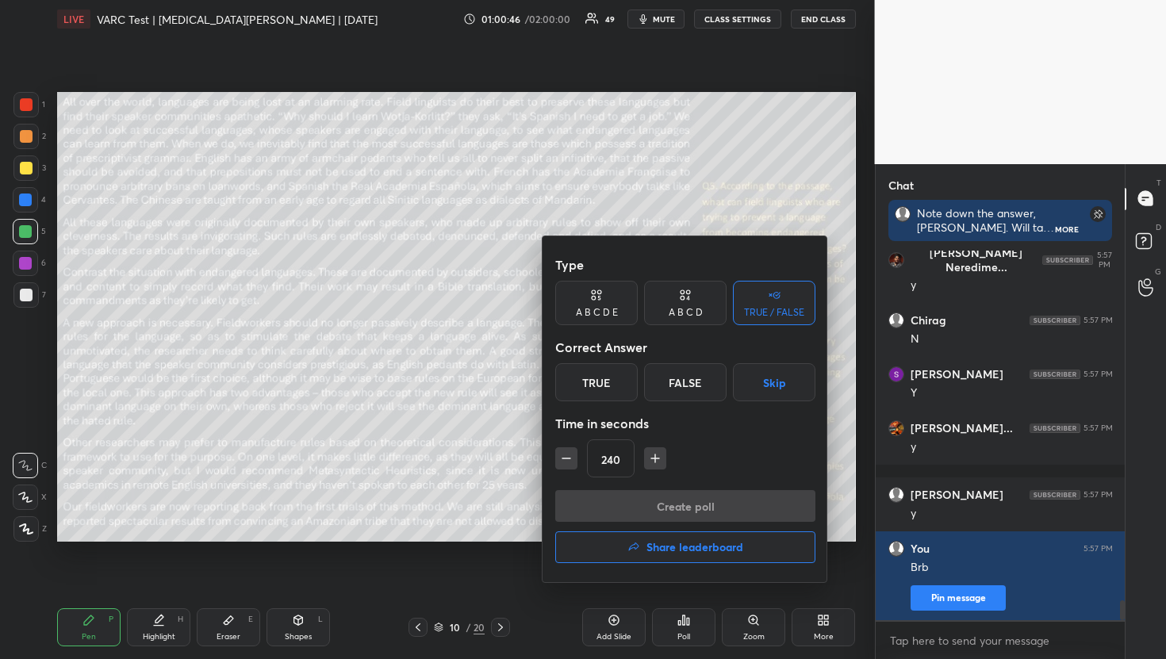
click at [765, 376] on button "Skip" at bounding box center [774, 382] width 82 height 38
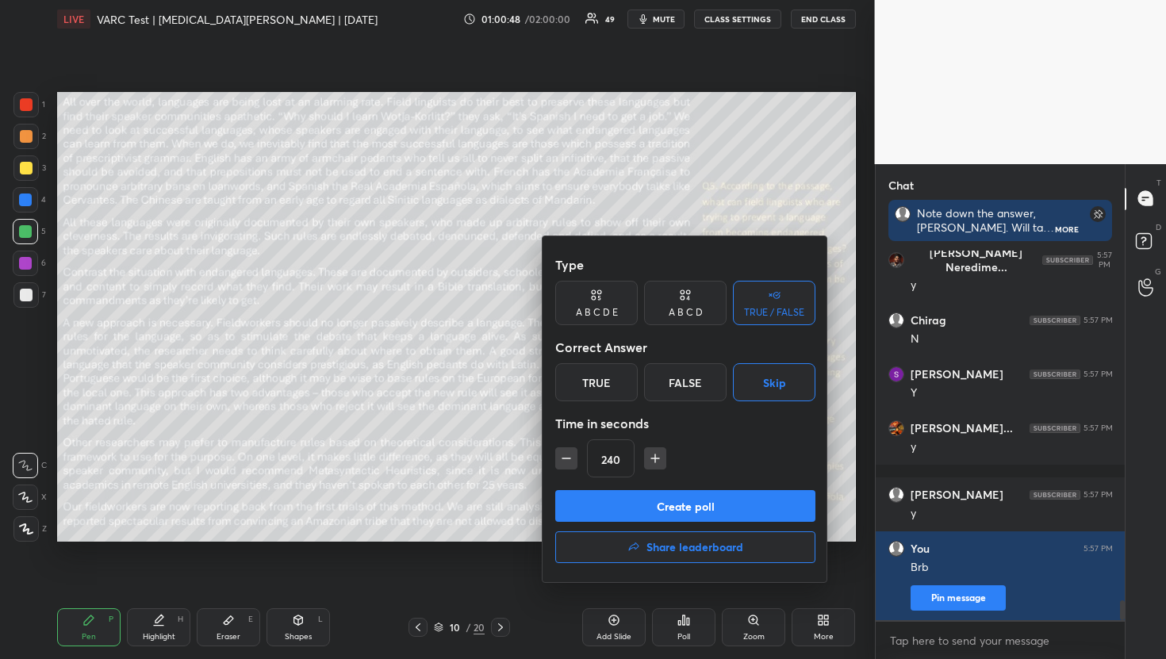
click at [562, 466] on button "button" at bounding box center [566, 458] width 22 height 22
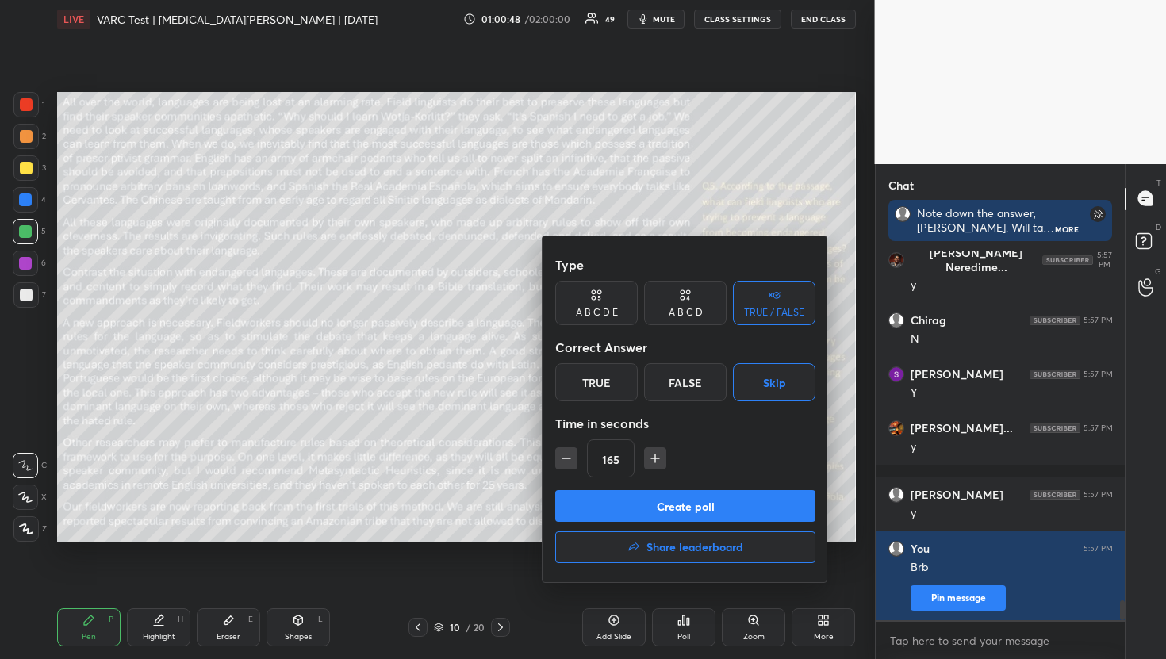
click at [562, 466] on button "button" at bounding box center [566, 458] width 22 height 22
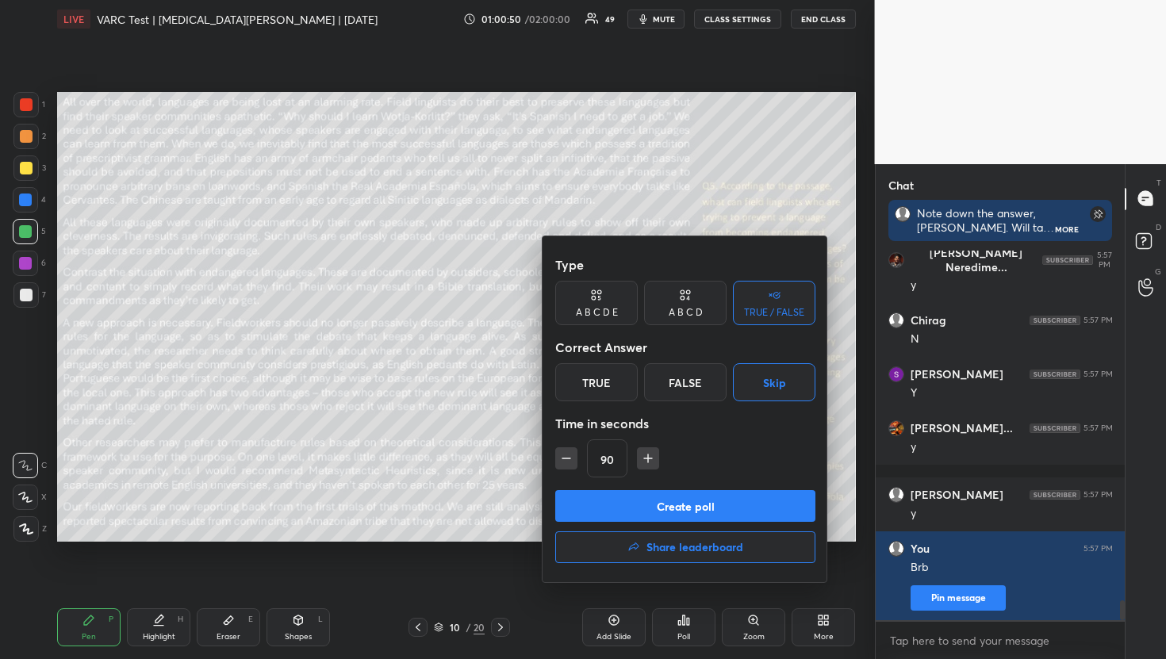
click at [562, 466] on button "button" at bounding box center [566, 458] width 22 height 22
click at [656, 458] on button "button" at bounding box center [648, 458] width 22 height 22
click at [661, 499] on button "Create poll" at bounding box center [685, 506] width 260 height 32
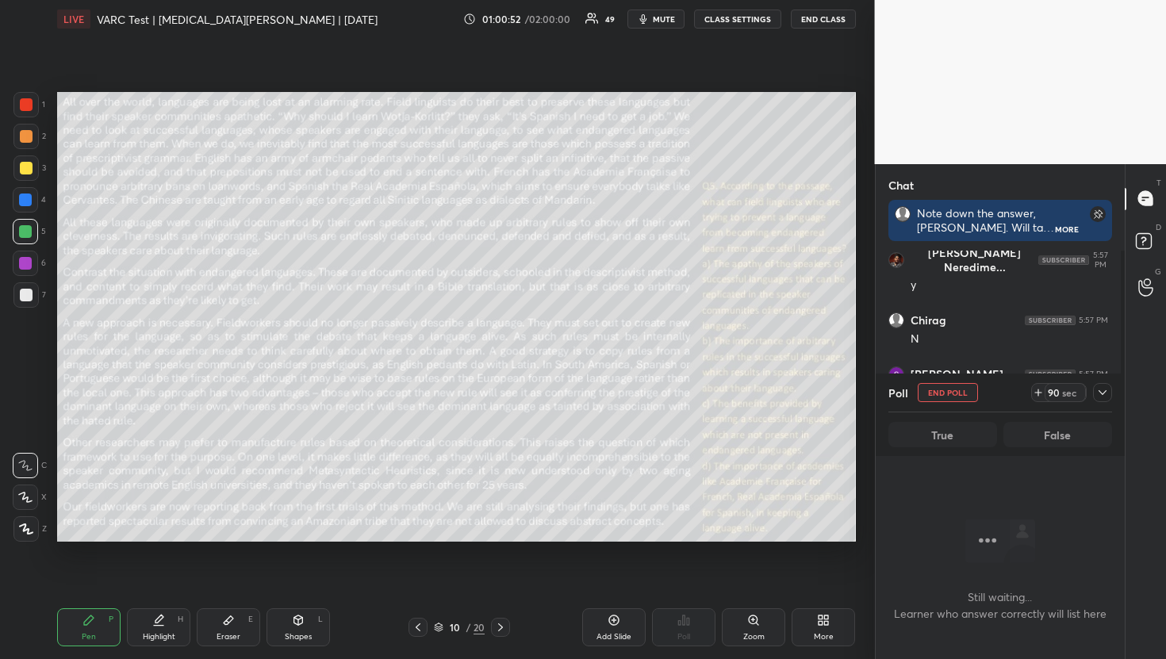
scroll to position [5, 6]
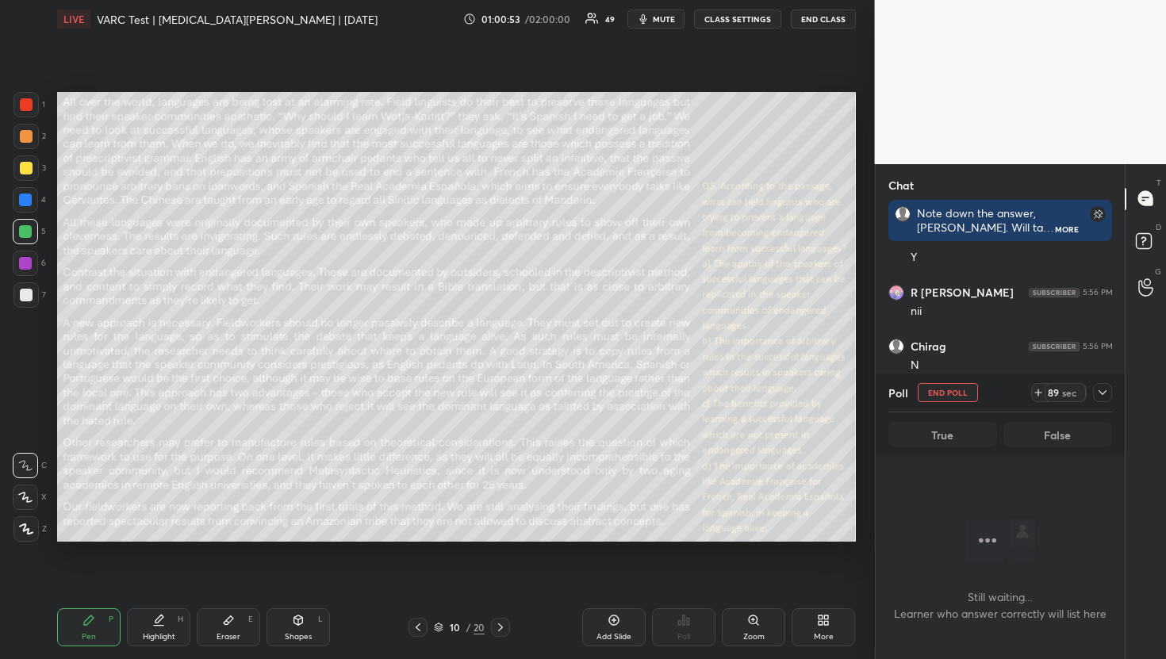
click at [644, 19] on icon "button" at bounding box center [642, 19] width 7 height 10
click at [1101, 391] on icon at bounding box center [1102, 392] width 13 height 13
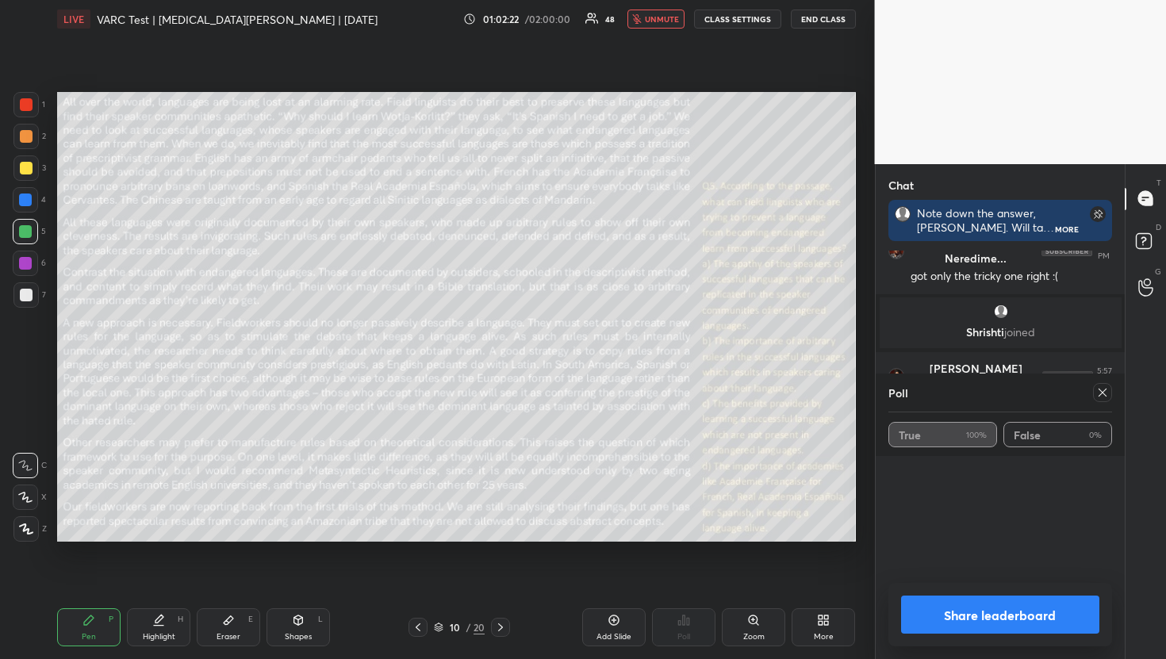
scroll to position [6136, 0]
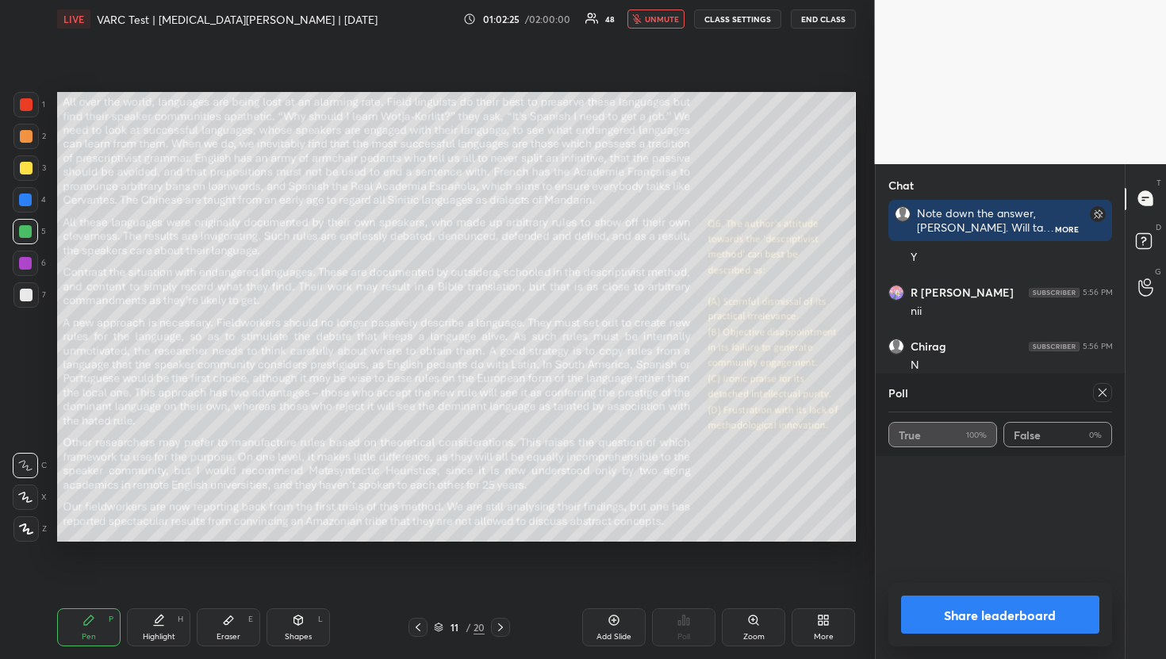
click at [1105, 394] on icon at bounding box center [1102, 392] width 13 height 13
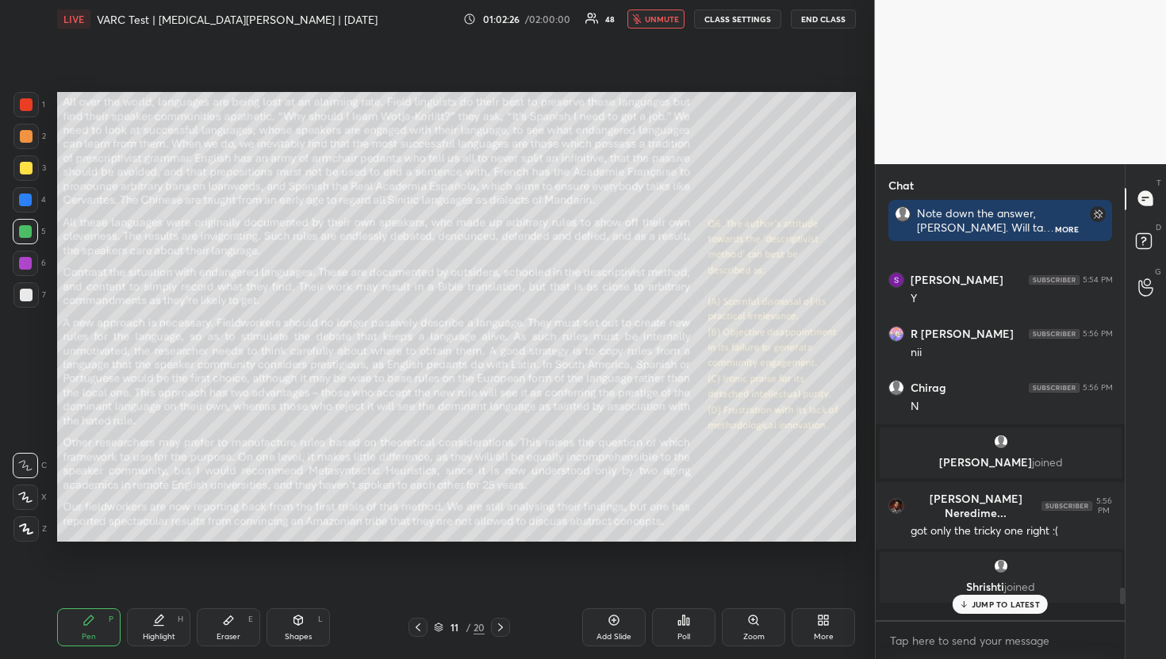
scroll to position [6054, 0]
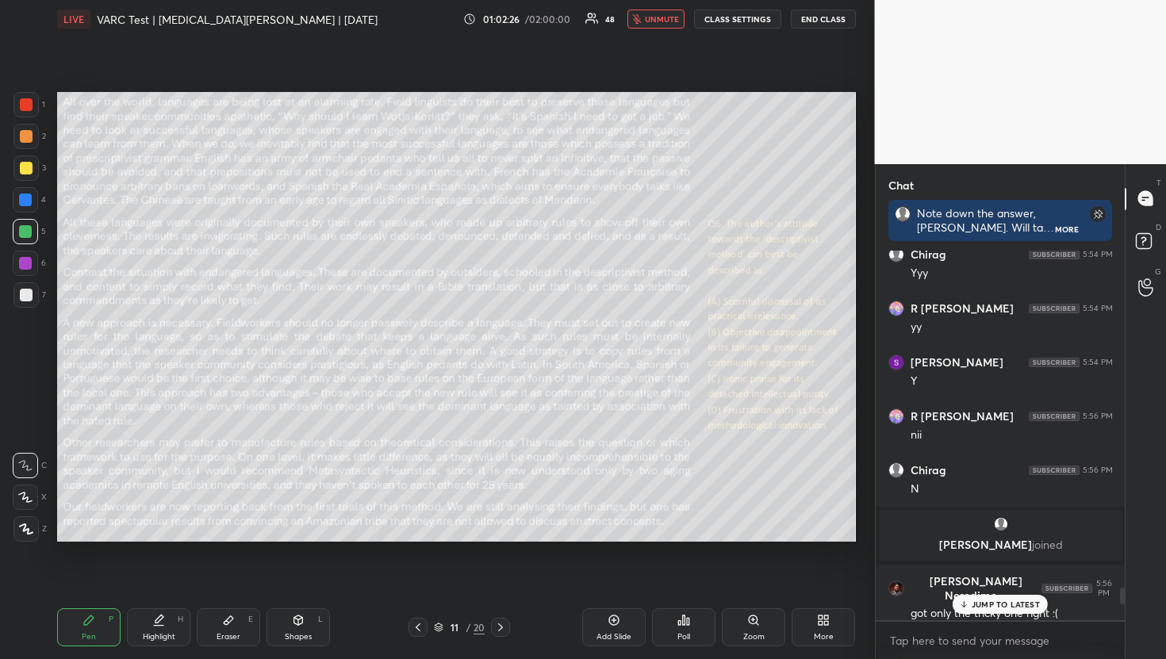
click at [702, 607] on div "Pen P Highlight H Eraser E Shapes L 11 / 20 Add Slide Poll Zoom More" at bounding box center [456, 627] width 799 height 63
click at [697, 626] on div "Poll" at bounding box center [683, 627] width 63 height 38
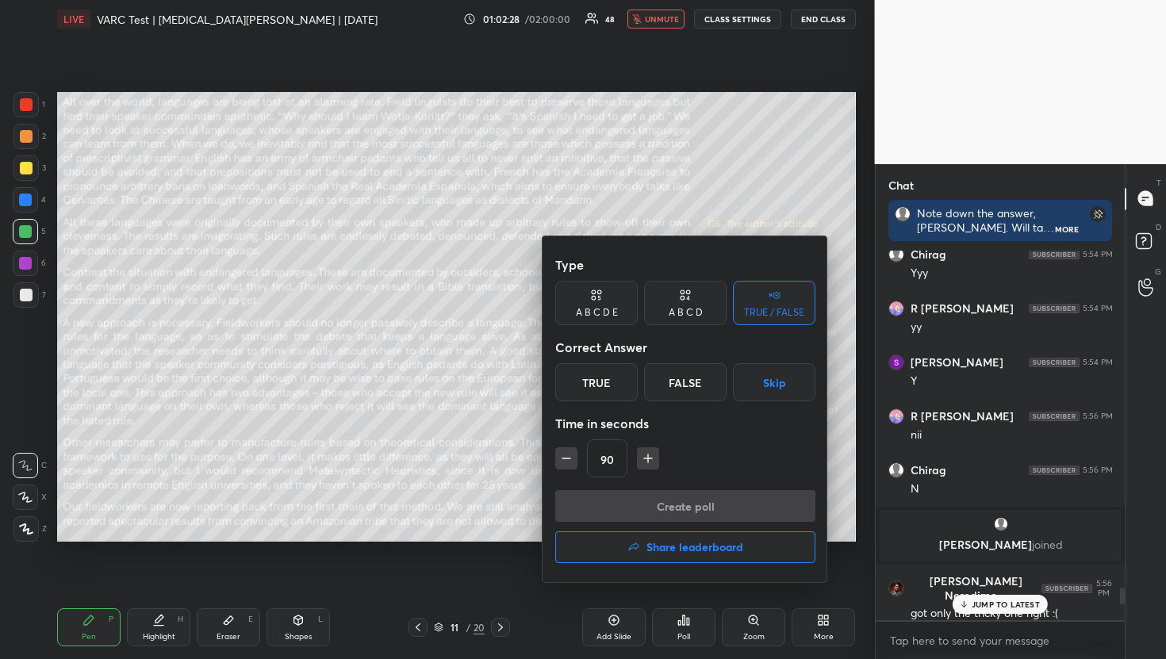
click at [769, 360] on div "Correct Answer" at bounding box center [685, 347] width 260 height 32
click at [768, 370] on button "Skip" at bounding box center [774, 382] width 82 height 38
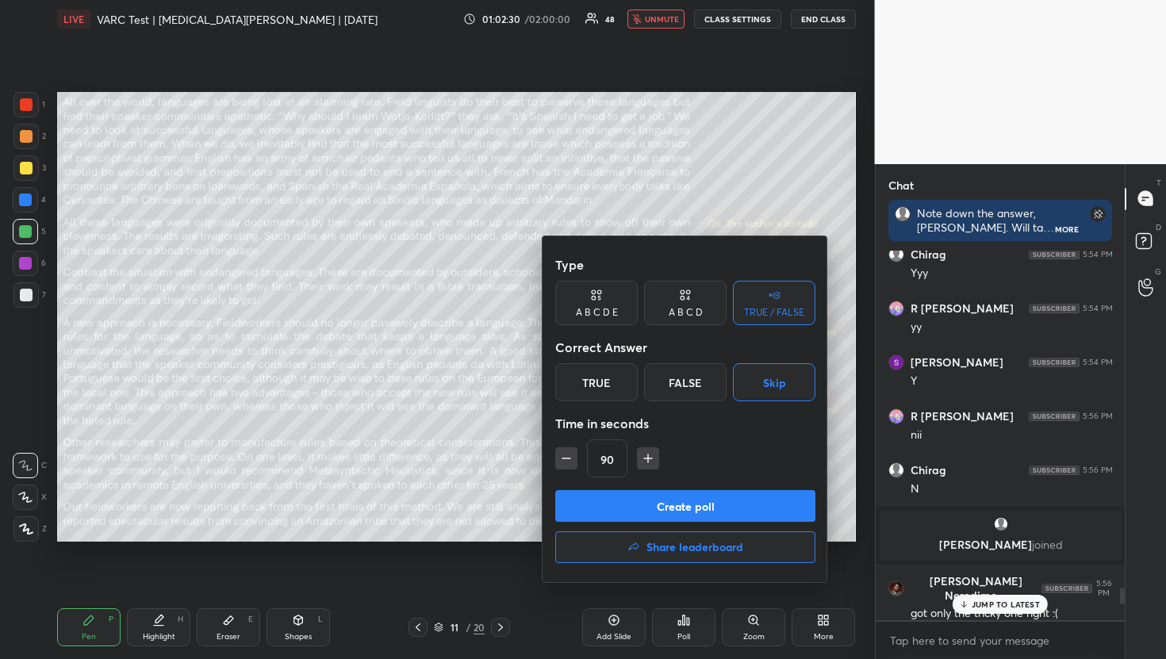
click at [673, 494] on button "Create poll" at bounding box center [685, 506] width 260 height 32
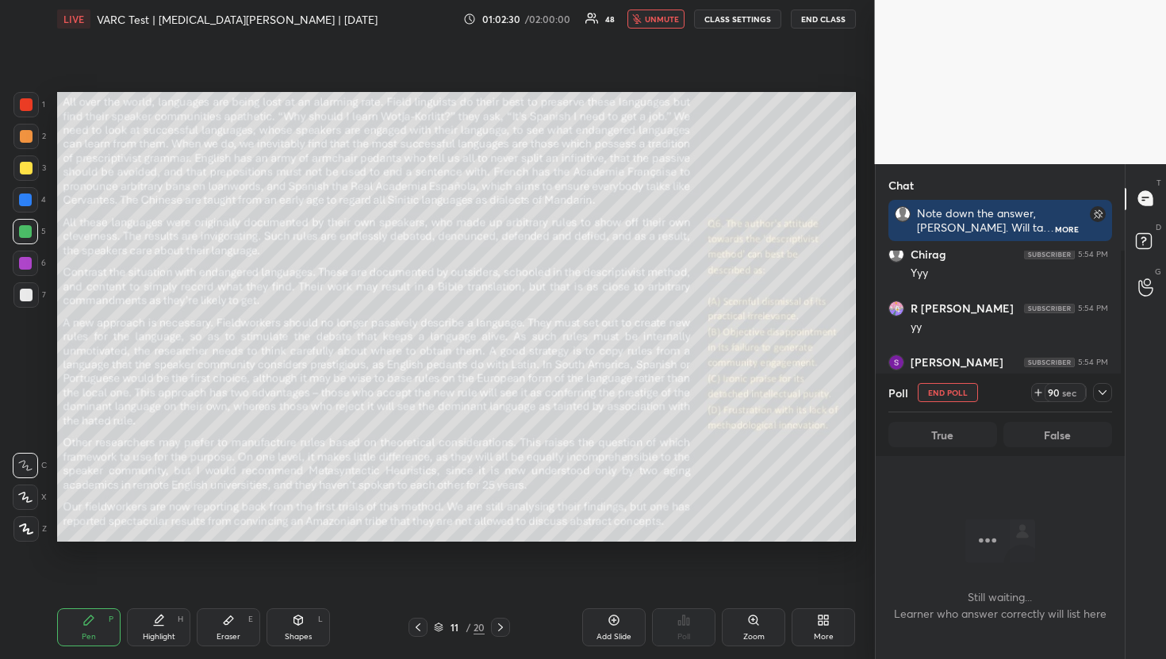
scroll to position [321, 244]
click at [1106, 397] on icon at bounding box center [1102, 392] width 13 height 13
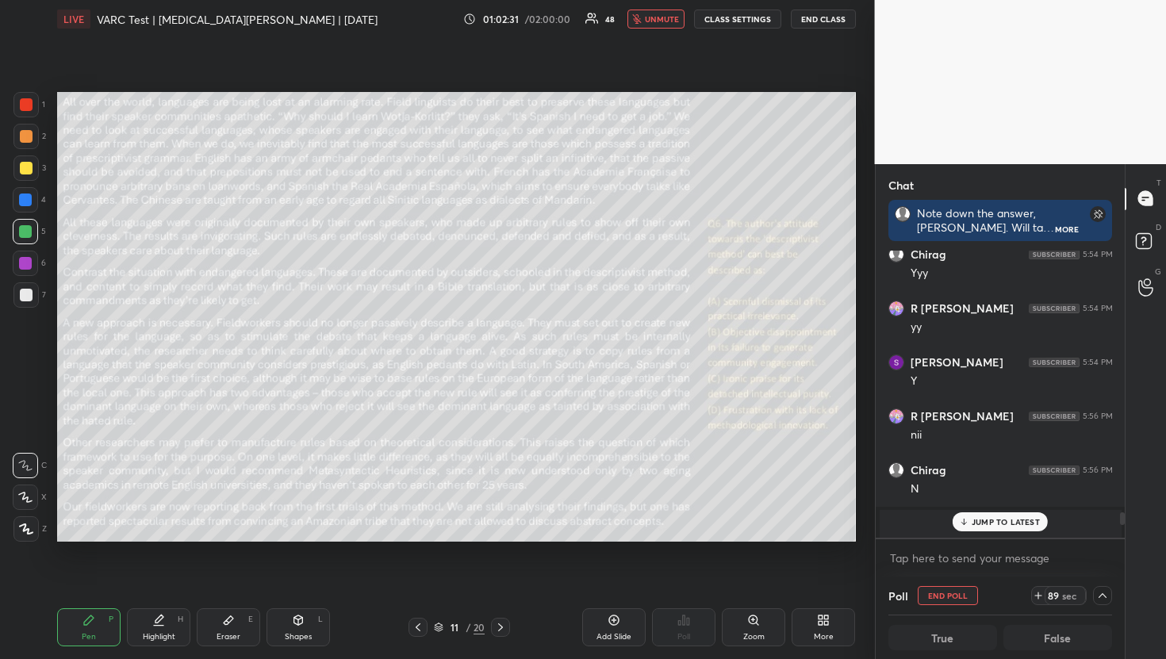
scroll to position [5, 6]
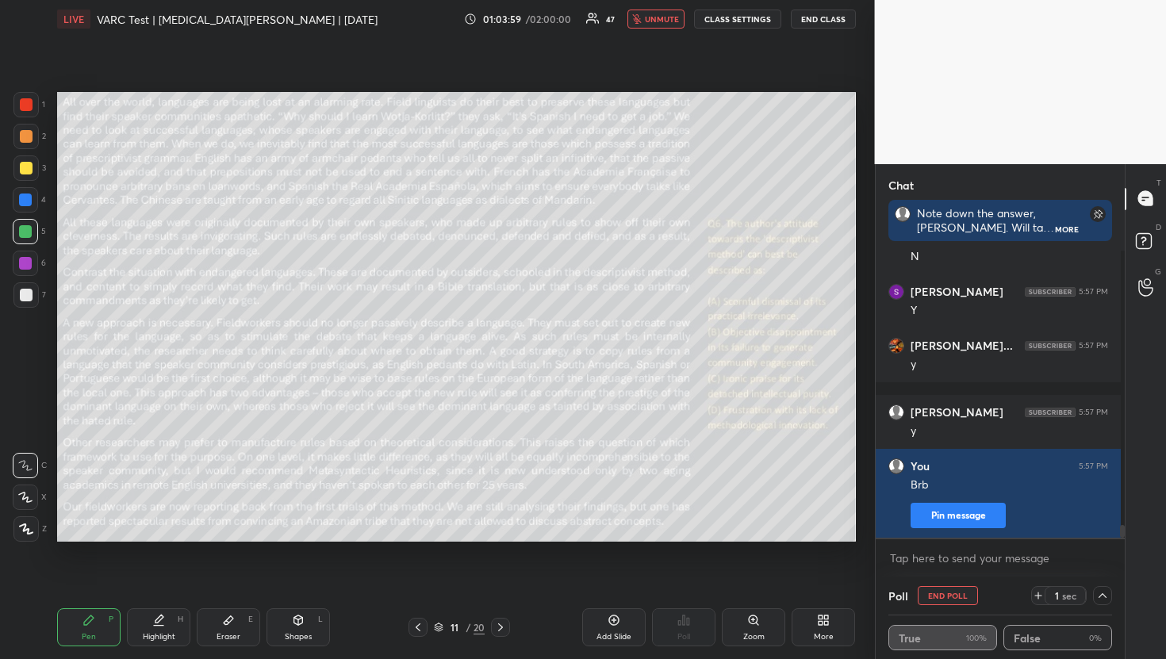
click at [666, 22] on span "unmute" at bounding box center [662, 18] width 34 height 11
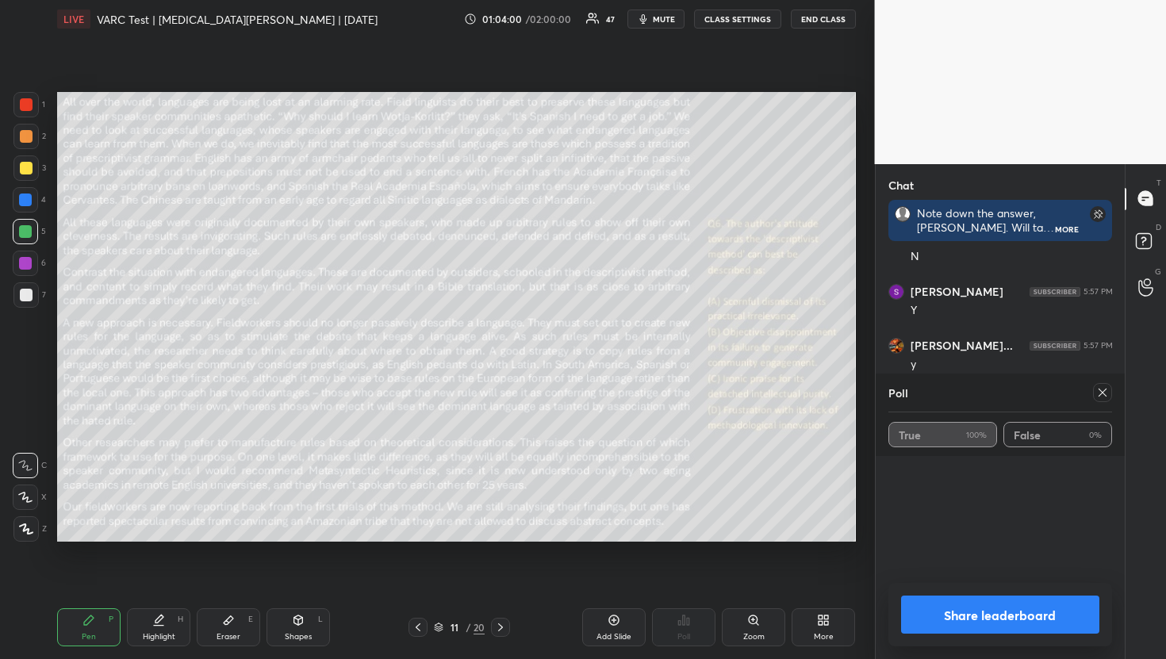
scroll to position [6136, 0]
click at [1102, 397] on icon at bounding box center [1102, 392] width 13 height 13
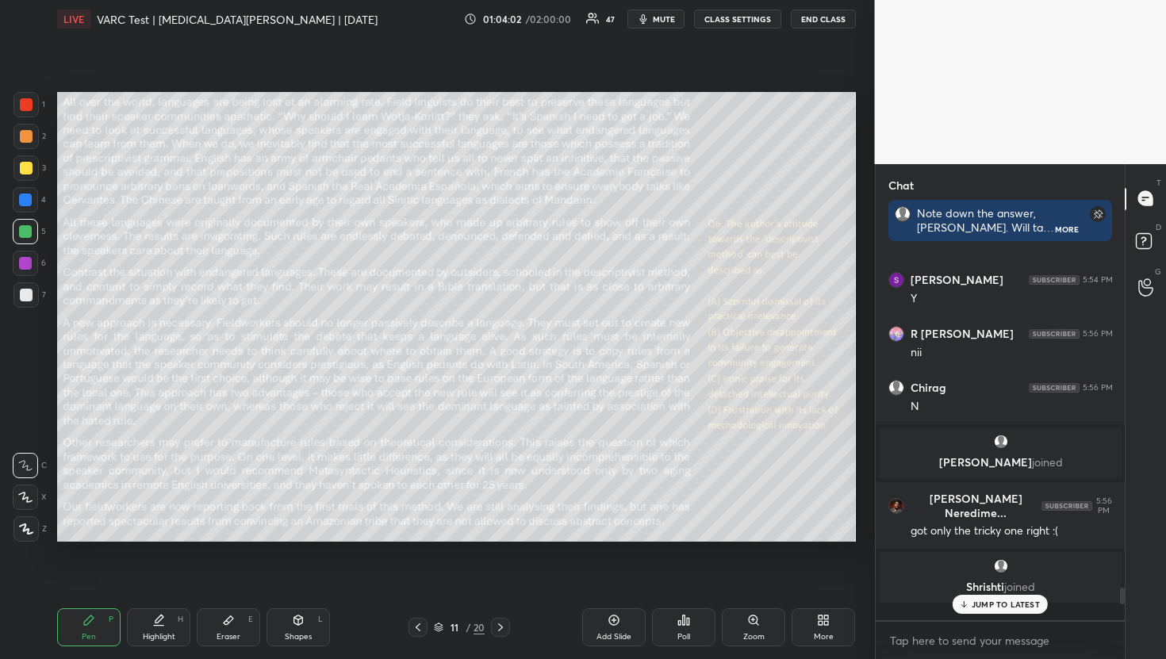
scroll to position [6054, 0]
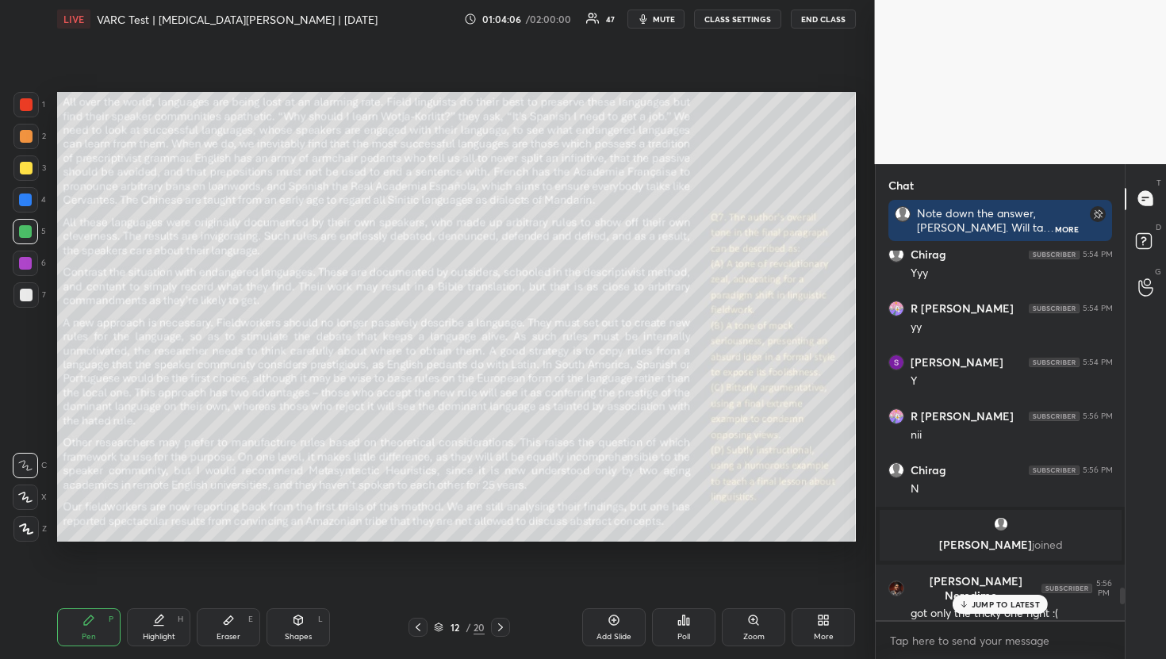
click at [703, 634] on div "Poll" at bounding box center [683, 627] width 63 height 38
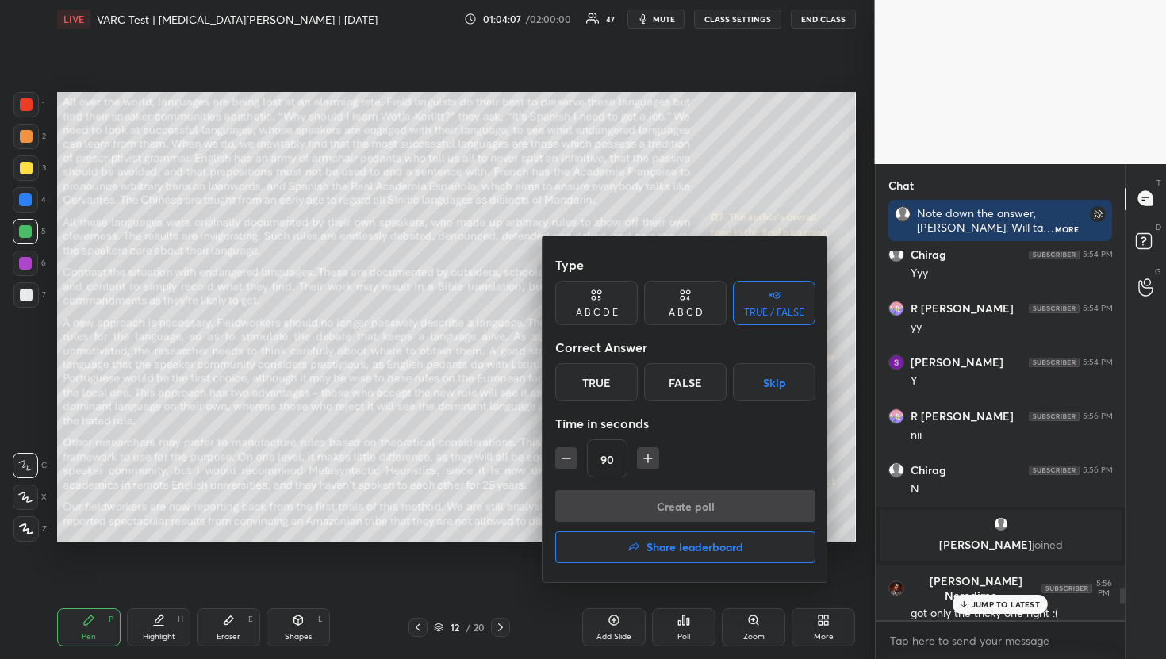
click at [779, 375] on button "Skip" at bounding box center [774, 382] width 82 height 38
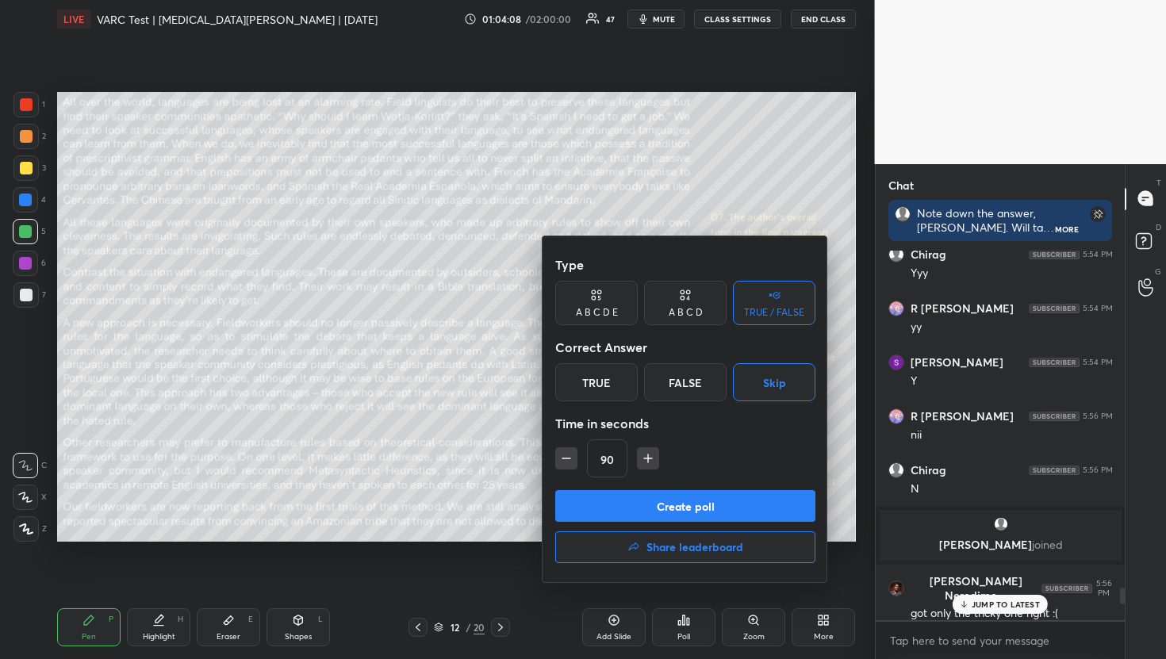
click at [696, 509] on button "Create poll" at bounding box center [685, 506] width 260 height 32
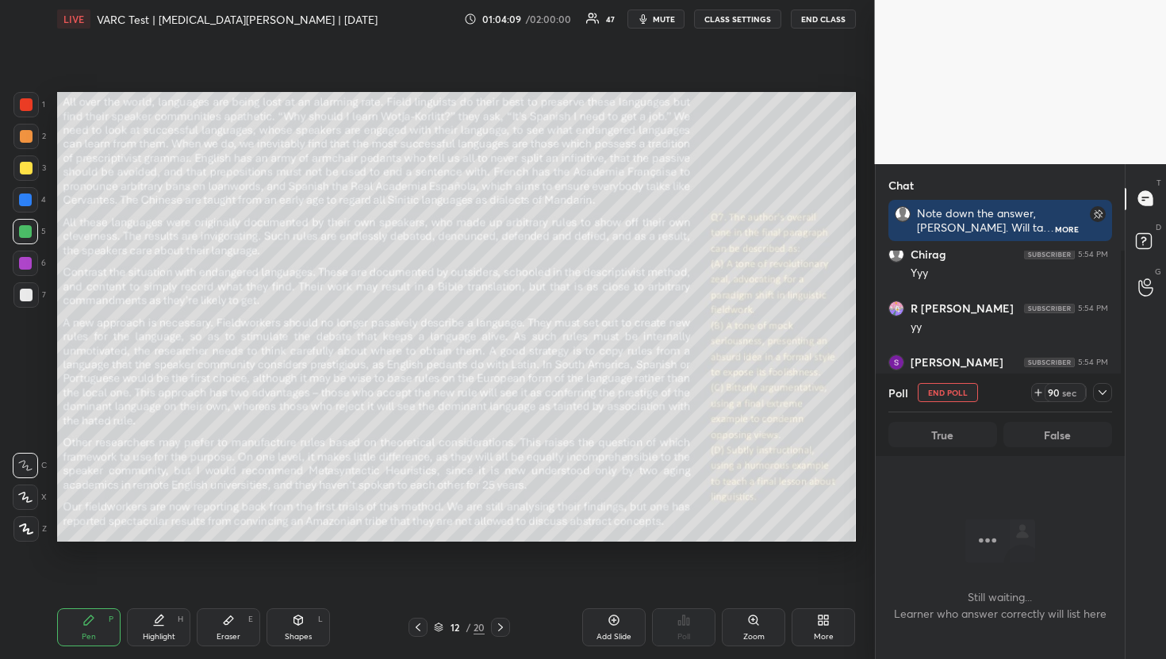
scroll to position [321, 244]
click at [1097, 389] on icon at bounding box center [1102, 392] width 13 height 13
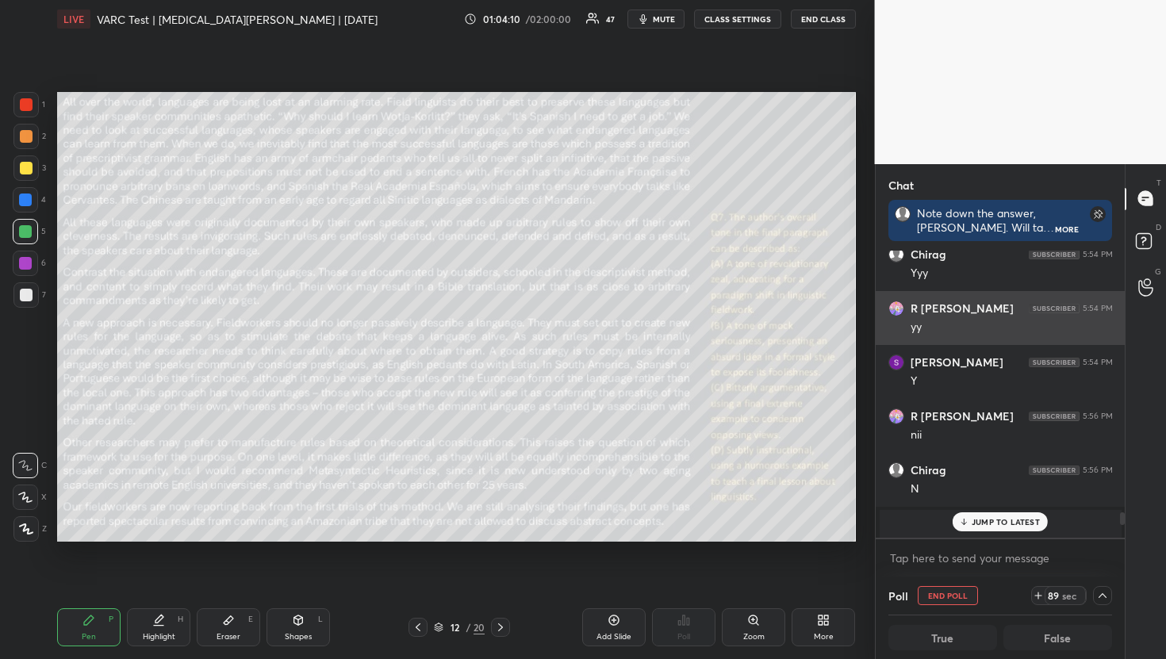
scroll to position [5, 6]
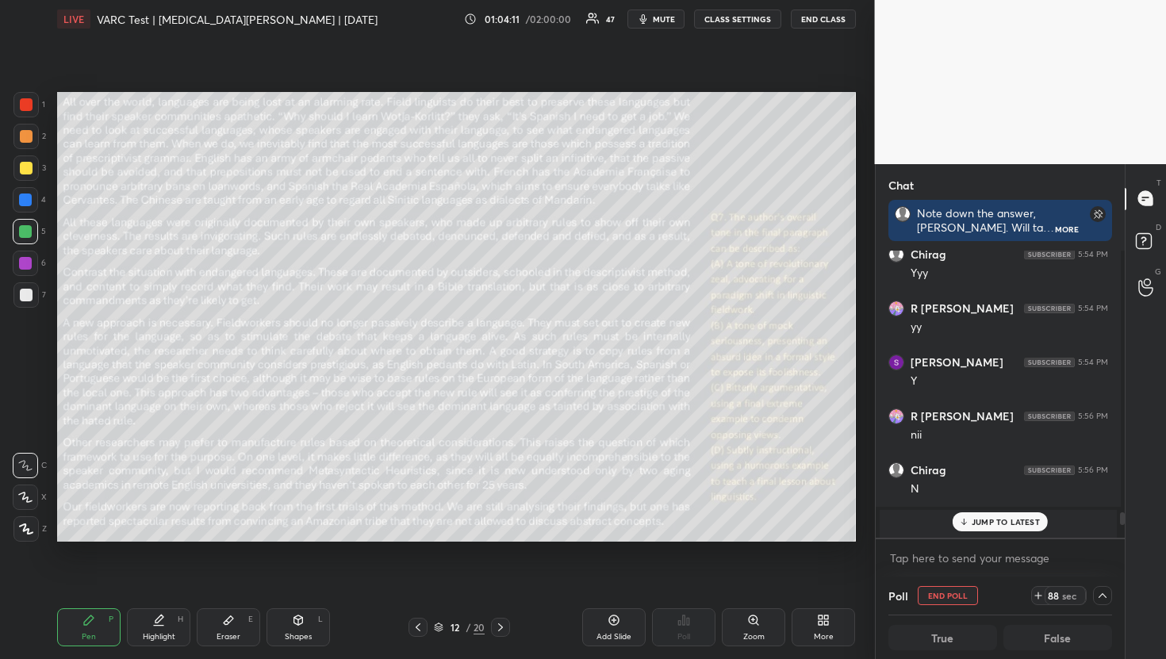
click at [649, 19] on icon "button" at bounding box center [643, 19] width 13 height 13
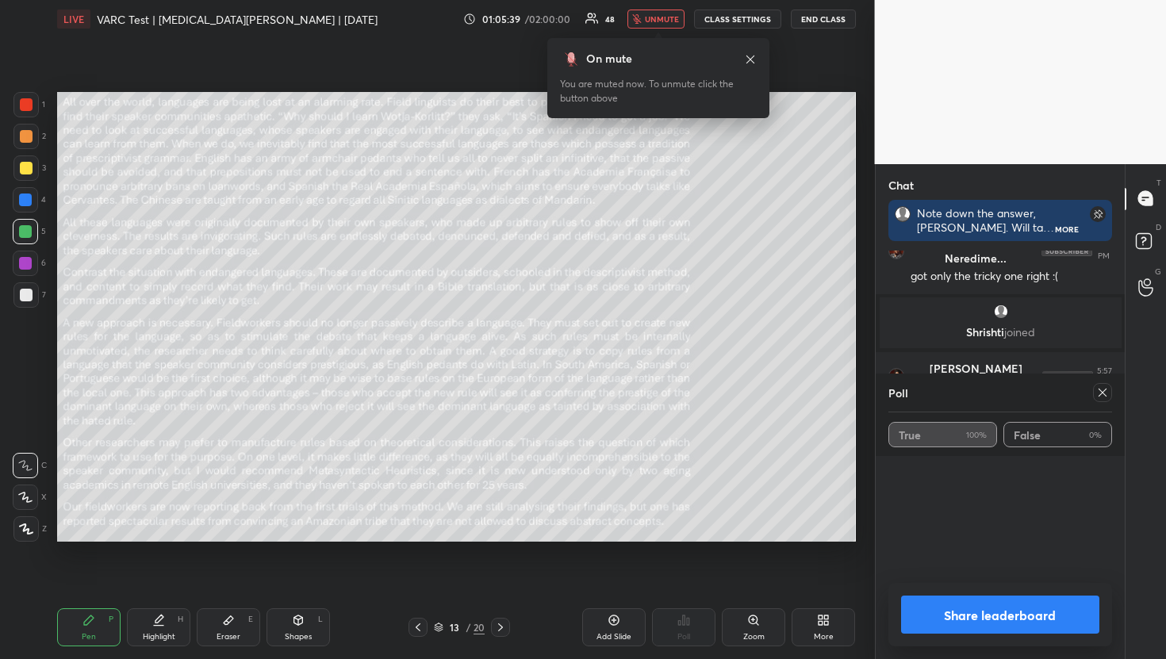
scroll to position [6136, 0]
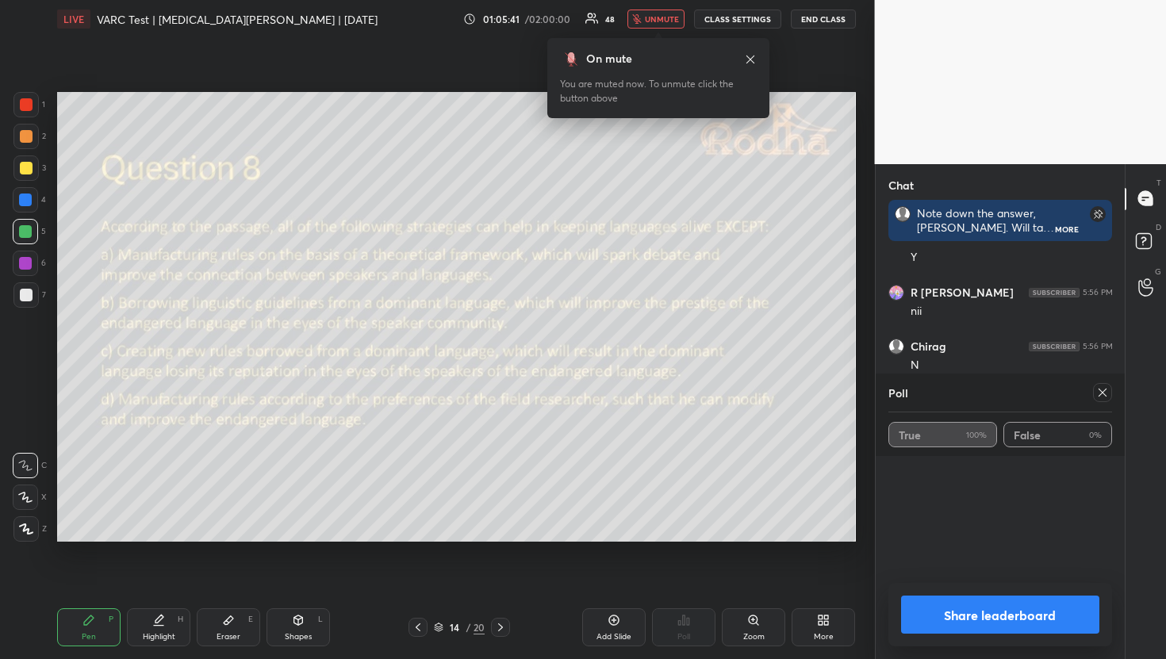
click at [671, 24] on span "unmute" at bounding box center [662, 18] width 34 height 11
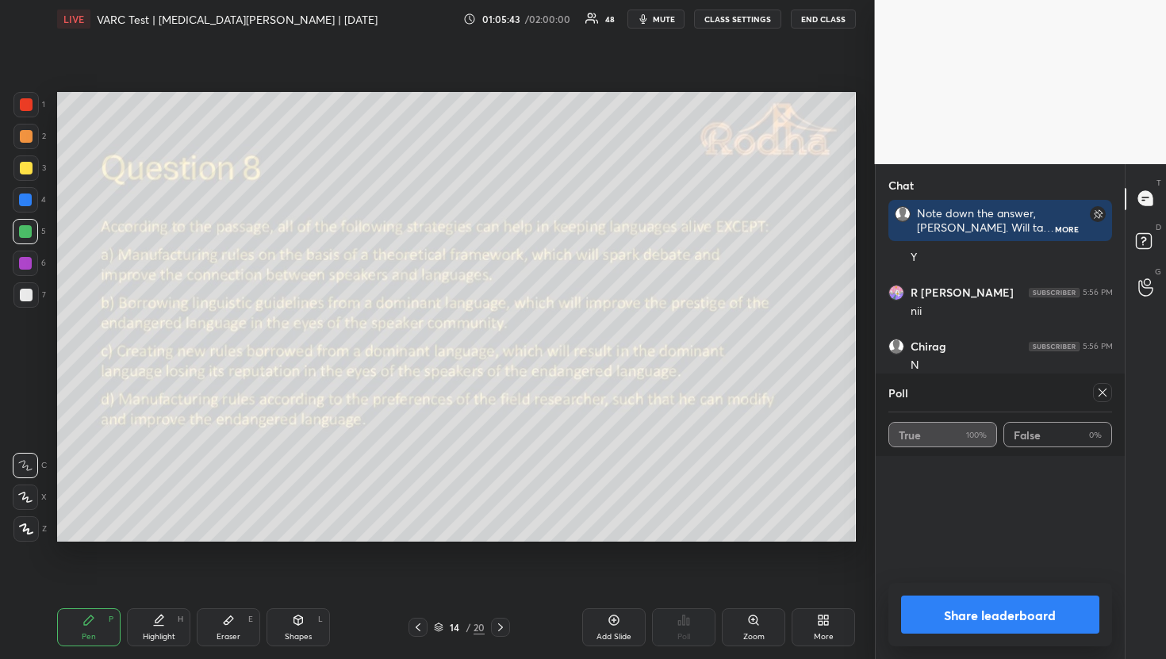
click at [1102, 395] on icon at bounding box center [1102, 392] width 13 height 13
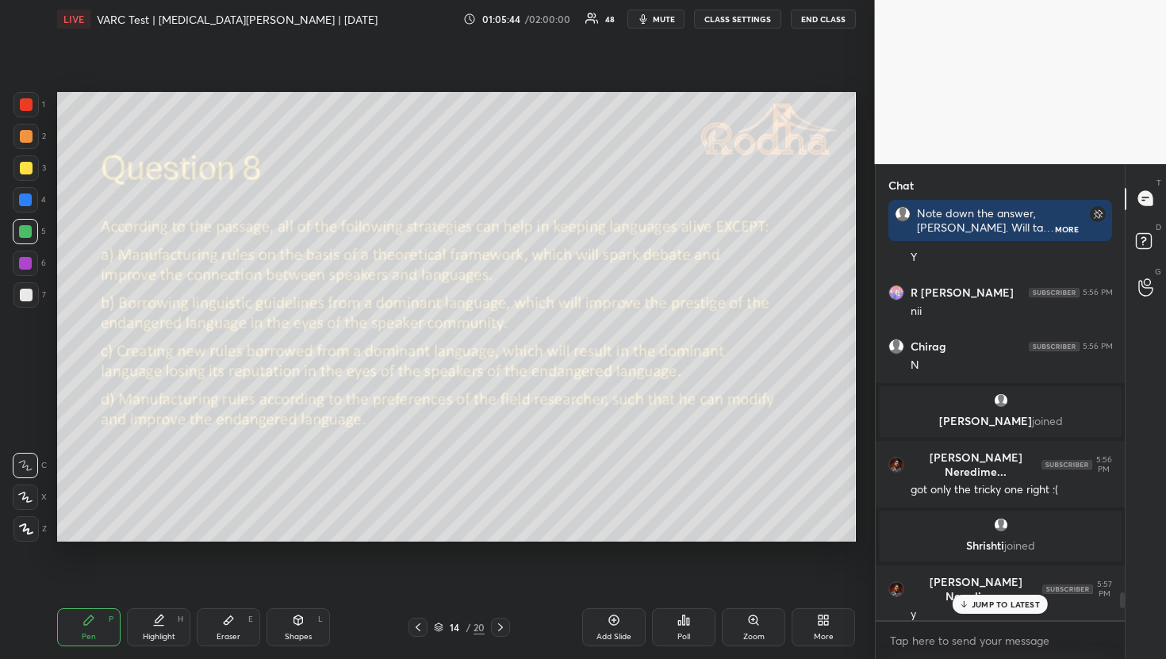
scroll to position [6054, 0]
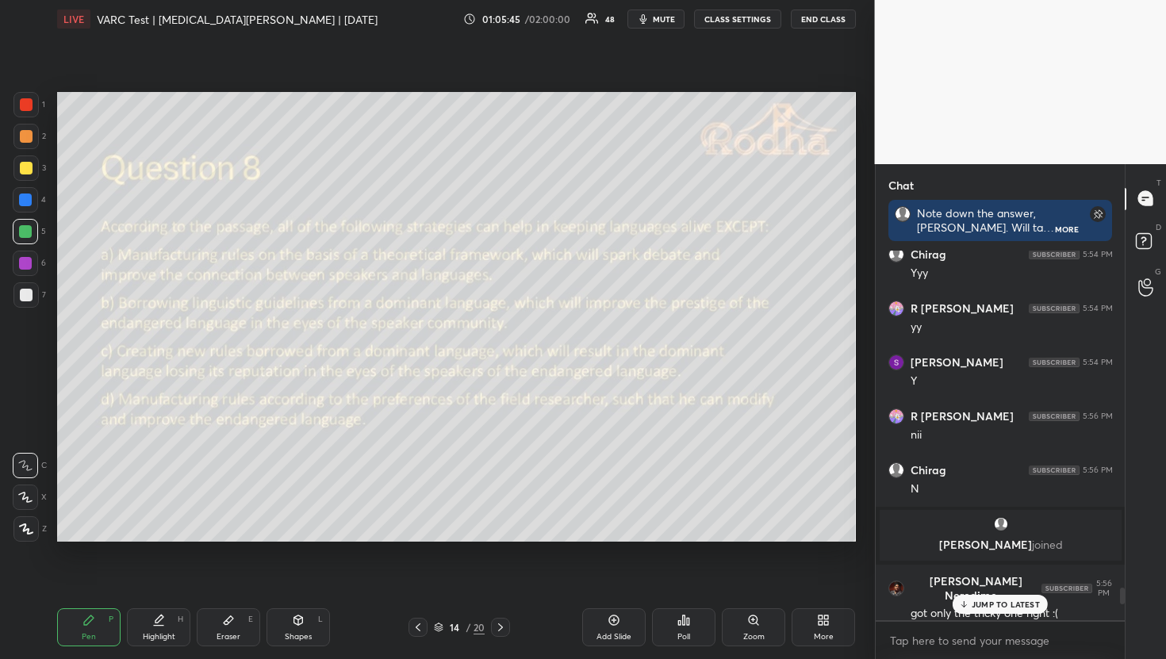
click at [990, 600] on p "JUMP TO LATEST" at bounding box center [1005, 605] width 68 height 10
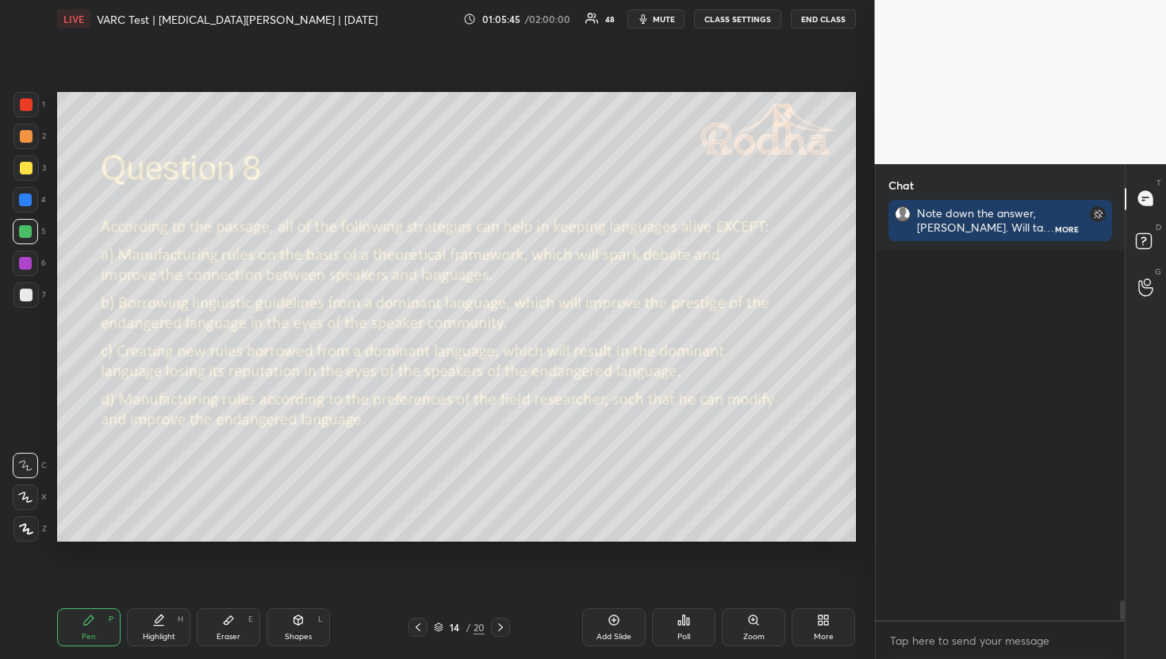
scroll to position [6507, 0]
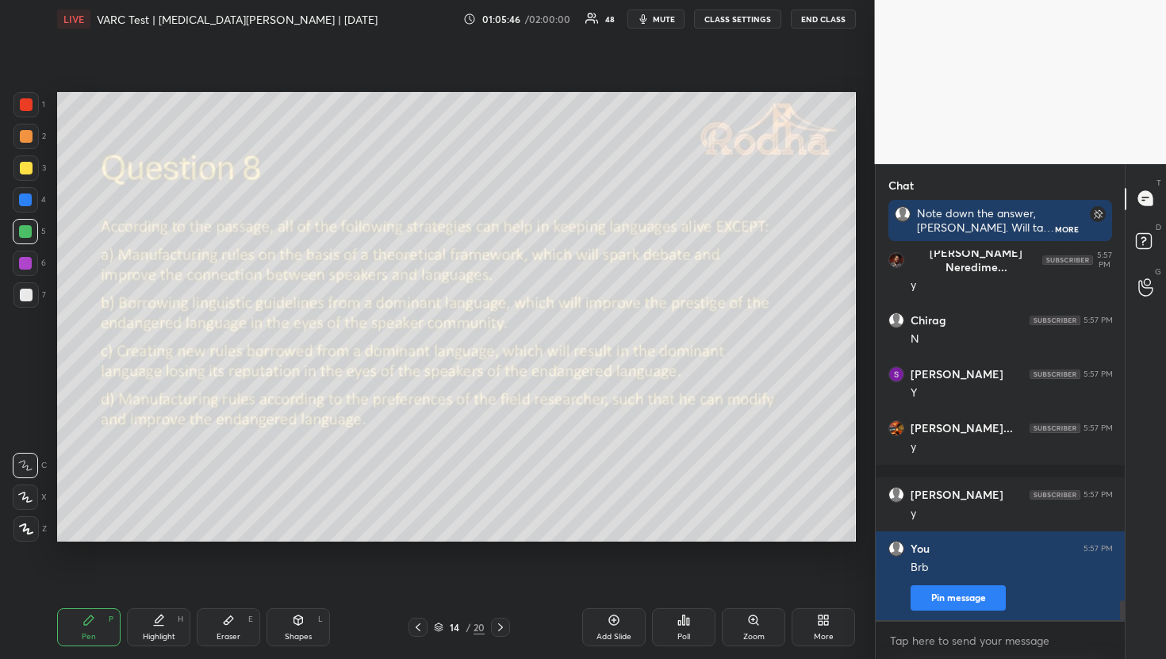
click at [689, 624] on icon at bounding box center [688, 621] width 2 height 7
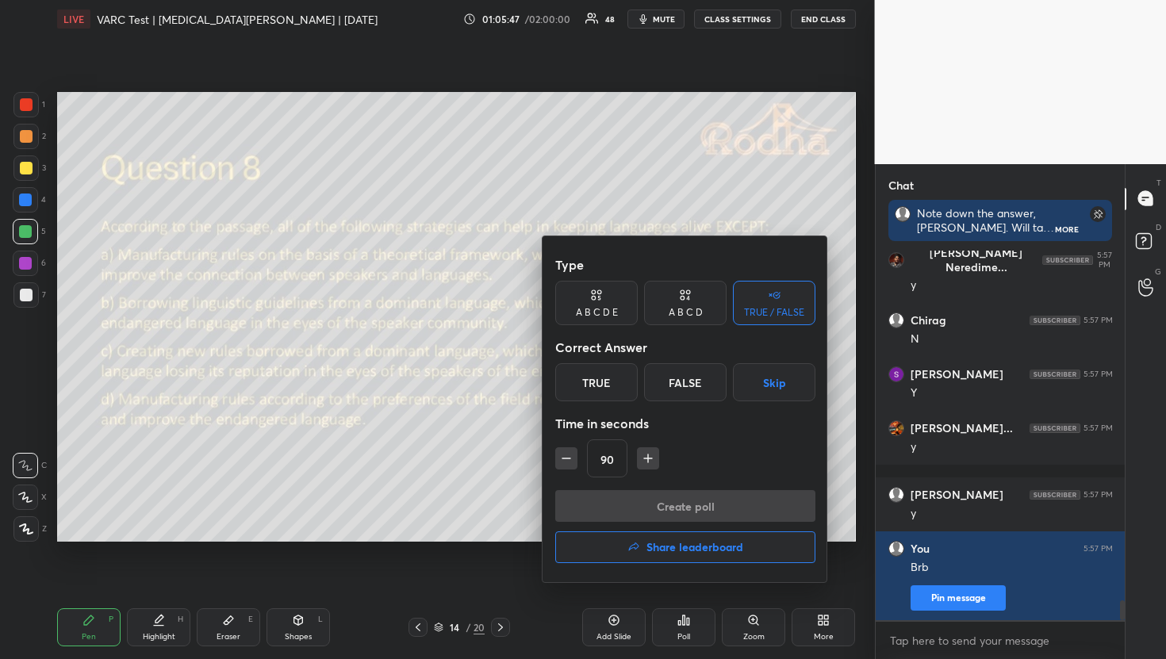
click at [757, 389] on button "Skip" at bounding box center [774, 382] width 82 height 38
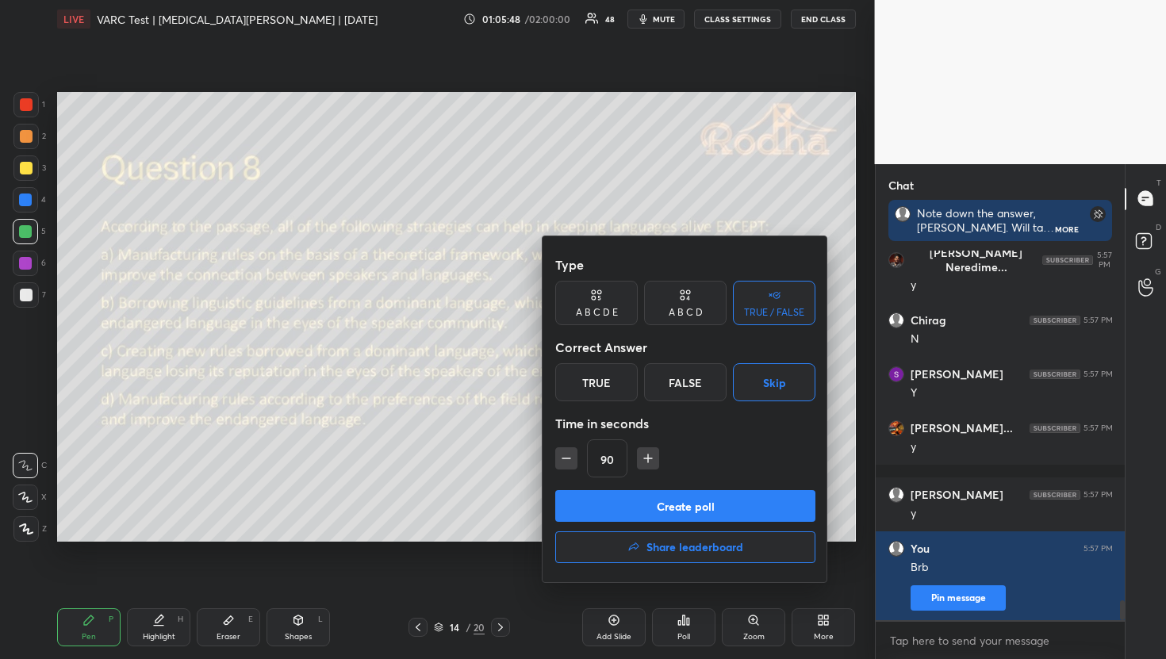
click at [688, 509] on button "Create poll" at bounding box center [685, 506] width 260 height 32
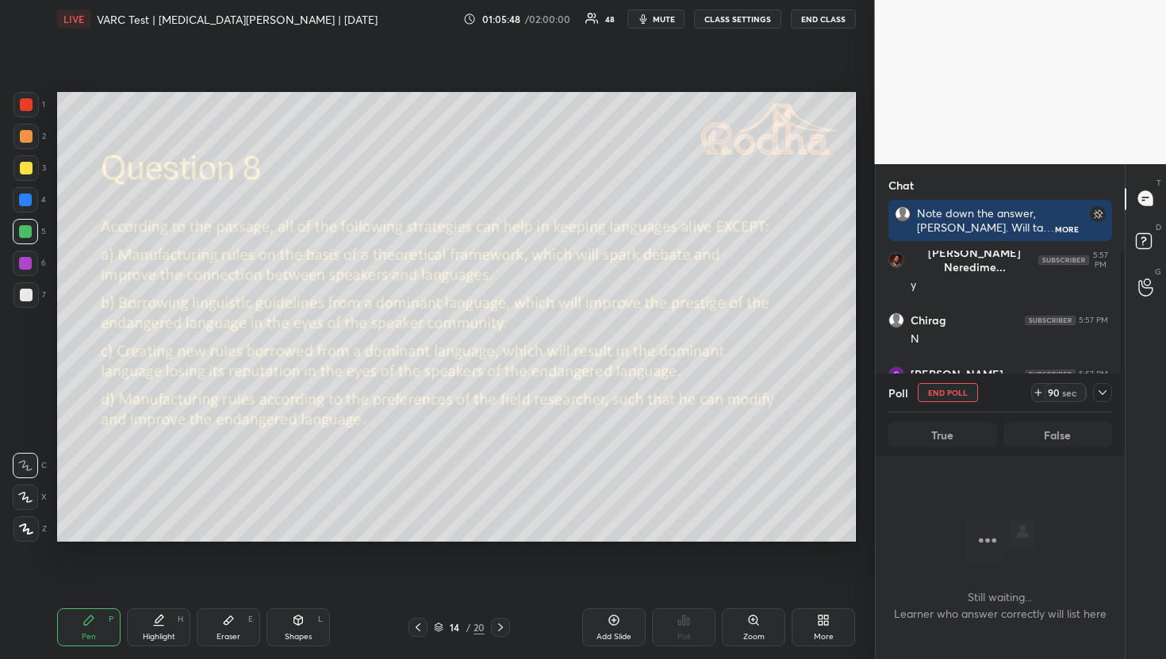
scroll to position [321, 244]
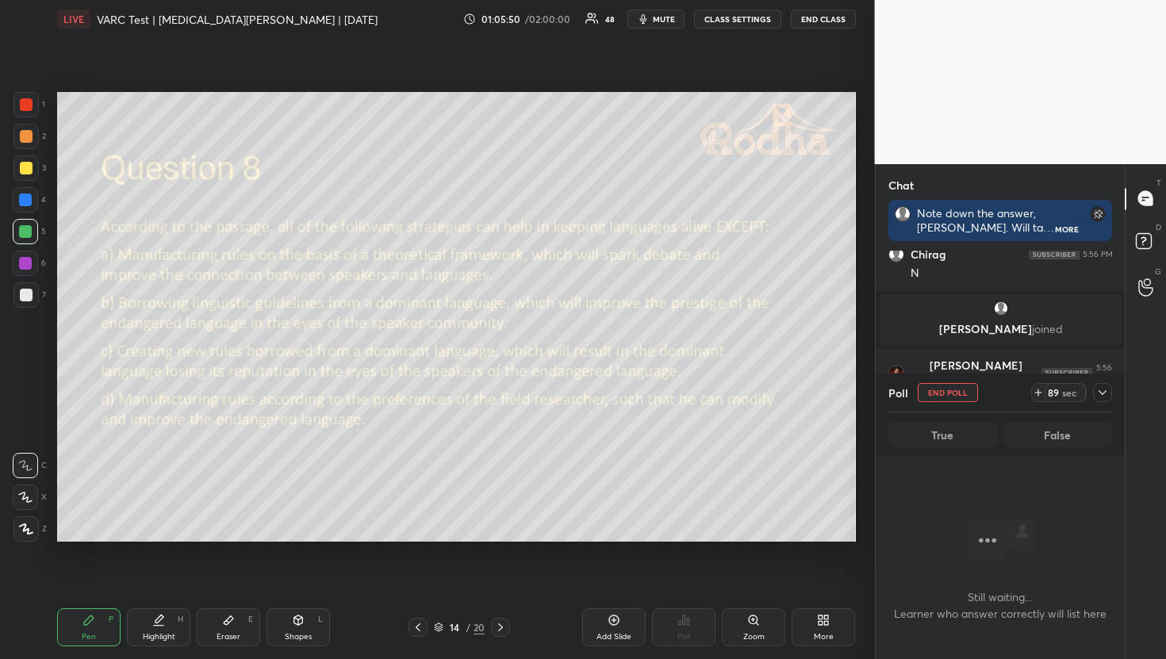
click at [672, 24] on span "mute" at bounding box center [664, 18] width 22 height 11
click at [1103, 399] on div at bounding box center [1102, 392] width 19 height 19
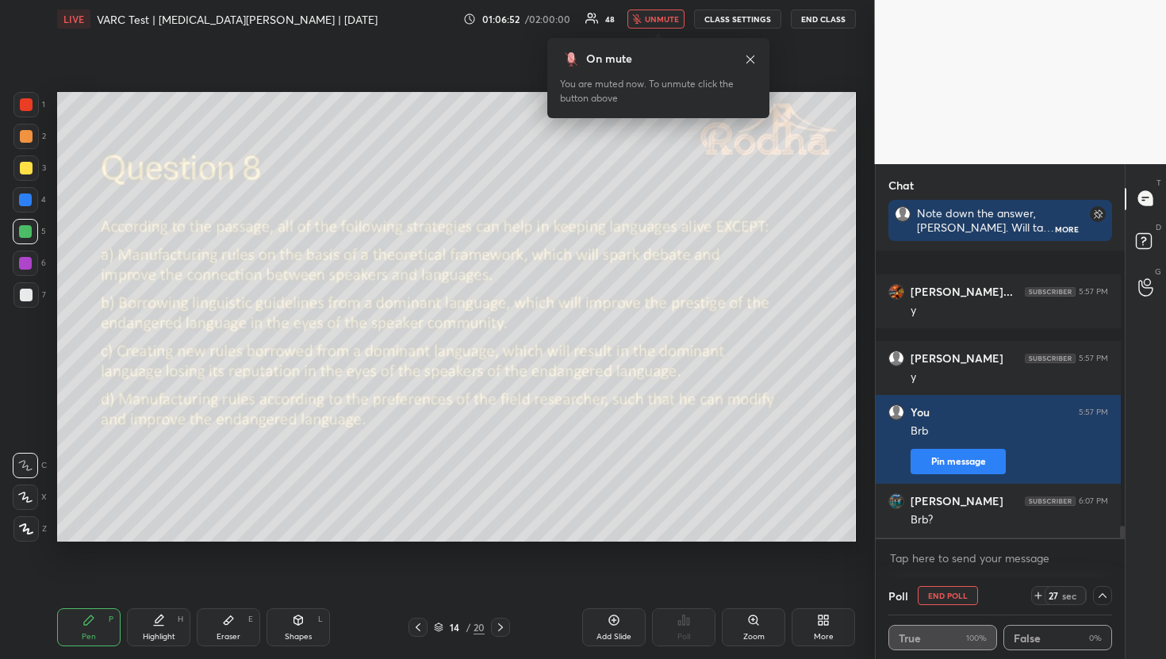
scroll to position [6710, 0]
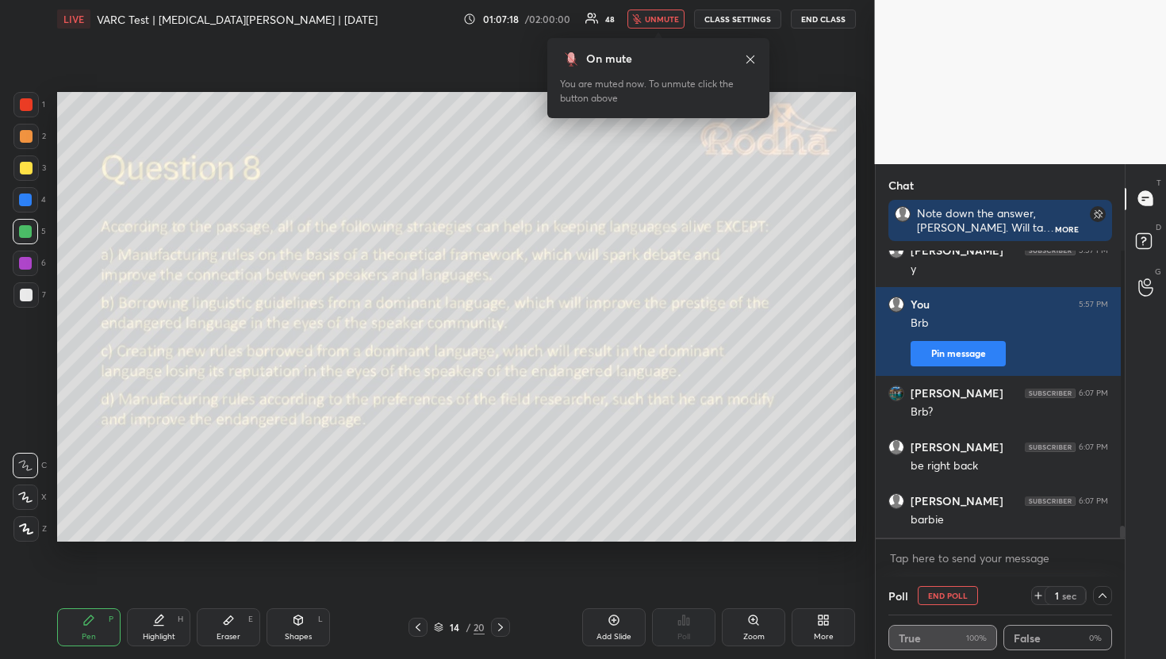
click at [659, 21] on span "unmute" at bounding box center [662, 18] width 34 height 11
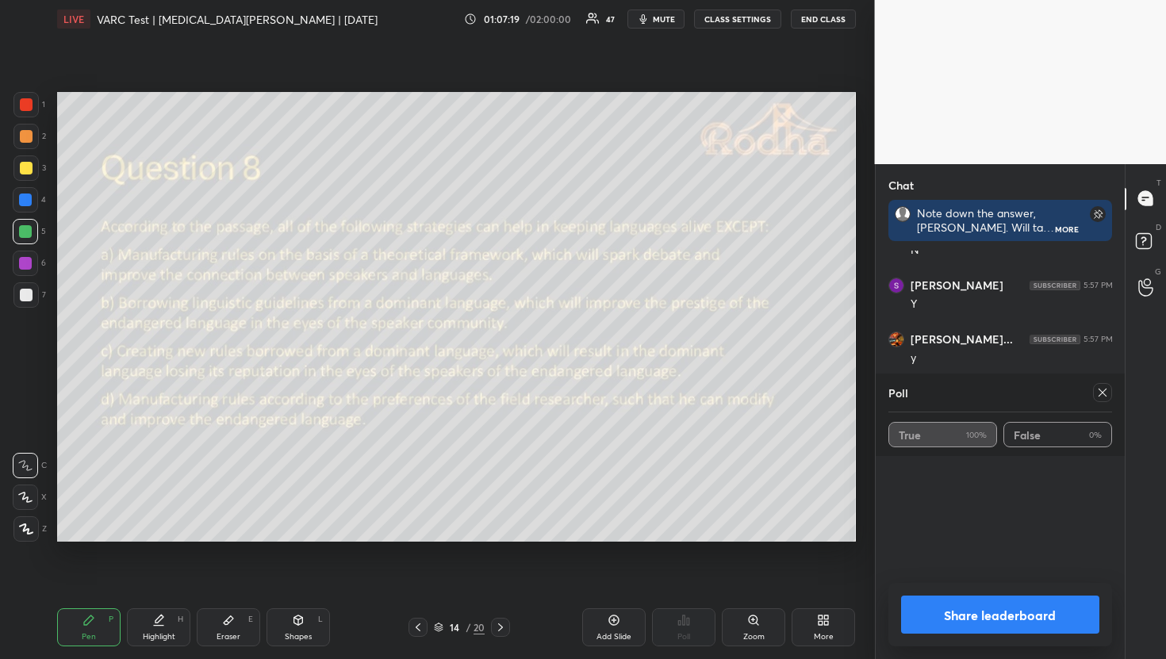
scroll to position [6284, 0]
click at [1107, 385] on div at bounding box center [1102, 392] width 19 height 19
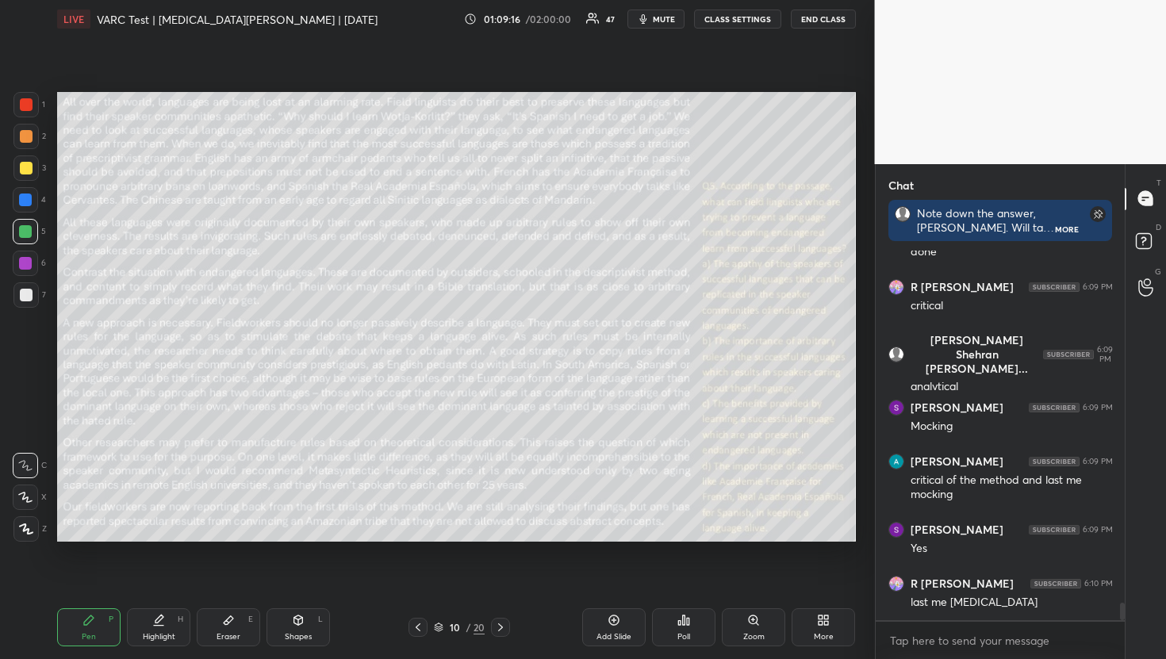
scroll to position [7572, 0]
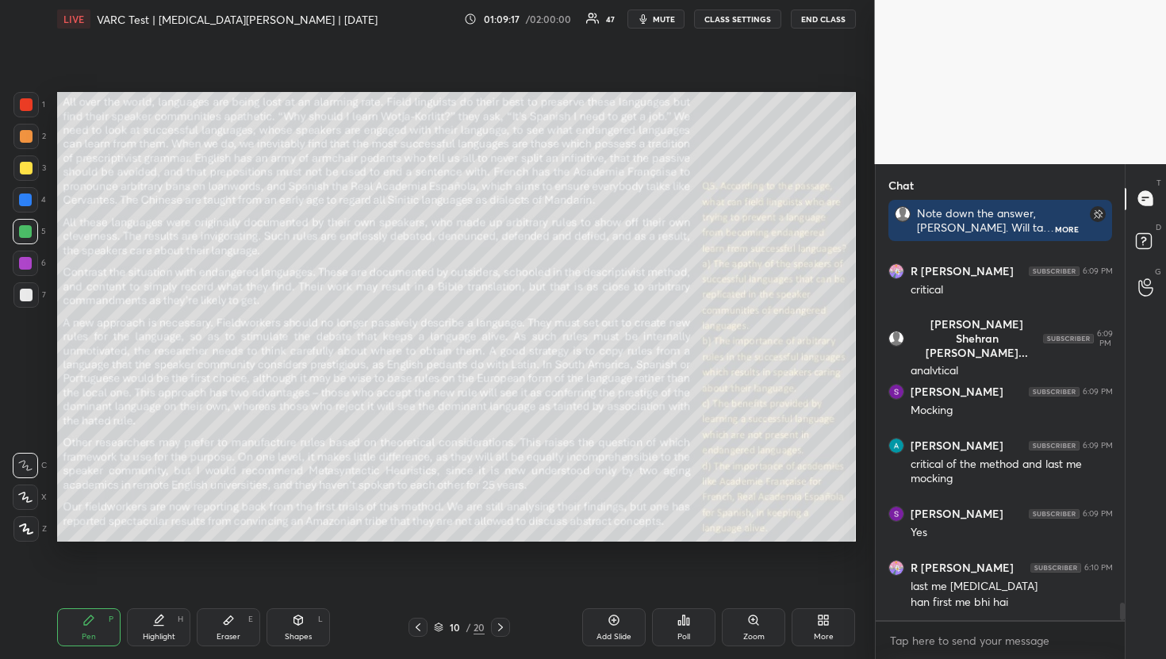
click at [32, 167] on div at bounding box center [25, 167] width 25 height 25
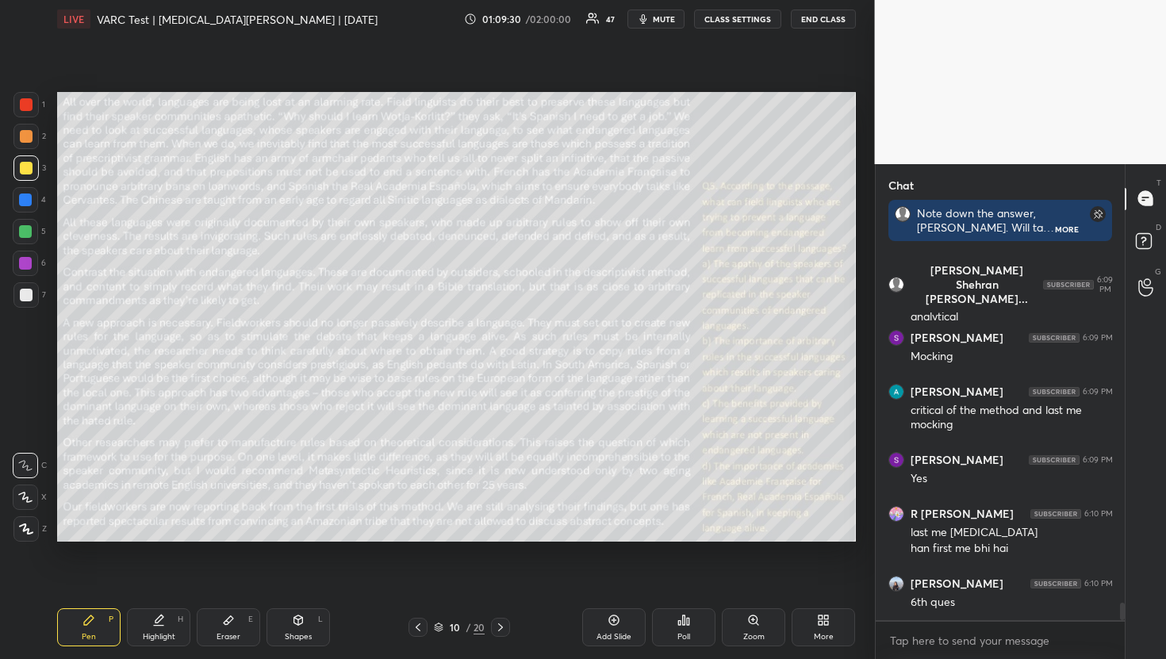
click at [686, 623] on icon at bounding box center [683, 620] width 13 height 13
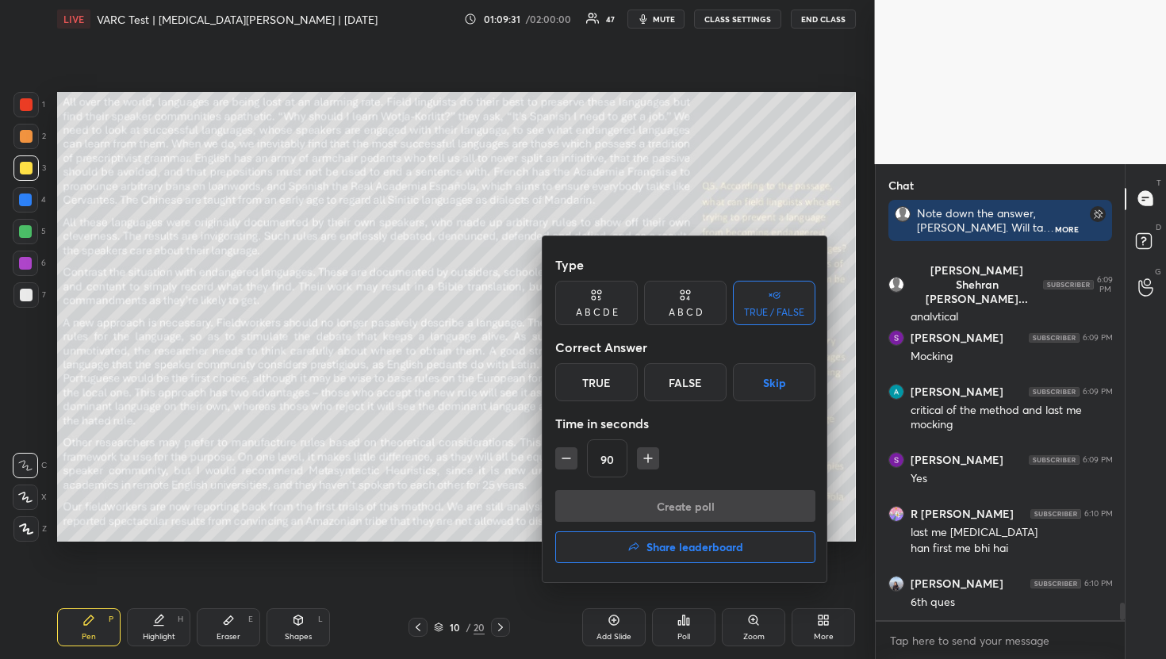
click at [678, 310] on div "A B C D" at bounding box center [686, 313] width 34 height 10
click at [636, 376] on div "B" at bounding box center [631, 382] width 47 height 38
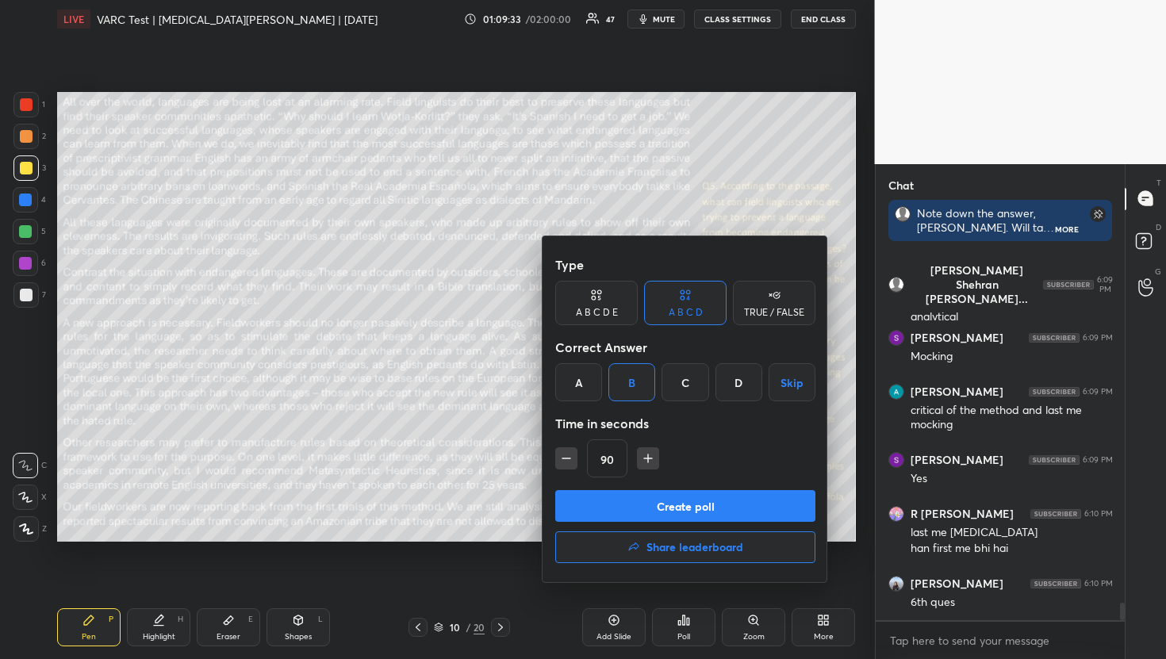
click at [564, 450] on icon "button" at bounding box center [566, 458] width 16 height 16
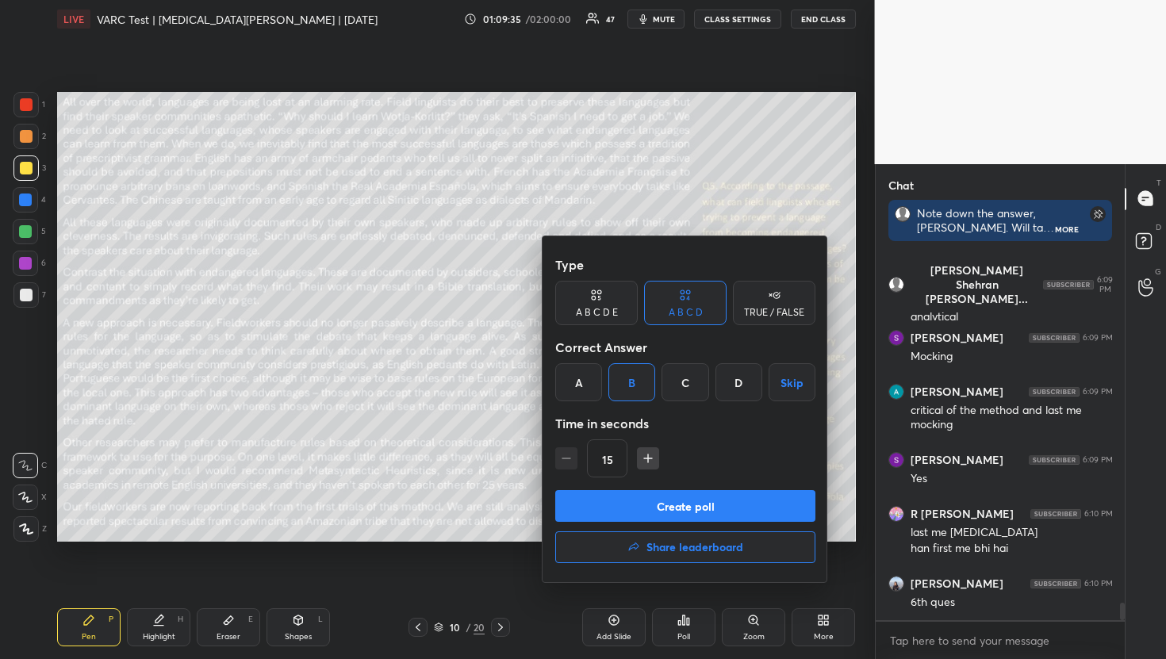
scroll to position [7693, 0]
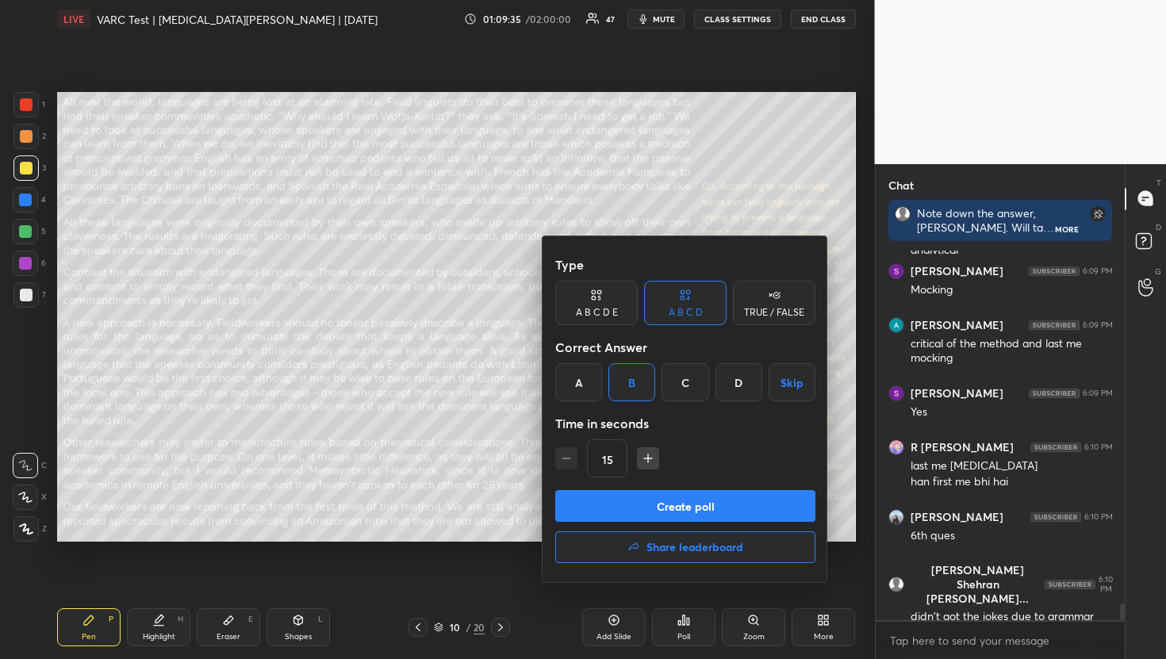
click at [642, 511] on button "Create poll" at bounding box center [685, 506] width 260 height 32
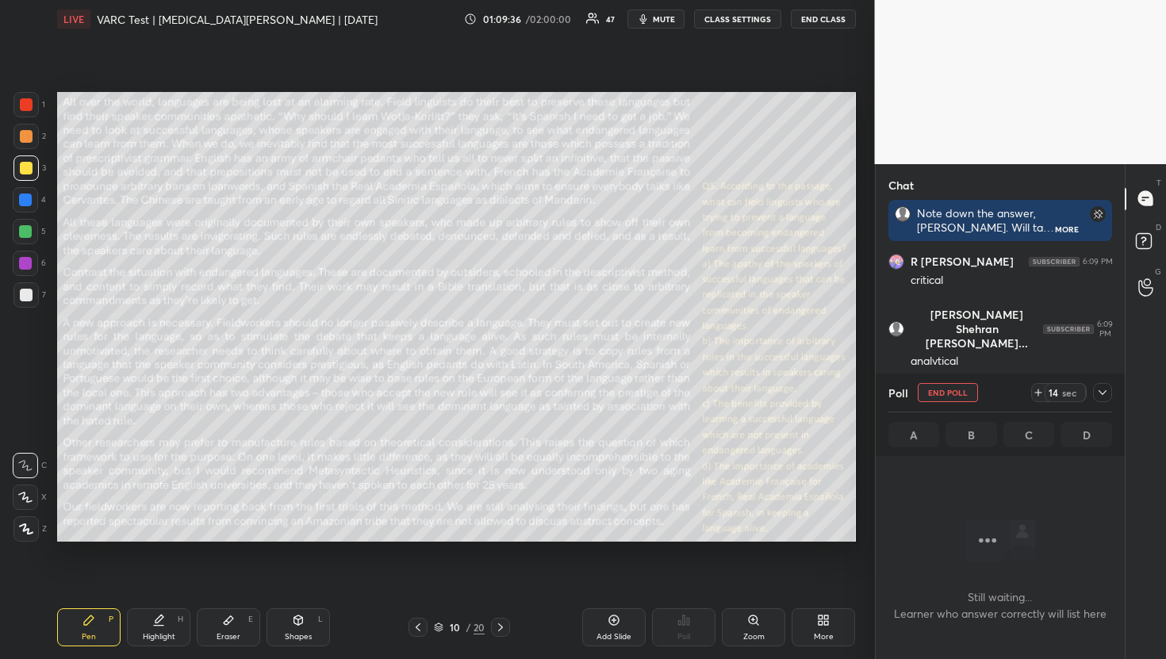
scroll to position [7010, 0]
click at [1109, 394] on div at bounding box center [1102, 392] width 19 height 19
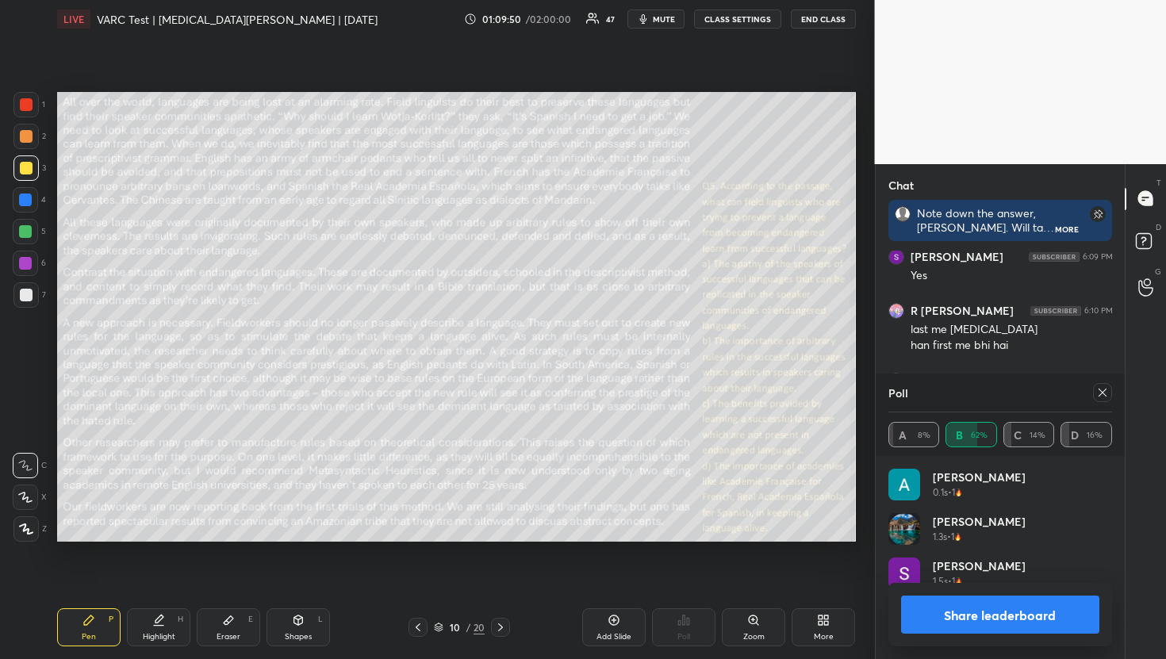
scroll to position [5, 6]
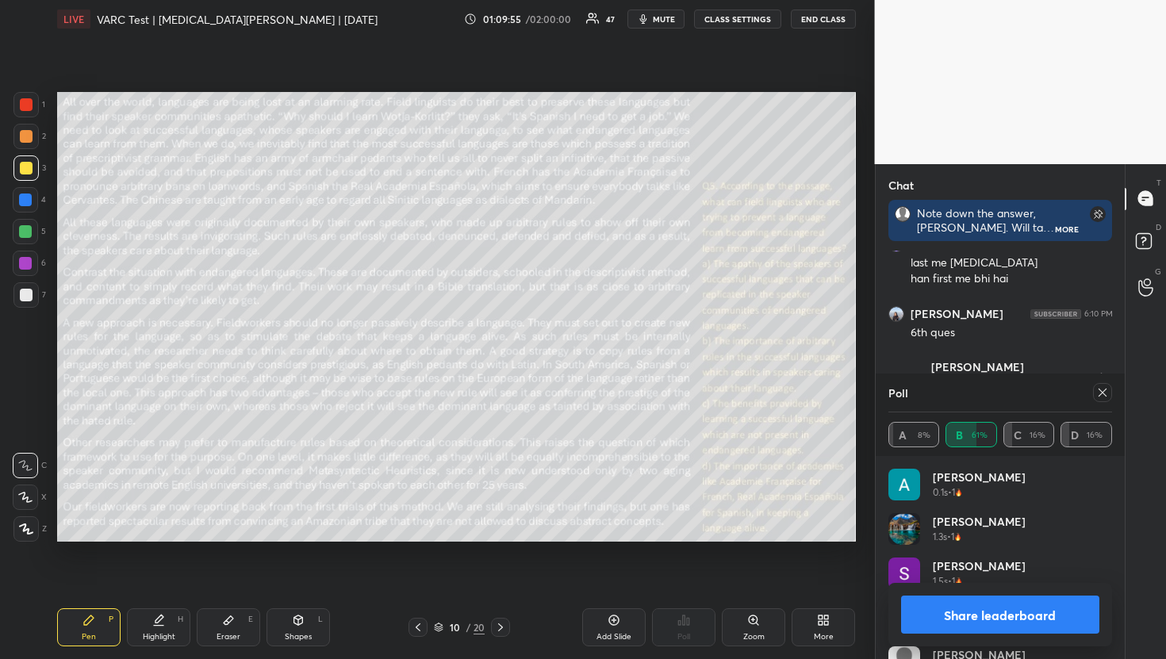
click at [28, 236] on div at bounding box center [25, 231] width 13 height 13
click at [1098, 386] on icon at bounding box center [1102, 392] width 13 height 13
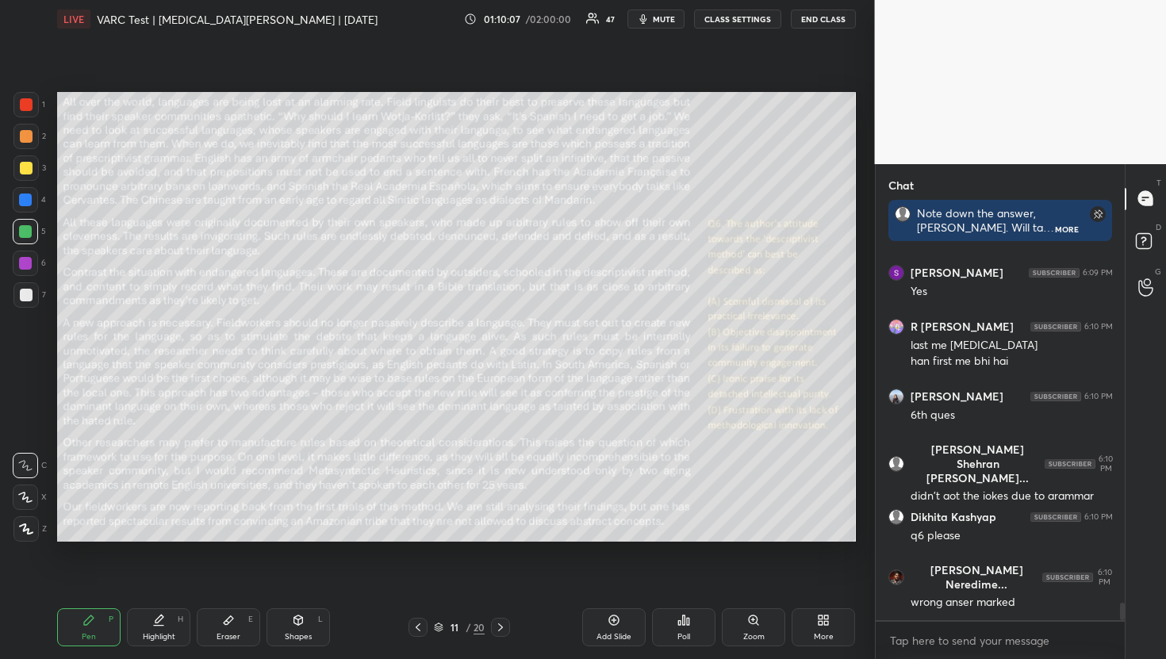
click at [699, 626] on div "Poll" at bounding box center [683, 627] width 63 height 38
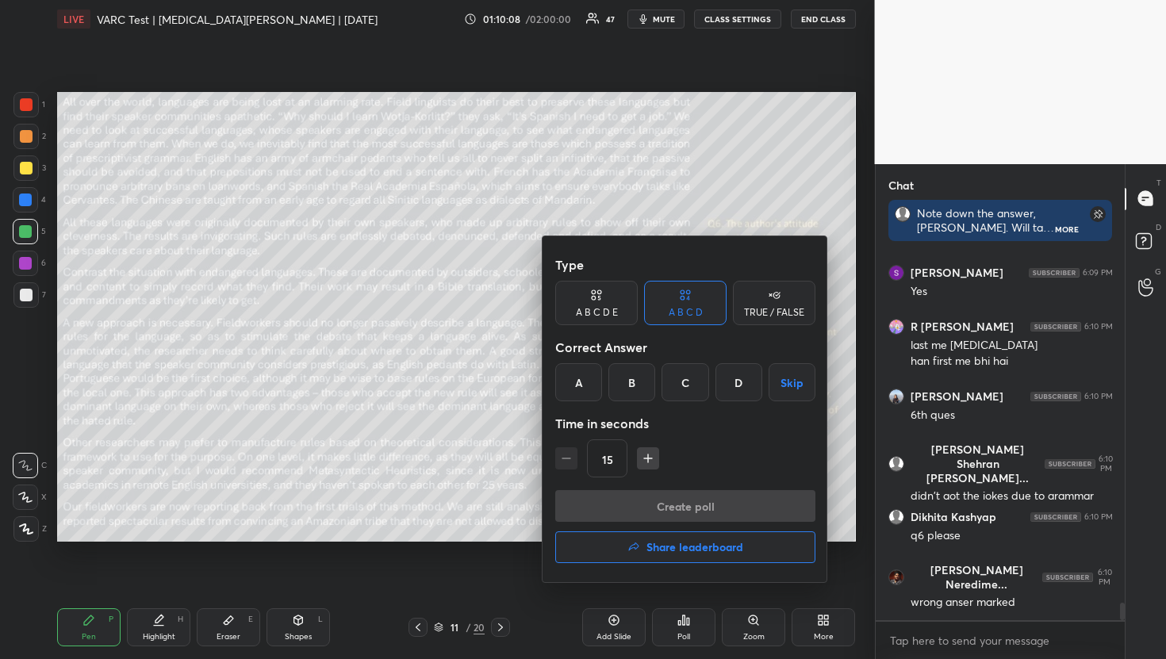
click at [582, 392] on div "A" at bounding box center [578, 382] width 47 height 38
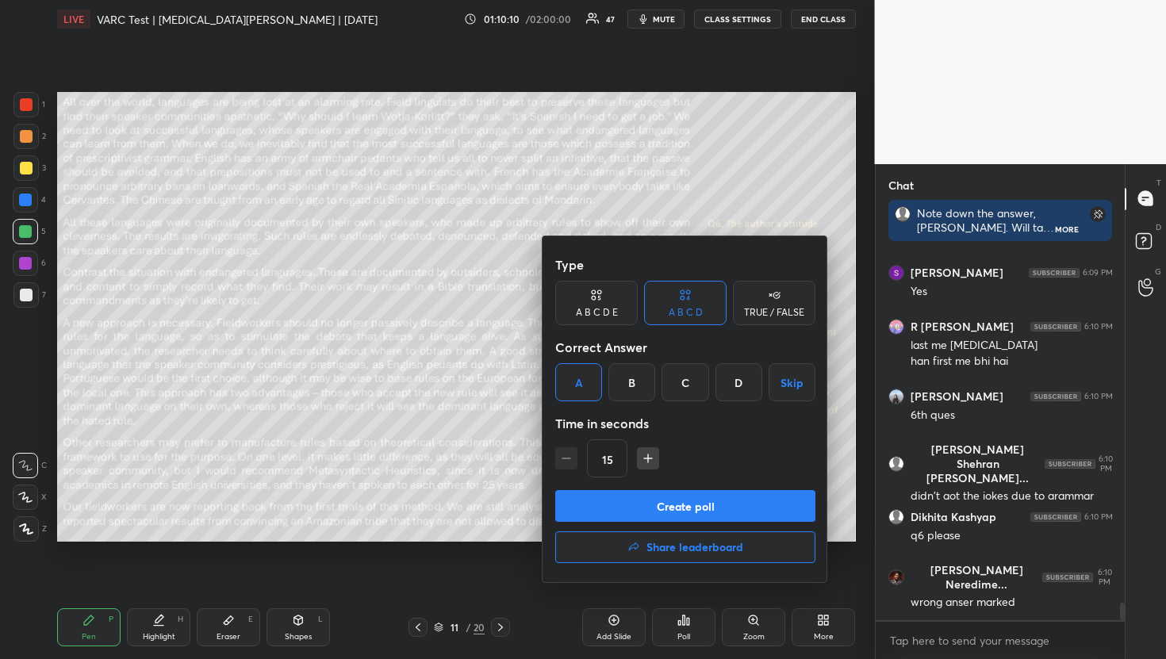
click at [706, 519] on button "Create poll" at bounding box center [685, 506] width 260 height 32
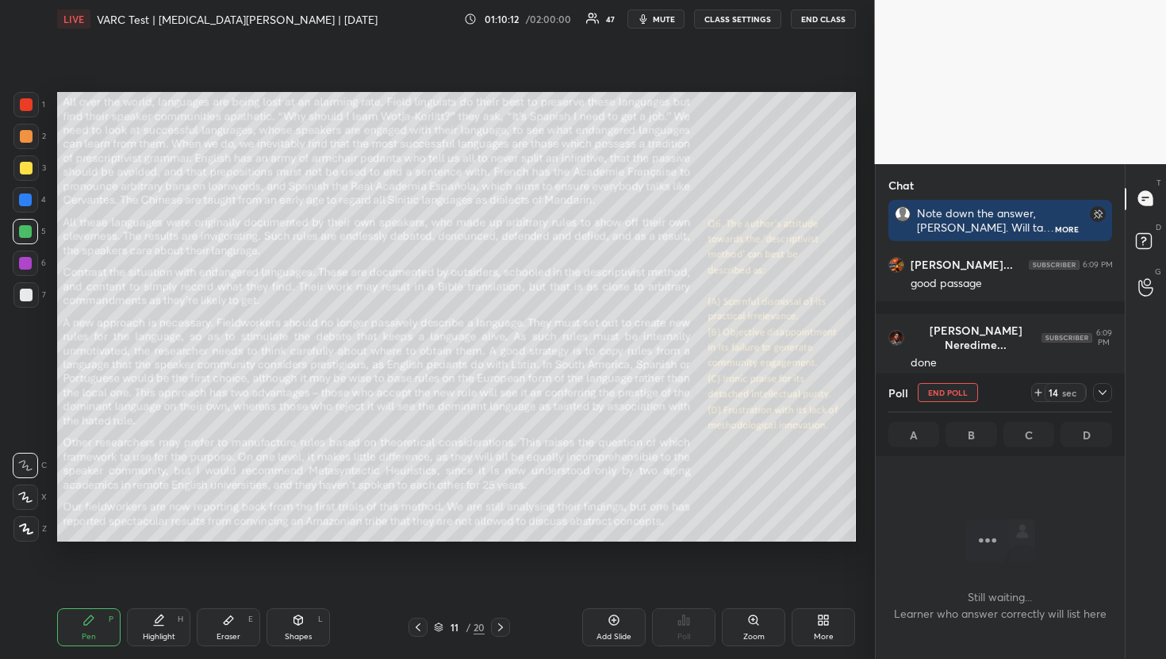
click at [1104, 400] on div at bounding box center [1102, 392] width 19 height 19
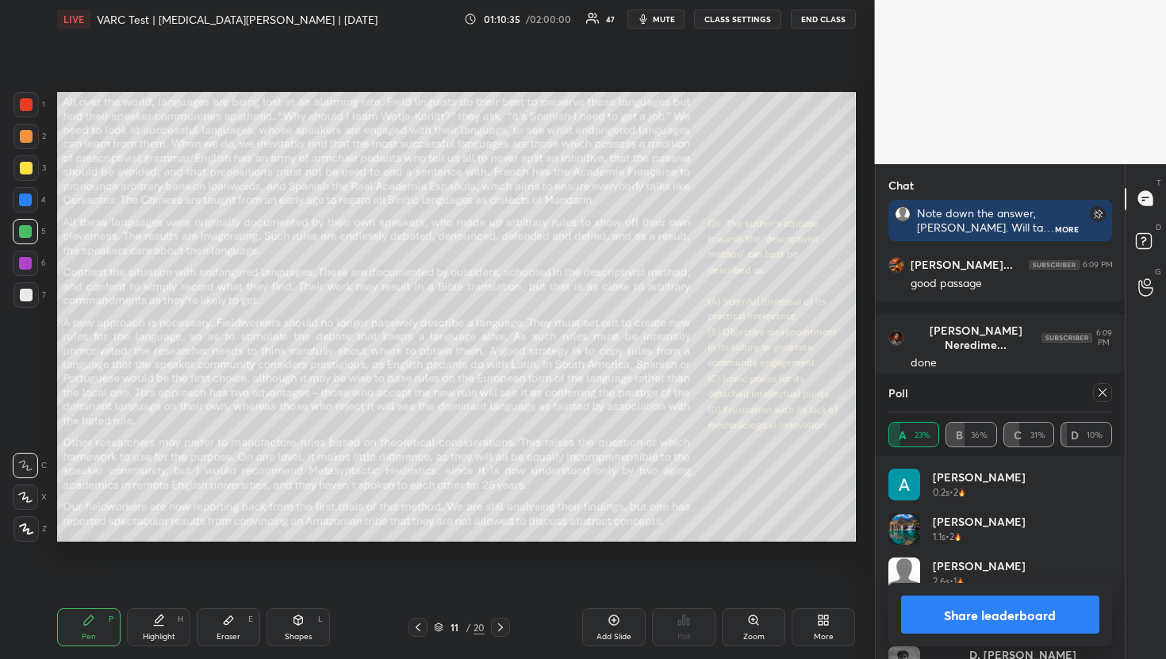
click at [1105, 395] on icon at bounding box center [1102, 393] width 8 height 8
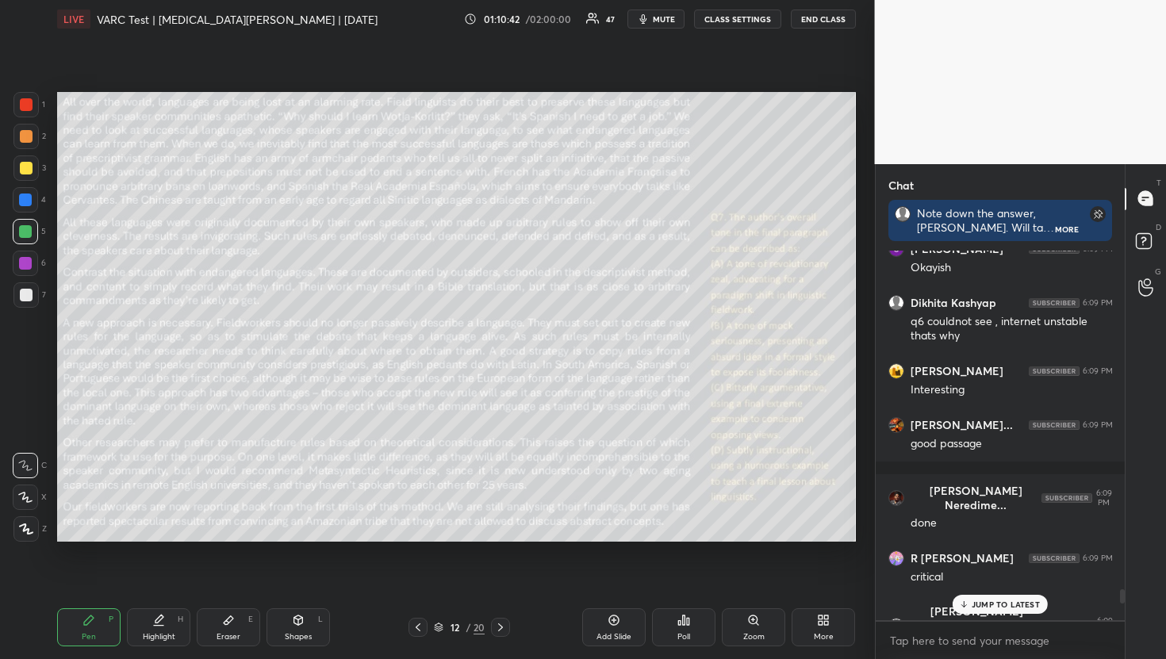
click at [686, 626] on icon at bounding box center [683, 620] width 13 height 13
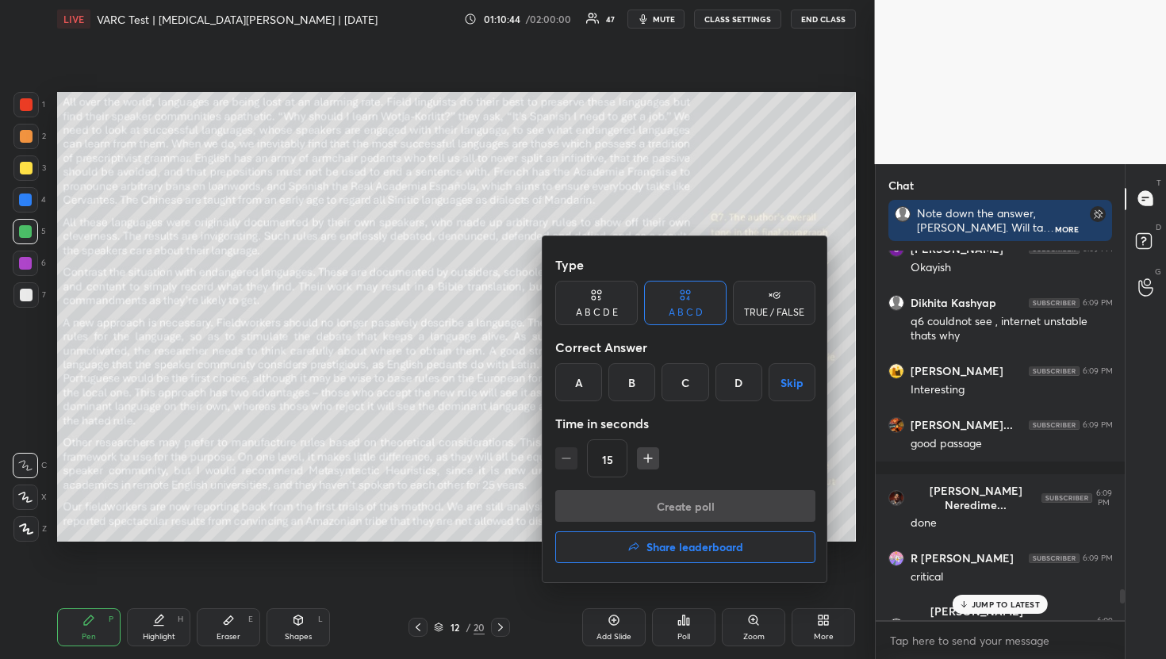
click at [636, 393] on div "B" at bounding box center [631, 382] width 47 height 38
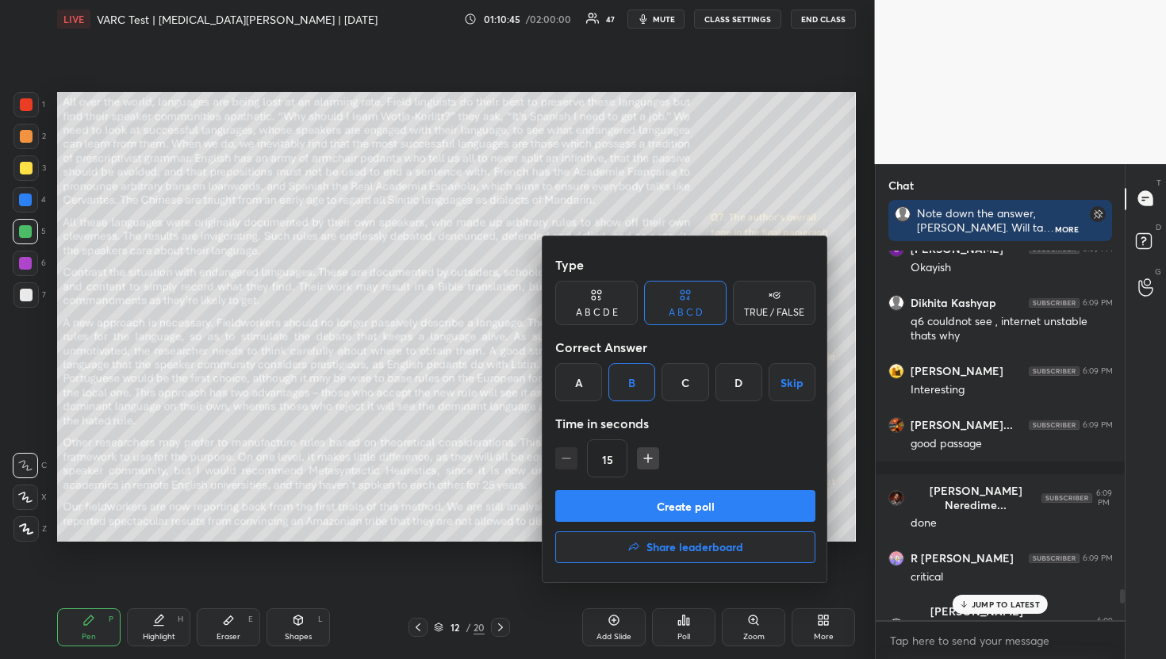
click at [732, 510] on button "Create poll" at bounding box center [685, 506] width 260 height 32
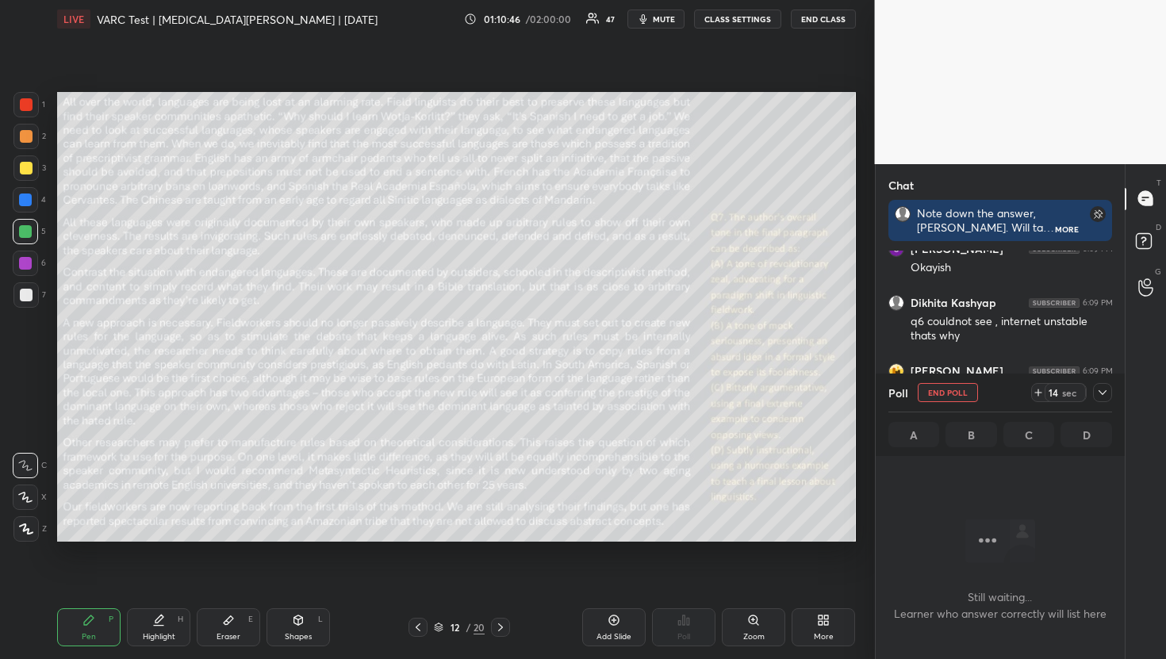
click at [1102, 398] on icon at bounding box center [1102, 392] width 13 height 13
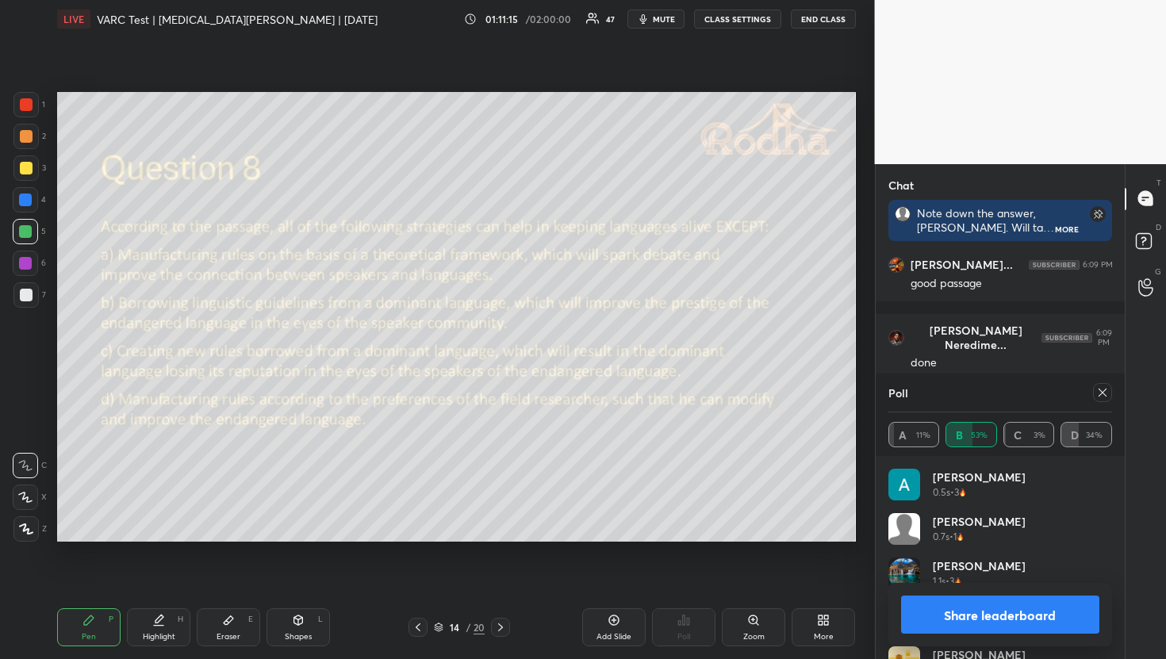
click at [1099, 391] on icon at bounding box center [1102, 392] width 13 height 13
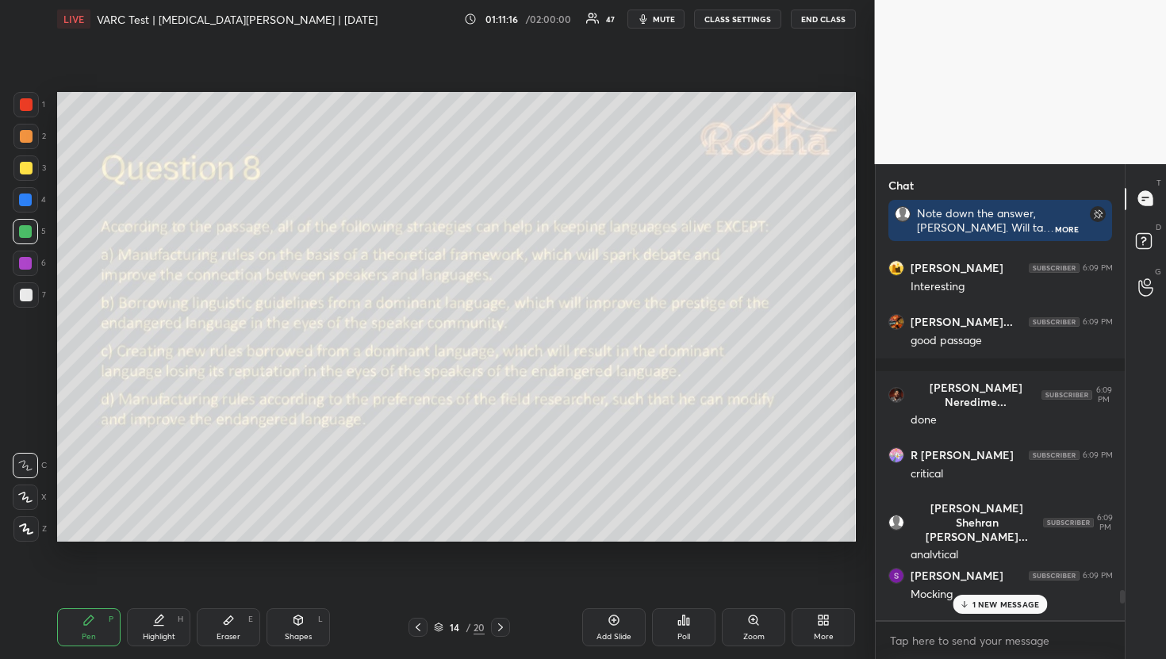
click at [1040, 605] on div "1 NEW MESSAGE" at bounding box center [999, 604] width 94 height 19
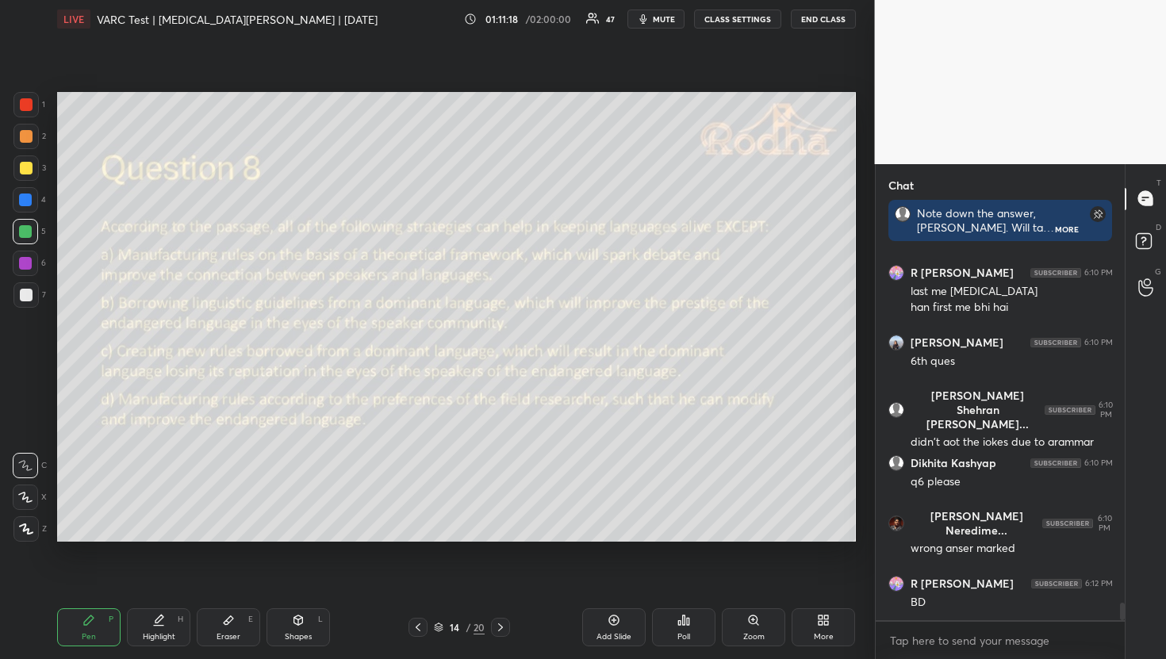
click at [680, 636] on div "Poll" at bounding box center [683, 637] width 13 height 8
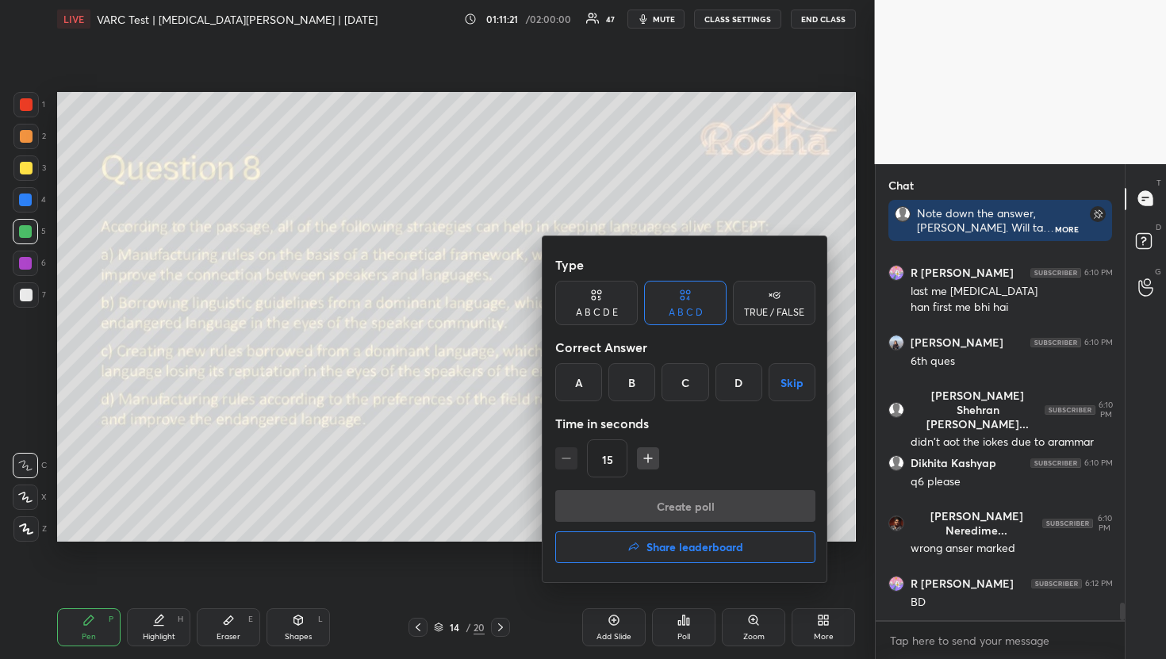
click at [729, 371] on div "D" at bounding box center [738, 382] width 47 height 38
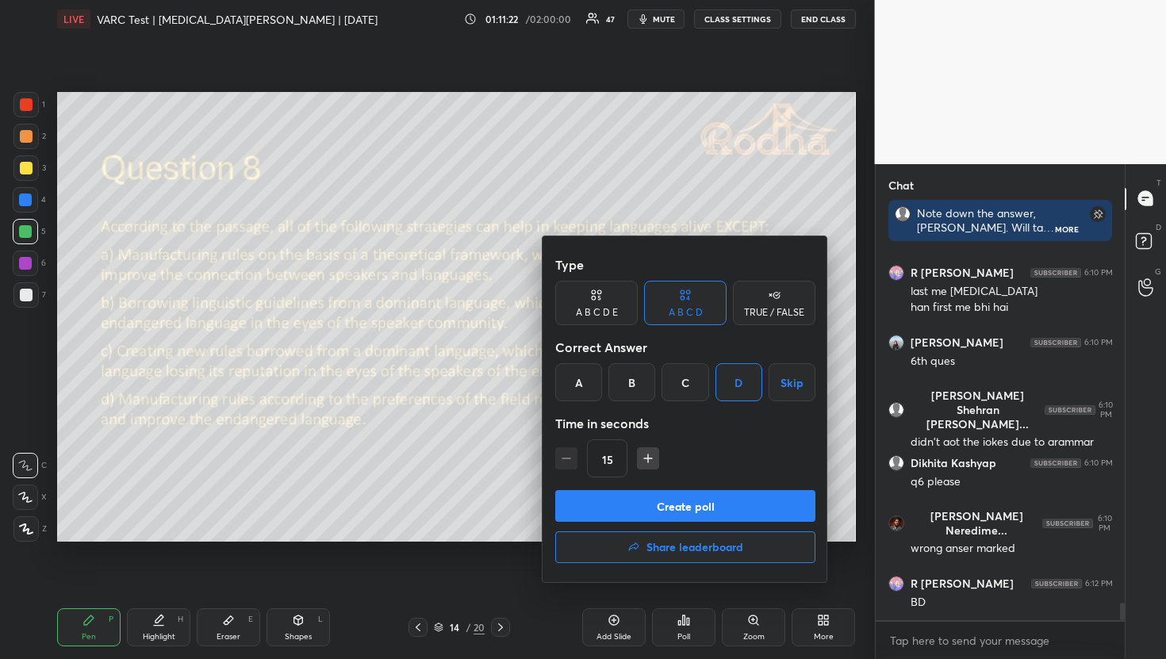
click at [681, 496] on button "Create poll" at bounding box center [685, 506] width 260 height 32
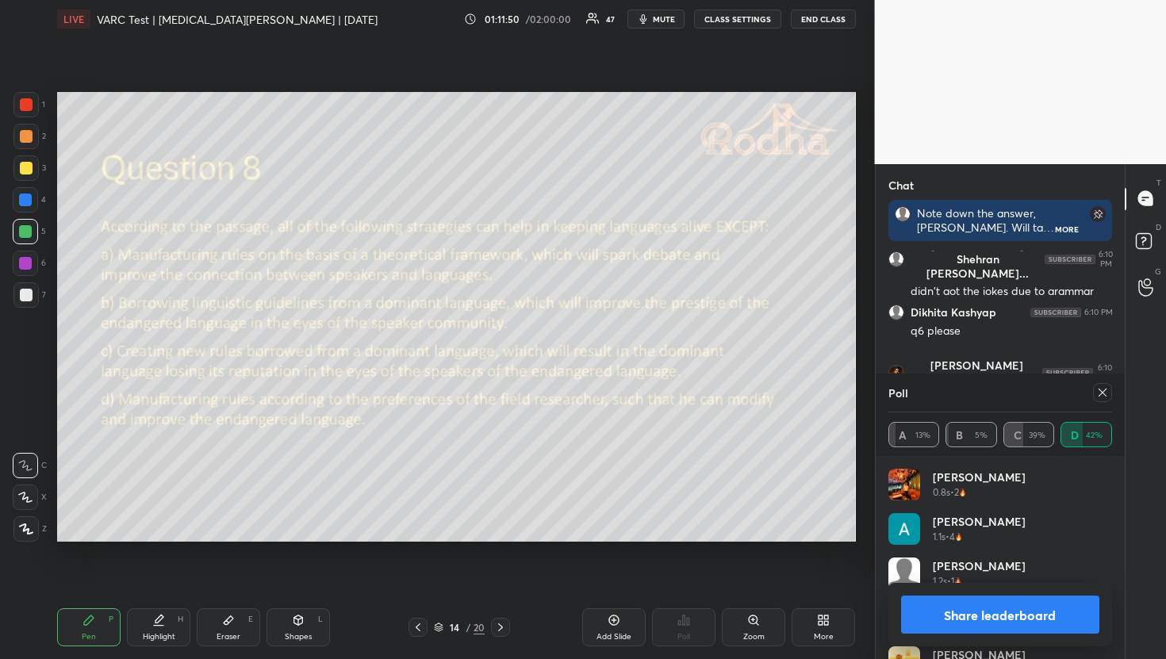
click at [1103, 393] on icon at bounding box center [1102, 393] width 8 height 8
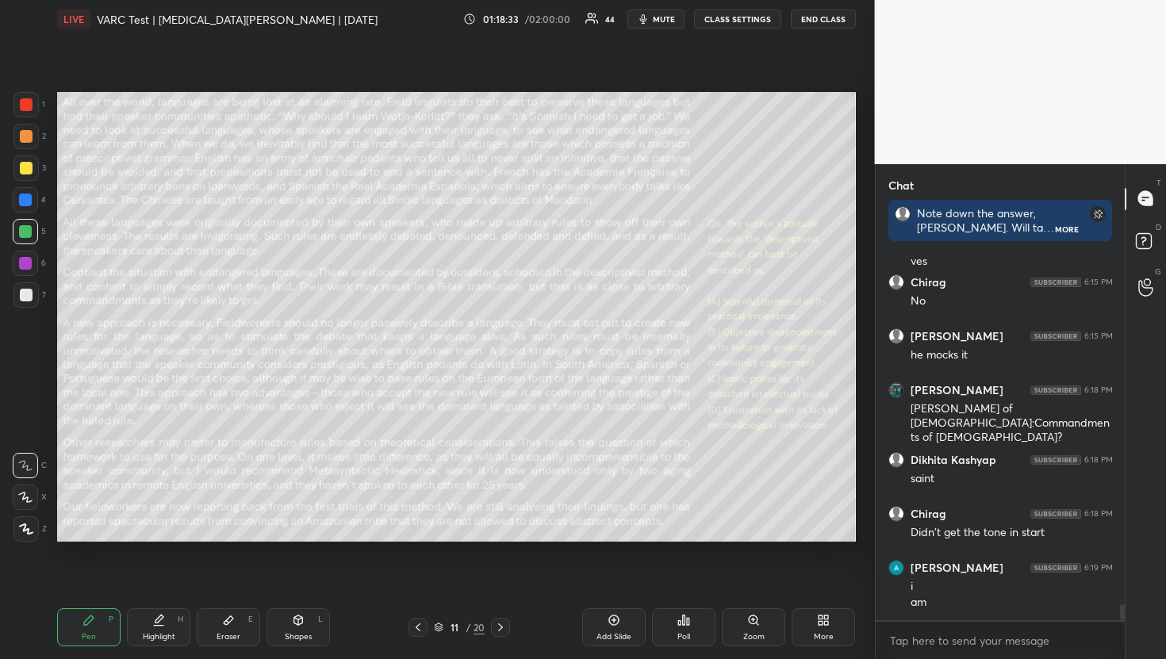
scroll to position [8174, 0]
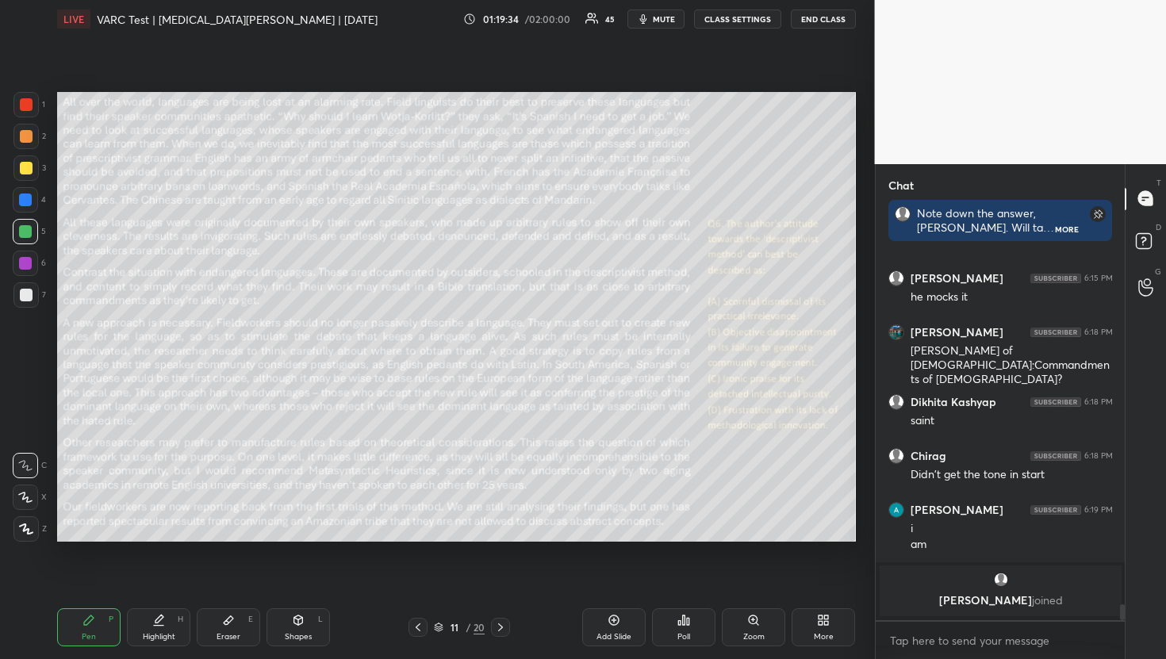
click at [221, 646] on div "Pen P Highlight H Eraser E Shapes L 11 / 20 Add Slide Poll Zoom More" at bounding box center [456, 627] width 799 height 63
click at [228, 617] on icon at bounding box center [228, 620] width 13 height 13
click at [21, 433] on span "Erase all" at bounding box center [25, 432] width 24 height 11
click at [86, 621] on icon at bounding box center [89, 620] width 10 height 10
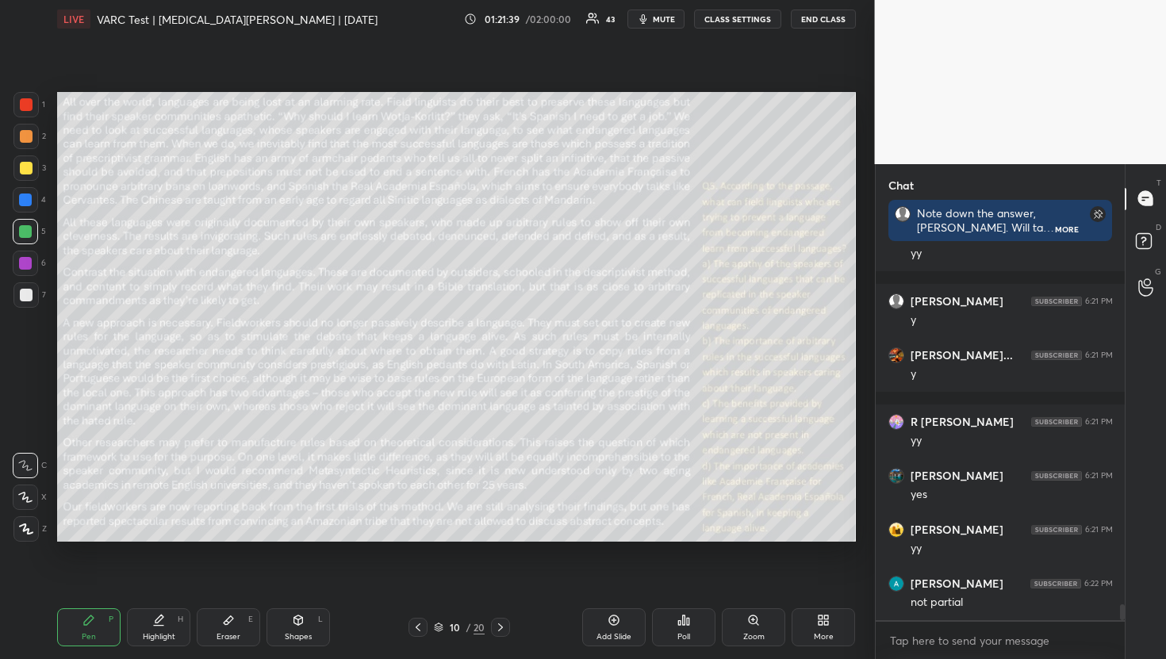
scroll to position [8515, 0]
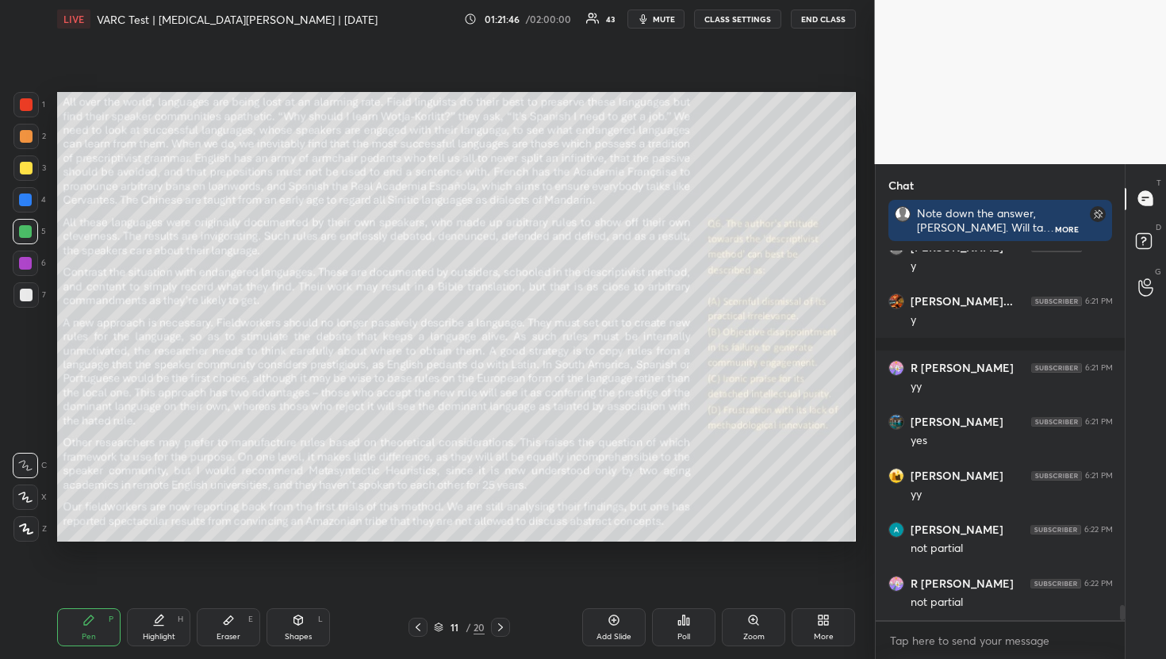
click at [117, 356] on div "Setting up your live class Poll for secs No correct answer Start poll" at bounding box center [456, 316] width 811 height 557
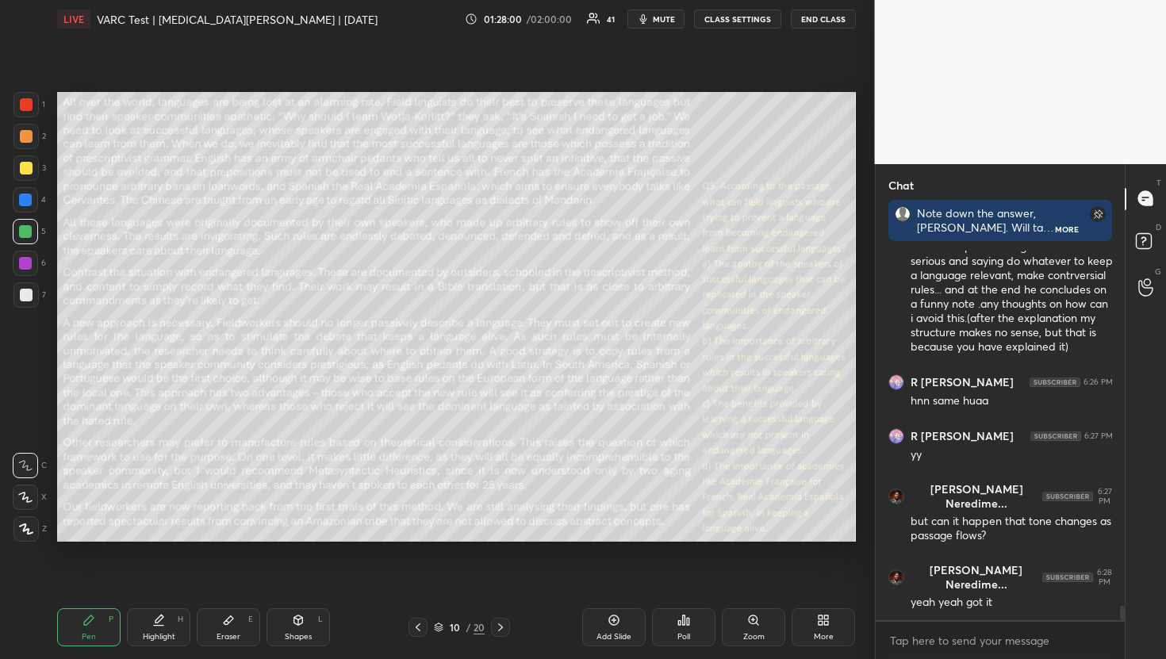
scroll to position [9254, 0]
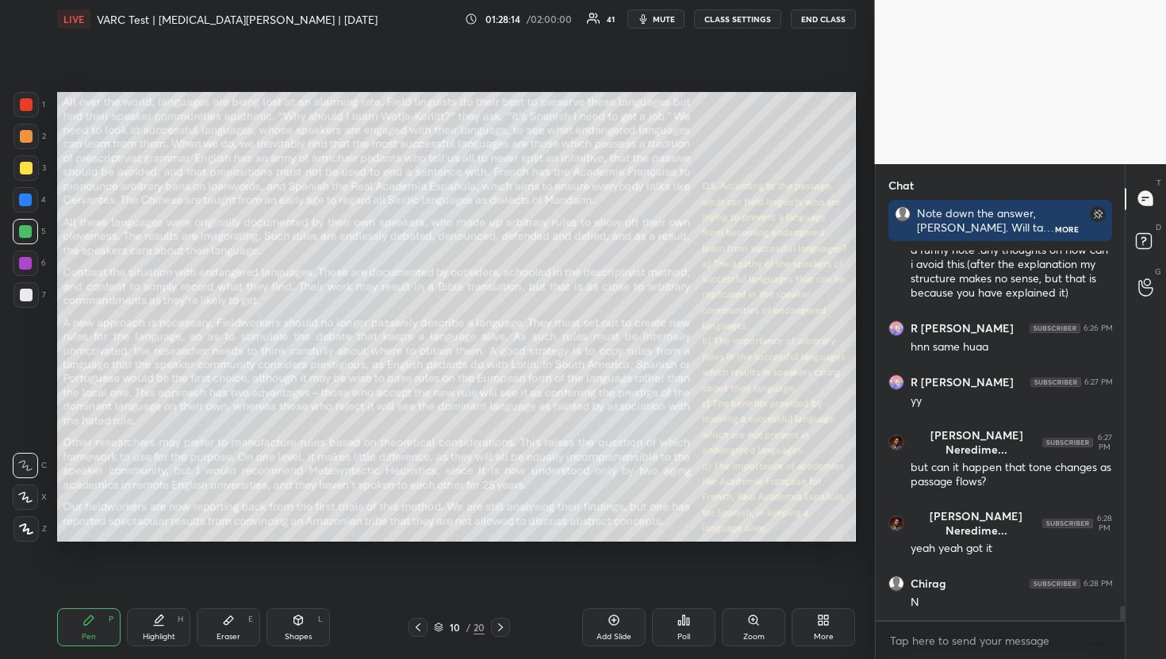
click at [834, 534] on div "Setting up your live class Poll for secs No correct answer Start poll" at bounding box center [456, 316] width 811 height 557
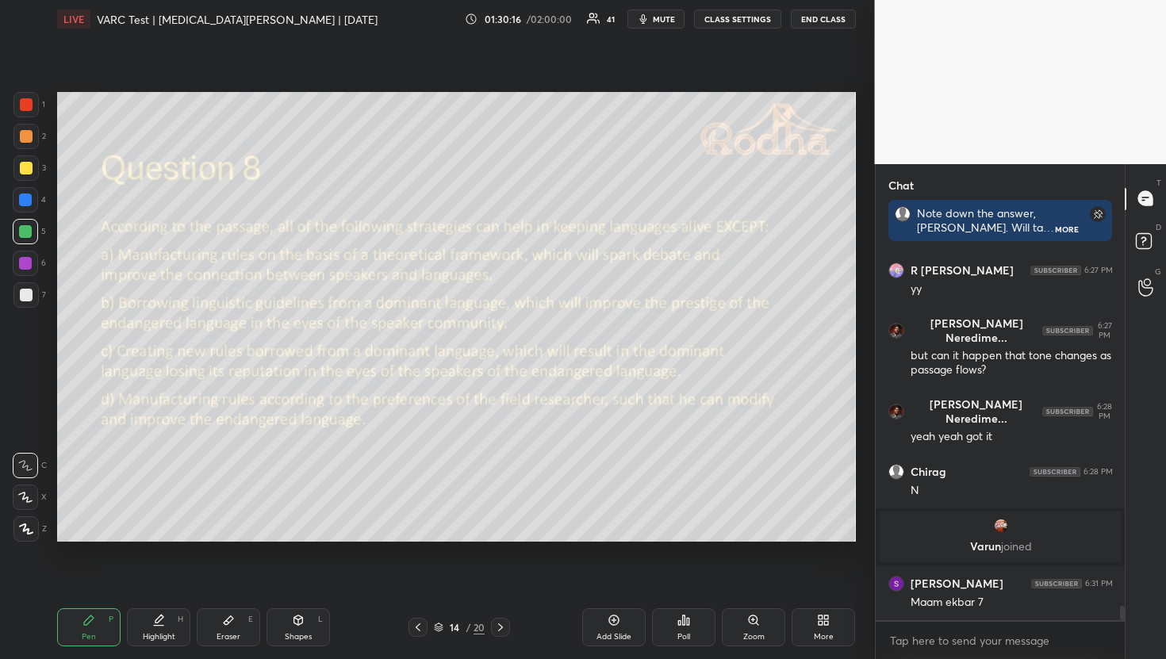
scroll to position [8946, 0]
click at [213, 625] on div "Eraser E" at bounding box center [228, 627] width 63 height 38
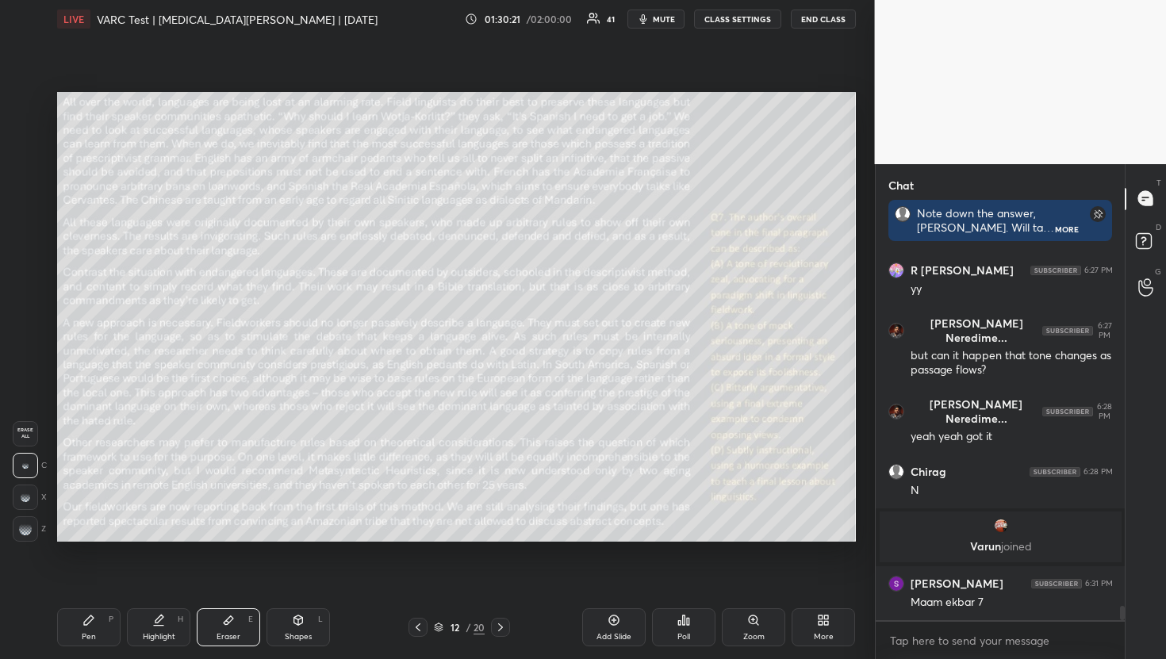
click at [31, 441] on div "Erase all" at bounding box center [25, 433] width 25 height 25
click at [99, 638] on div "Pen P" at bounding box center [88, 627] width 63 height 38
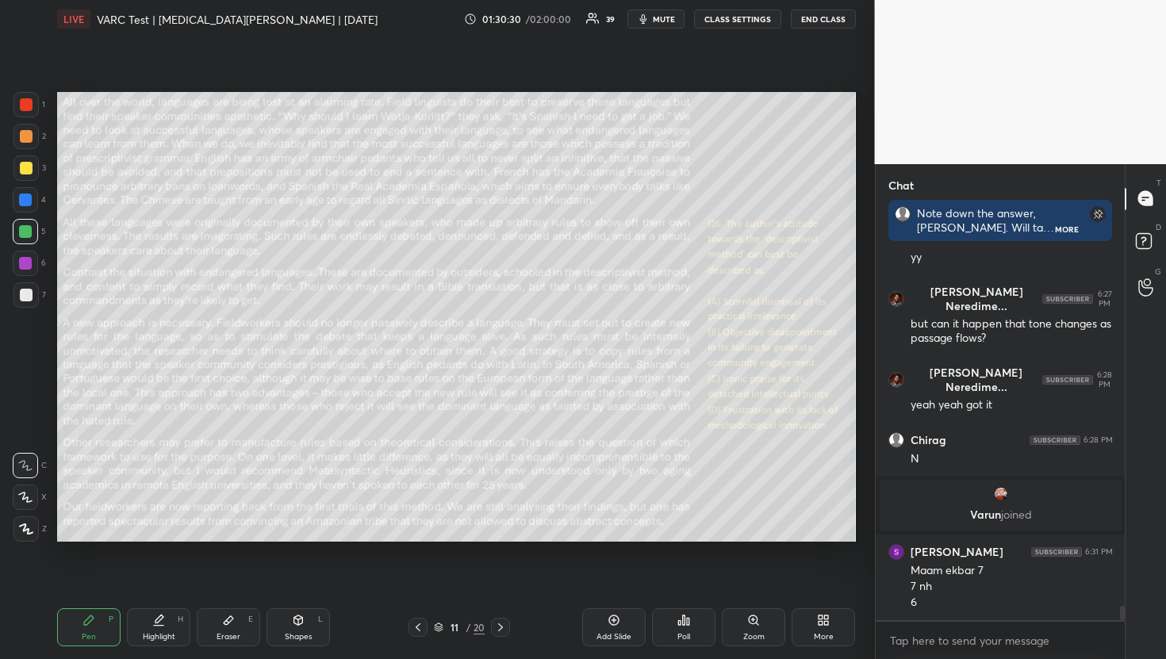
scroll to position [8994, 0]
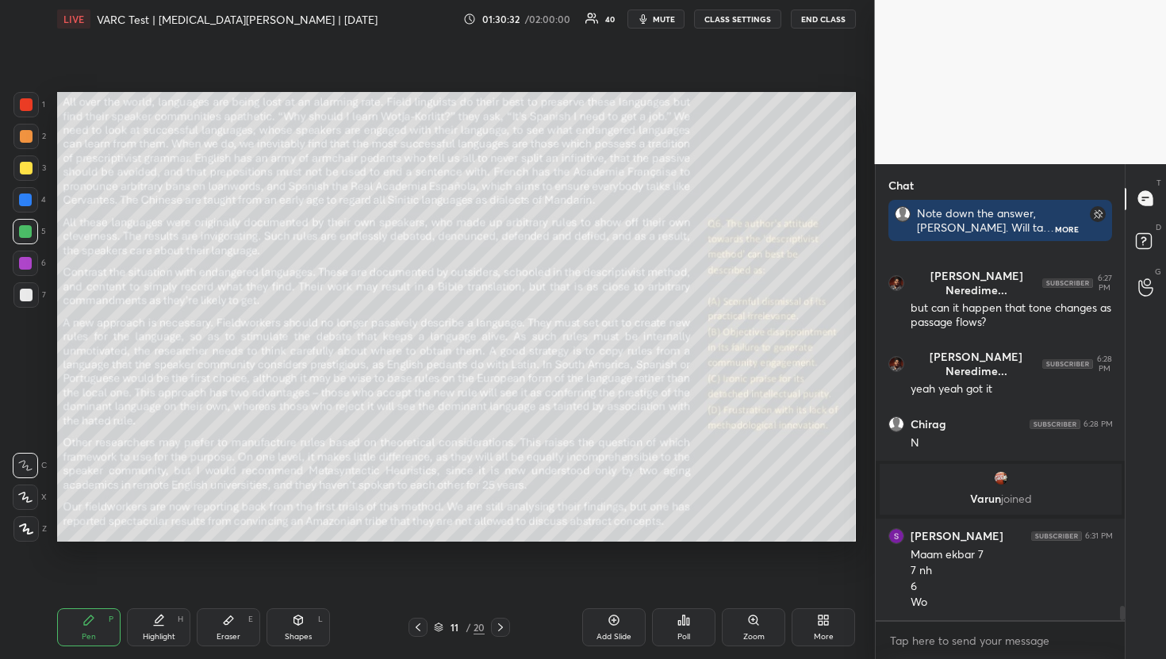
click at [220, 649] on div "Pen P Highlight H Eraser E Shapes L 11 / 20 Add Slide Poll Zoom More" at bounding box center [456, 627] width 799 height 63
click at [230, 624] on icon at bounding box center [228, 620] width 13 height 13
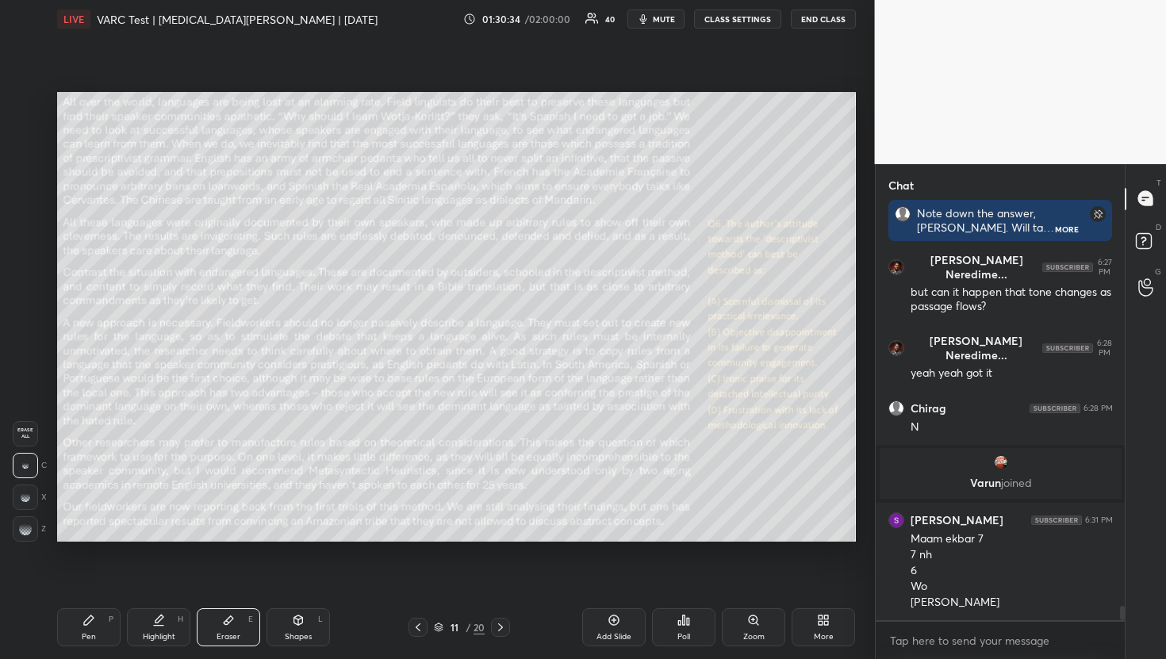
click at [24, 436] on span "Erase all" at bounding box center [25, 432] width 24 height 11
click at [84, 650] on div "Pen P Highlight H Eraser E Shapes L 11 / 20 Add Slide Poll Zoom More" at bounding box center [456, 627] width 799 height 63
click at [94, 629] on div "Pen P" at bounding box center [88, 627] width 63 height 38
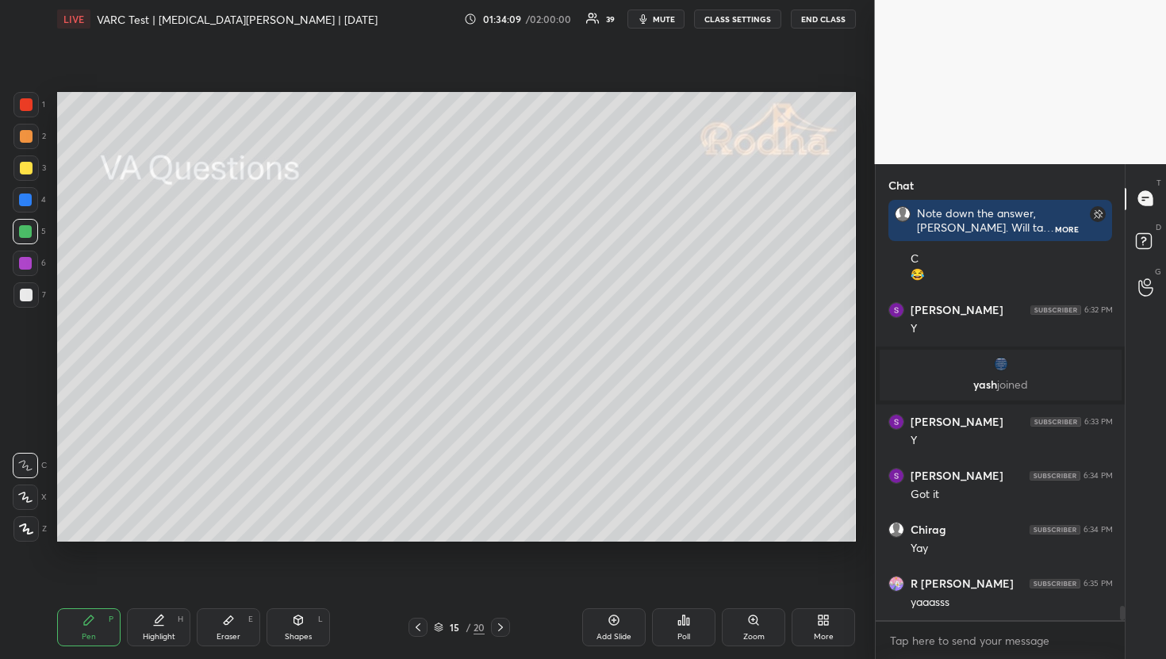
scroll to position [9423, 0]
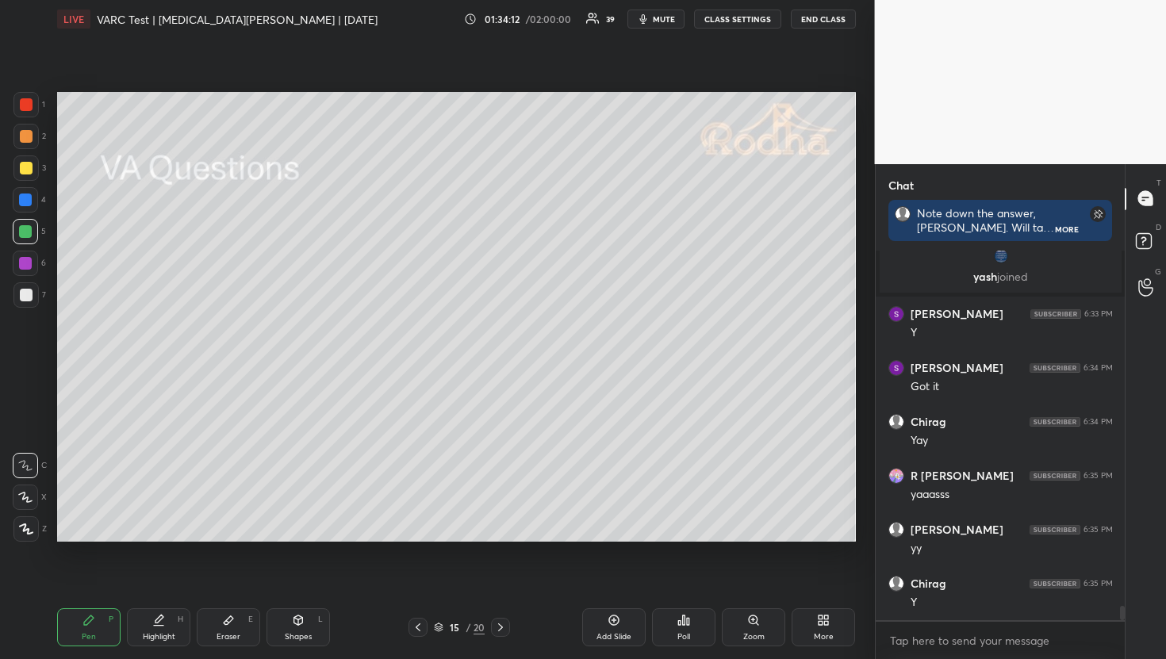
click at [674, 638] on div "Poll" at bounding box center [683, 627] width 63 height 38
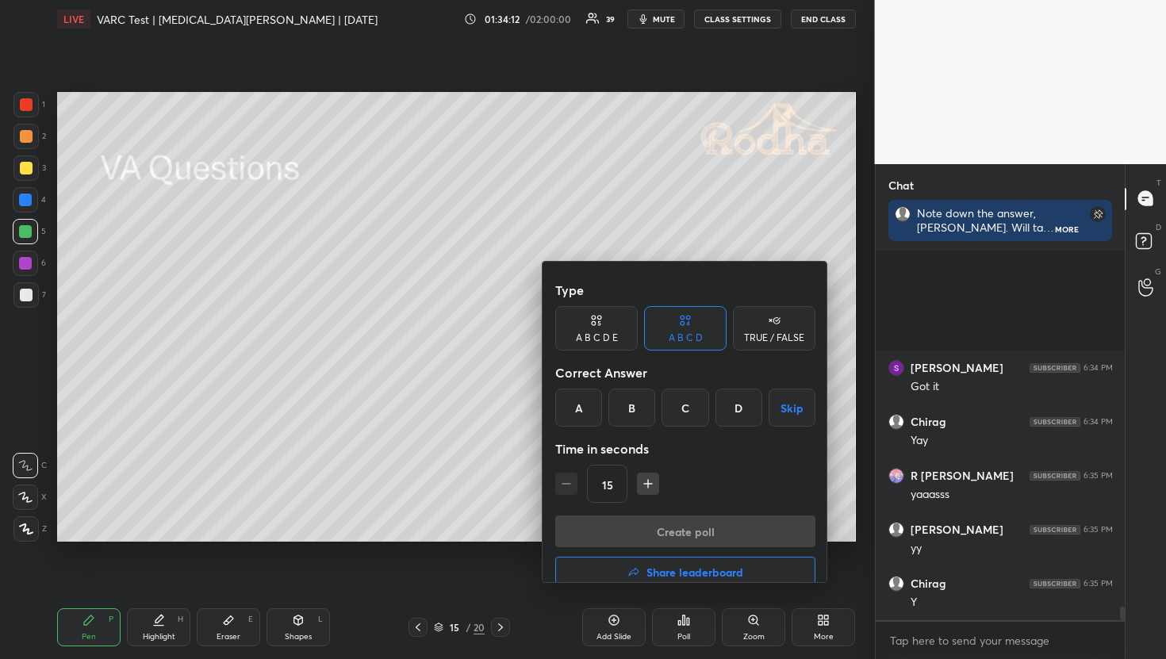
scroll to position [9638, 0]
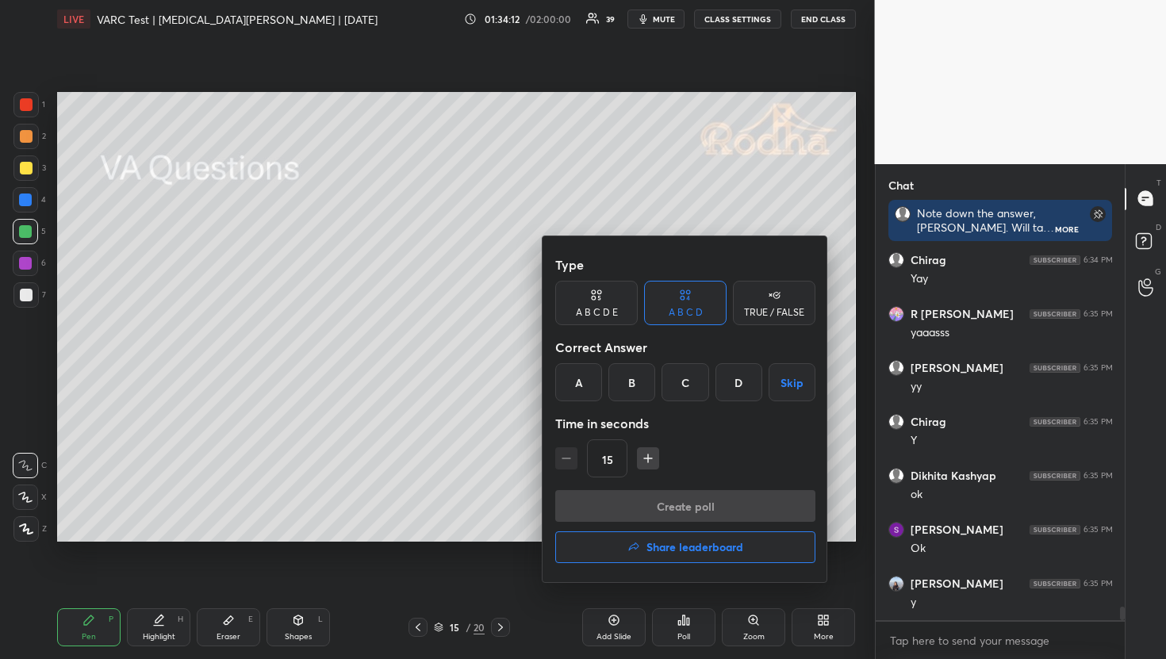
click at [674, 638] on div at bounding box center [583, 329] width 1166 height 659
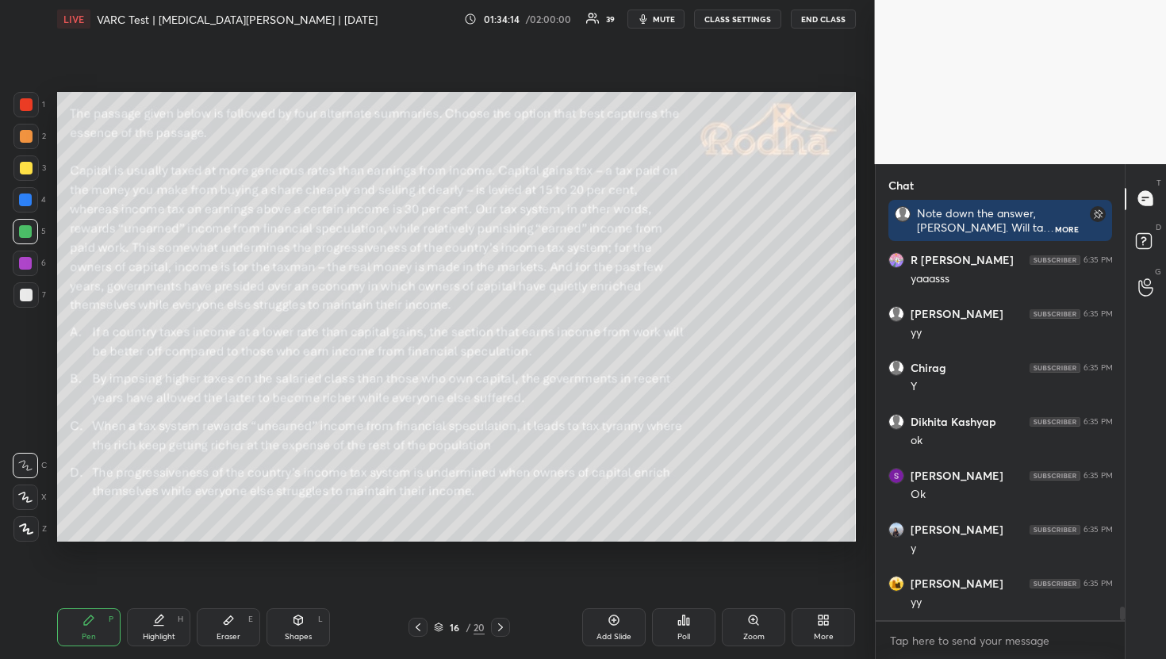
scroll to position [9759, 0]
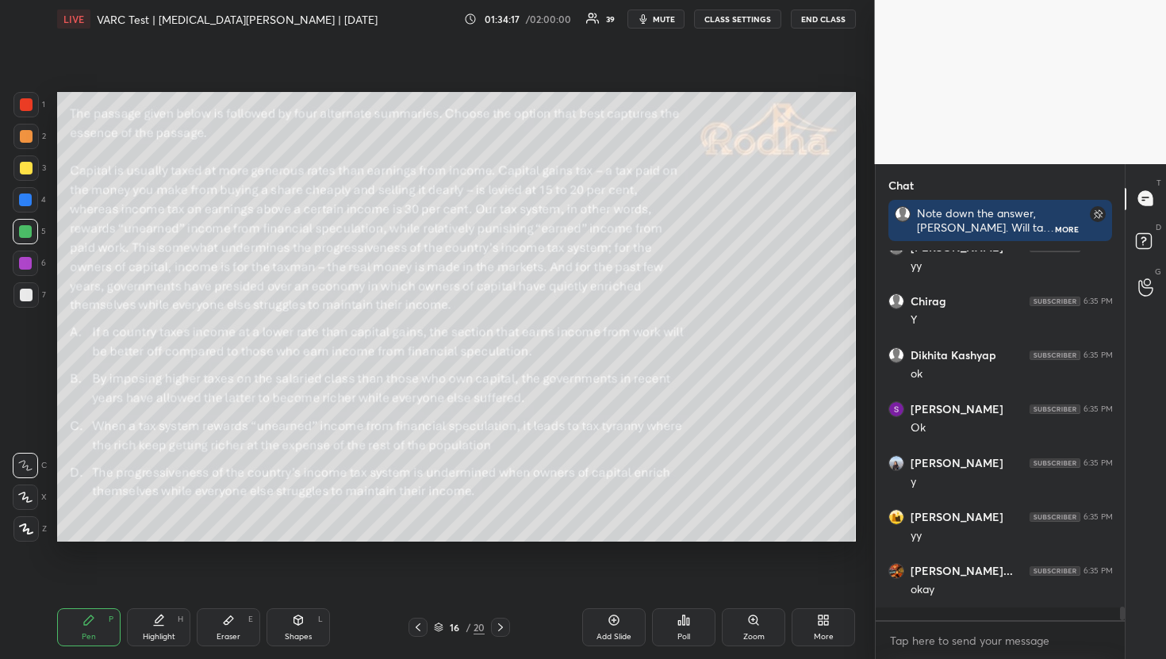
click at [680, 626] on icon at bounding box center [683, 620] width 13 height 13
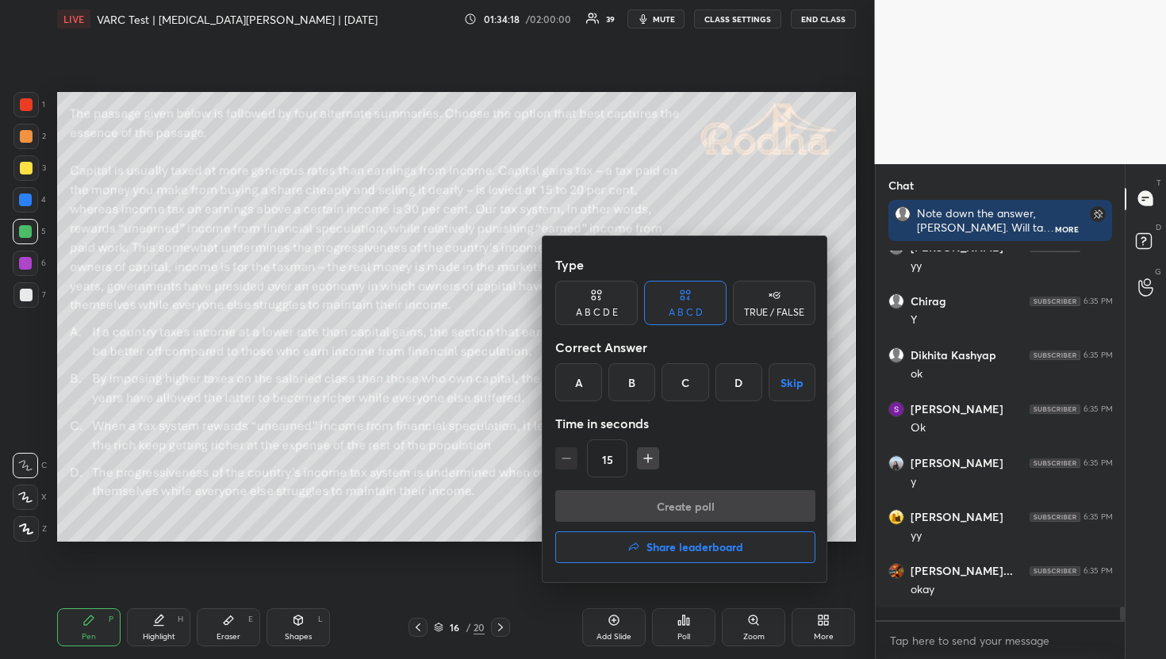
scroll to position [9813, 0]
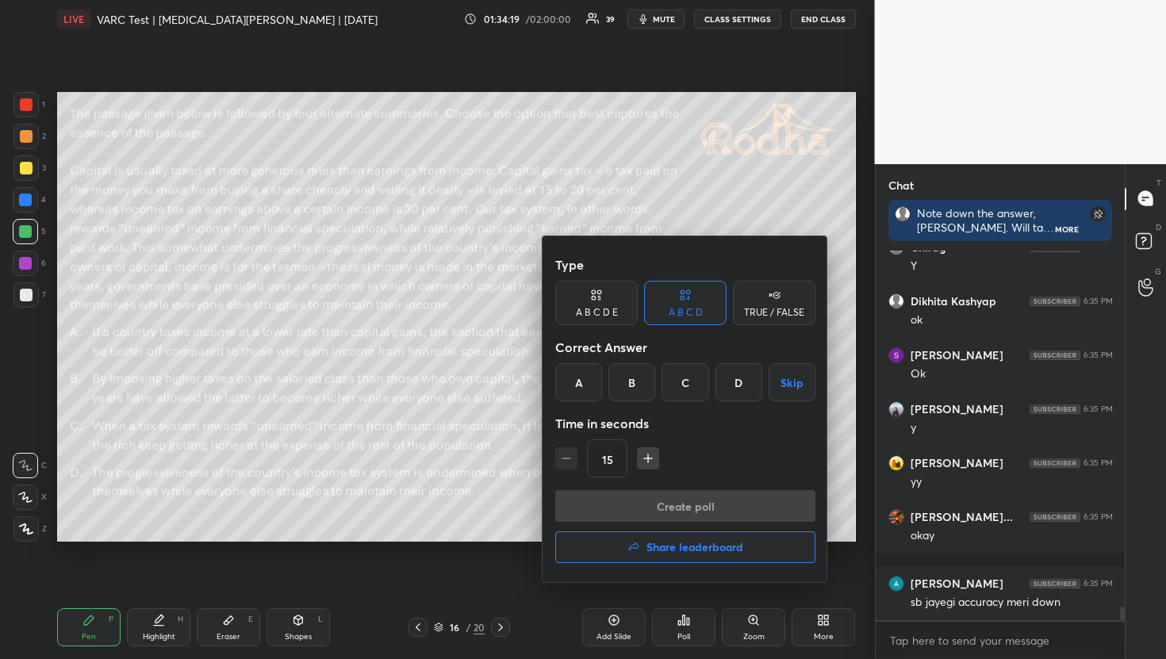
click at [781, 289] on div "TRUE / FALSE" at bounding box center [774, 303] width 82 height 44
click at [799, 387] on button "Skip" at bounding box center [774, 382] width 82 height 38
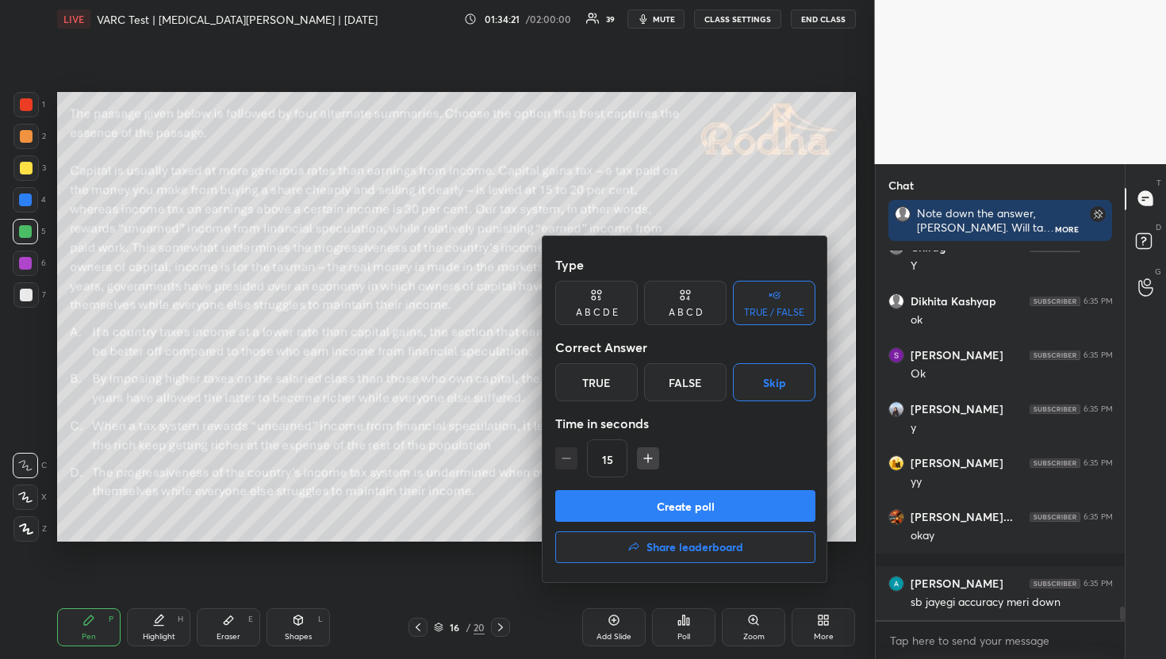
click at [651, 458] on icon "button" at bounding box center [648, 458] width 8 height 0
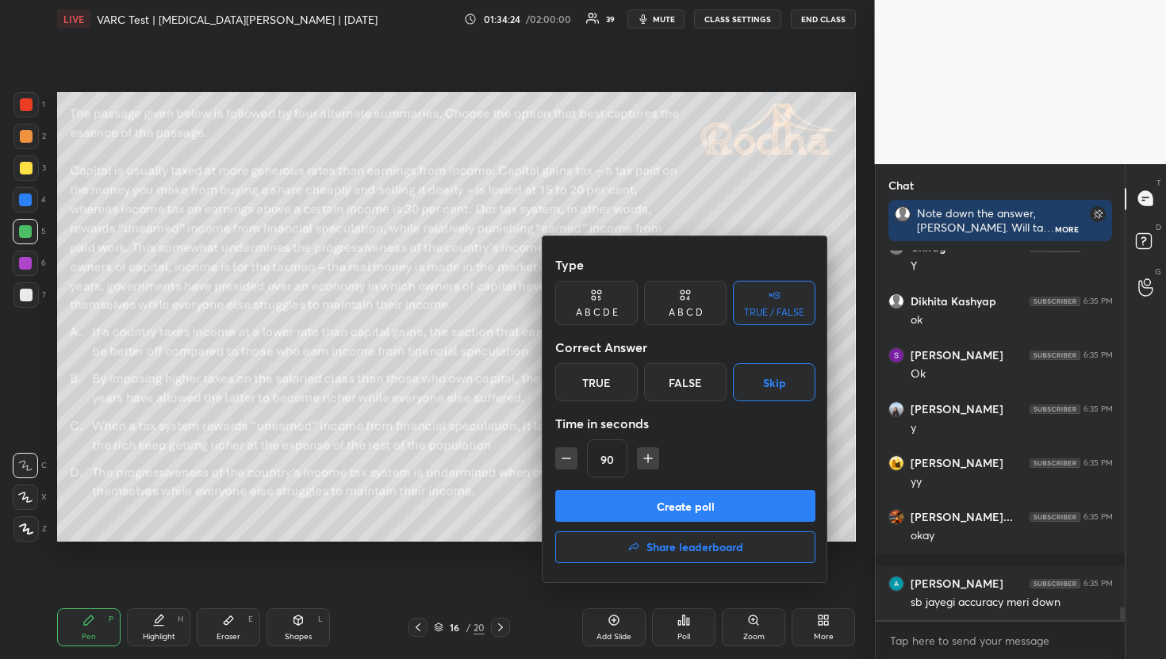
click at [651, 458] on icon "button" at bounding box center [648, 458] width 8 height 0
click at [651, 458] on icon "button" at bounding box center [655, 458] width 8 height 0
click at [649, 515] on button "Create poll" at bounding box center [685, 506] width 260 height 32
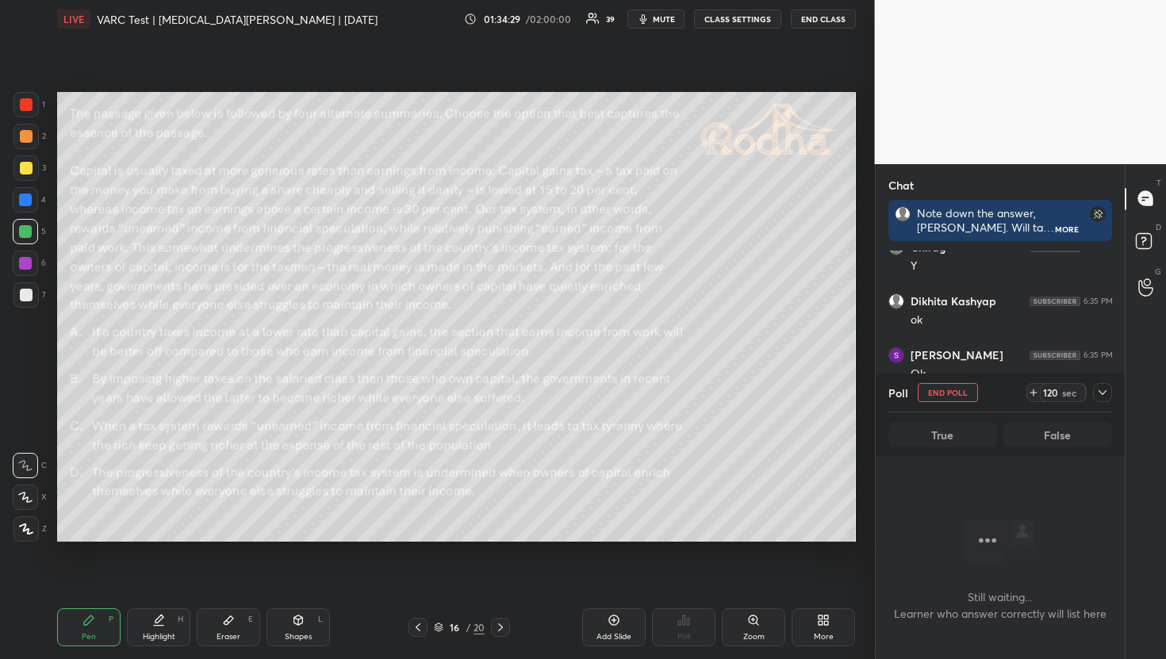
scroll to position [9151, 0]
click at [642, 27] on button "mute" at bounding box center [655, 19] width 57 height 19
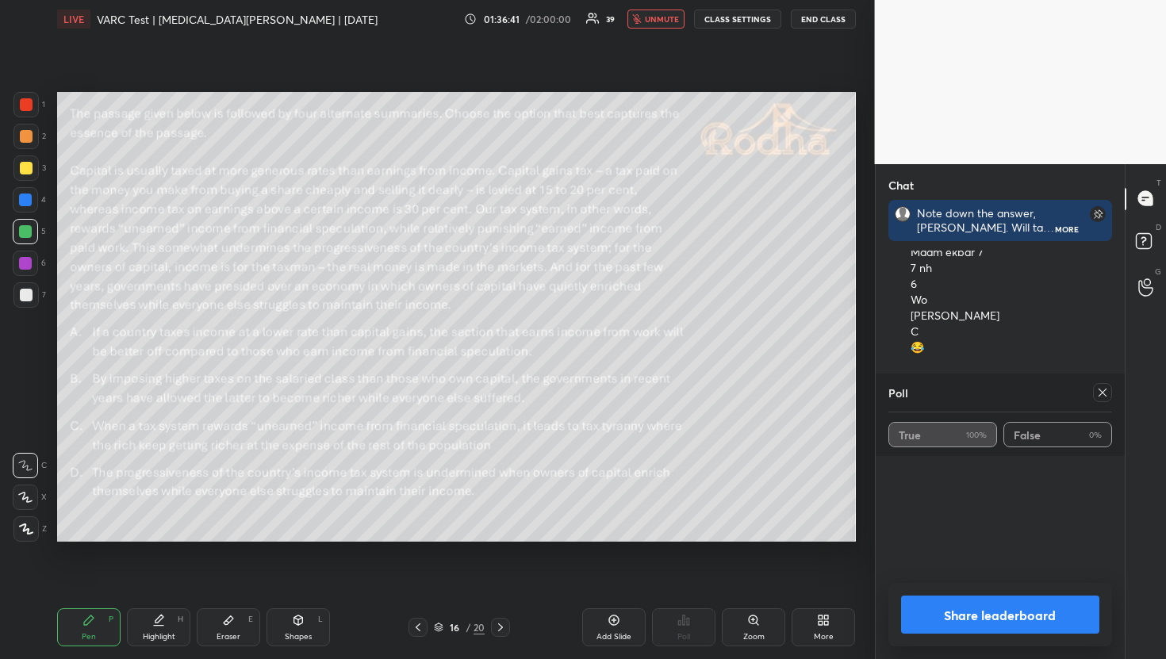
click at [1104, 387] on icon at bounding box center [1102, 392] width 13 height 13
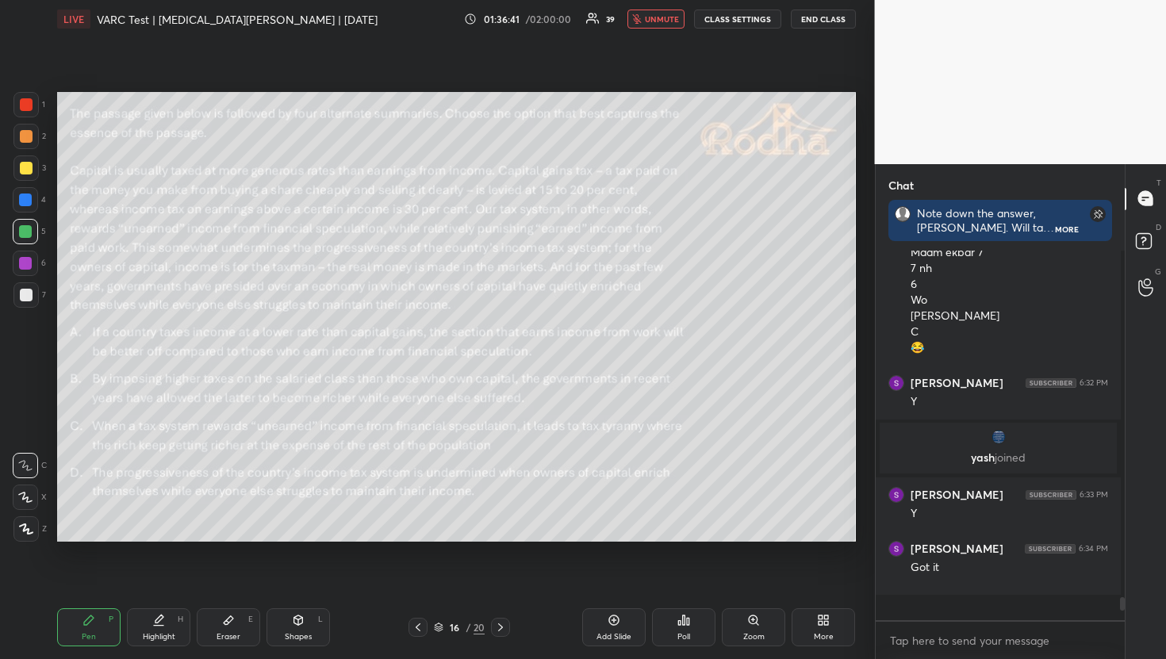
scroll to position [5, 6]
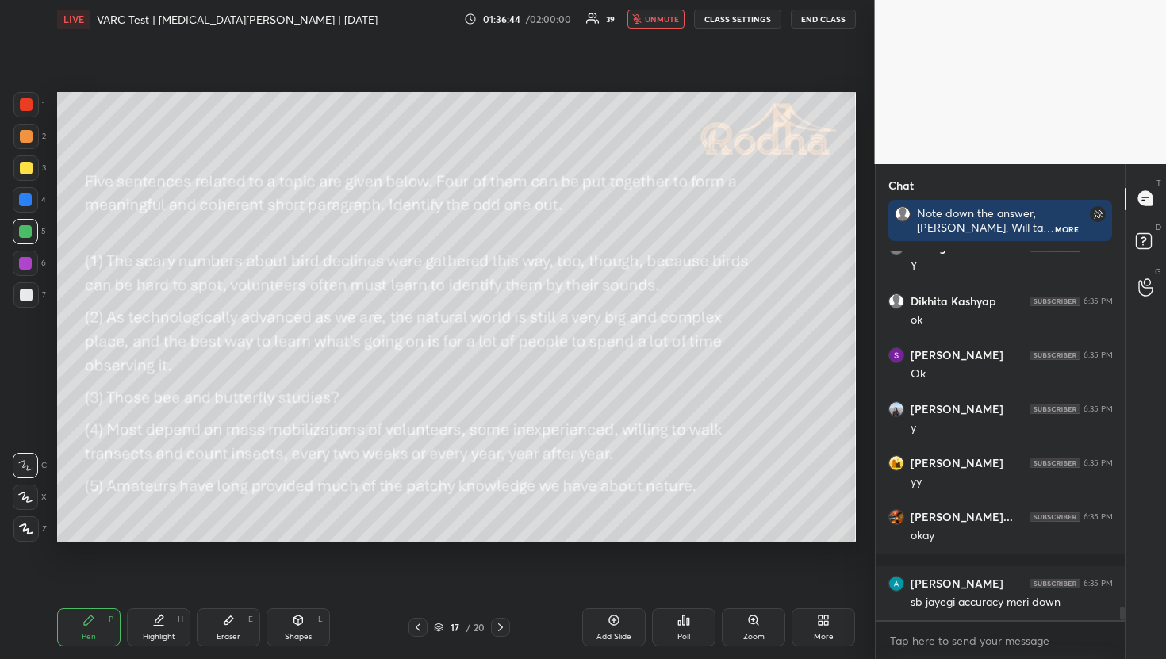
click at [680, 633] on div "Poll" at bounding box center [683, 637] width 13 height 8
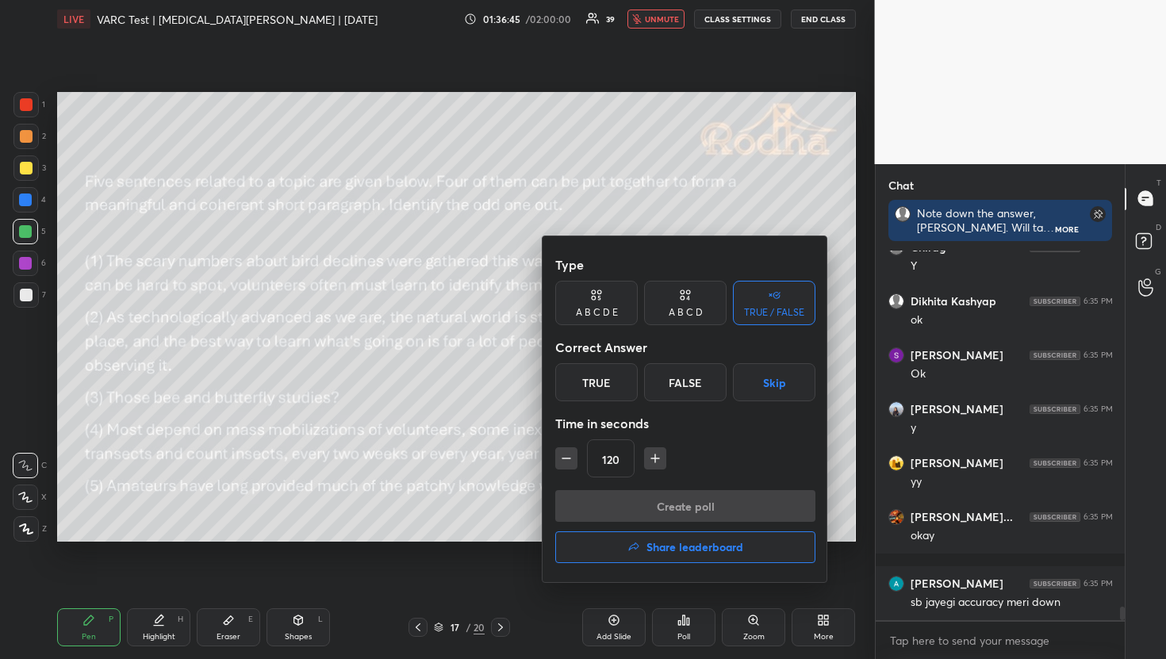
click at [786, 372] on button "Skip" at bounding box center [774, 382] width 82 height 38
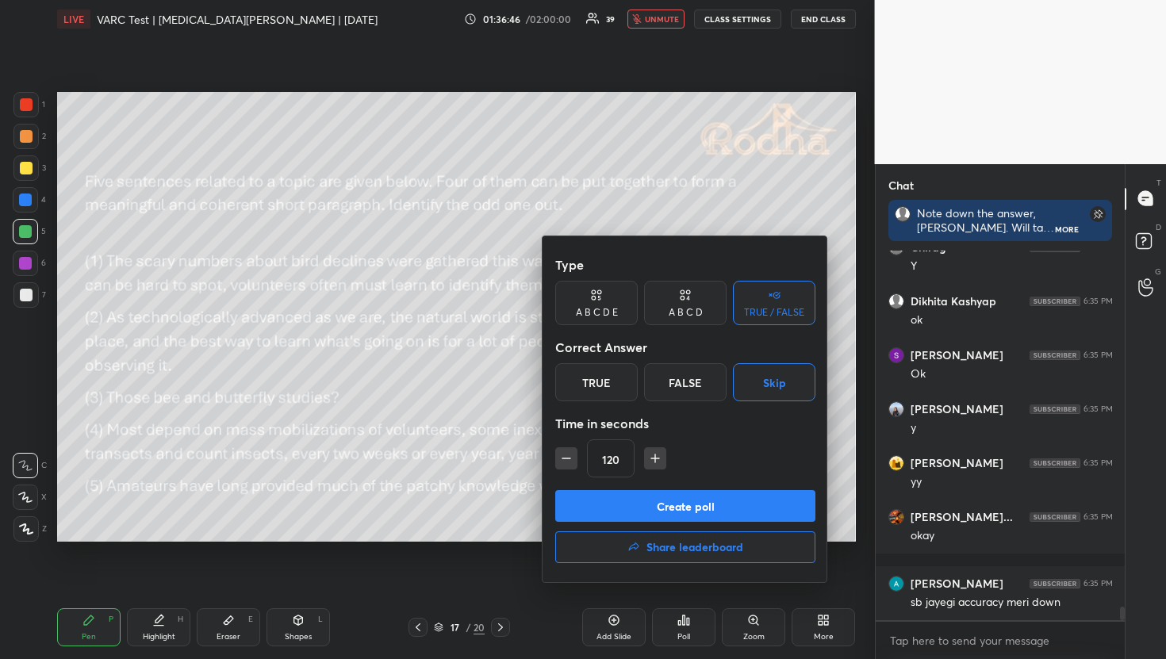
click at [634, 496] on button "Create poll" at bounding box center [685, 506] width 260 height 32
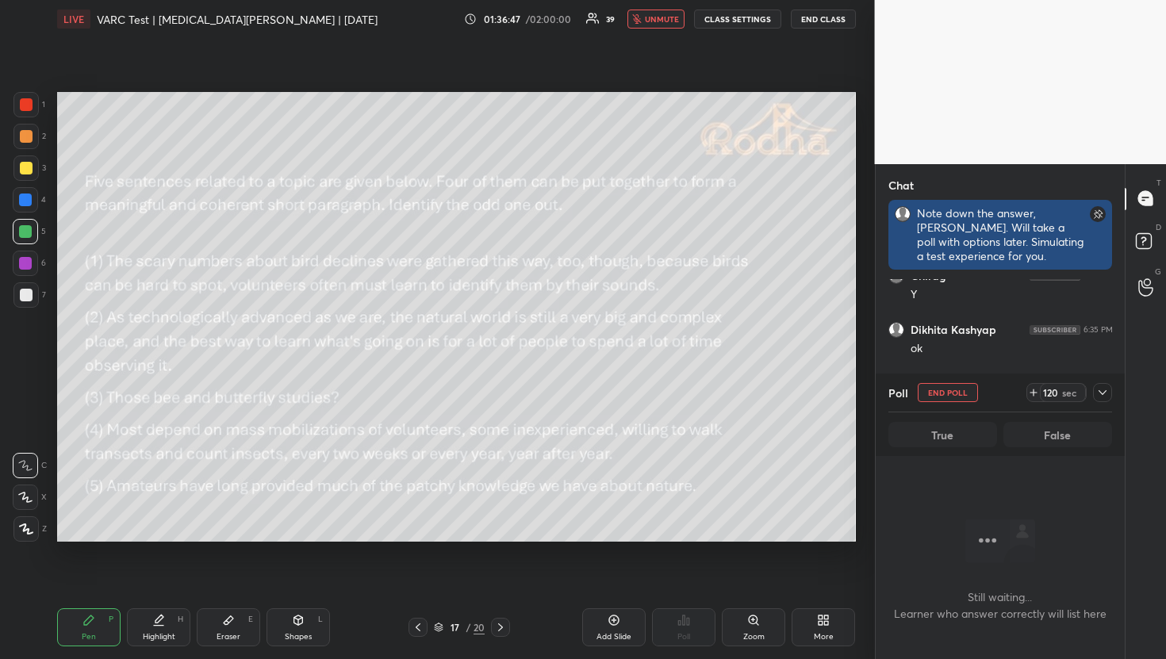
scroll to position [309, 244]
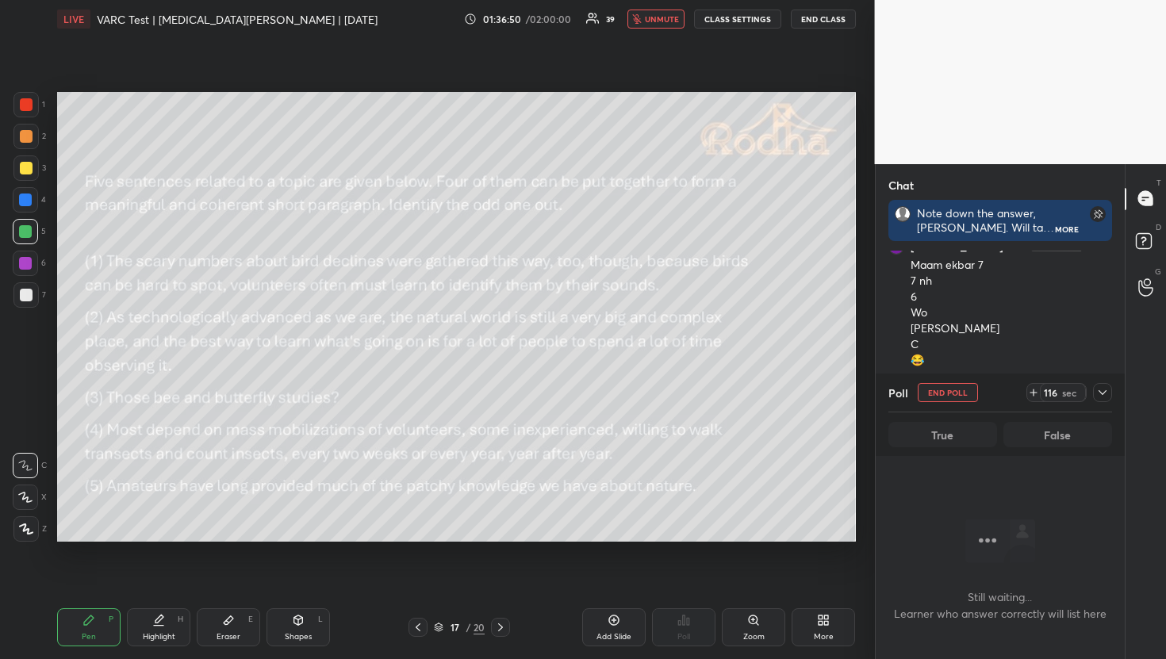
click at [1110, 393] on div at bounding box center [1102, 392] width 19 height 19
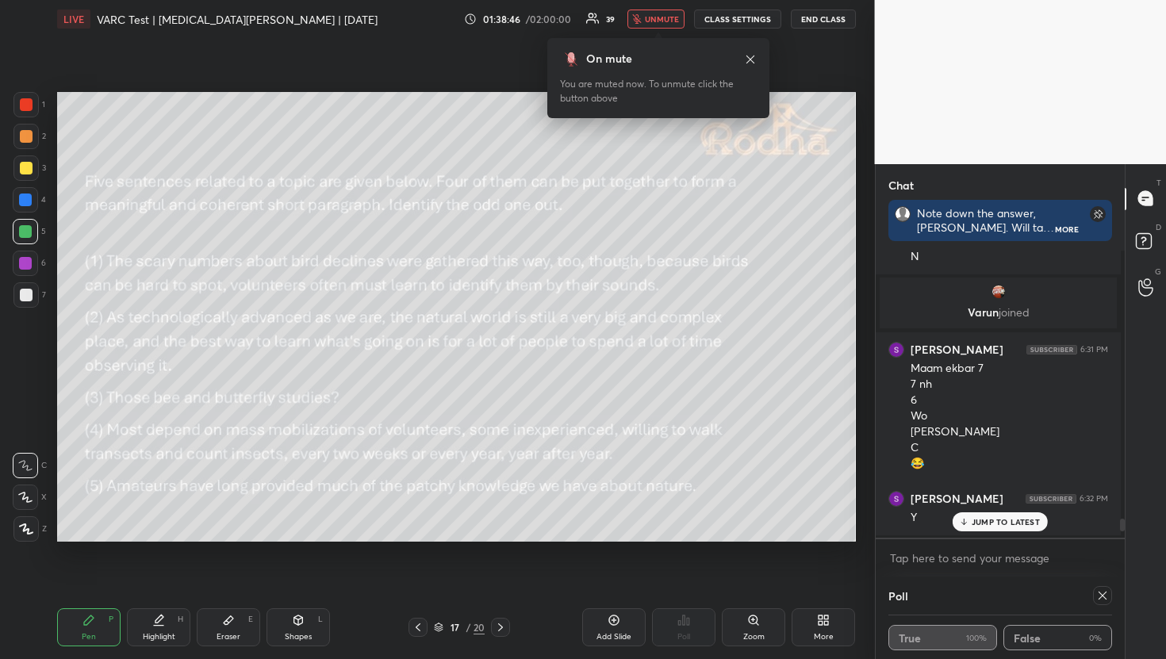
scroll to position [321, 244]
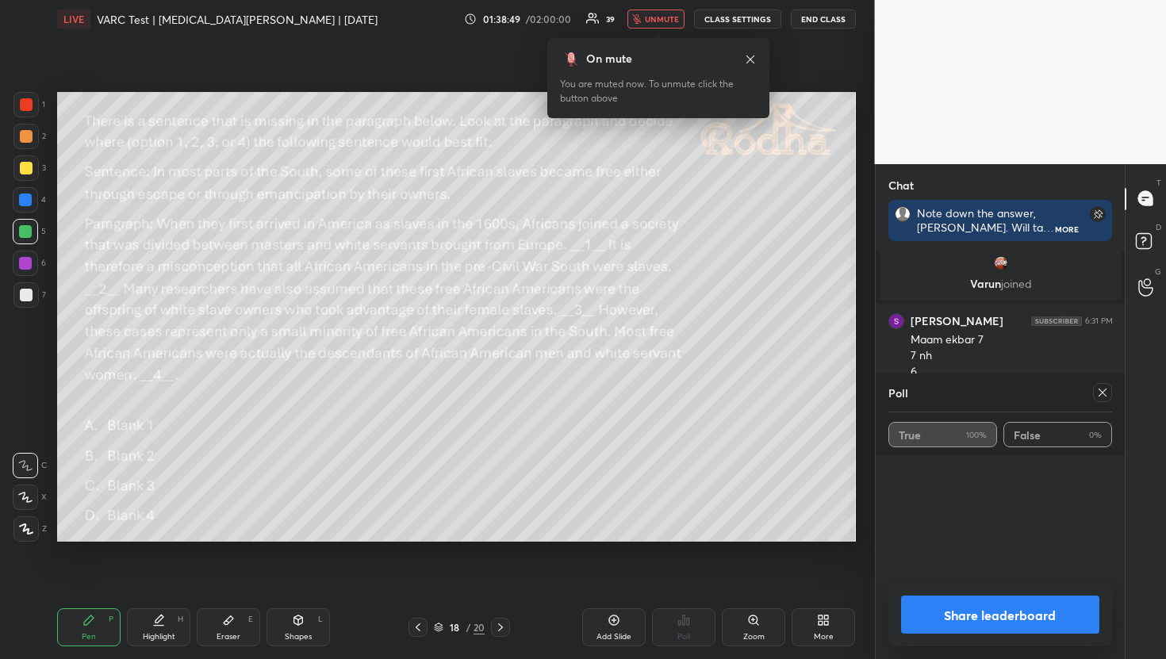
click at [1098, 397] on icon at bounding box center [1102, 392] width 13 height 13
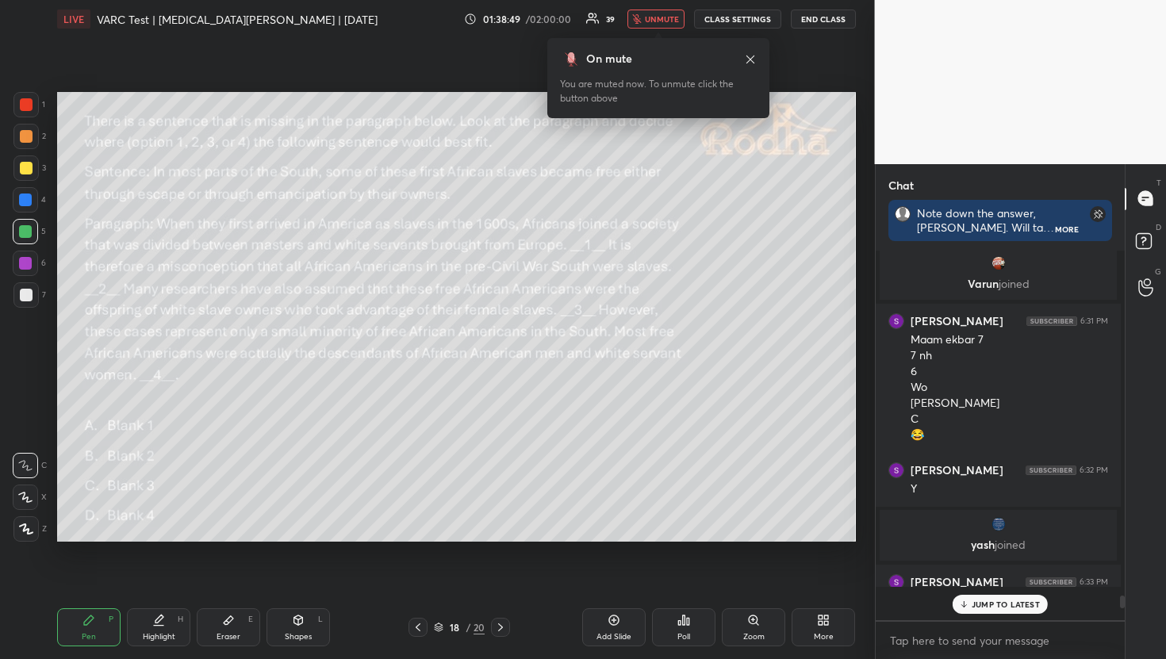
scroll to position [5, 6]
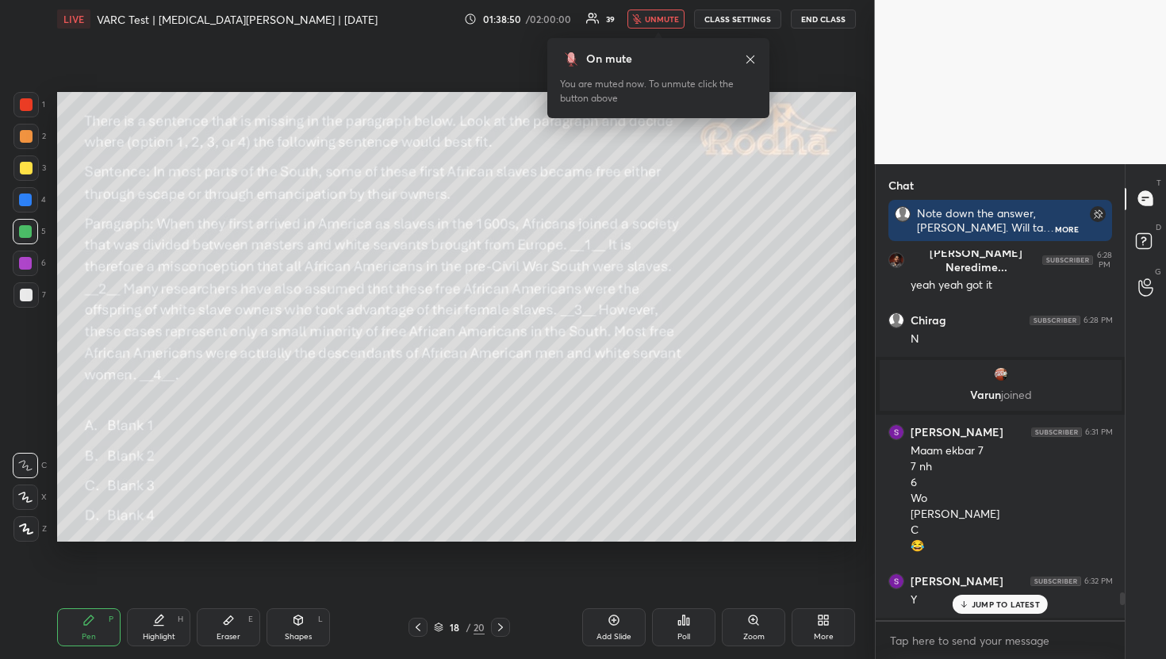
click at [975, 597] on div "JUMP TO LATEST" at bounding box center [999, 604] width 95 height 19
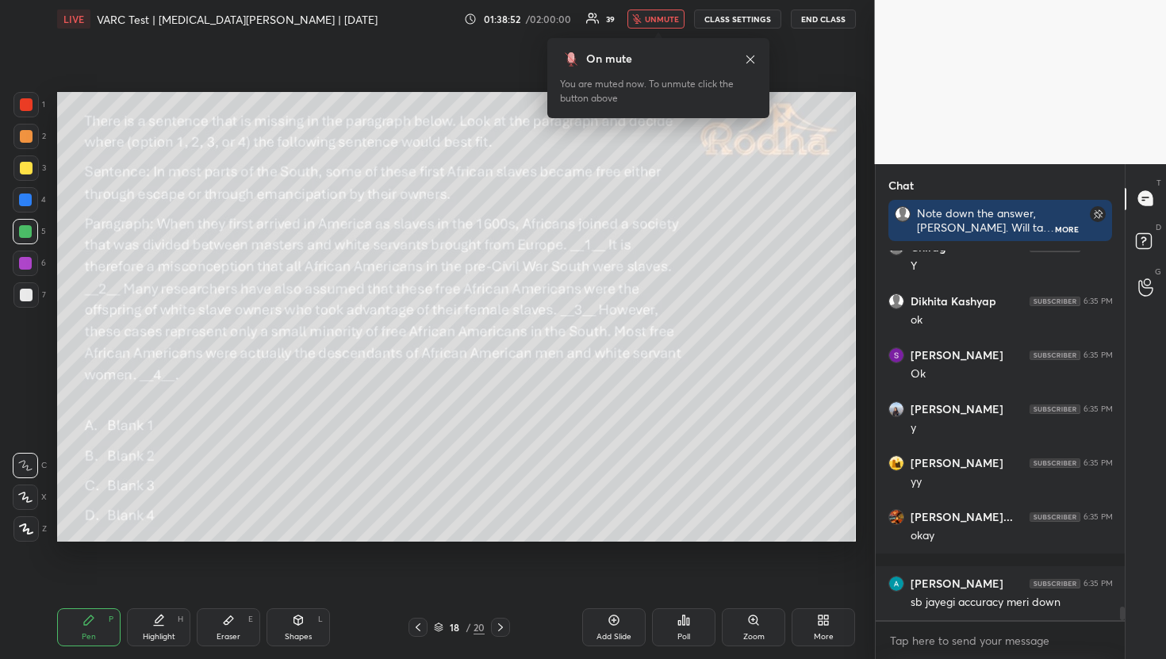
click at [684, 617] on icon at bounding box center [684, 620] width 2 height 10
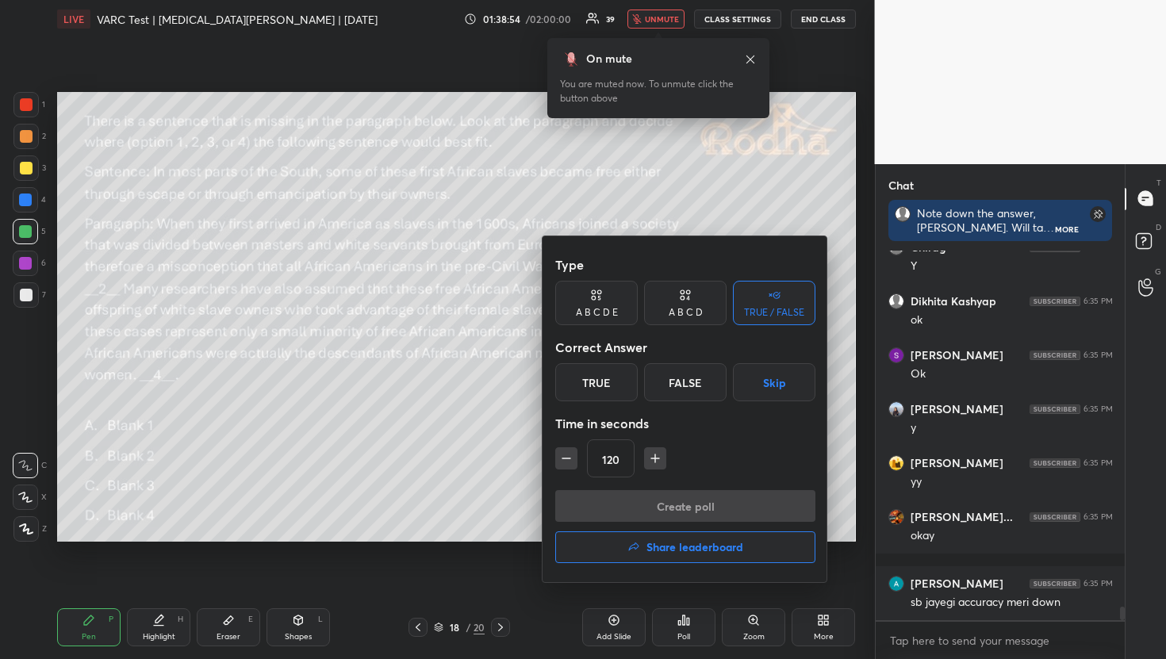
click at [783, 368] on button "Skip" at bounding box center [774, 382] width 82 height 38
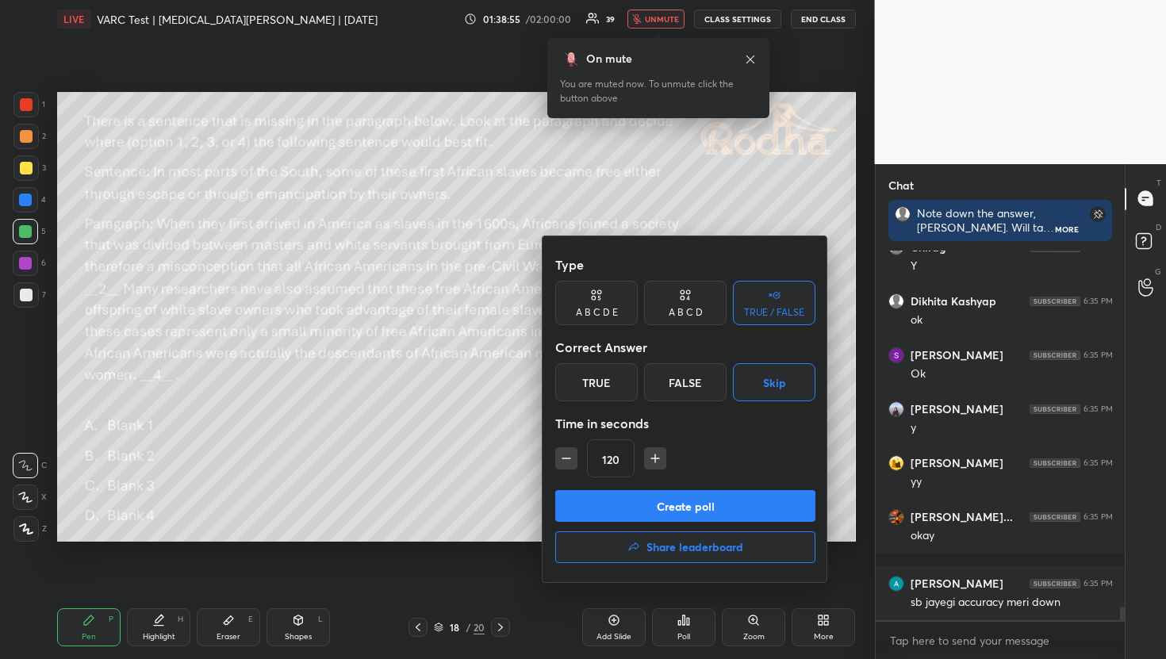
click at [704, 511] on button "Create poll" at bounding box center [685, 506] width 260 height 32
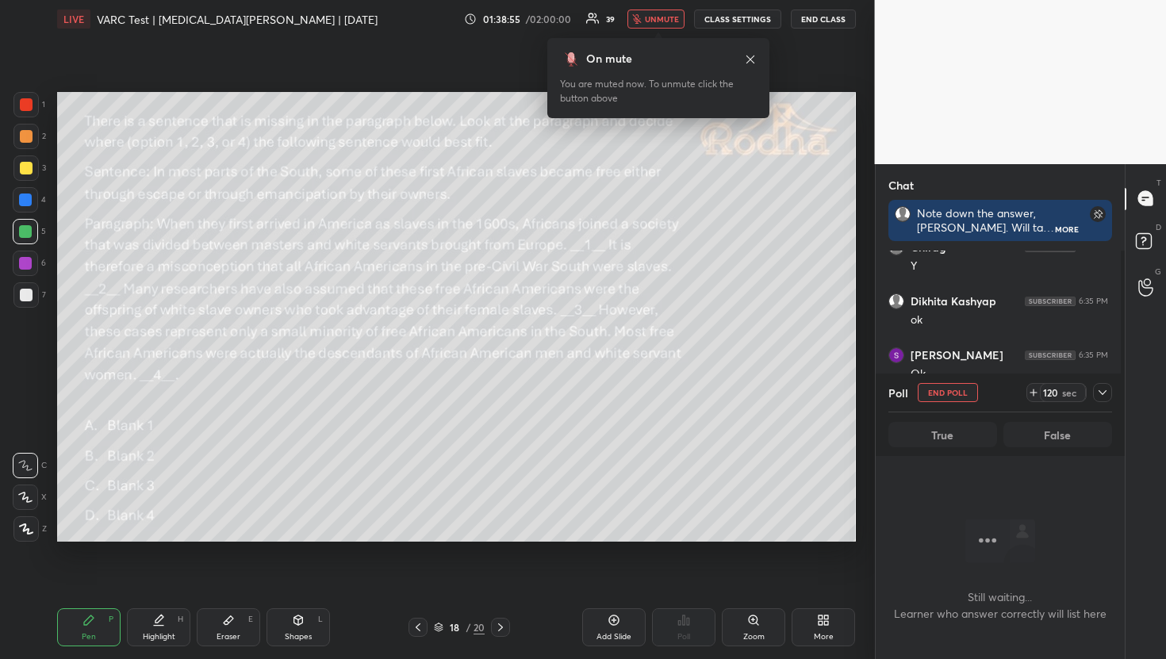
scroll to position [321, 244]
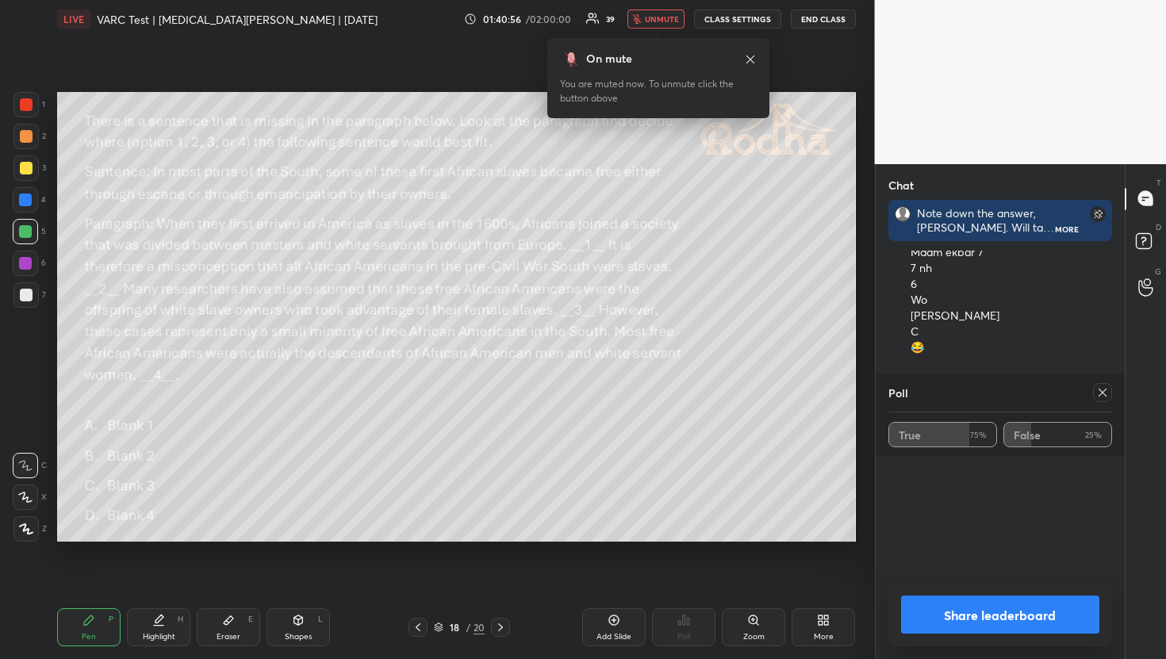
click at [1105, 387] on icon at bounding box center [1102, 392] width 13 height 13
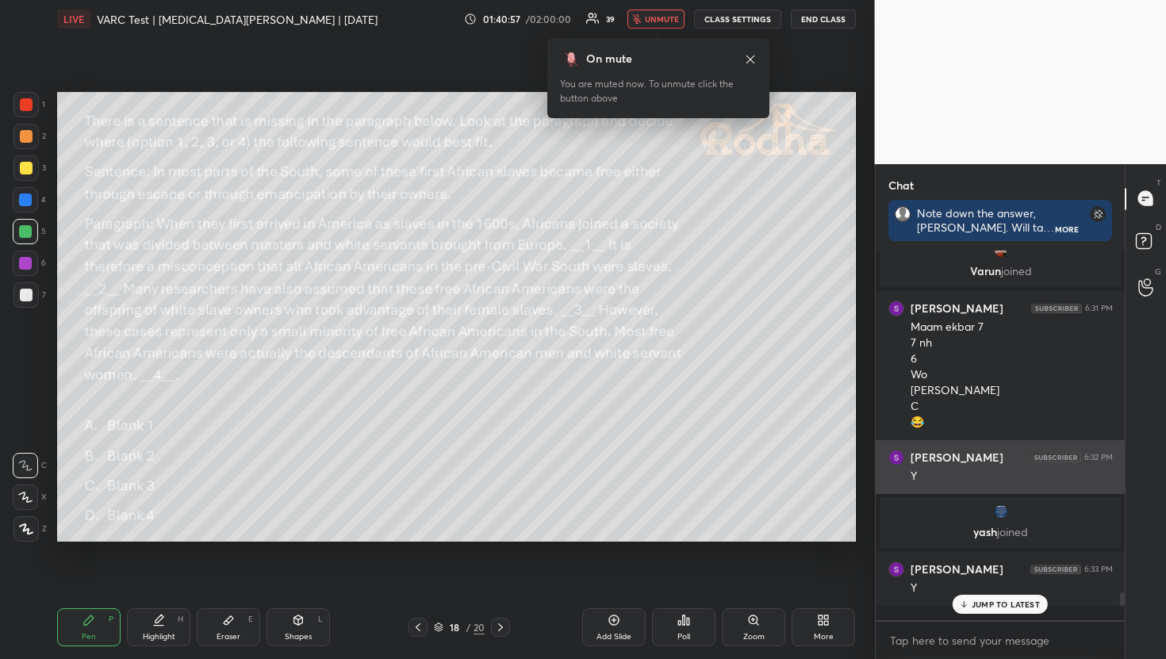
scroll to position [9028, 0]
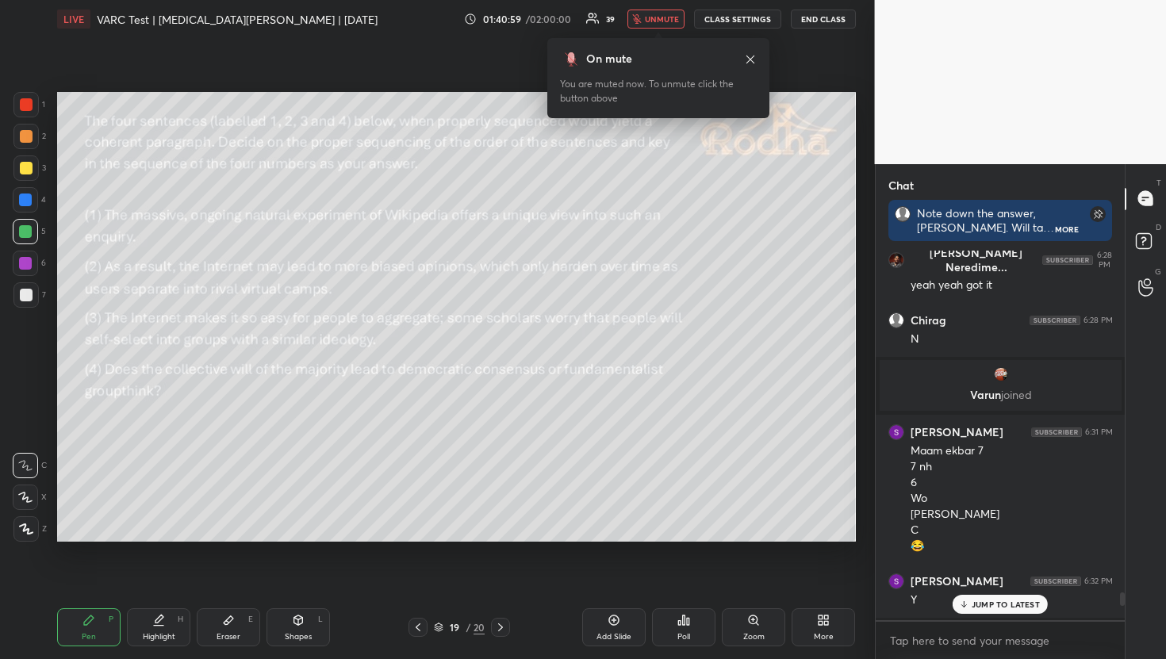
click at [680, 634] on div "Poll" at bounding box center [683, 637] width 13 height 8
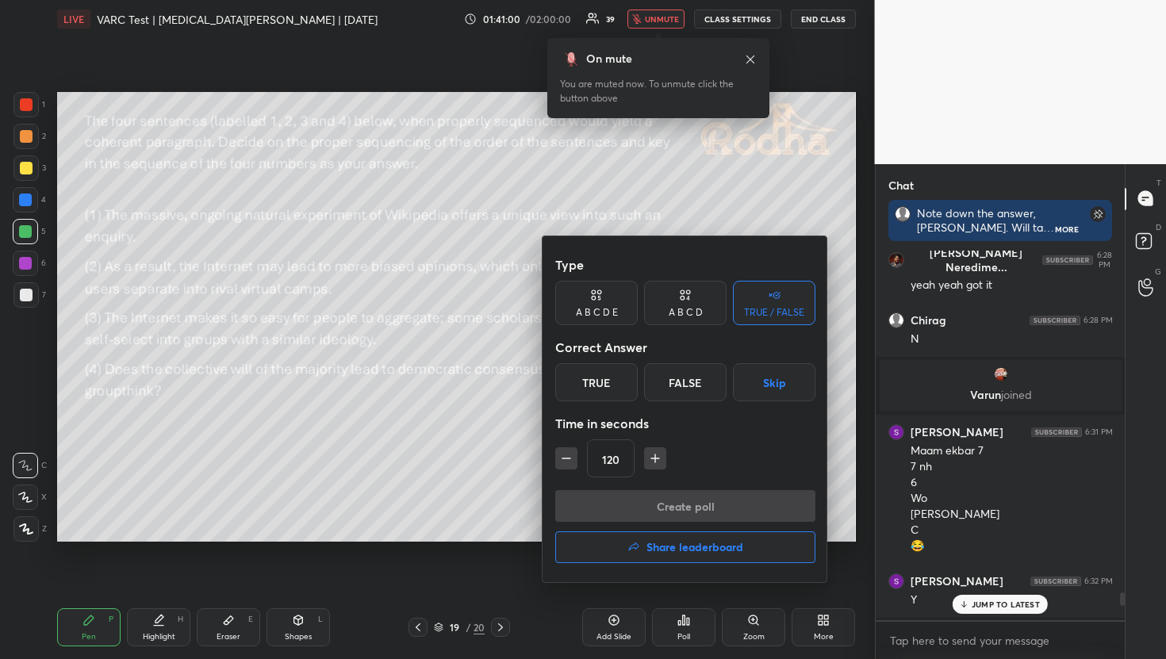
click at [757, 381] on button "Skip" at bounding box center [774, 382] width 82 height 38
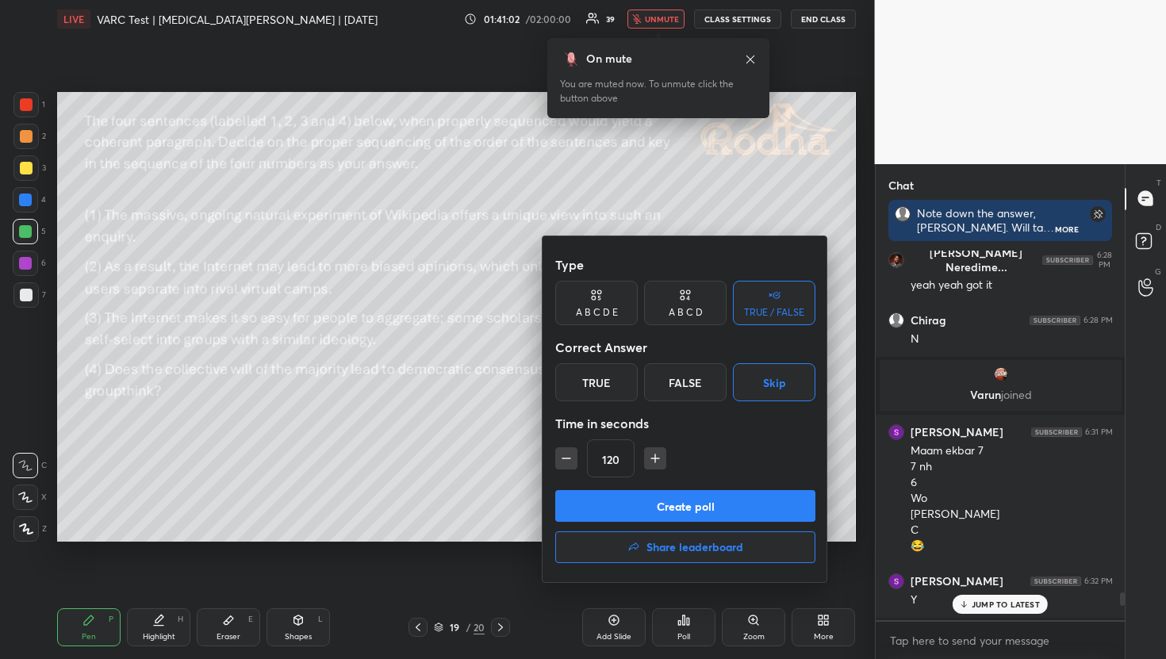
click at [681, 502] on button "Create poll" at bounding box center [685, 506] width 260 height 32
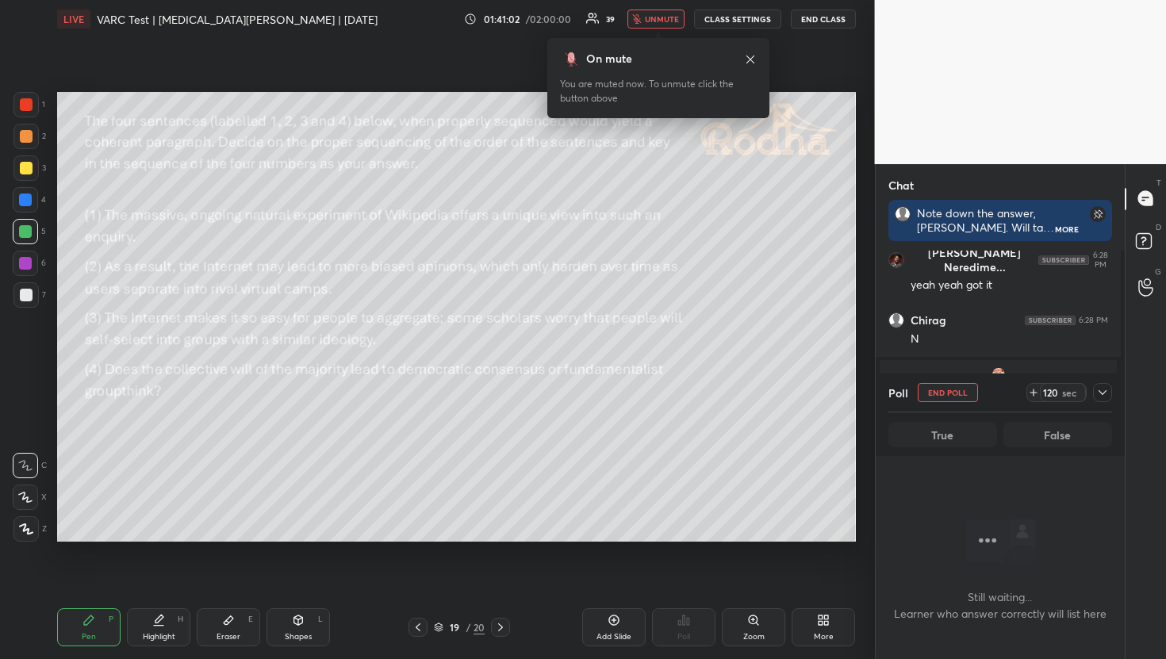
scroll to position [5, 6]
click at [677, 10] on button "unmute" at bounding box center [655, 19] width 57 height 19
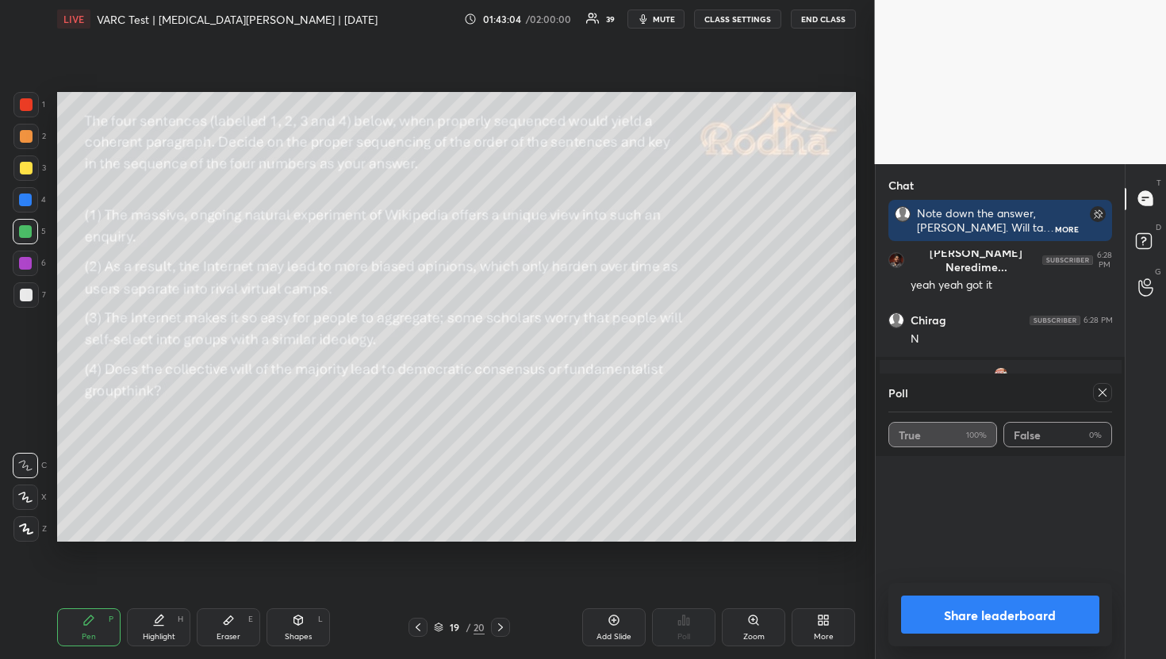
click at [1100, 386] on icon at bounding box center [1102, 392] width 13 height 13
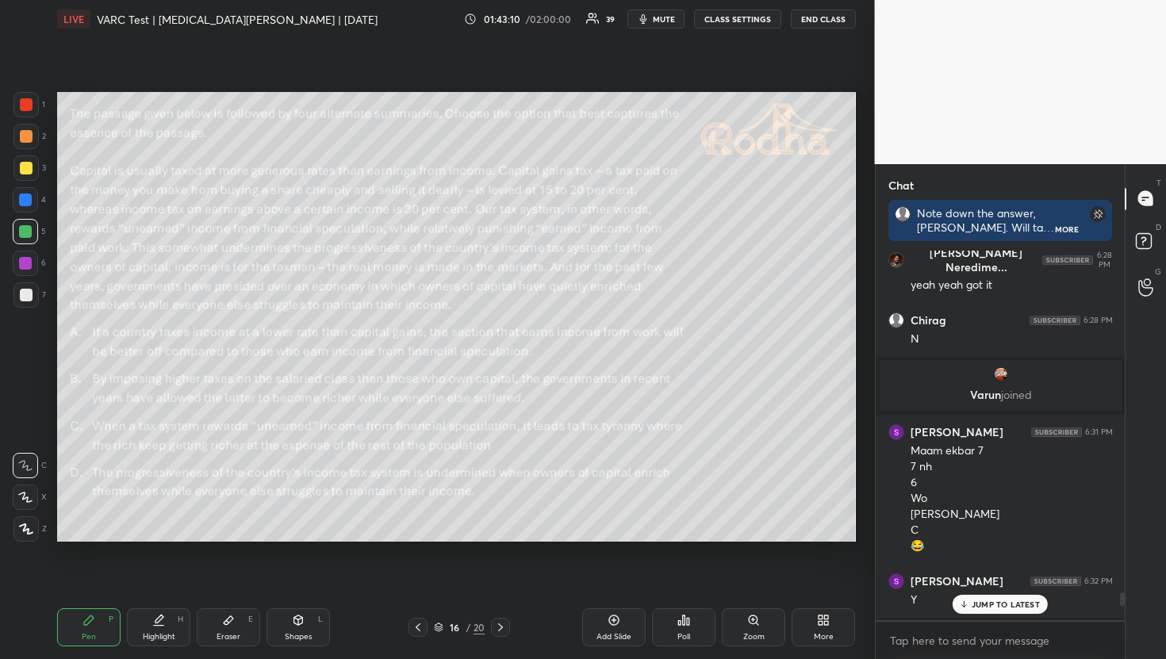
click at [1028, 596] on div "JUMP TO LATEST" at bounding box center [999, 604] width 95 height 19
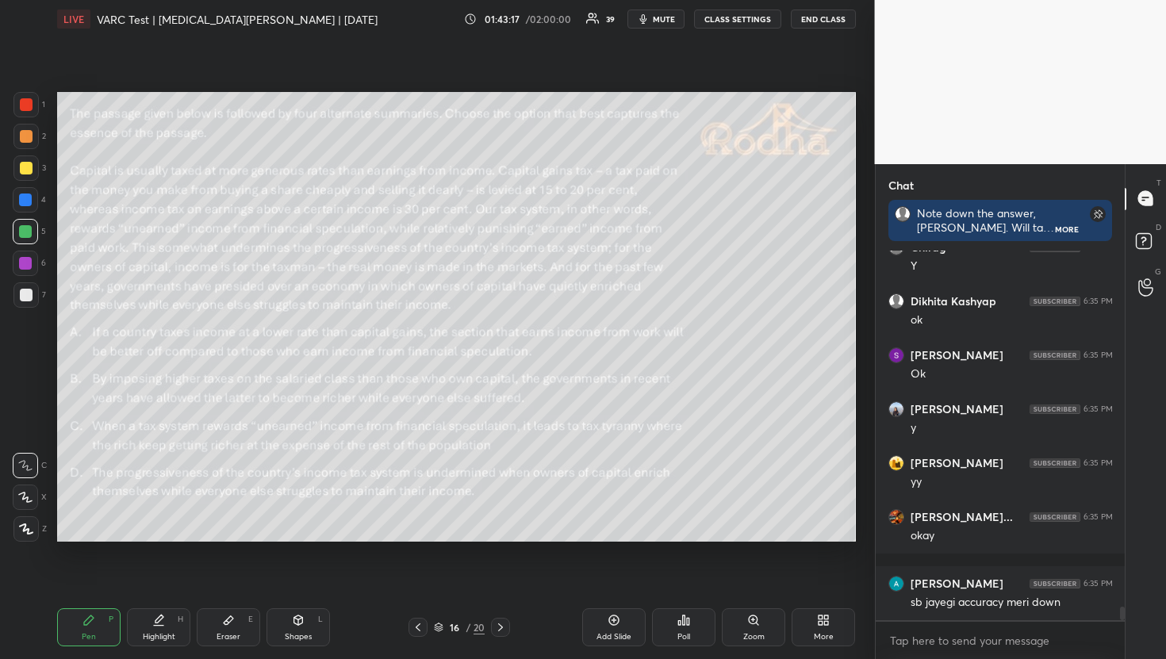
click at [696, 630] on div "Poll" at bounding box center [683, 627] width 63 height 38
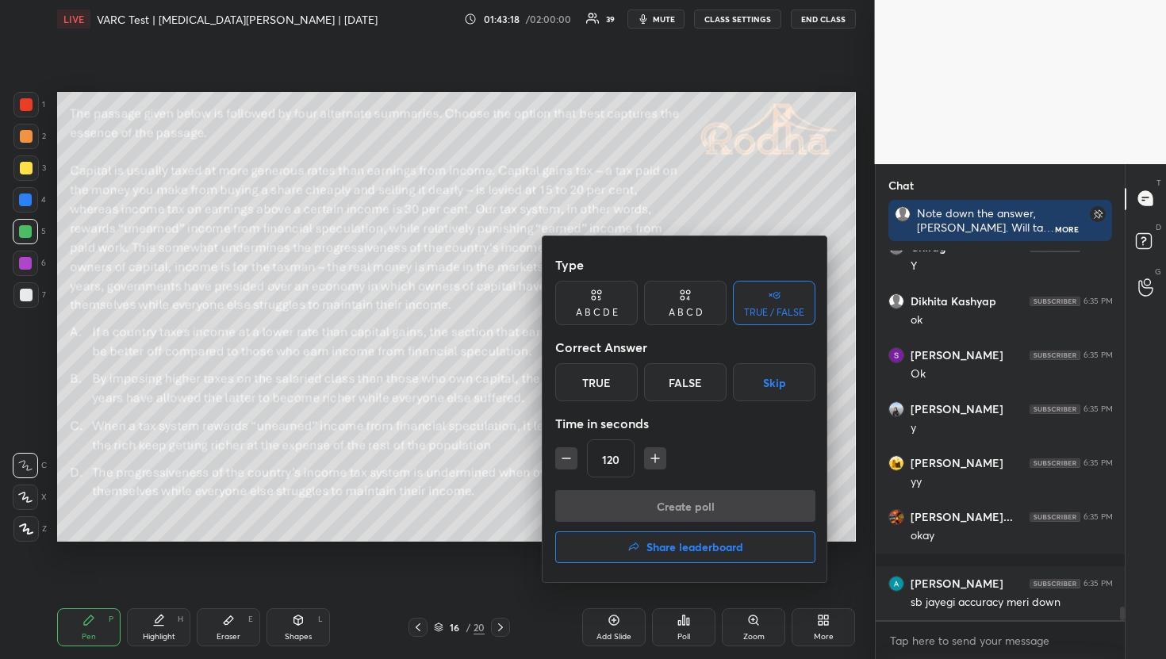
click at [683, 316] on div "A B C D" at bounding box center [686, 313] width 34 height 10
click at [632, 372] on div "B" at bounding box center [631, 382] width 47 height 38
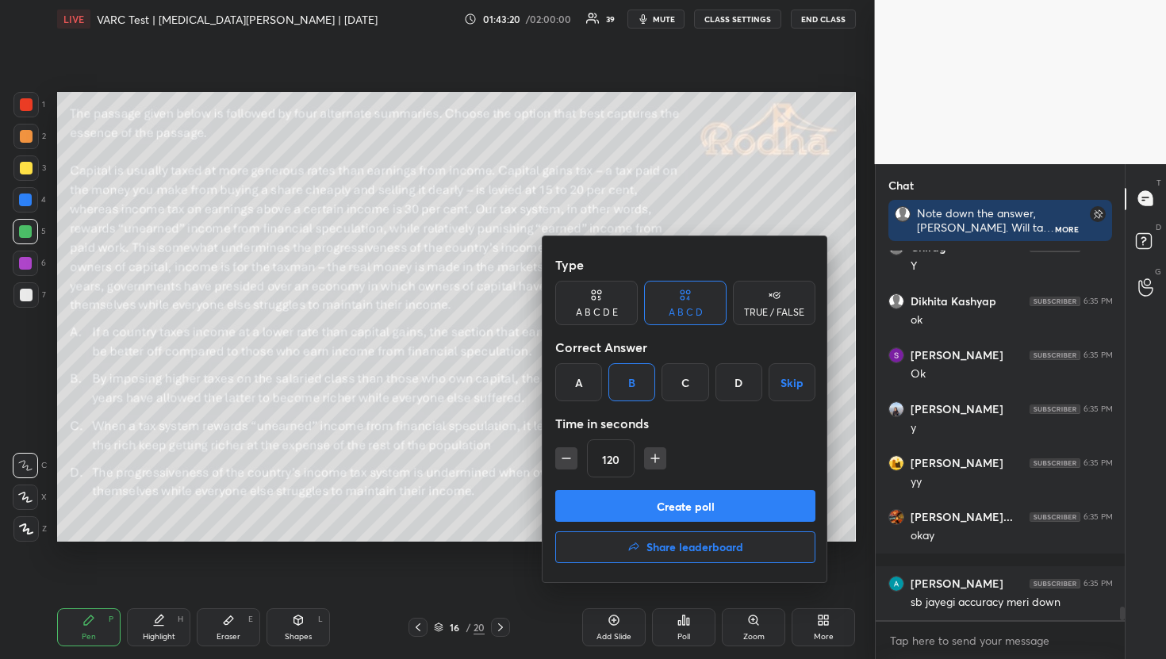
click at [567, 463] on icon "button" at bounding box center [566, 458] width 16 height 16
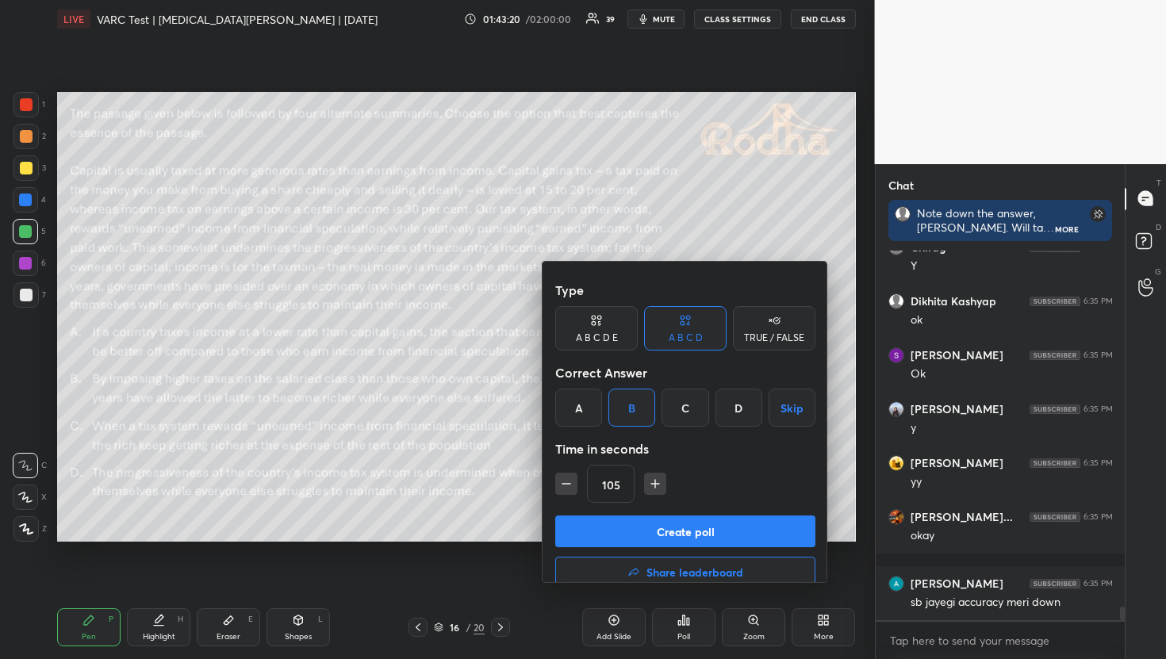
click at [567, 476] on icon "button" at bounding box center [566, 484] width 16 height 16
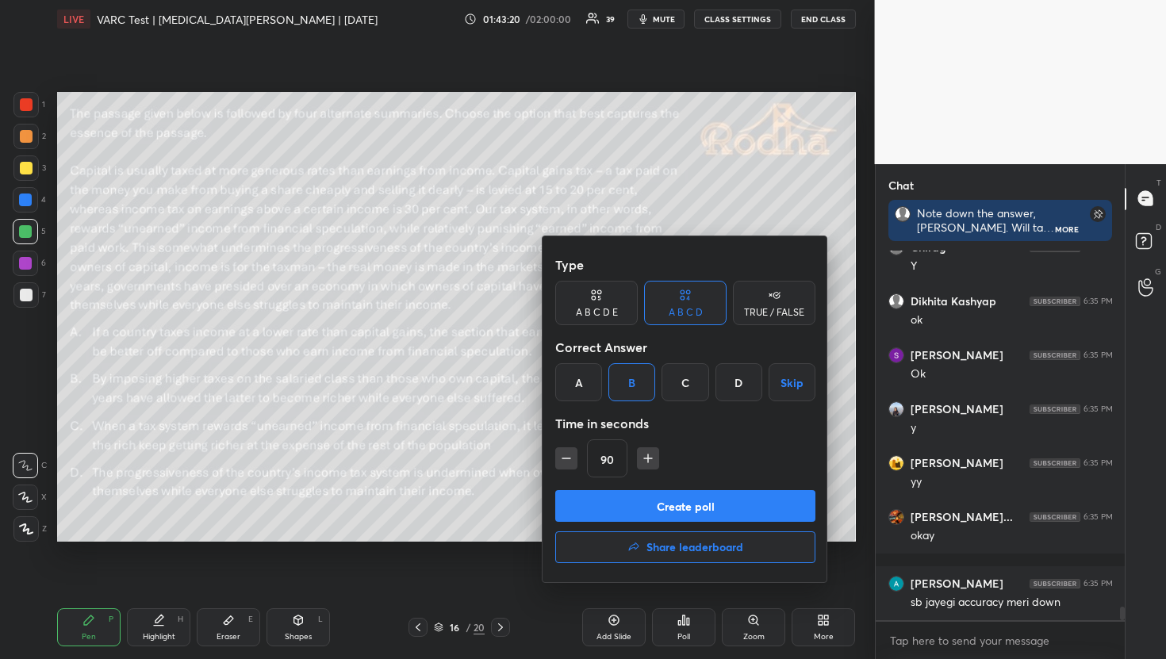
click at [567, 463] on icon "button" at bounding box center [566, 458] width 16 height 16
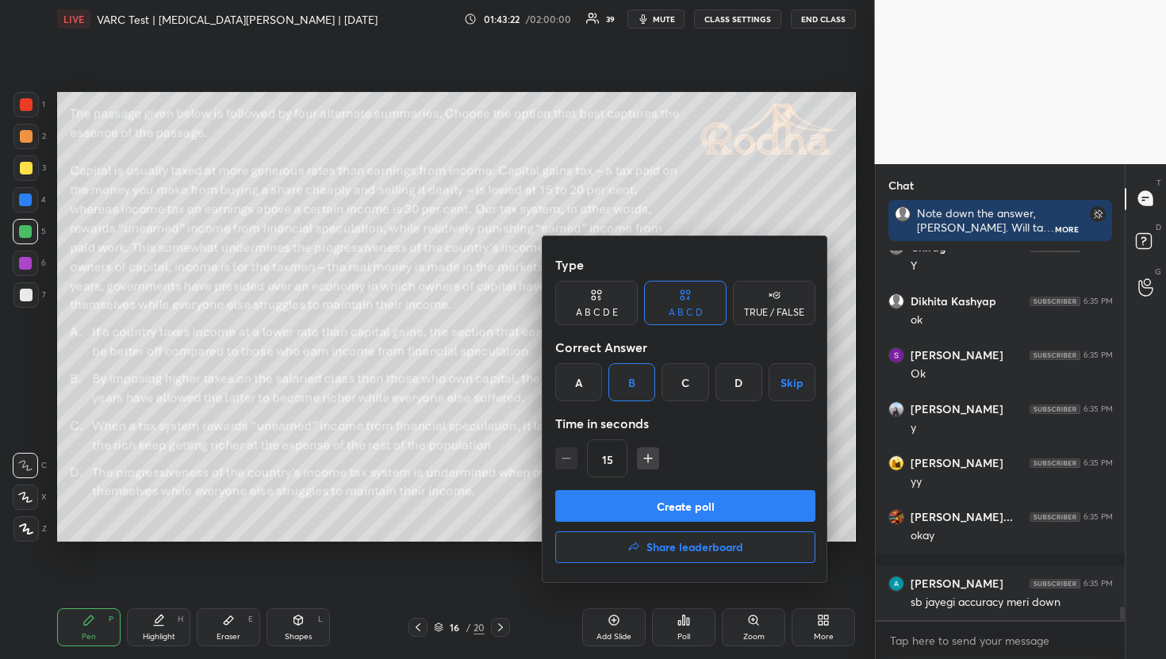
click at [634, 506] on button "Create poll" at bounding box center [685, 506] width 260 height 32
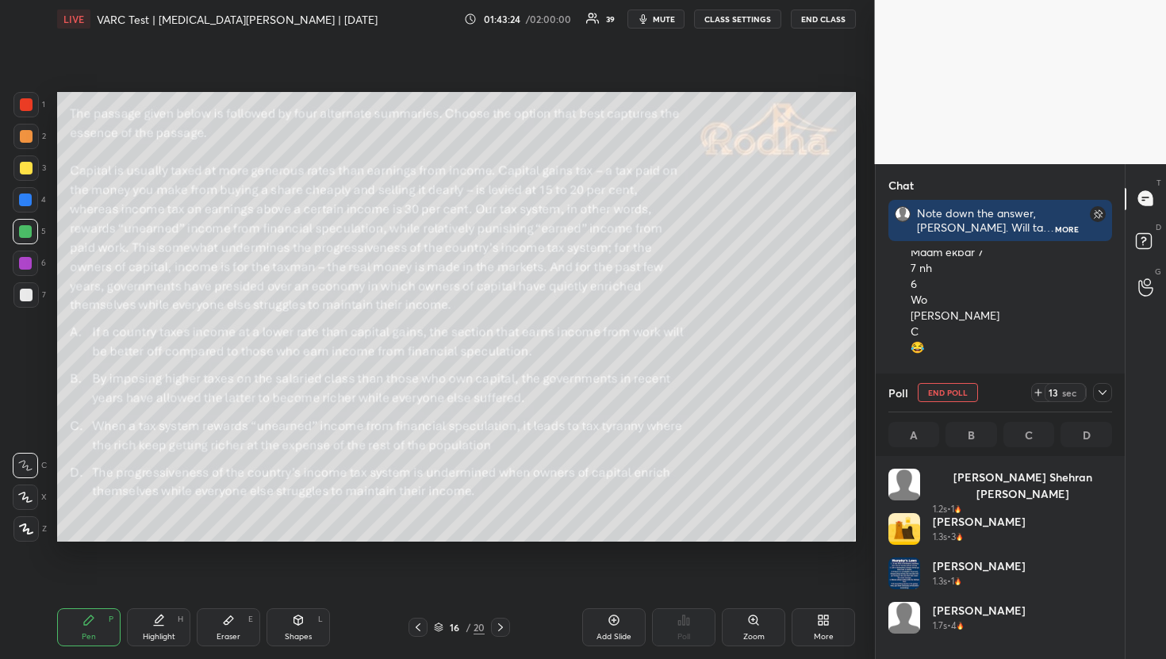
scroll to position [186, 219]
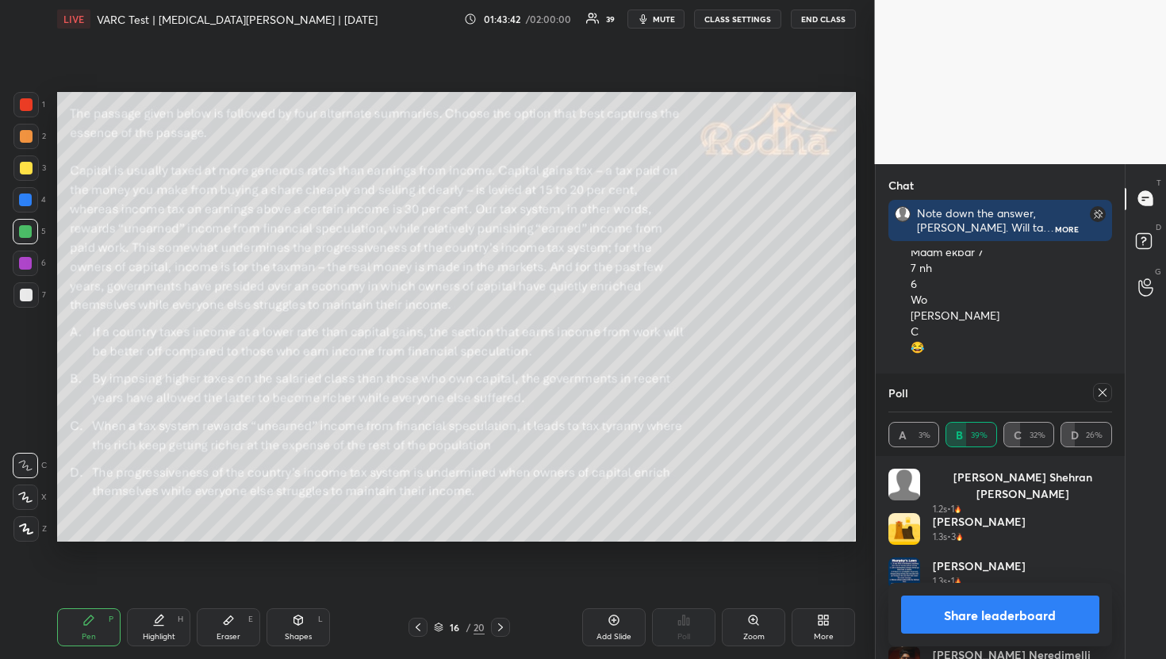
click at [59, 365] on div "Setting up your live class Poll for secs No correct answer Start poll" at bounding box center [456, 316] width 811 height 557
click at [1104, 397] on icon at bounding box center [1102, 392] width 13 height 13
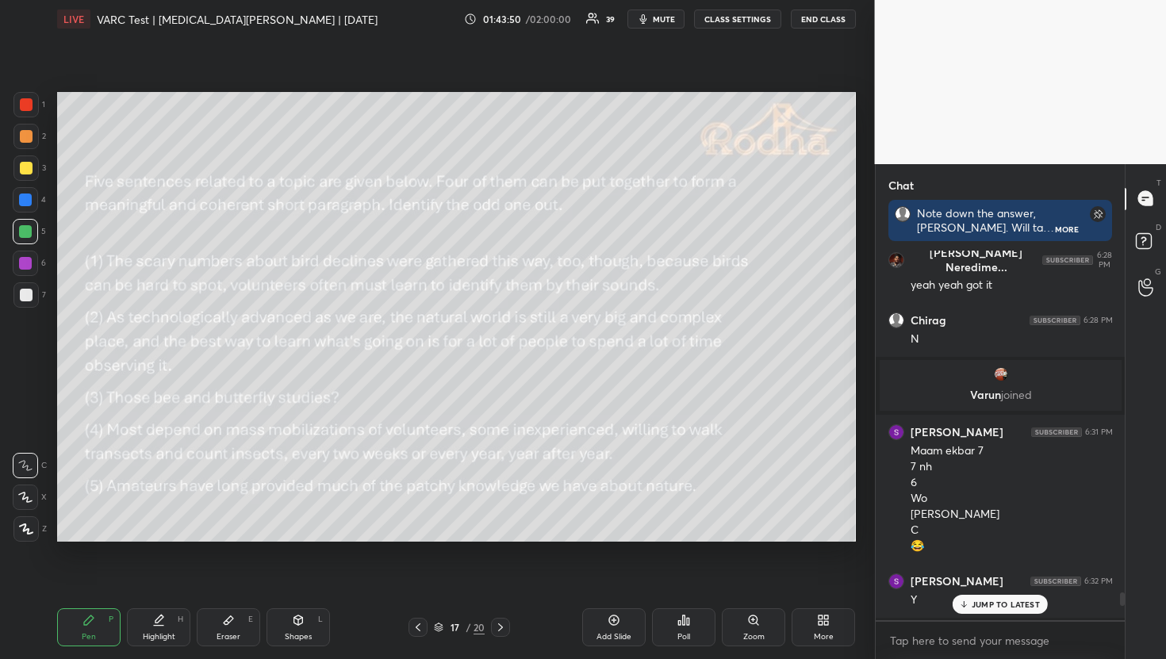
click at [993, 600] on p "JUMP TO LATEST" at bounding box center [1005, 605] width 68 height 10
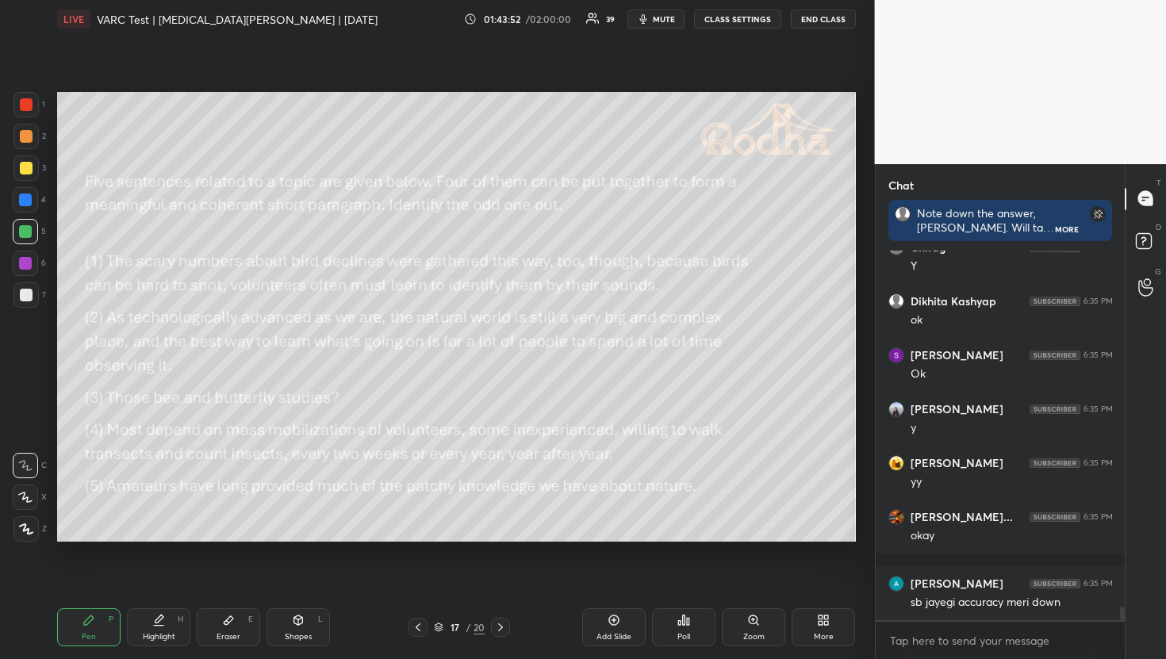
click at [680, 639] on div "Poll" at bounding box center [683, 637] width 13 height 8
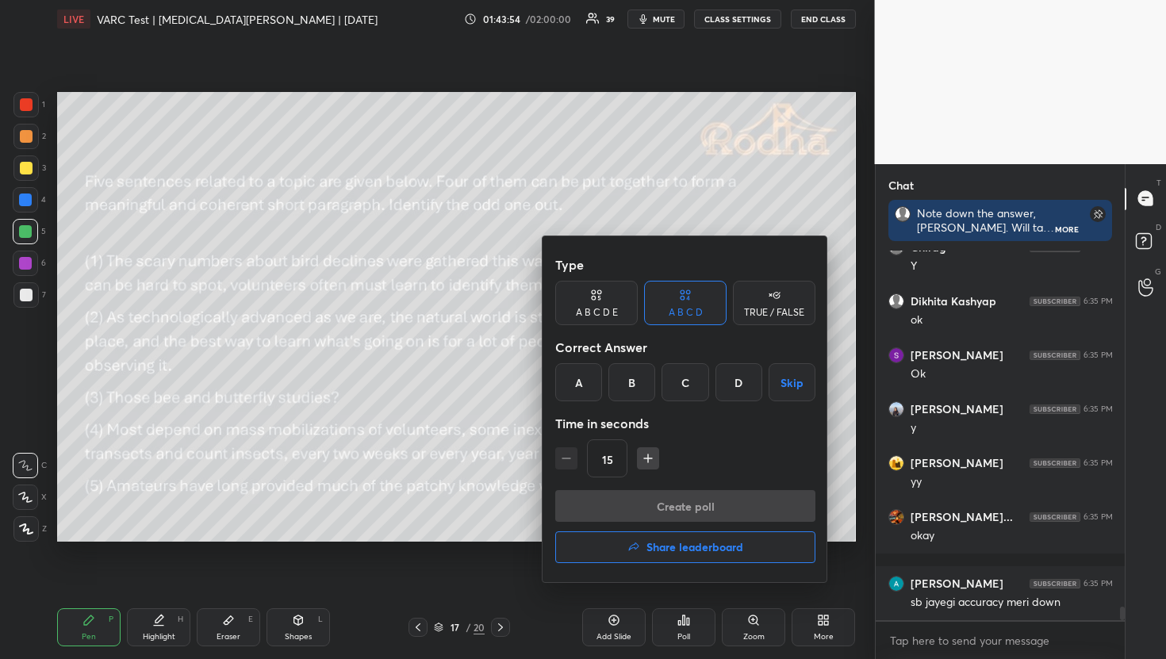
click at [614, 301] on div "A B C D E" at bounding box center [596, 303] width 82 height 44
click at [623, 377] on div "B" at bounding box center [619, 382] width 38 height 38
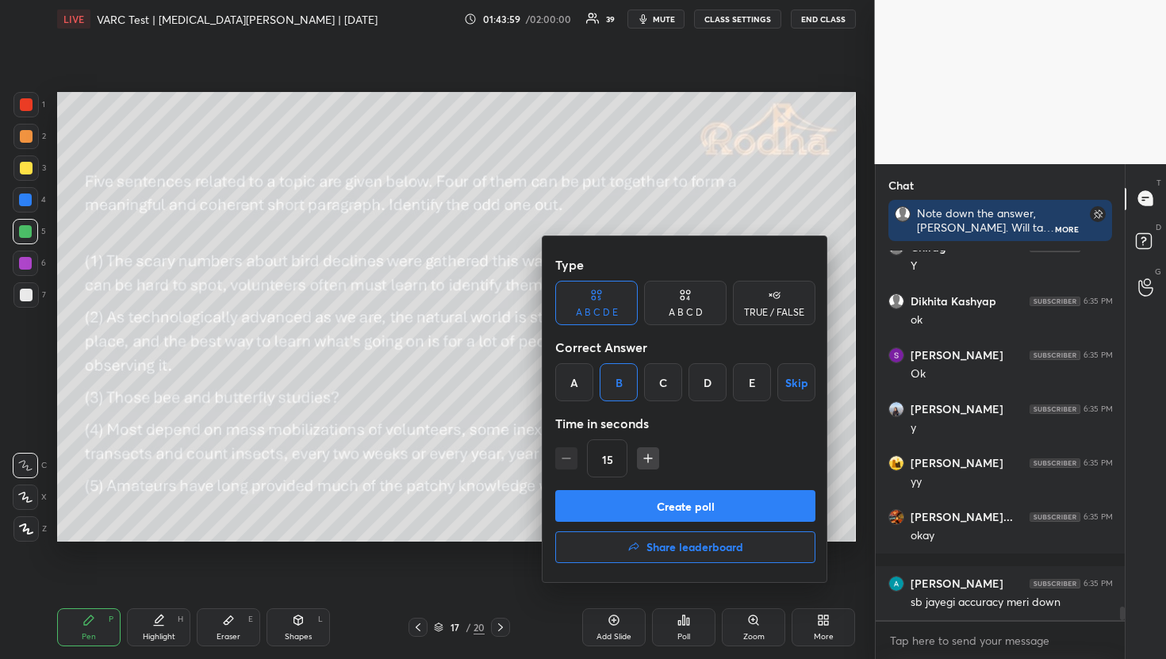
click at [661, 508] on button "Create poll" at bounding box center [685, 506] width 260 height 32
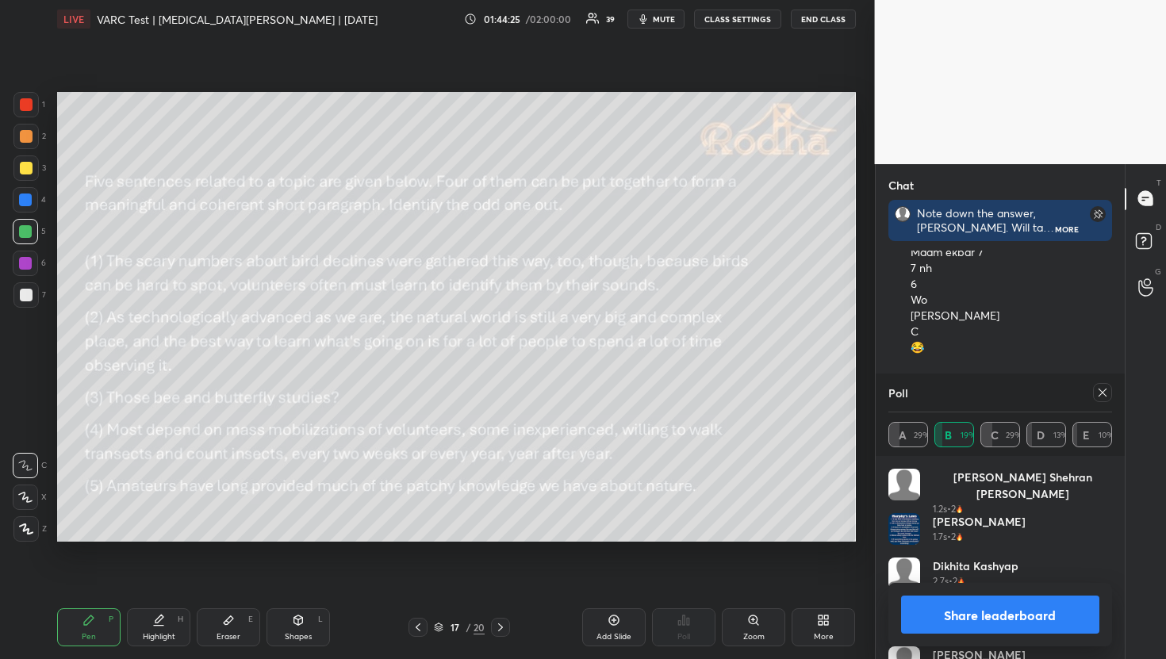
click at [1104, 393] on icon at bounding box center [1102, 392] width 13 height 13
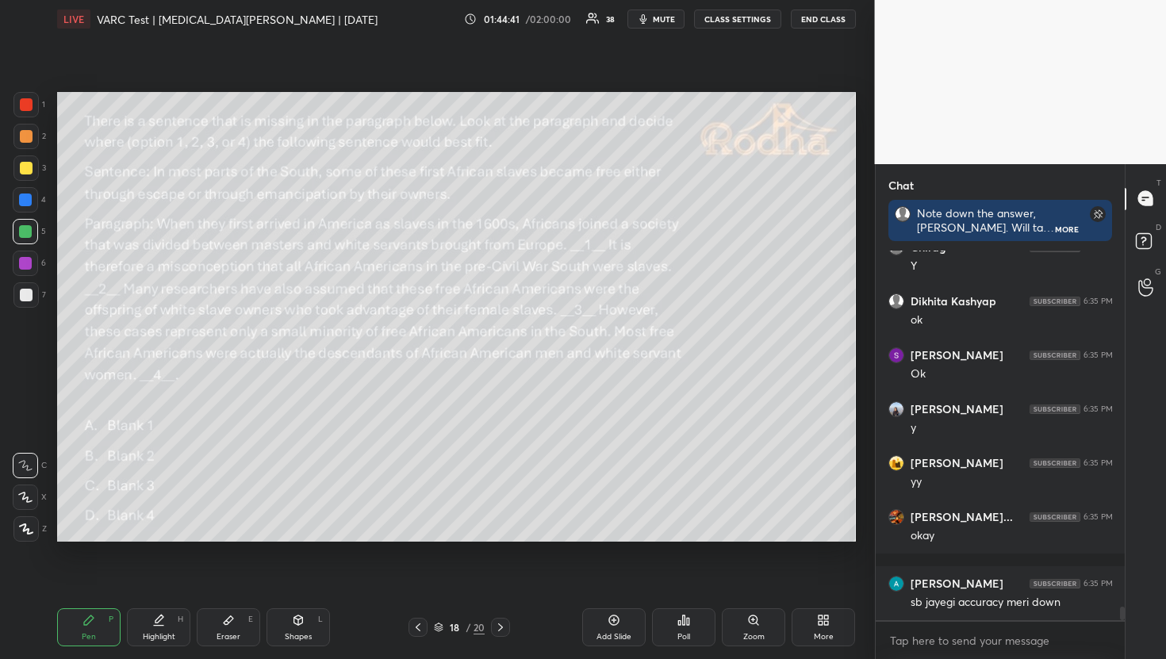
click at [692, 638] on div "Poll" at bounding box center [683, 627] width 63 height 38
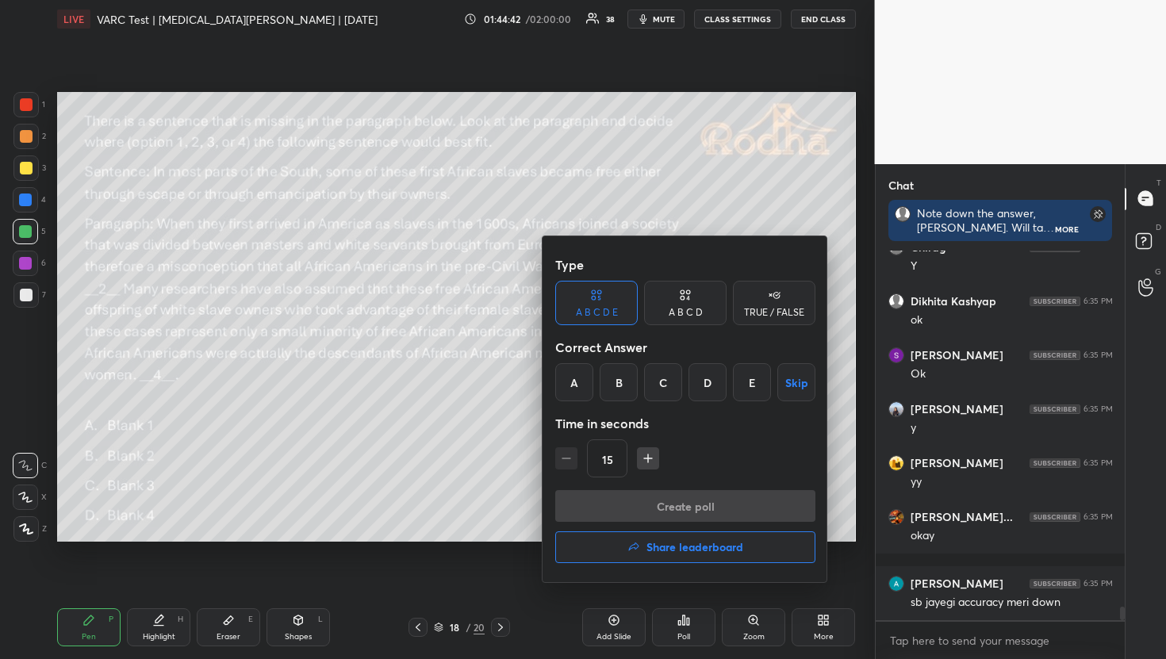
click at [684, 324] on div "A B C D" at bounding box center [685, 303] width 82 height 44
click at [564, 393] on div "A" at bounding box center [578, 382] width 47 height 38
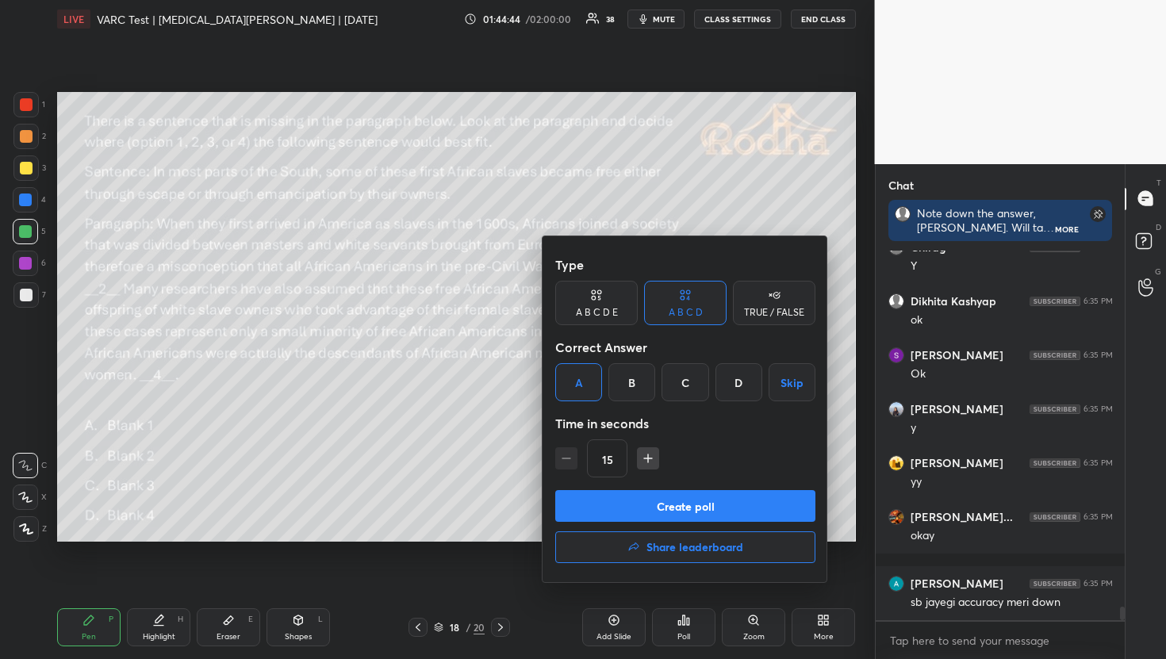
click at [682, 508] on button "Create poll" at bounding box center [685, 506] width 260 height 32
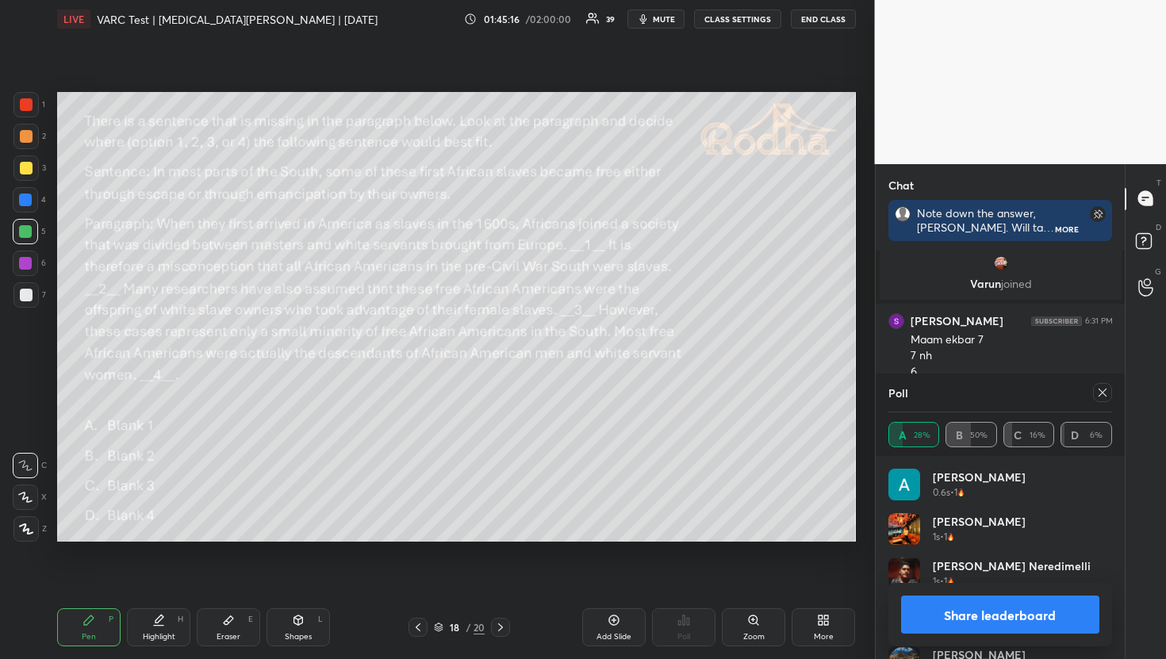
click at [1101, 392] on icon at bounding box center [1102, 392] width 13 height 13
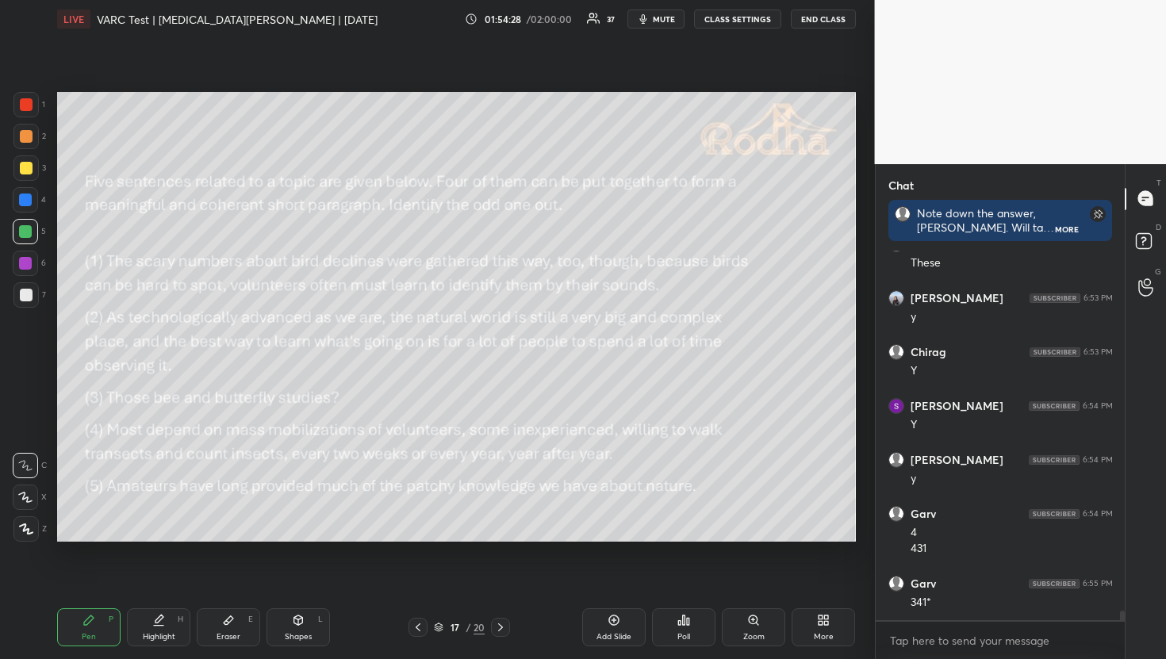
scroll to position [14111, 0]
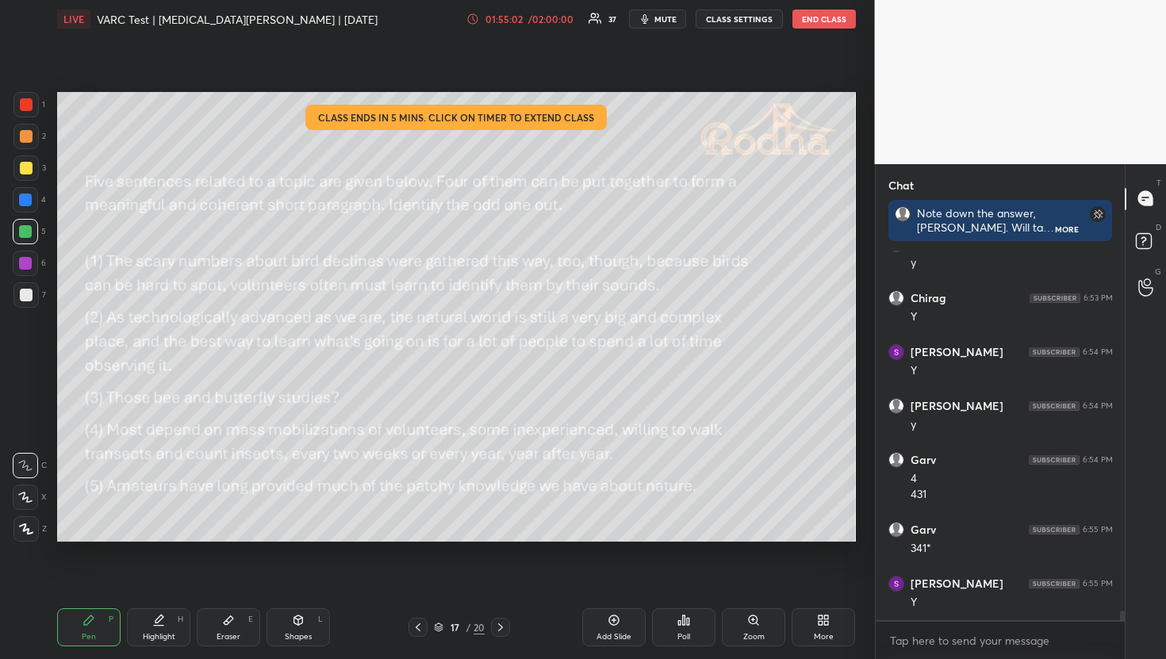
click at [562, 10] on div "01:55:02 / 02:00:00 37 mute CLASS SETTINGS END CLASS" at bounding box center [660, 19] width 389 height 19
click at [557, 20] on div "/ 02:00:00" at bounding box center [551, 19] width 49 height 10
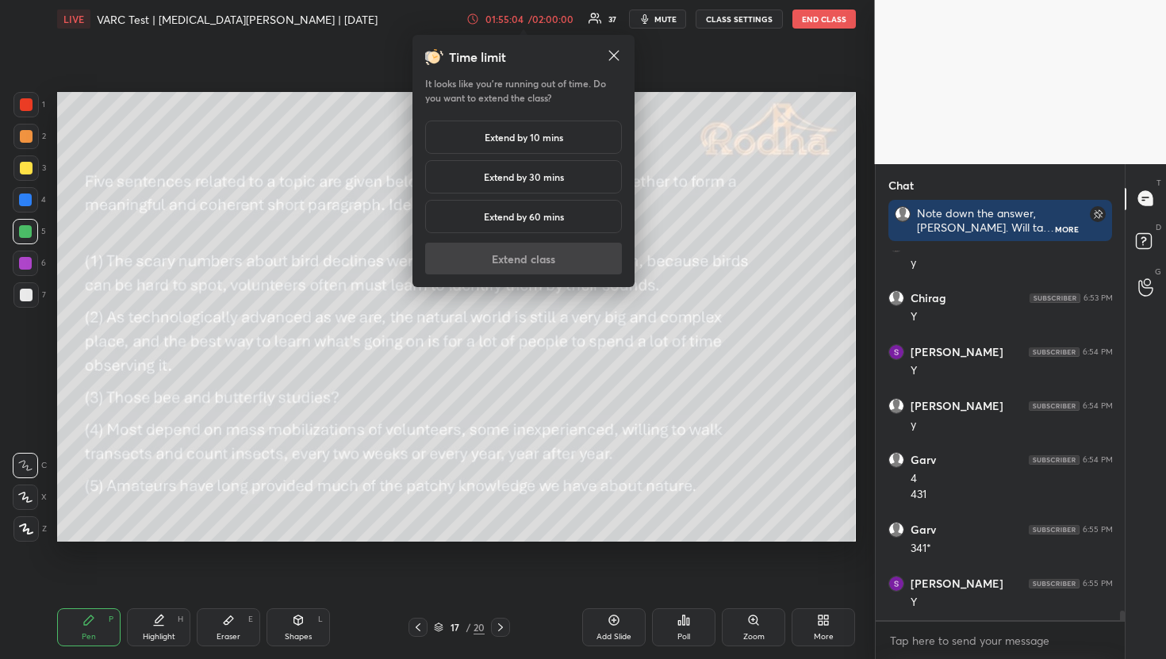
click at [551, 153] on div "Extend by 10 mins" at bounding box center [523, 137] width 197 height 33
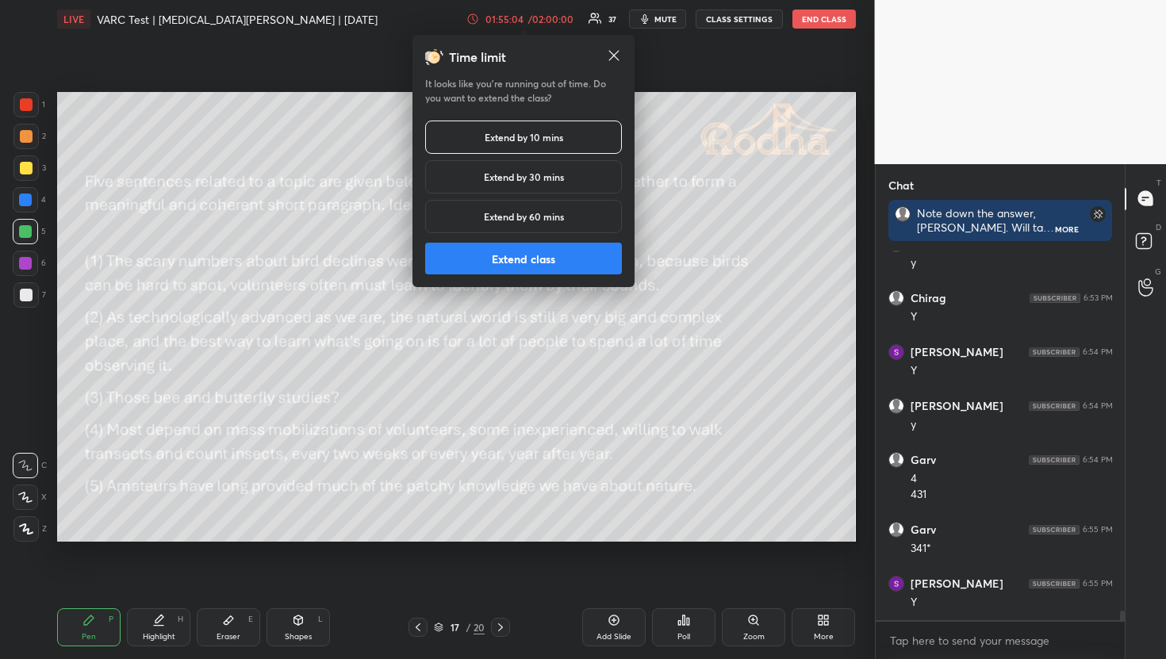
click at [544, 259] on button "Extend class" at bounding box center [523, 259] width 197 height 32
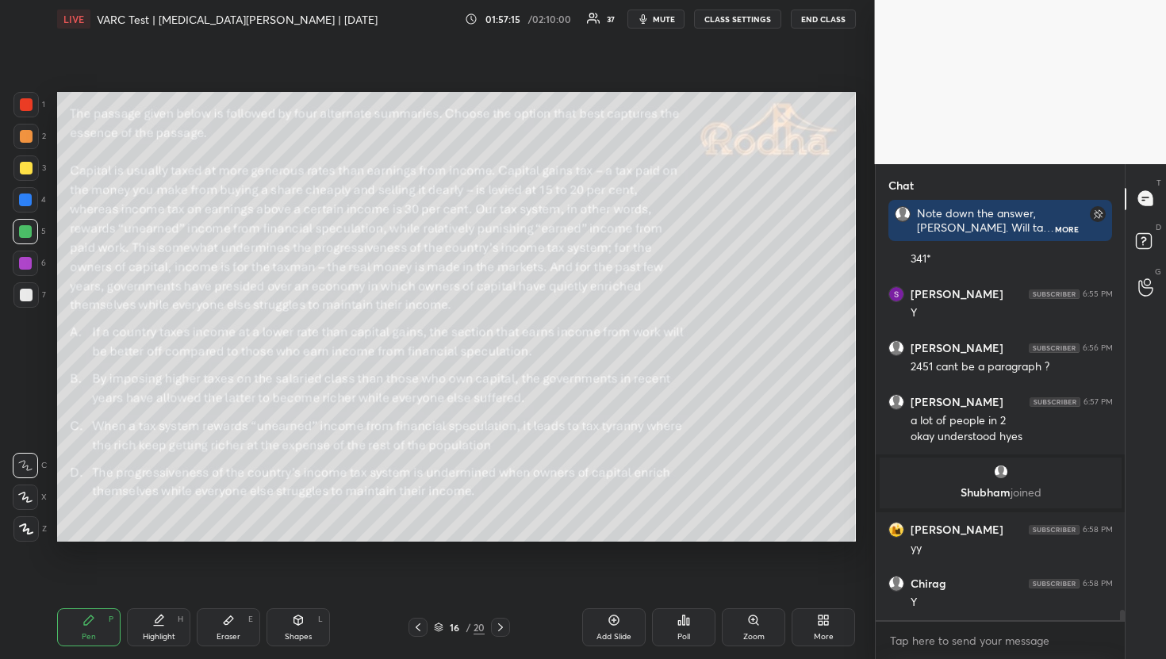
scroll to position [12671, 0]
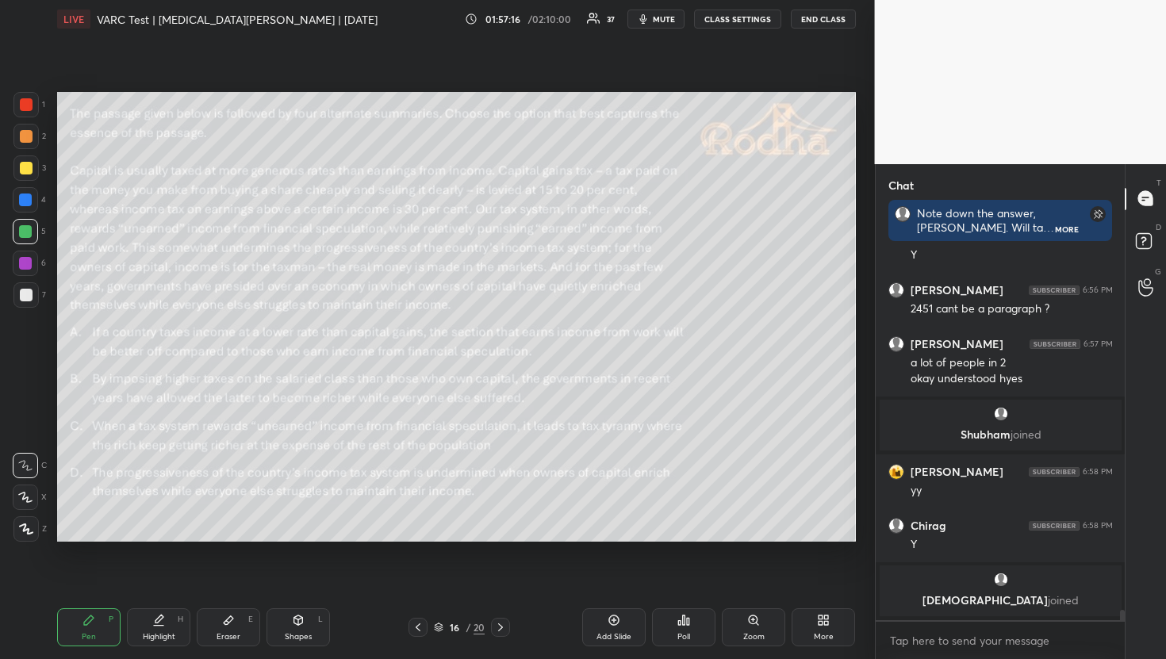
click at [35, 135] on div at bounding box center [25, 136] width 25 height 25
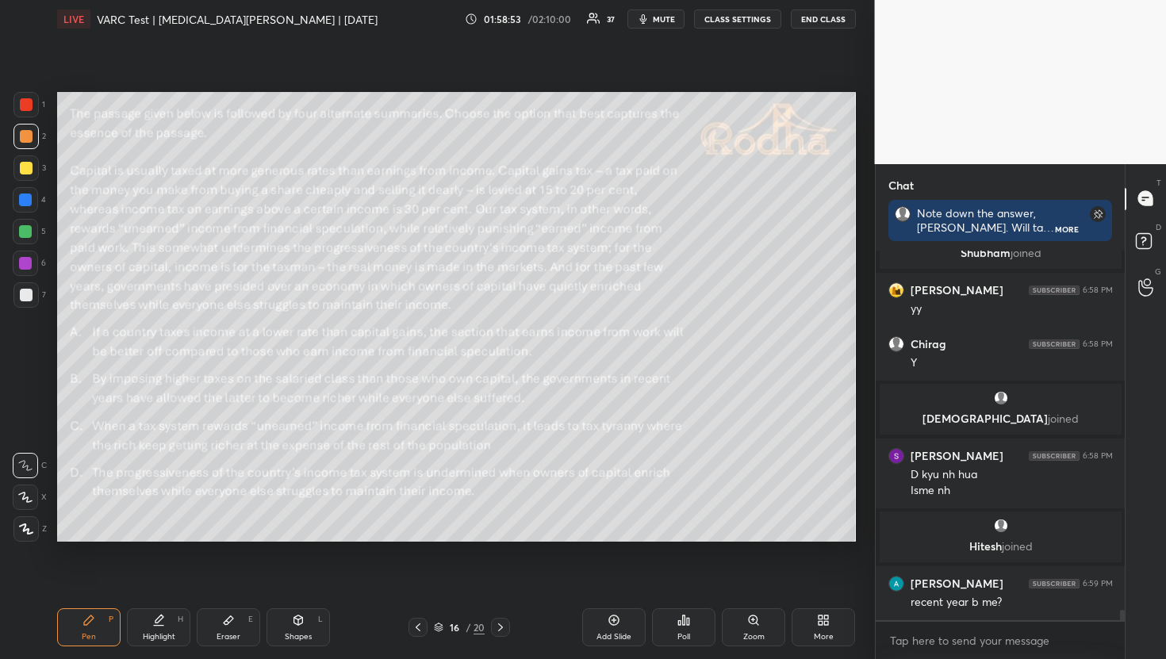
scroll to position [12835, 0]
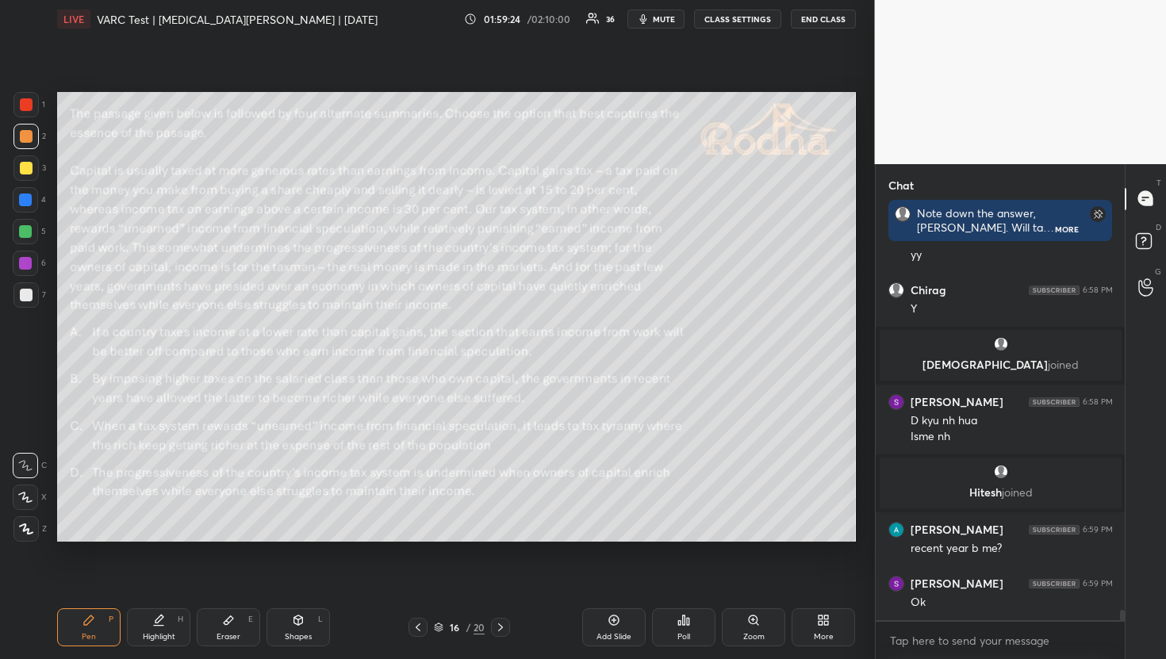
click at [56, 354] on div "Setting up your live class Poll for secs No correct answer Start poll" at bounding box center [456, 316] width 811 height 557
click at [56, 388] on div "Setting up your live class Poll for secs No correct answer Start poll" at bounding box center [456, 316] width 811 height 557
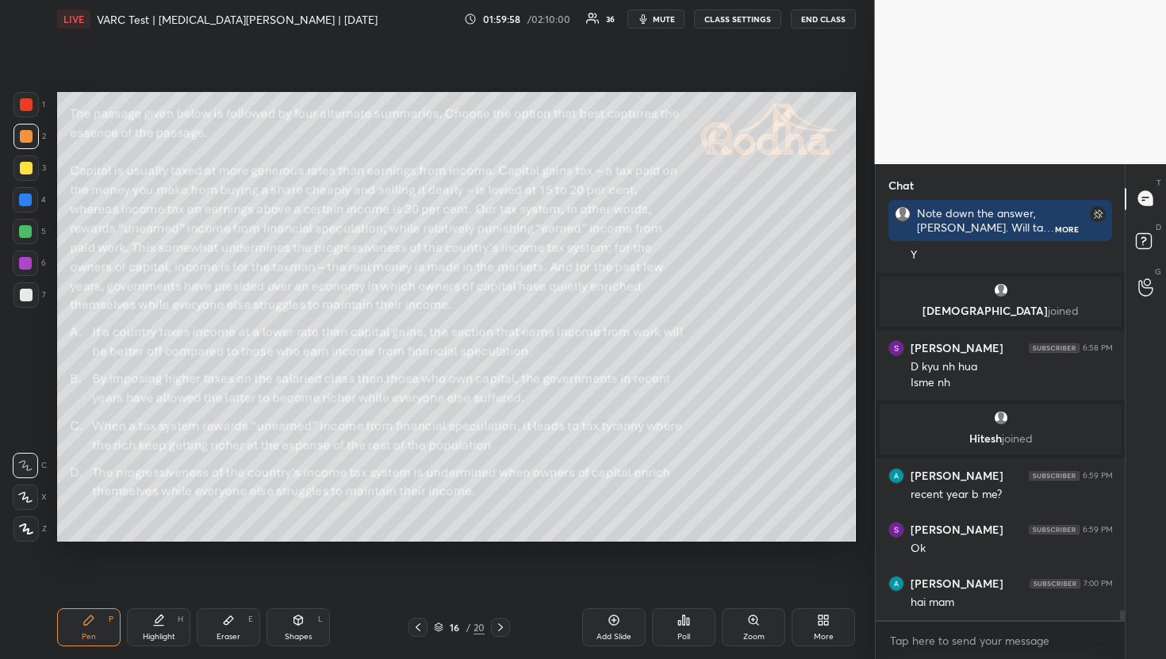
click at [103, 358] on div "Setting up your live class Poll for secs No correct answer Start poll" at bounding box center [456, 316] width 811 height 557
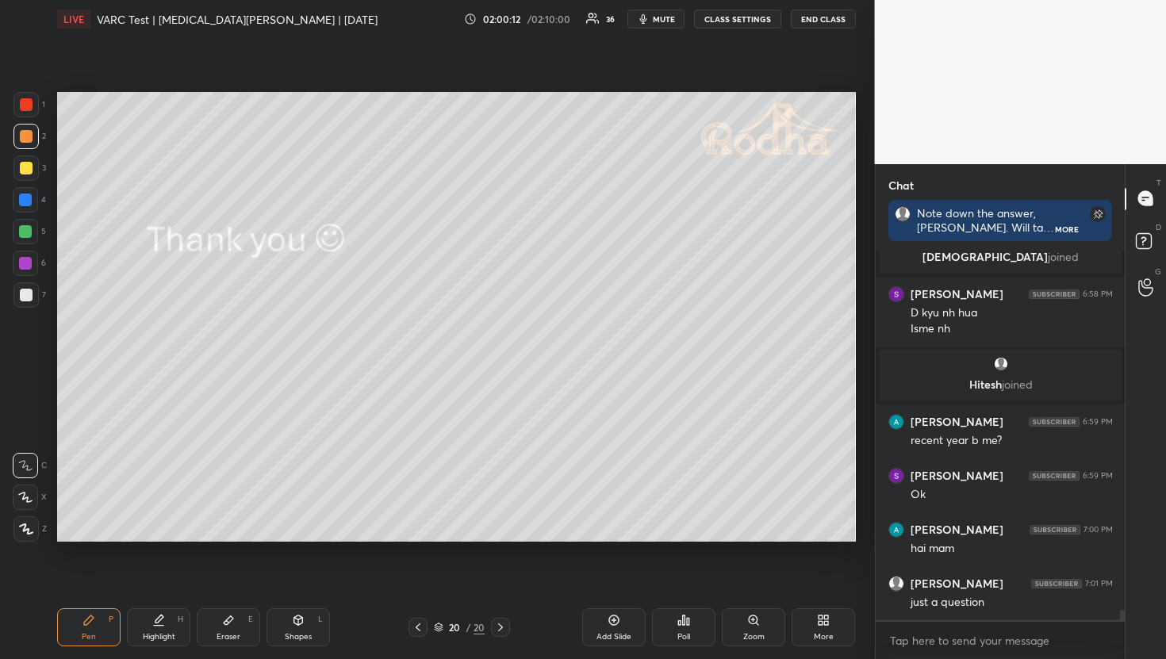
click at [677, 636] on div "Poll" at bounding box center [683, 637] width 13 height 8
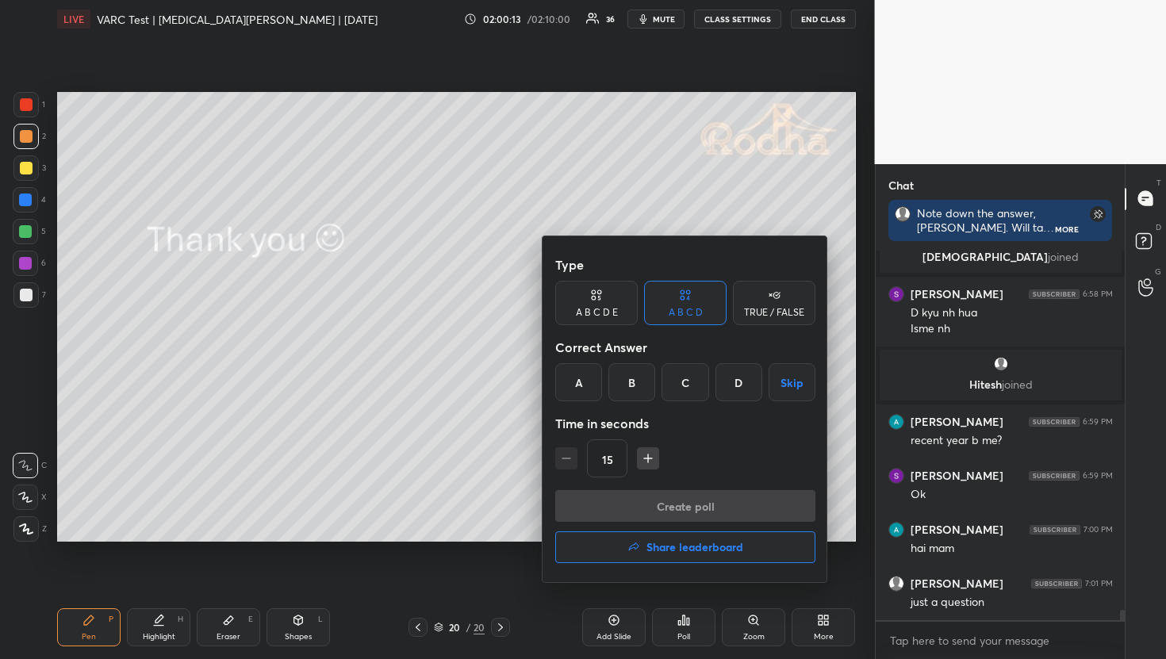
click at [676, 551] on h4 "Share leaderboard" at bounding box center [694, 547] width 97 height 11
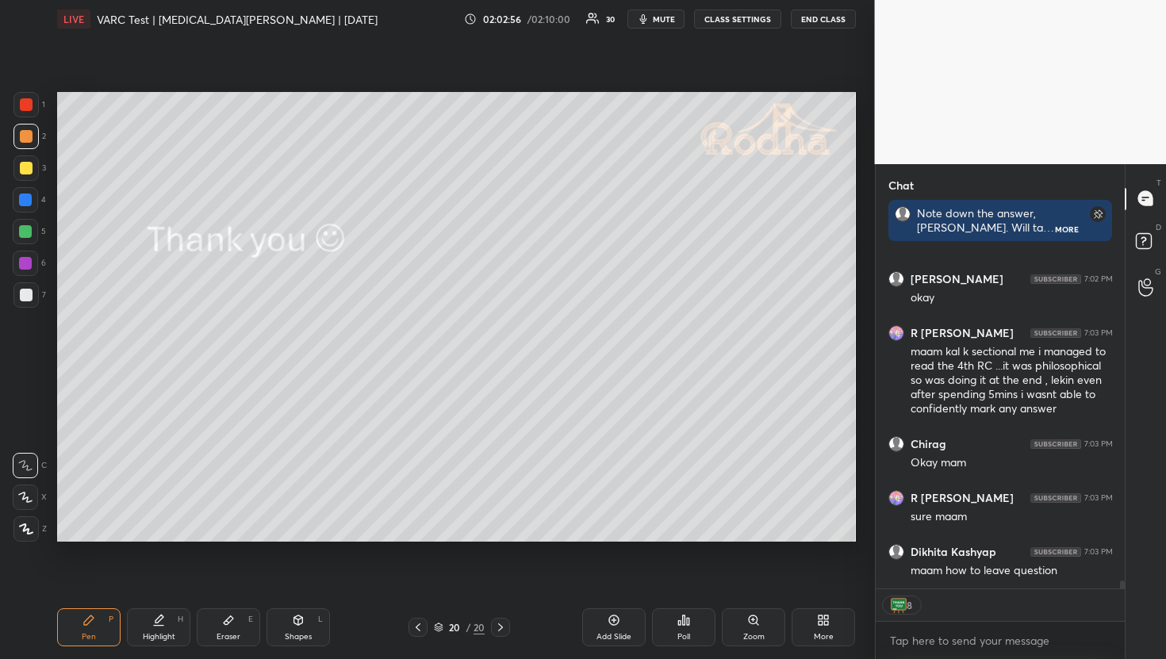
scroll to position [13861, 0]
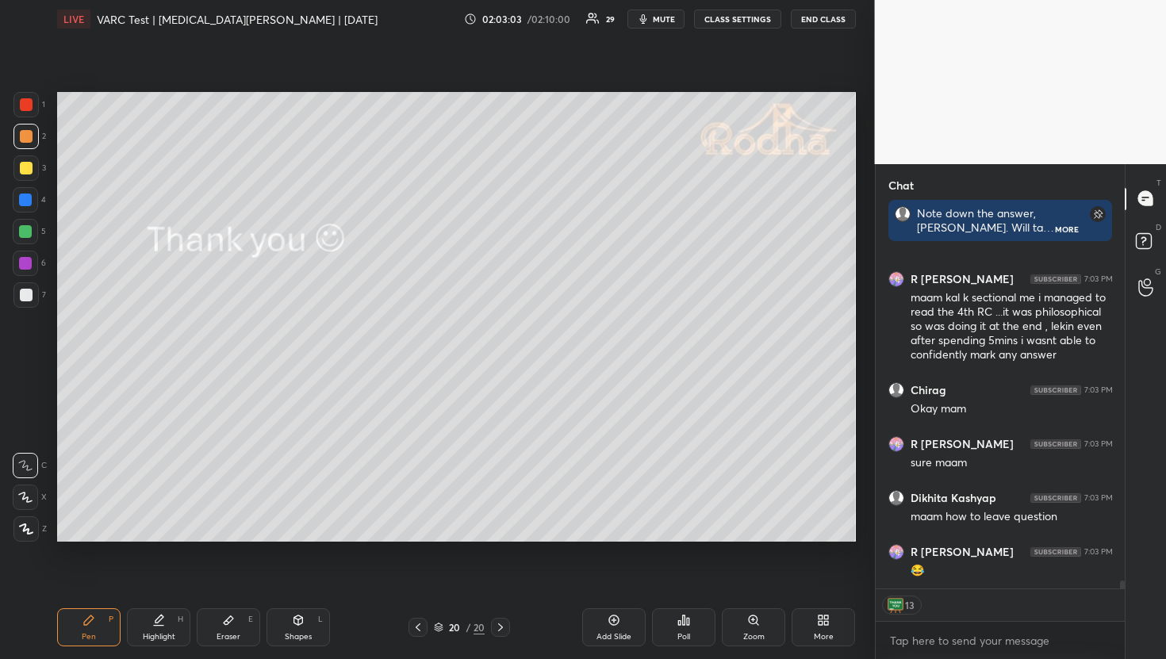
click at [808, 25] on button "END CLASS" at bounding box center [823, 19] width 65 height 19
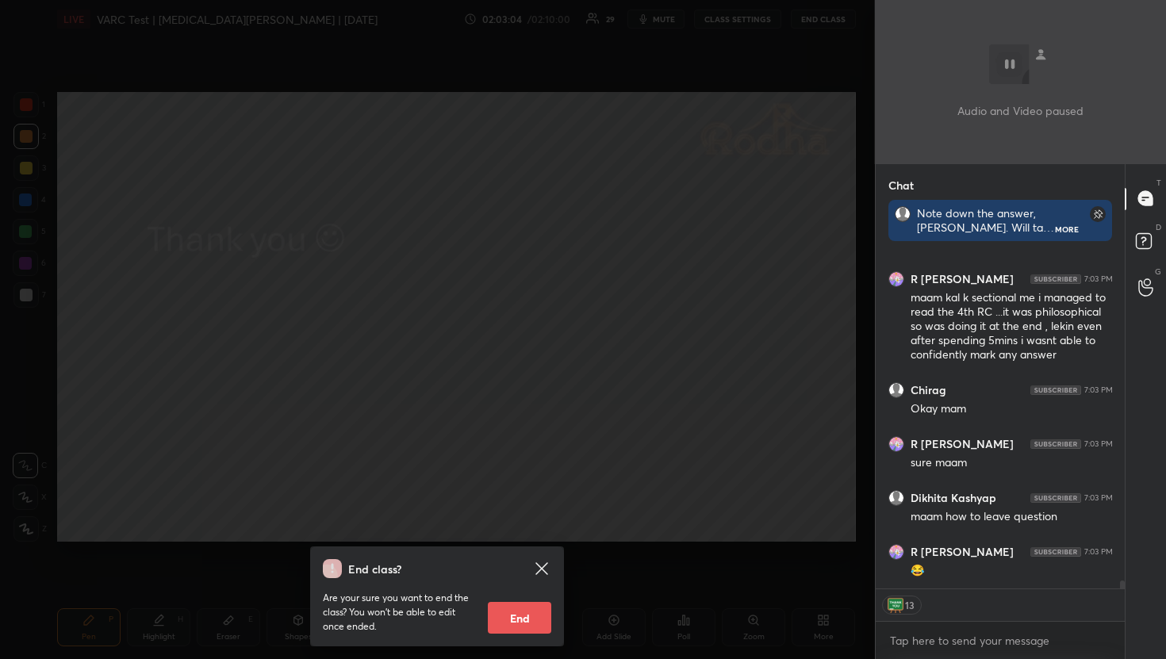
click at [535, 618] on button "End" at bounding box center [519, 618] width 63 height 32
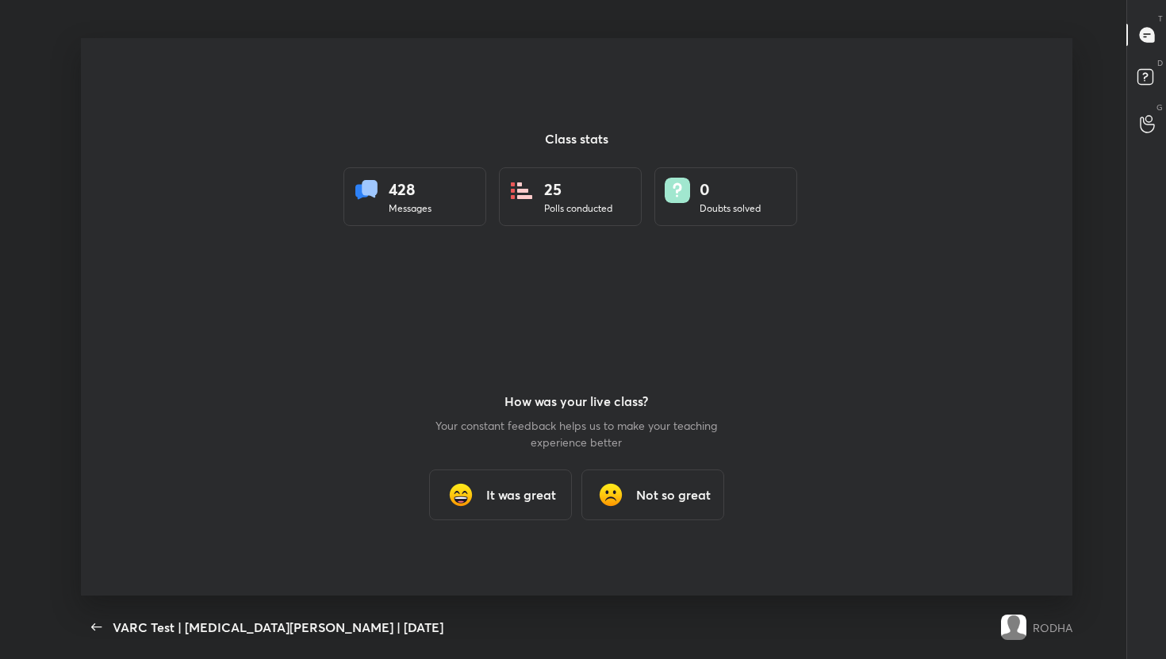
scroll to position [6, 1]
